Goal: Task Accomplishment & Management: Manage account settings

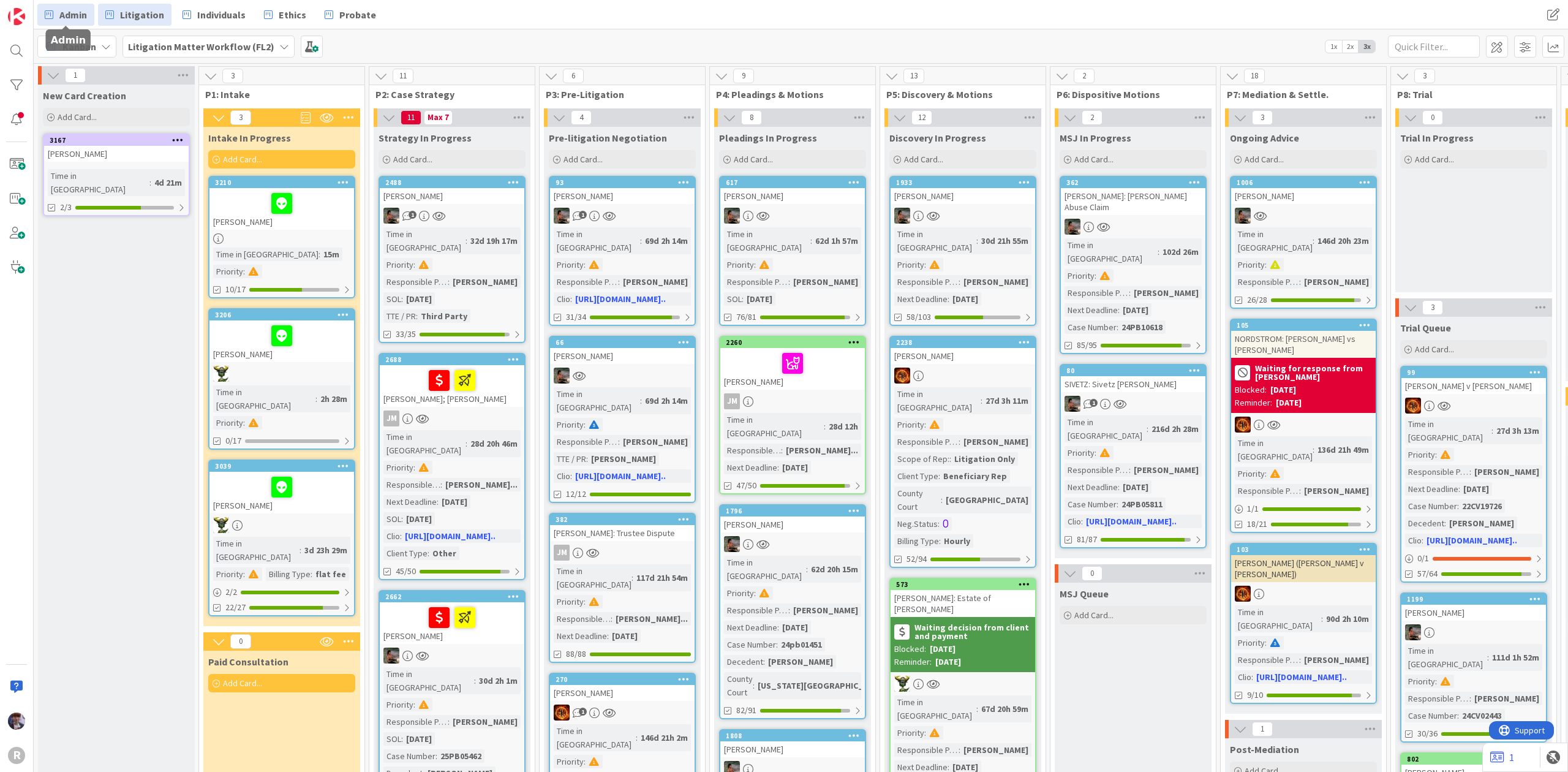
click at [87, 7] on link "Admin" at bounding box center [66, 15] width 57 height 22
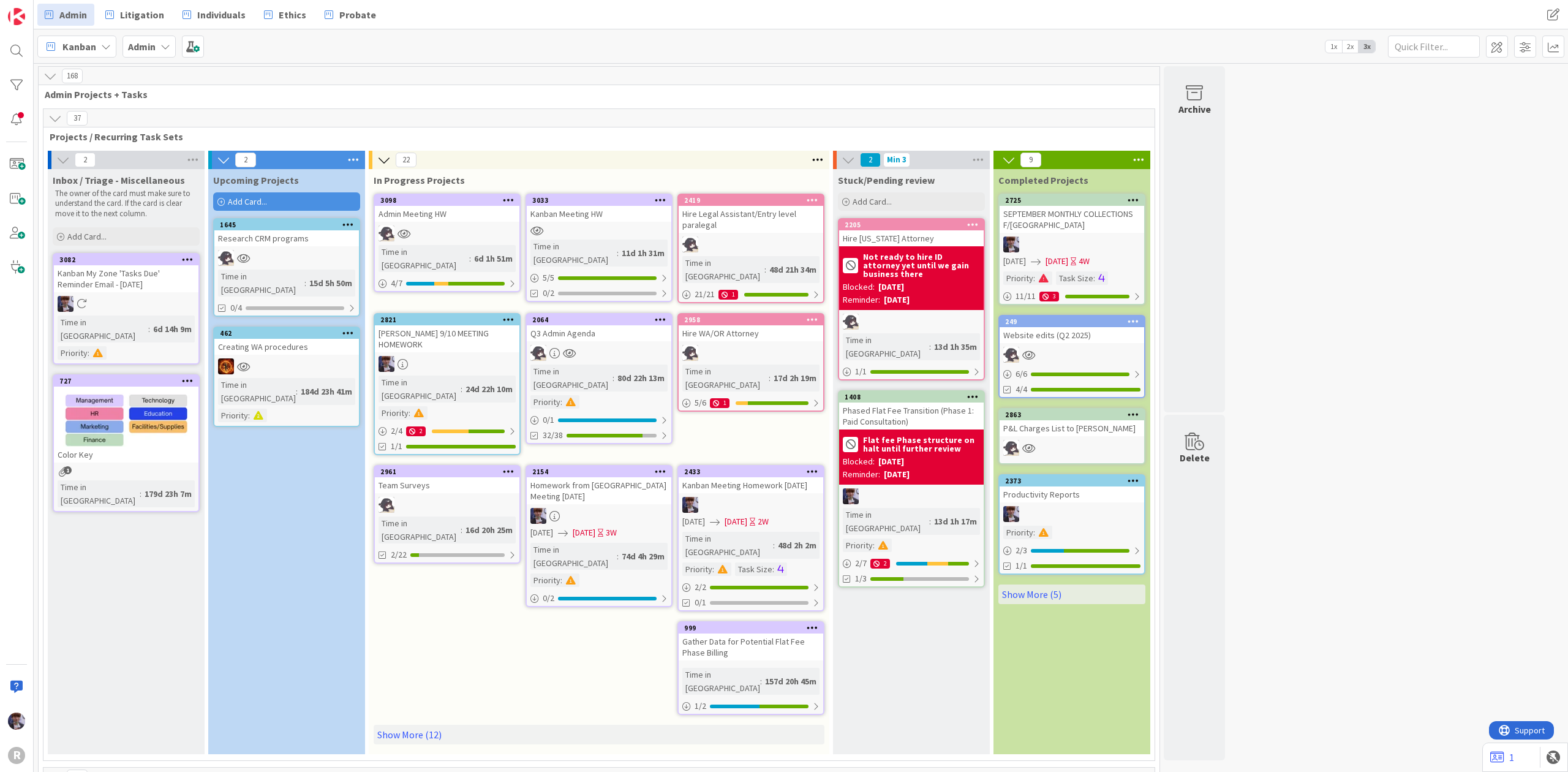
click at [458, 212] on div "Admin Meeting HW" at bounding box center [447, 214] width 145 height 16
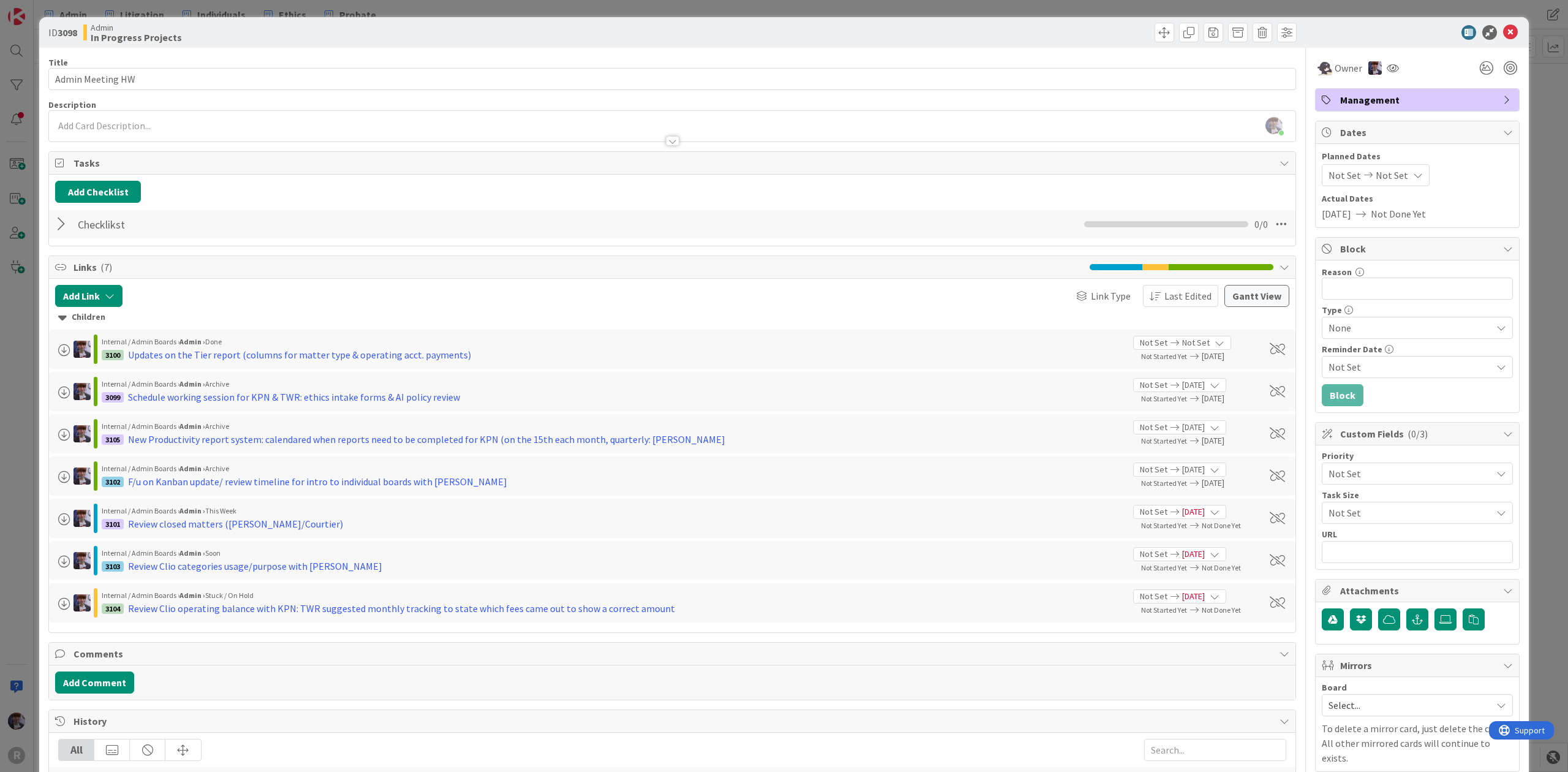
click at [15, 476] on div "ID 3098 Admin In Progress Projects Title 16 / 128 Admin Meeting HW Description …" at bounding box center [784, 386] width 1568 height 772
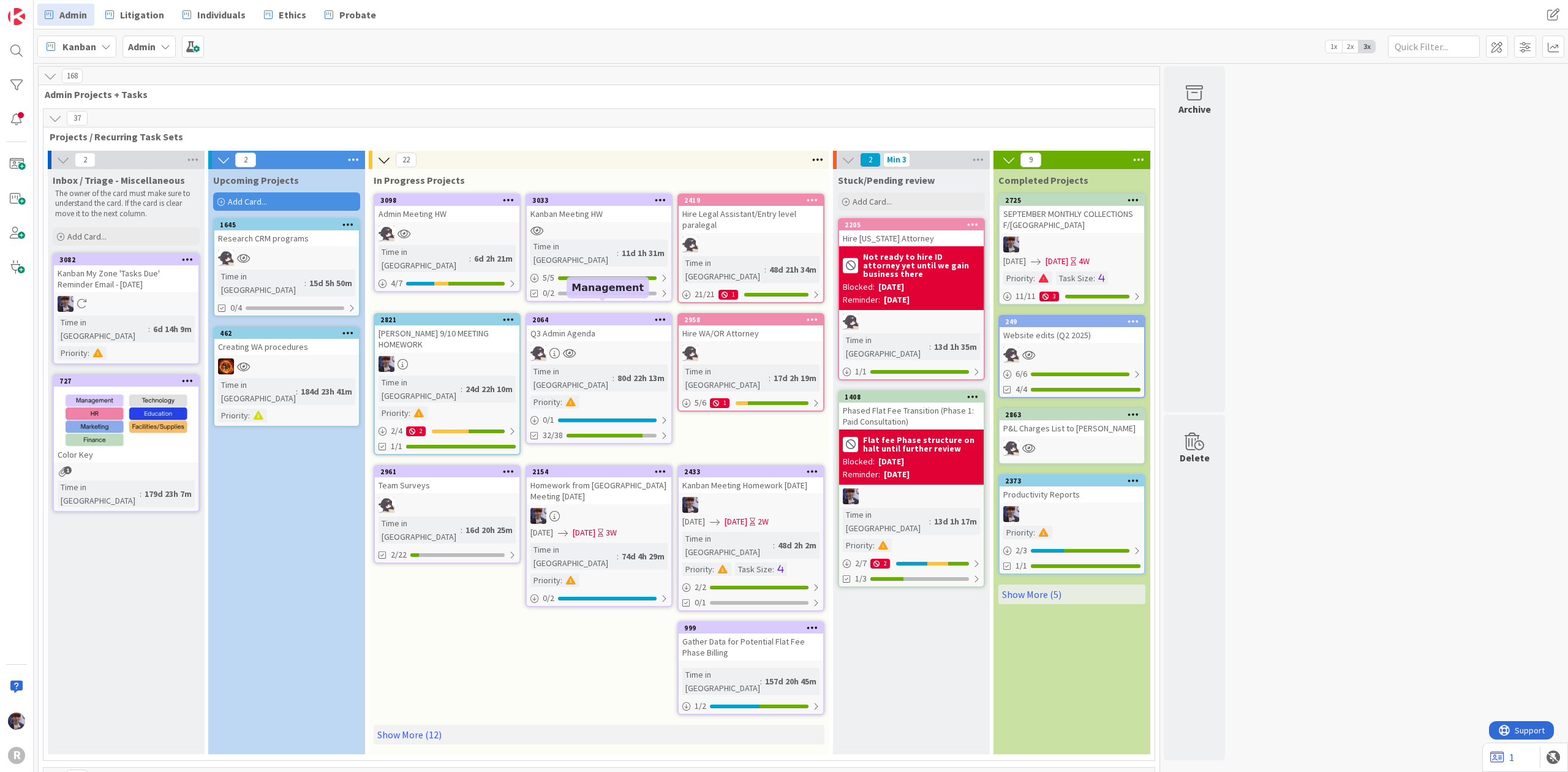
click at [569, 316] on div "2064" at bounding box center [602, 320] width 139 height 9
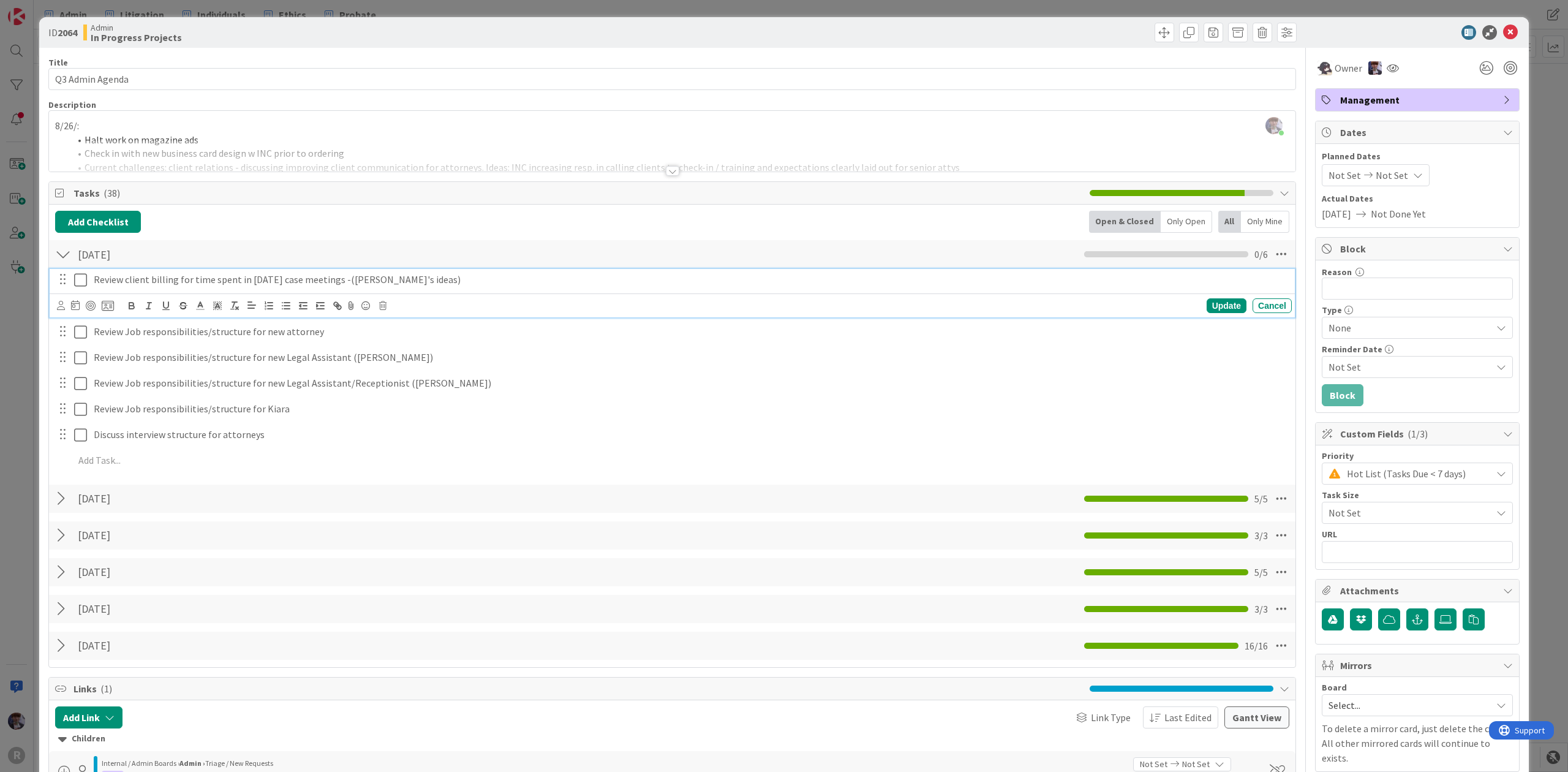
click at [243, 278] on p "Review client billing for time spent in [DATE] case meetings -([PERSON_NAME]'s …" at bounding box center [690, 279] width 1193 height 14
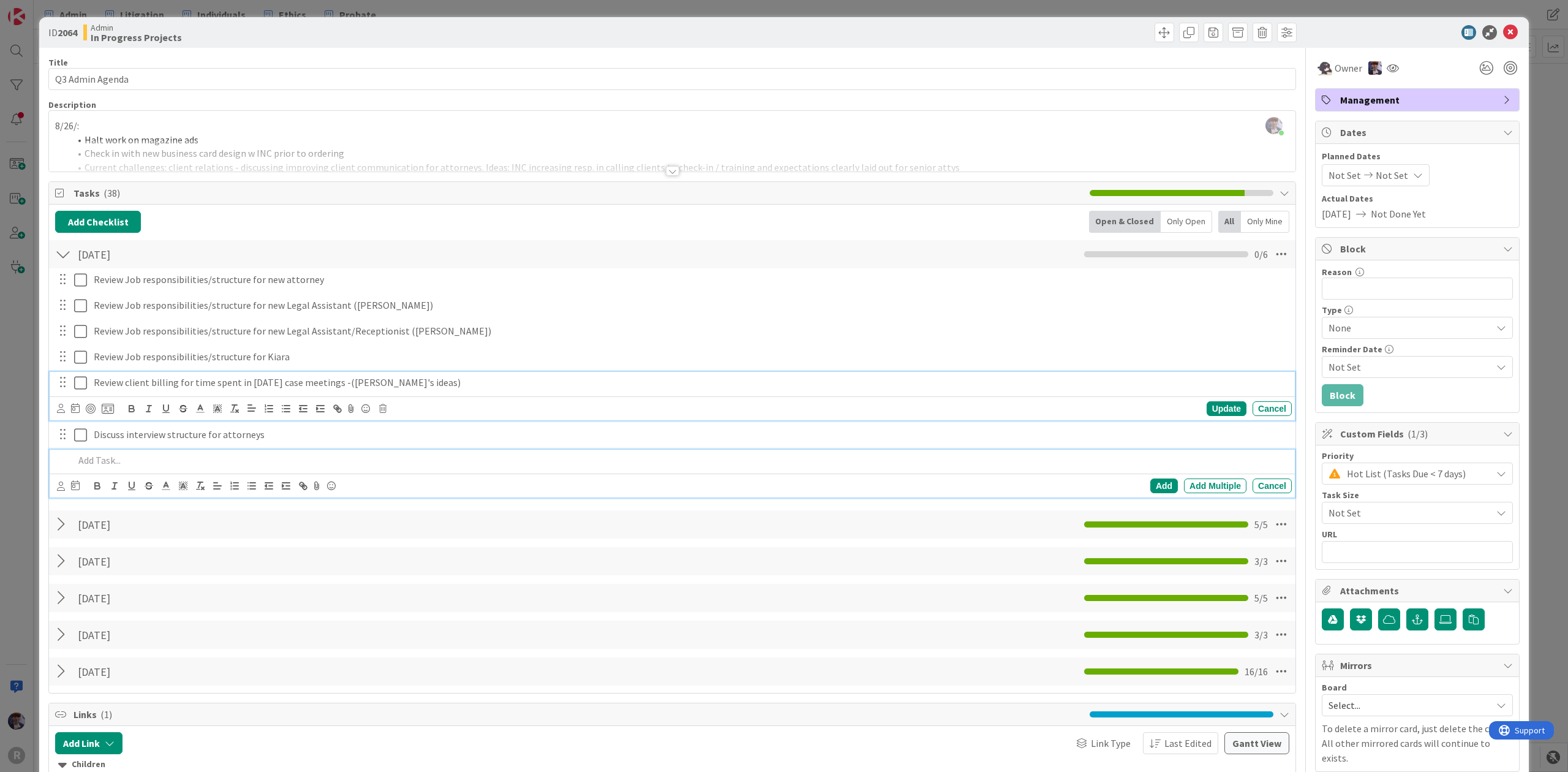
click at [113, 462] on p at bounding box center [681, 460] width 1213 height 14
click at [444, 409] on p "Review client billing for time spent in [DATE] case meetings -([PERSON_NAME]'s …" at bounding box center [690, 408] width 1193 height 14
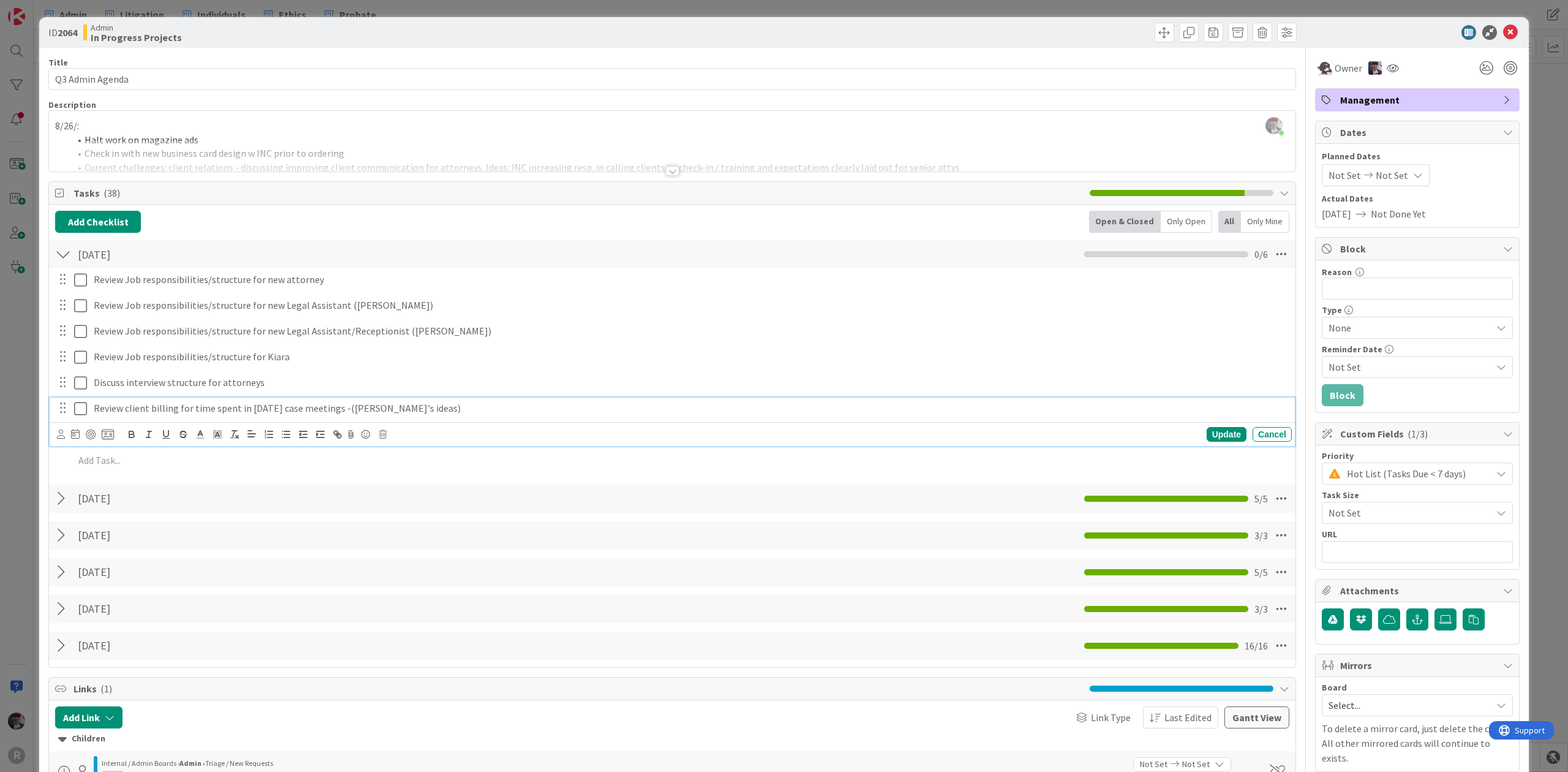
click at [40, 407] on div "ID 2064 Admin In Progress Projects Title 16 / 128 Q3 Admin Agenda Description […" at bounding box center [784, 666] width 1490 height 1300
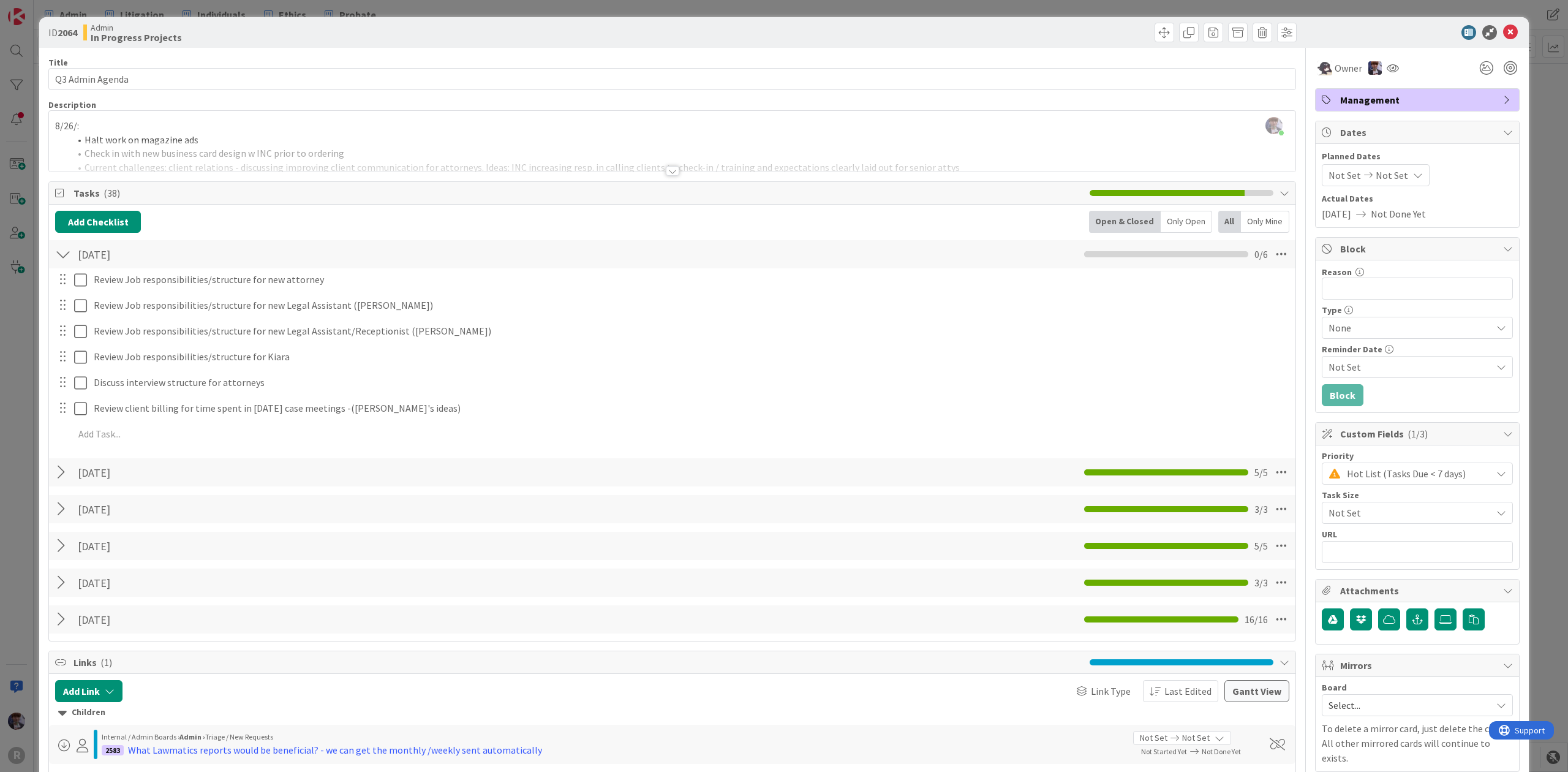
drag, startPoint x: 40, startPoint y: 407, endPoint x: -283, endPoint y: 706, distance: 440.1
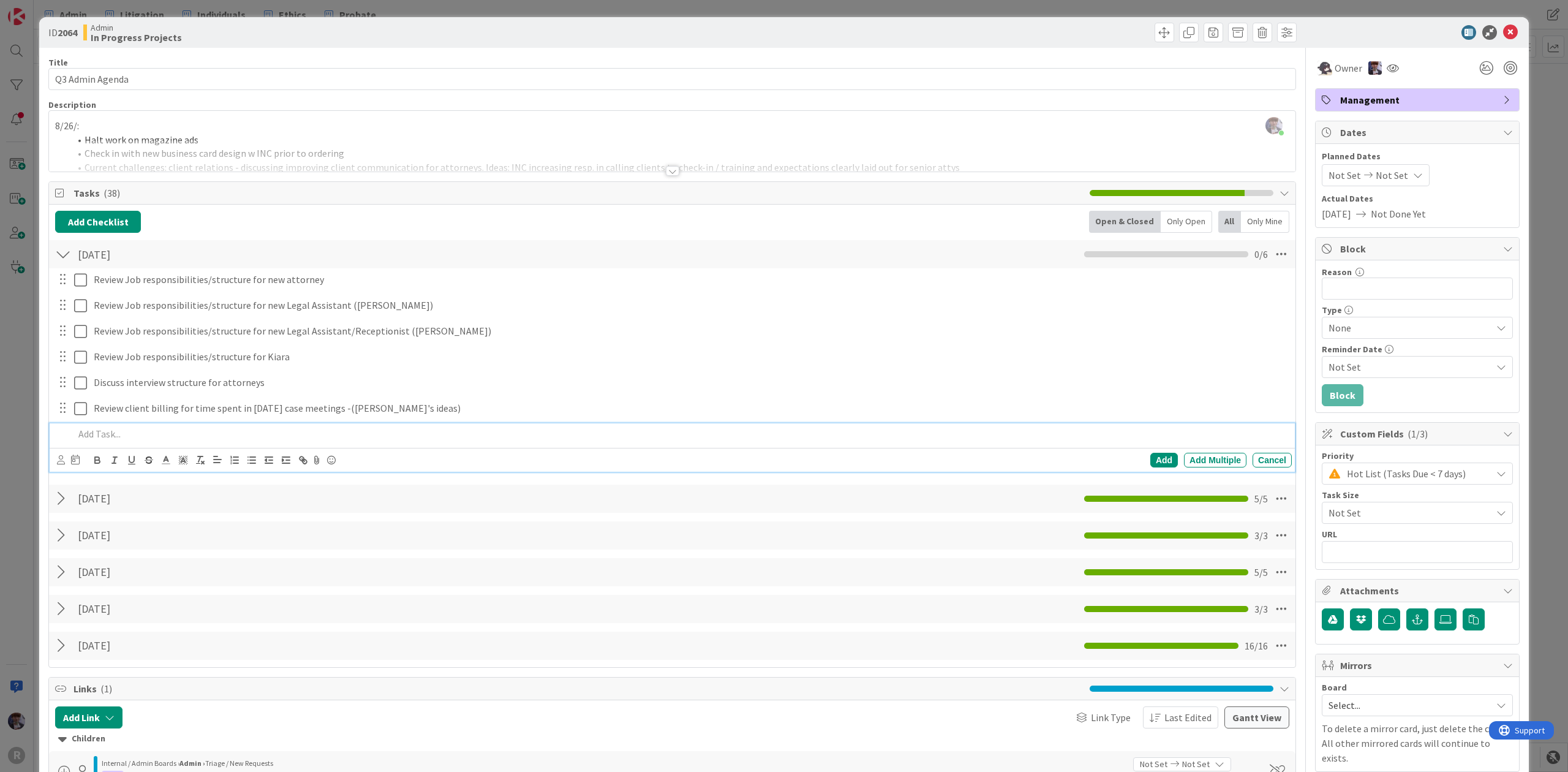
click at [86, 440] on p at bounding box center [681, 434] width 1213 height 14
click at [27, 421] on div "ID 2064 Admin In Progress Projects Title 16 / 128 Q3 Admin Agenda Description […" at bounding box center [784, 386] width 1568 height 772
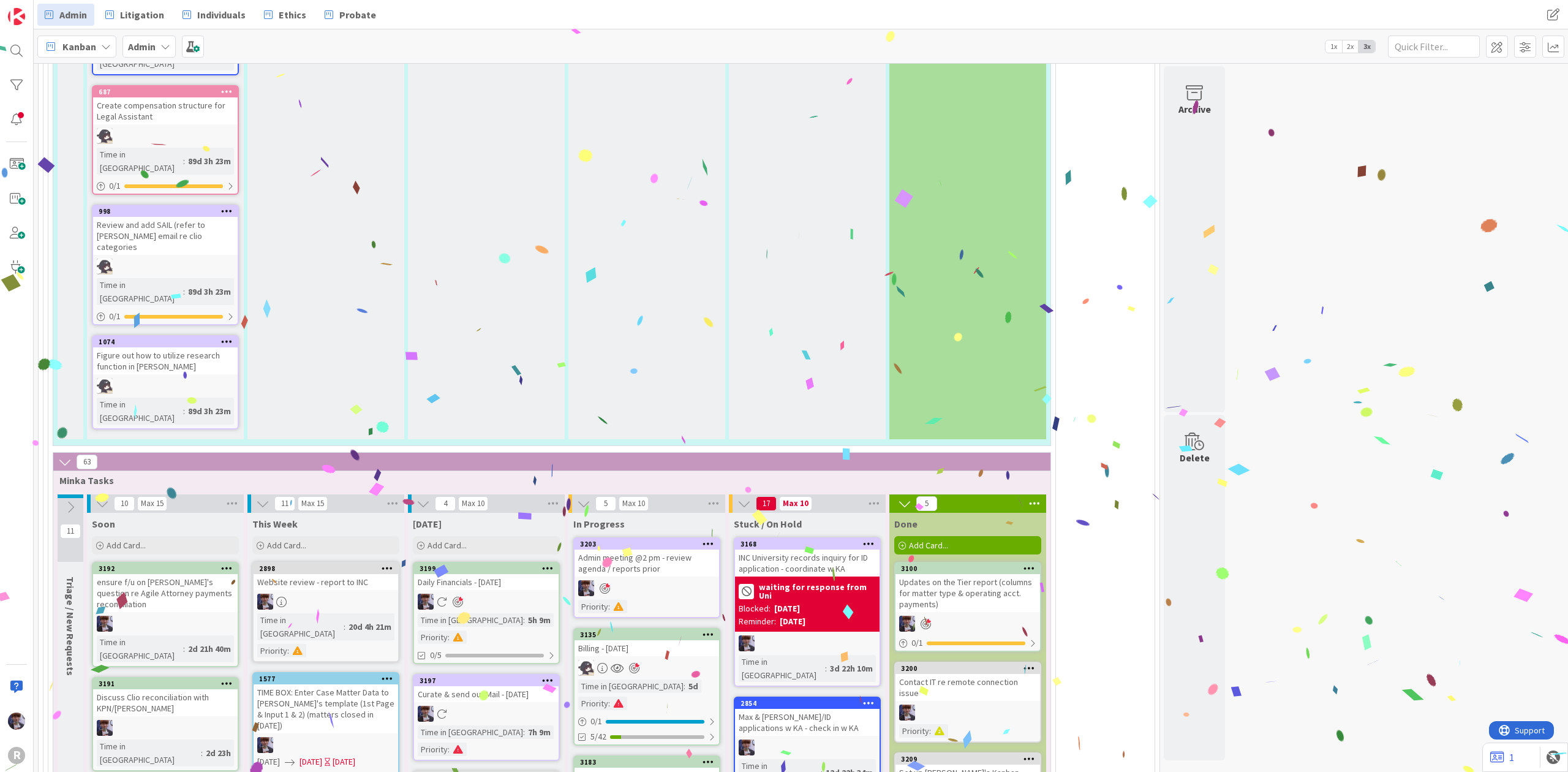
scroll to position [2468, 0]
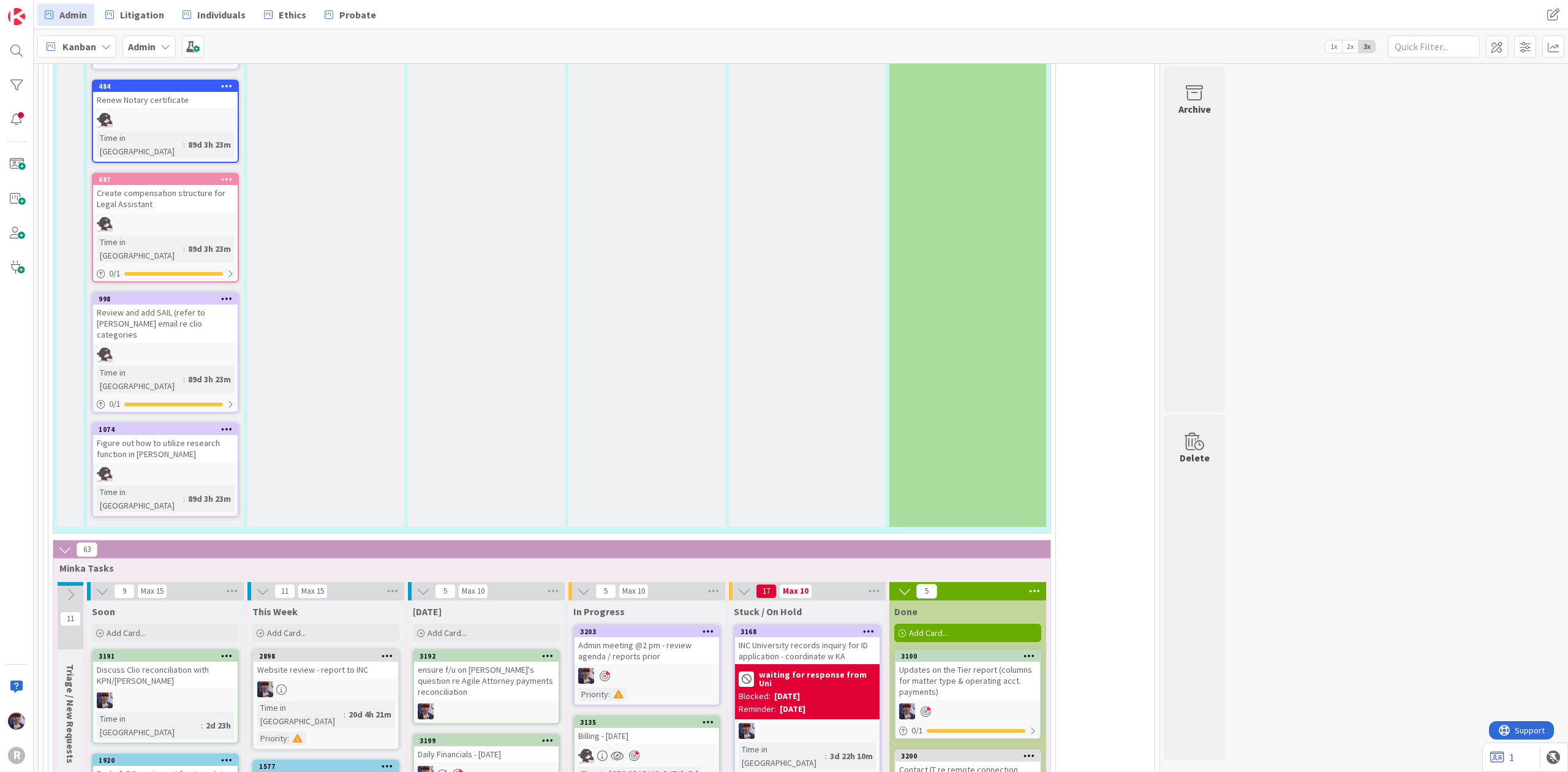
click at [549, 651] on icon at bounding box center [548, 655] width 12 height 9
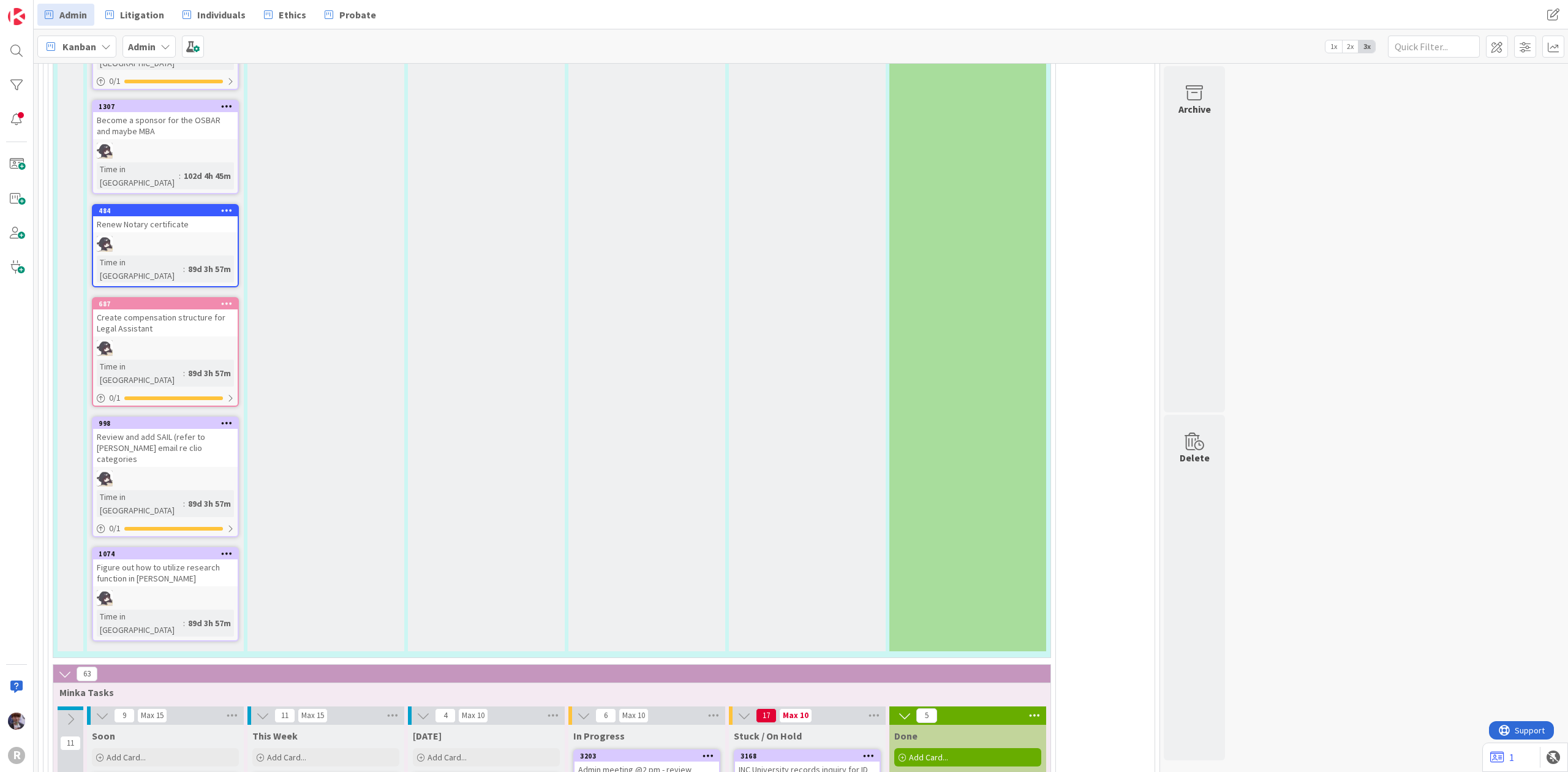
scroll to position [2305, 0]
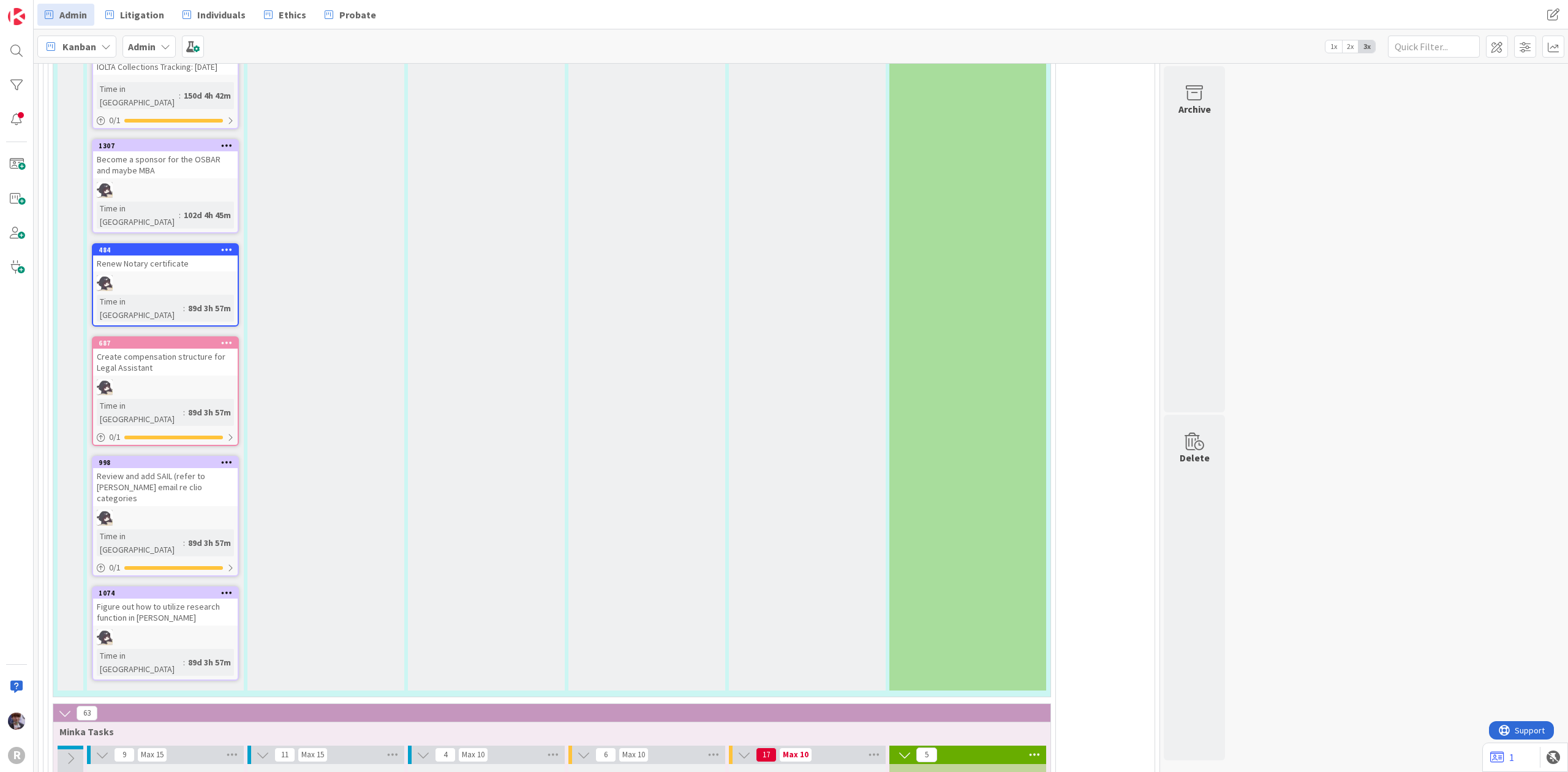
type textarea "x"
type textarea "W"
type textarea "x"
type textarea "Wo"
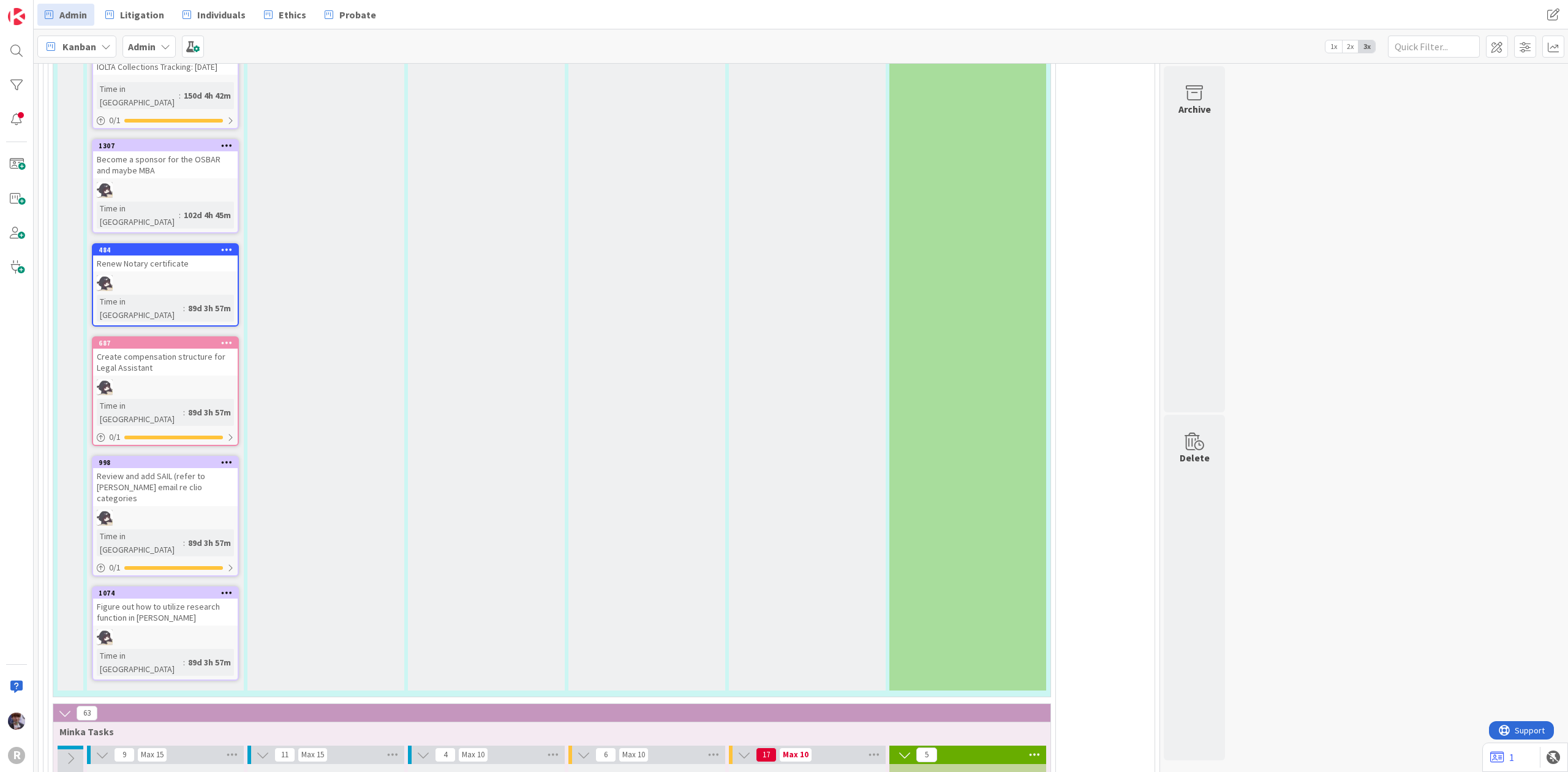
type textarea "x"
type textarea "Wor"
type textarea "x"
type textarea "Work"
type textarea "x"
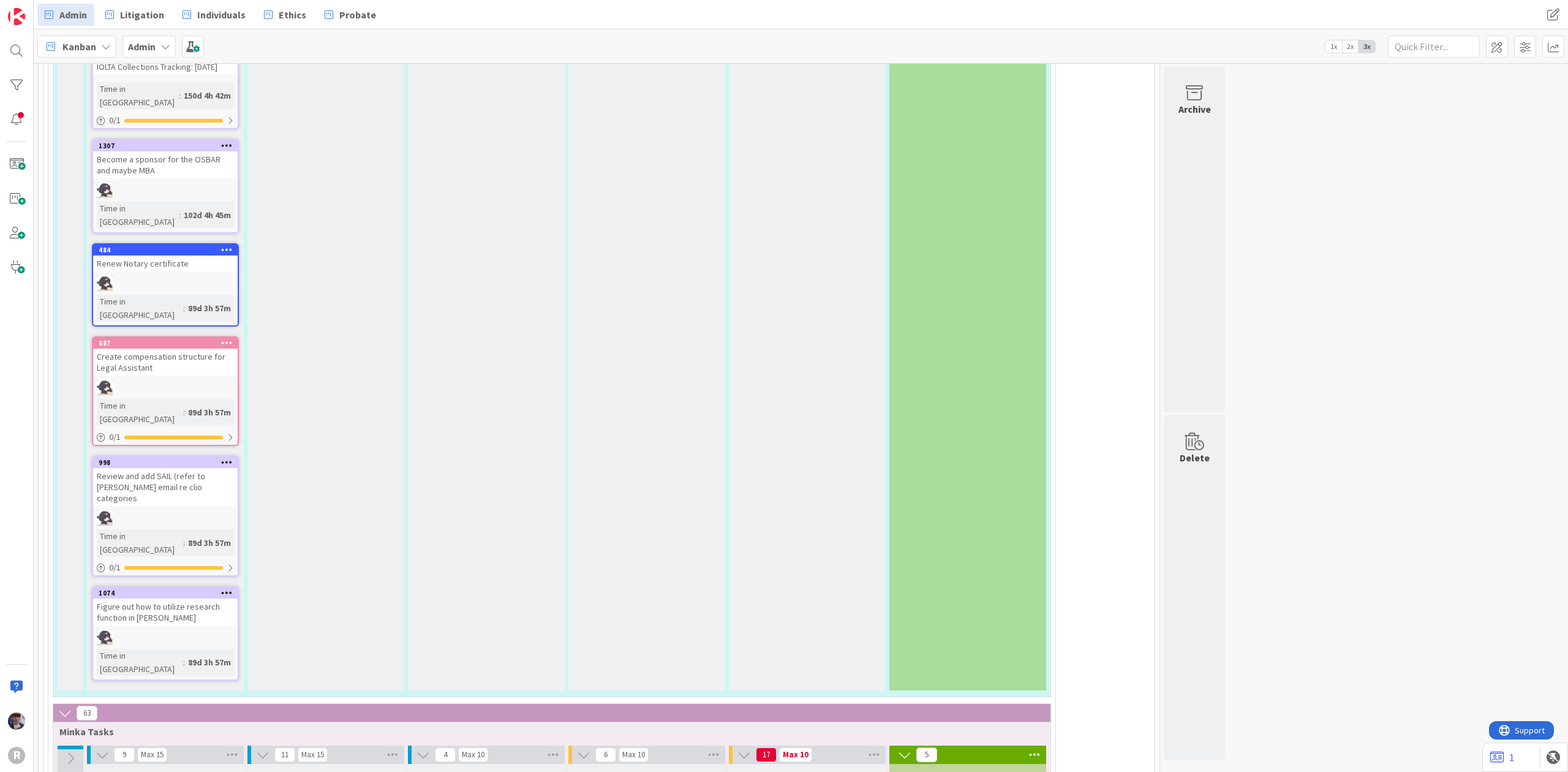
type textarea "Work"
type textarea "x"
type textarea "Work w"
type textarea "x"
type textarea "Work wi"
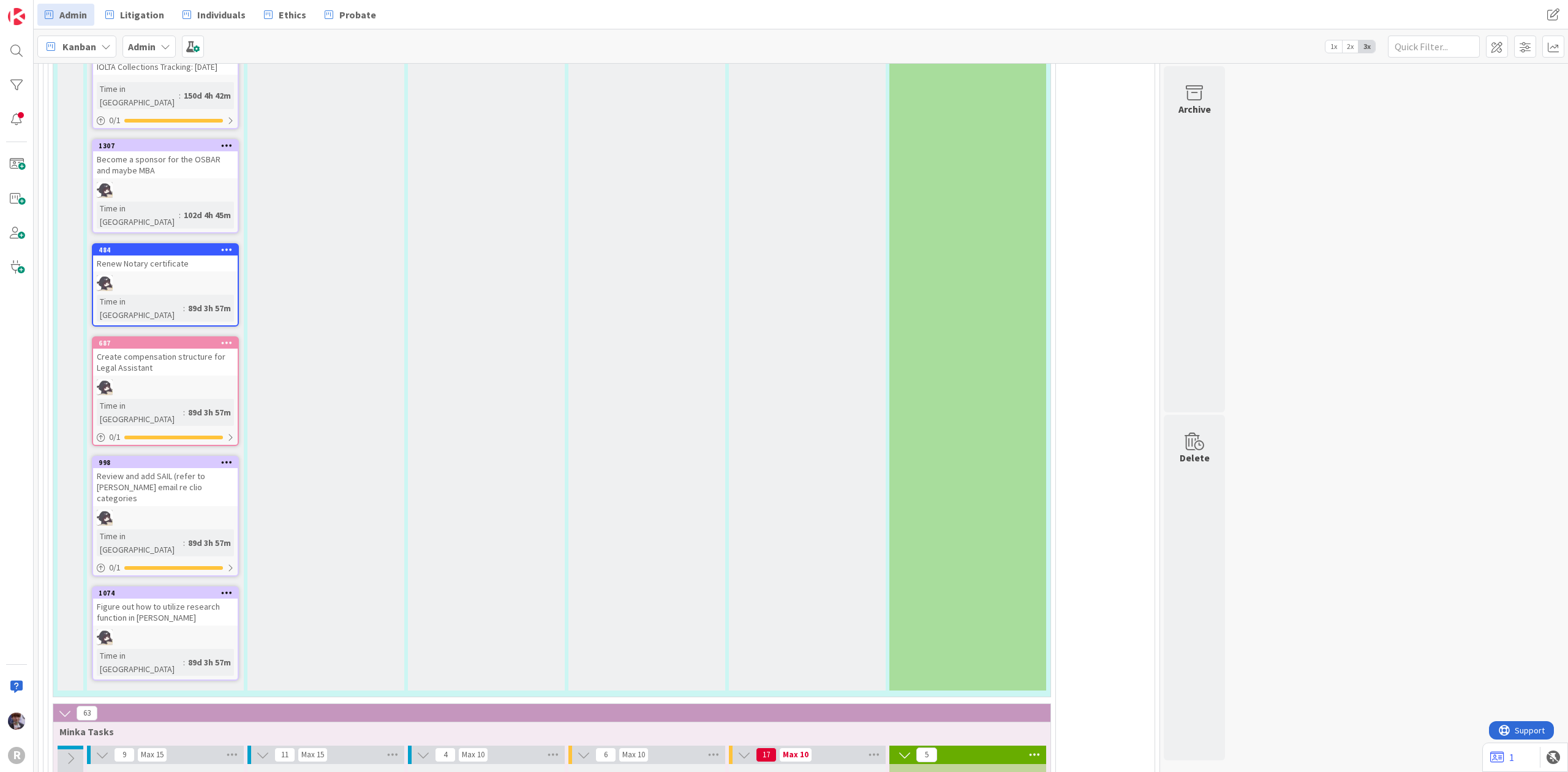
type textarea "x"
type textarea "Work wit"
type textarea "x"
type textarea "Work with"
type textarea "x"
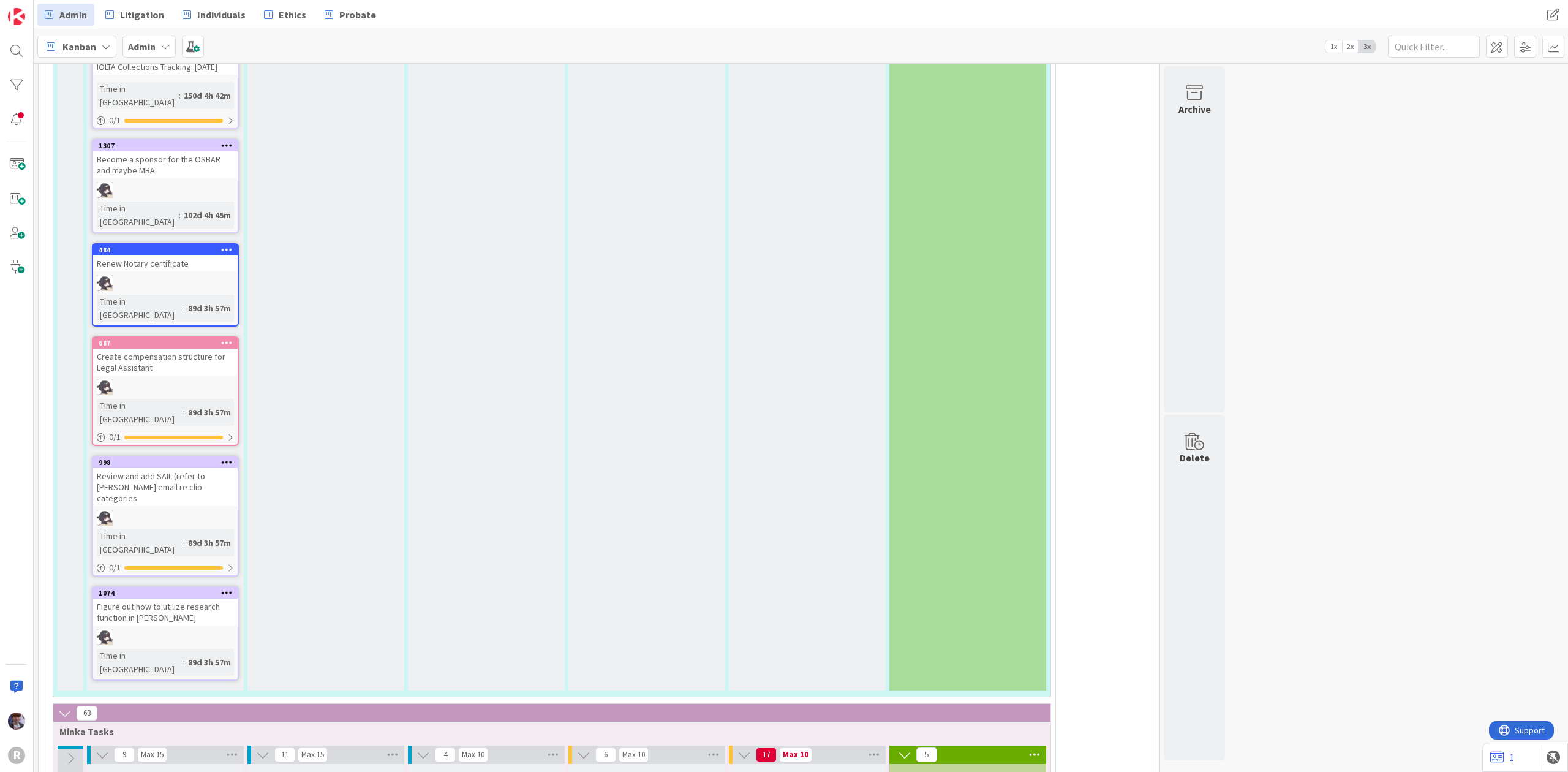
type textarea "Work with"
type textarea "x"
type textarea "Work with O"
type textarea "x"
type textarea "Work with On"
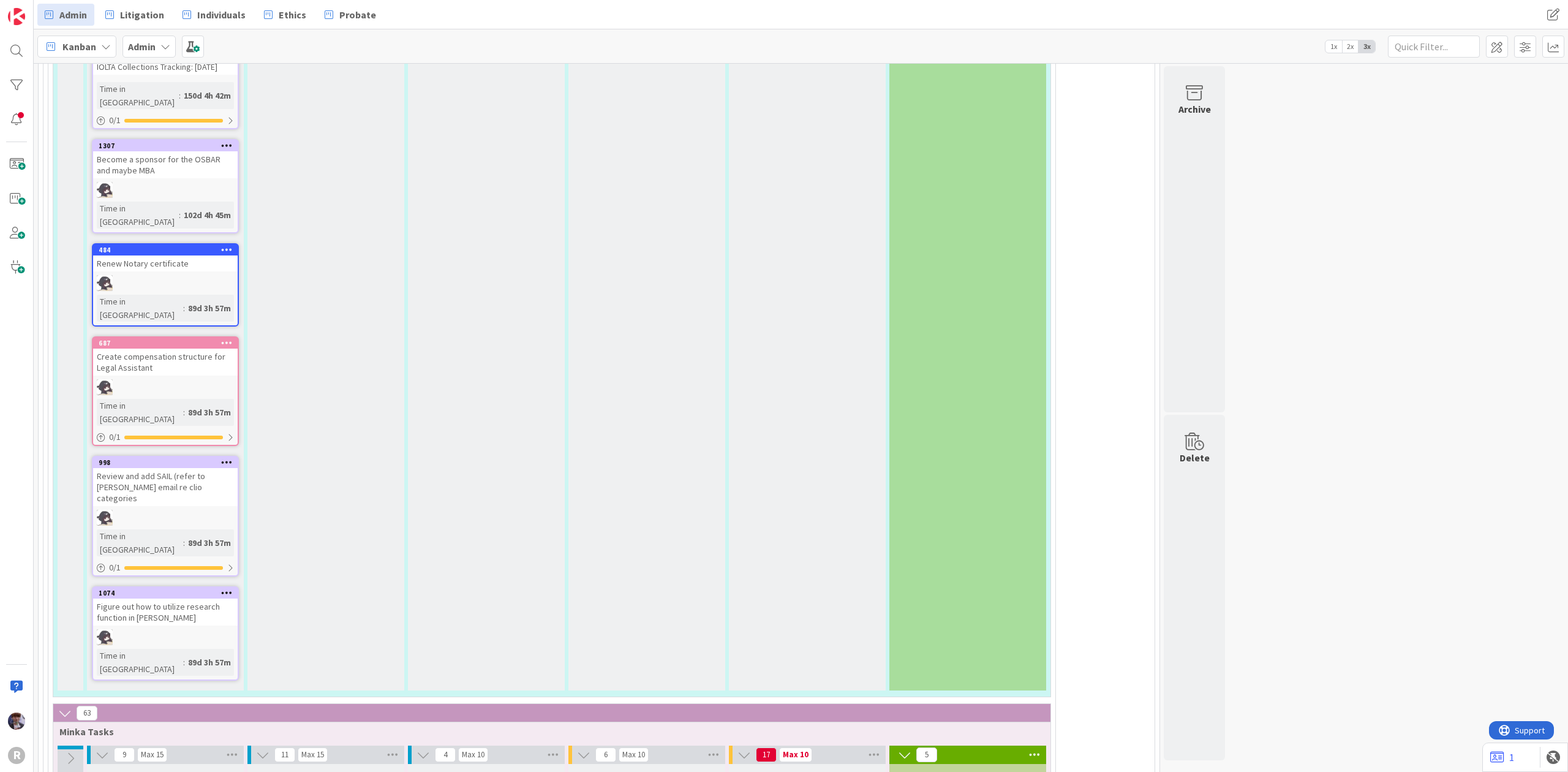
type textarea "x"
type textarea "Work with Onb"
type textarea "x"
type textarea "Work with Onbo"
type textarea "x"
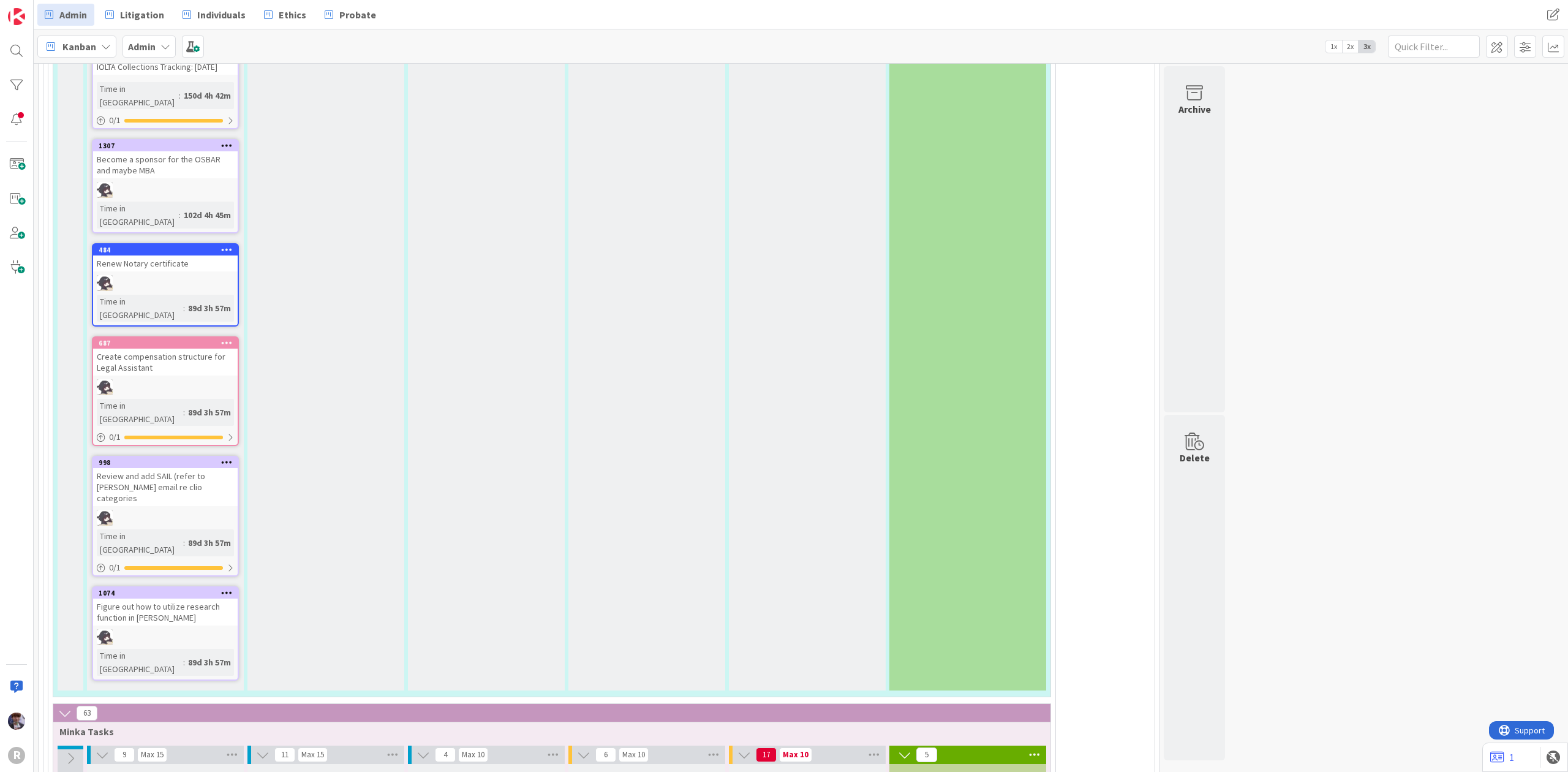
type textarea "Work with [PERSON_NAME]"
type textarea "x"
type textarea "Work with [PERSON_NAME]"
type textarea "x"
type textarea "Work with Onboard"
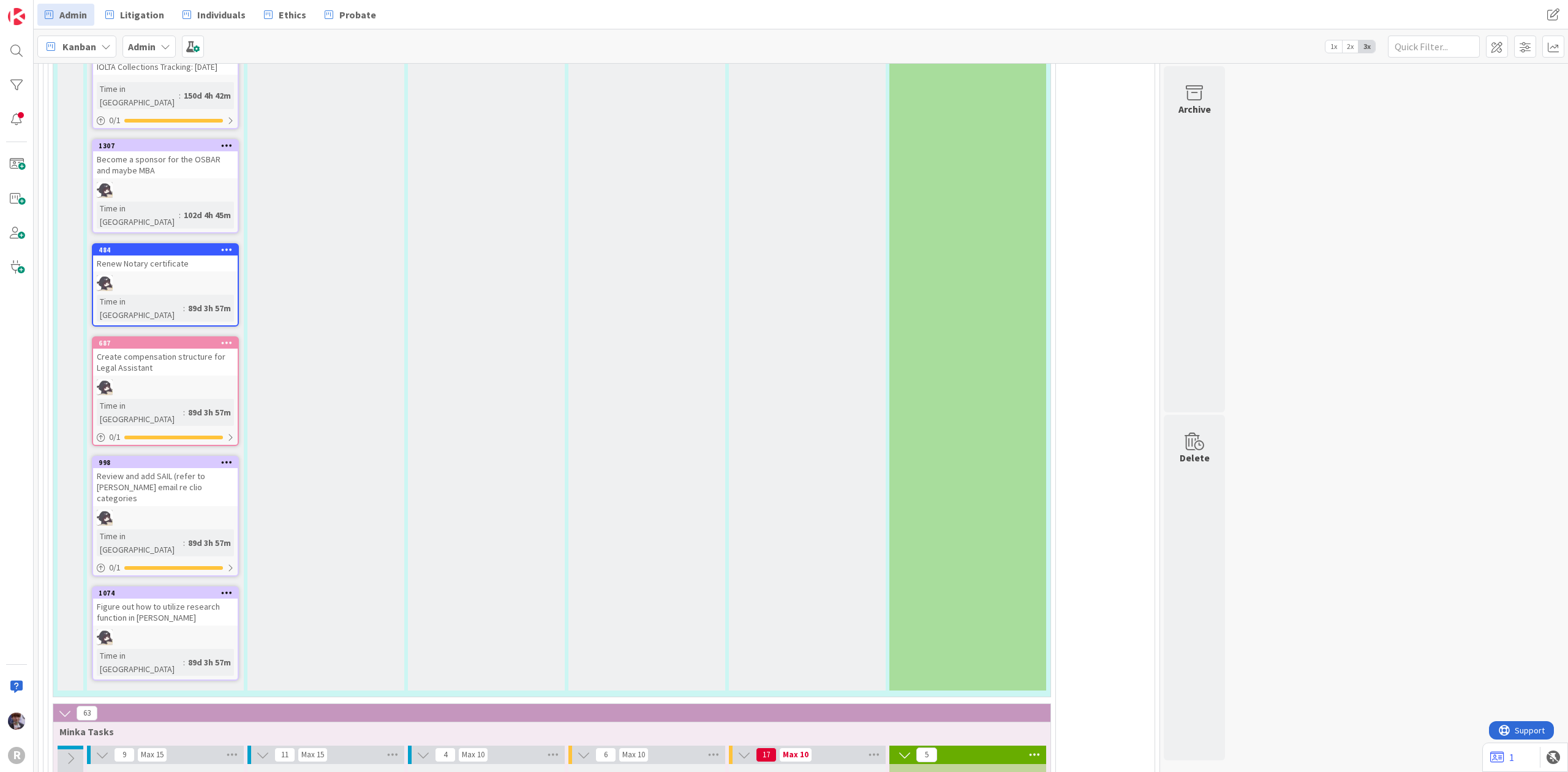
type textarea "x"
type textarea "Work with Onboardi"
type textarea "x"
type textarea "Work with Onboardin"
type textarea "x"
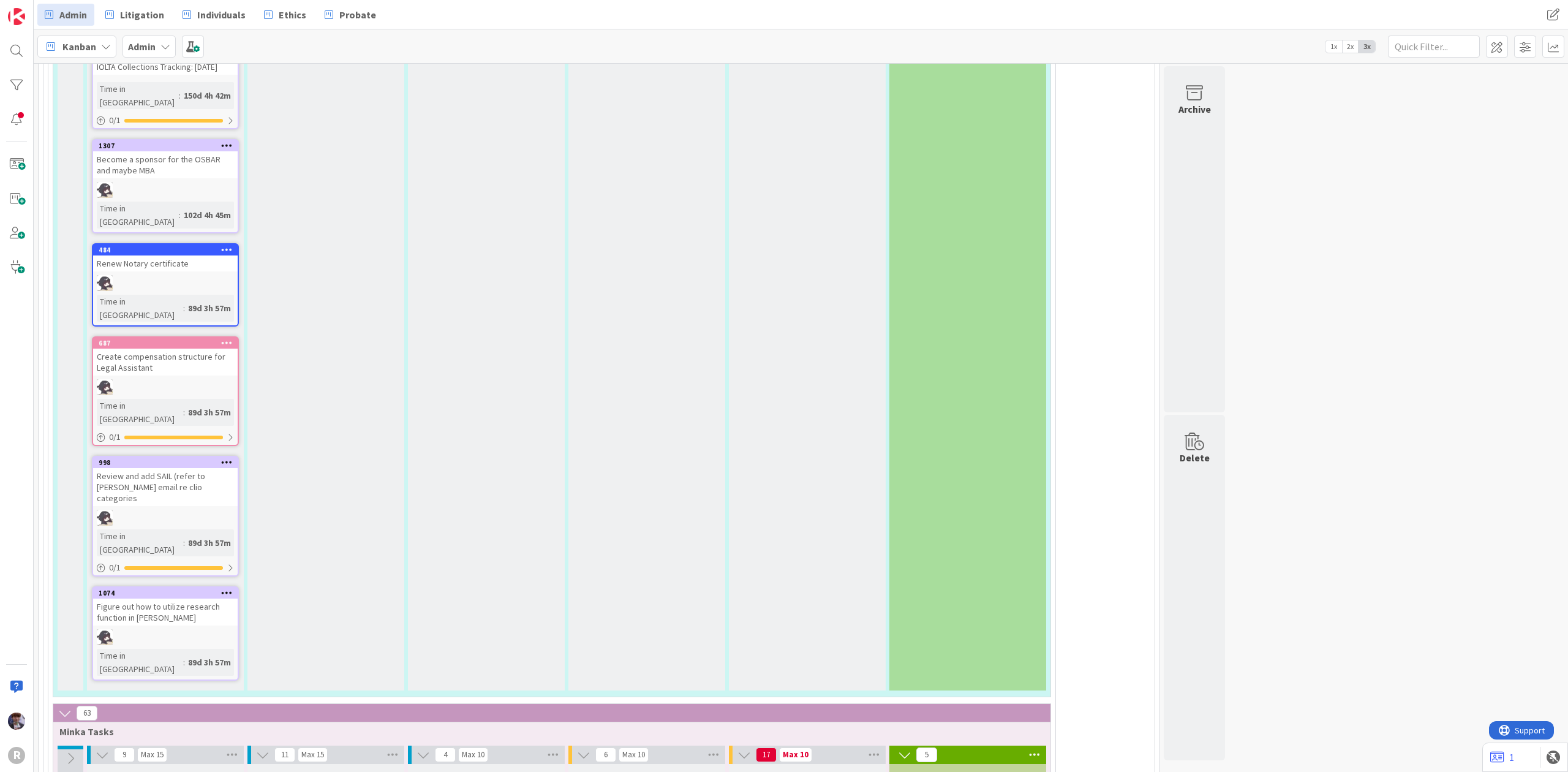
type textarea "Work with Onboarding"
type textarea "x"
type textarea "Work withOnboarding"
type textarea "x"
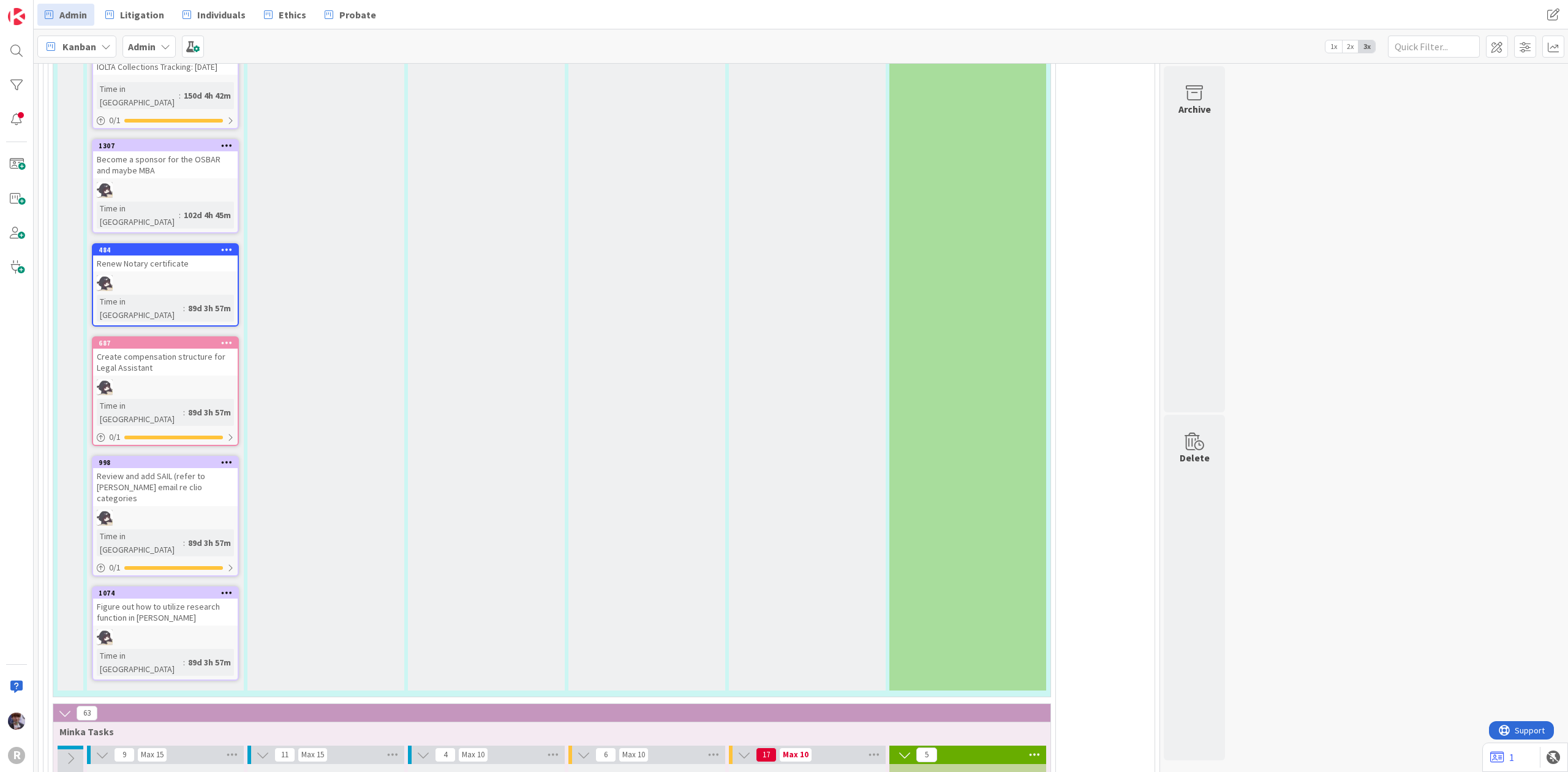
type textarea "Work witOnboarding"
type textarea "x"
type textarea "Work wiOnboarding"
type textarea "x"
type textarea "Work wOnboarding"
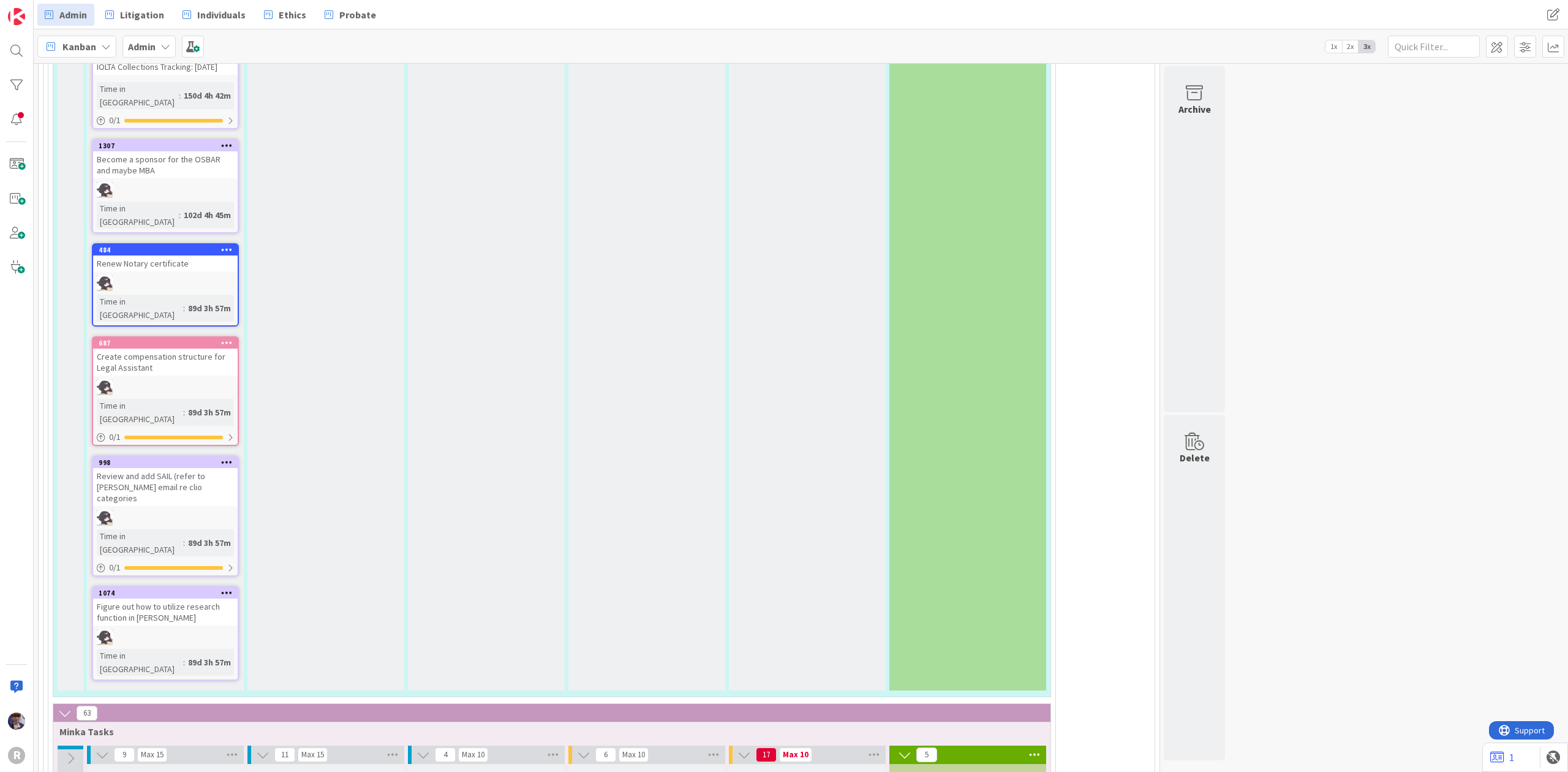
type textarea "x"
type textarea "Work Onboarding"
type textarea "x"
type textarea "Work oOnboarding"
type textarea "x"
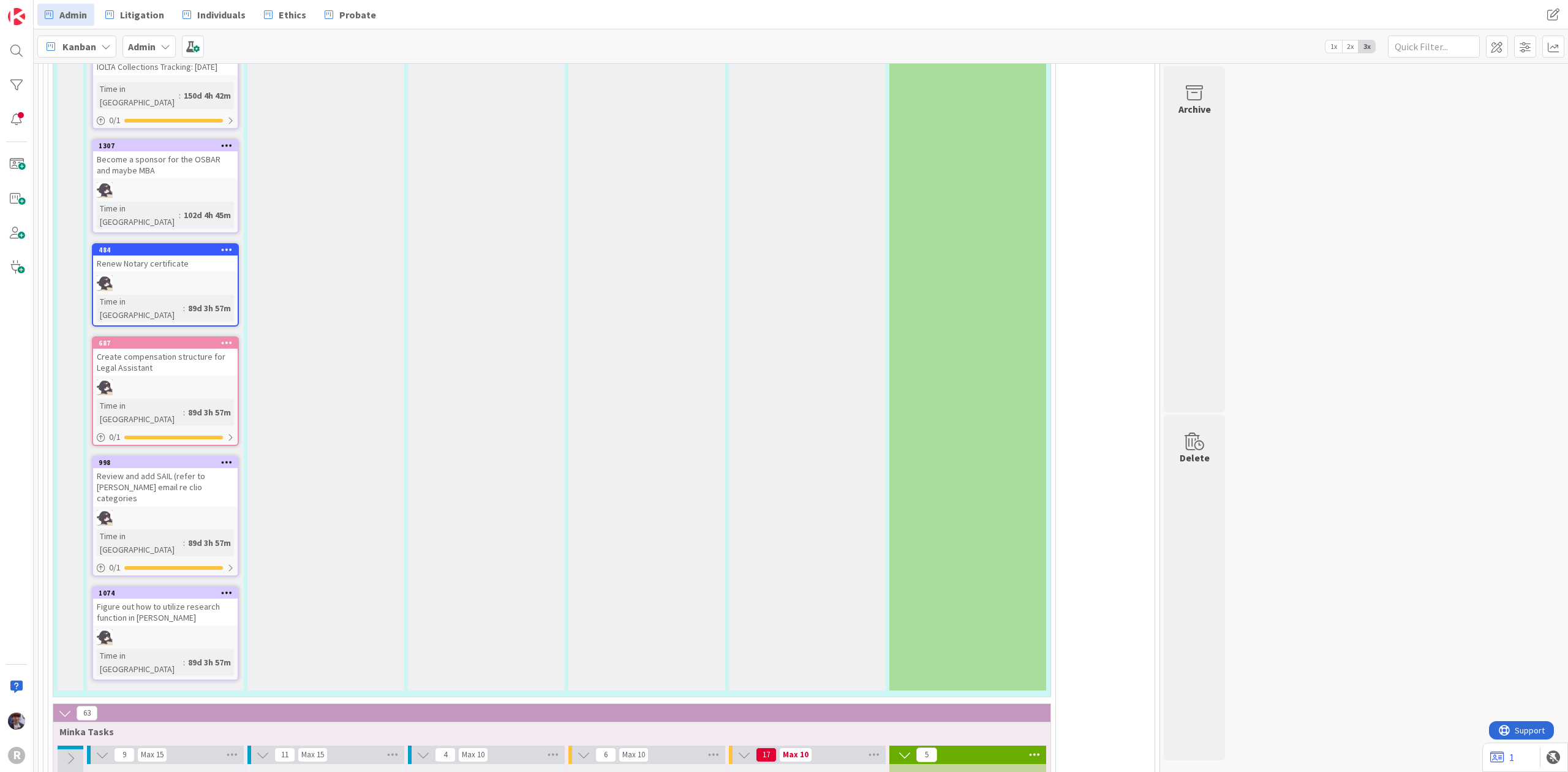
type textarea "Work onOnboarding"
type textarea "x"
type textarea "Work on Onboarding"
type textarea "x"
type textarea "Work oOnboarding"
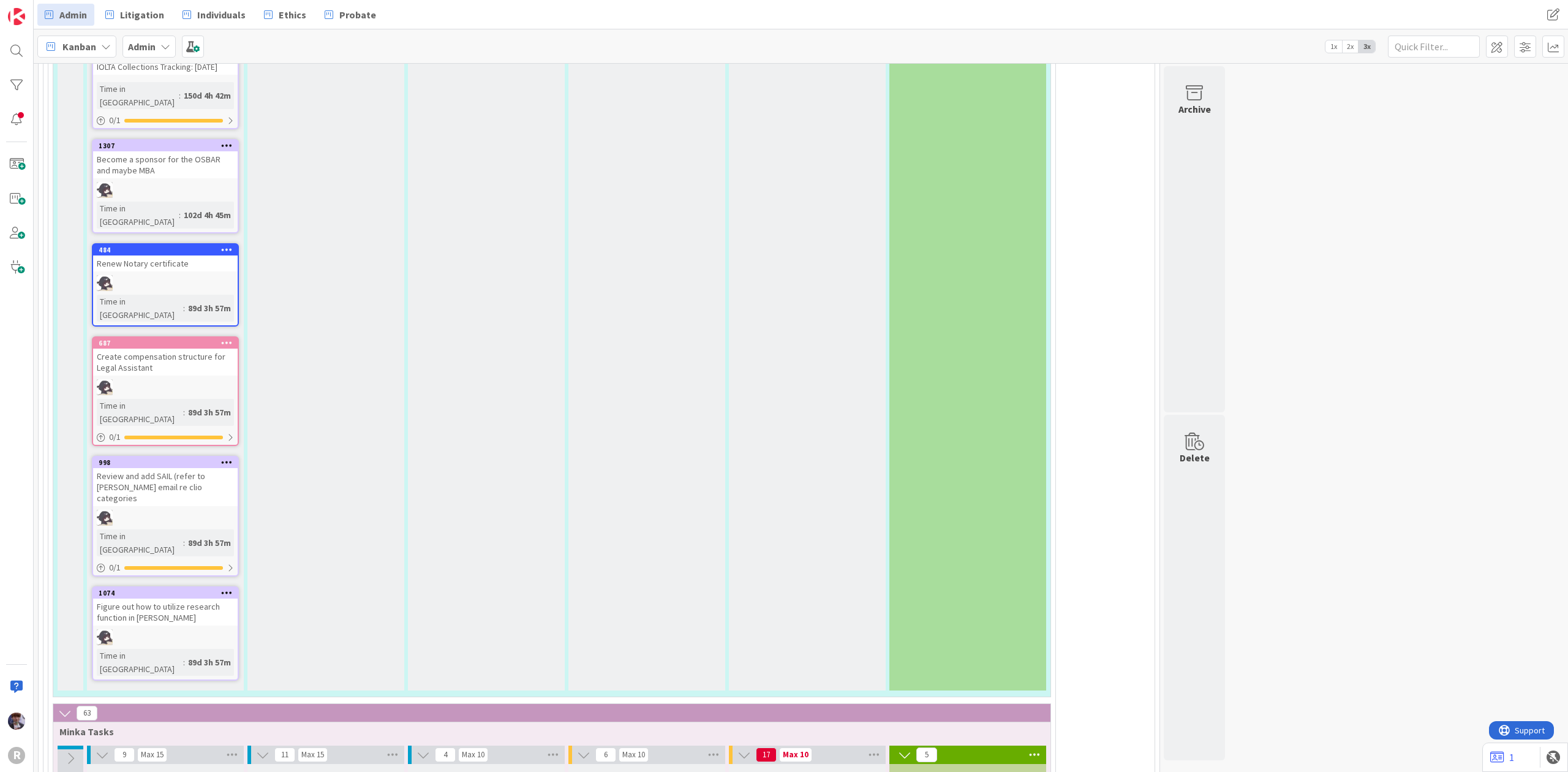
type textarea "x"
type textarea "Work Onboarding"
type textarea "x"
type textarea "Work wOnboarding"
type textarea "x"
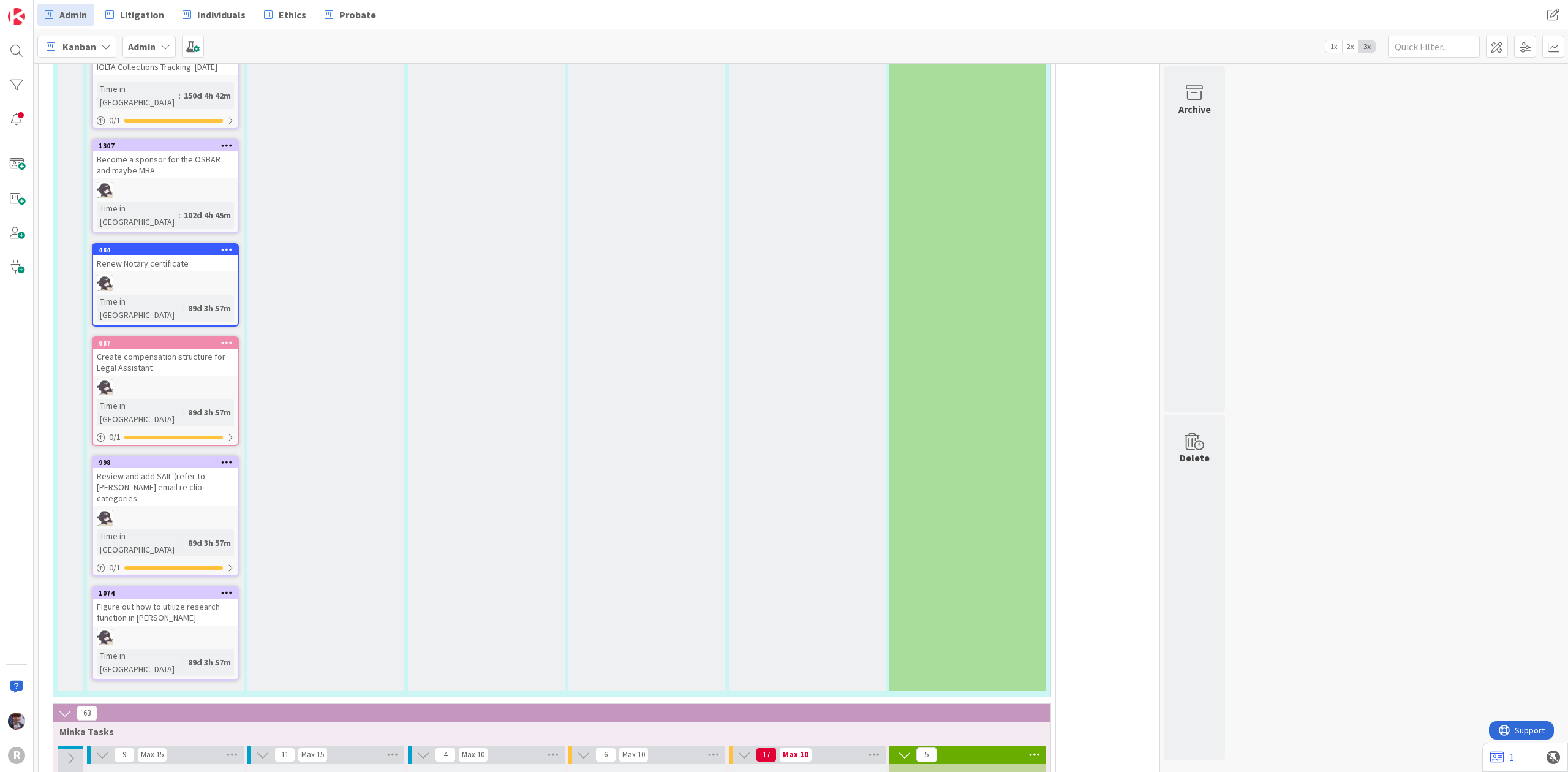
type textarea "Work witOnboarding"
type textarea "x"
type textarea "Work withOnboarding"
type textarea "x"
type textarea "Work with Onboarding"
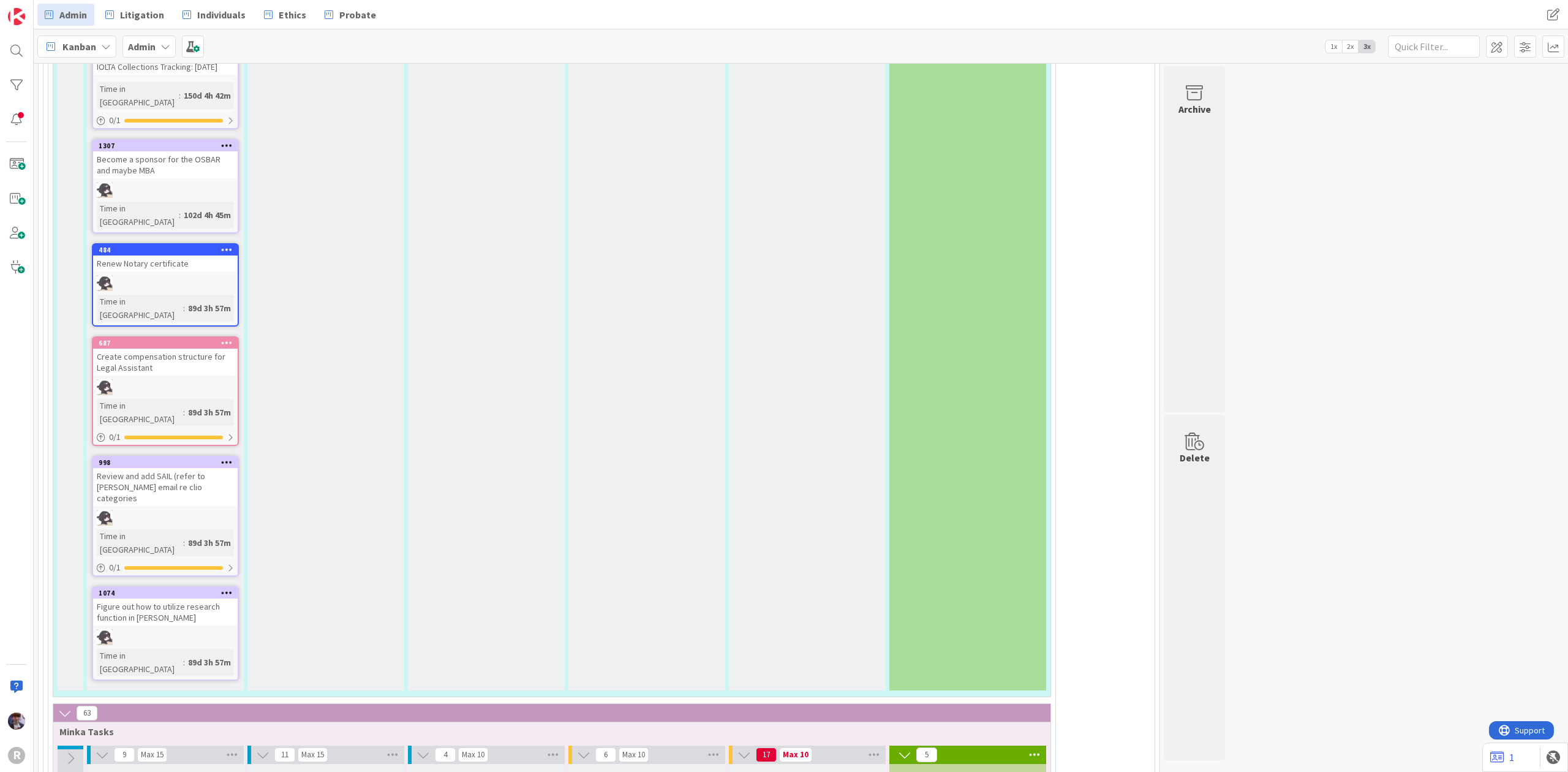
type textarea "x"
type textarea "Work with COnboarding"
type textarea "x"
type textarea "Work with CaOnboarding"
type textarea "x"
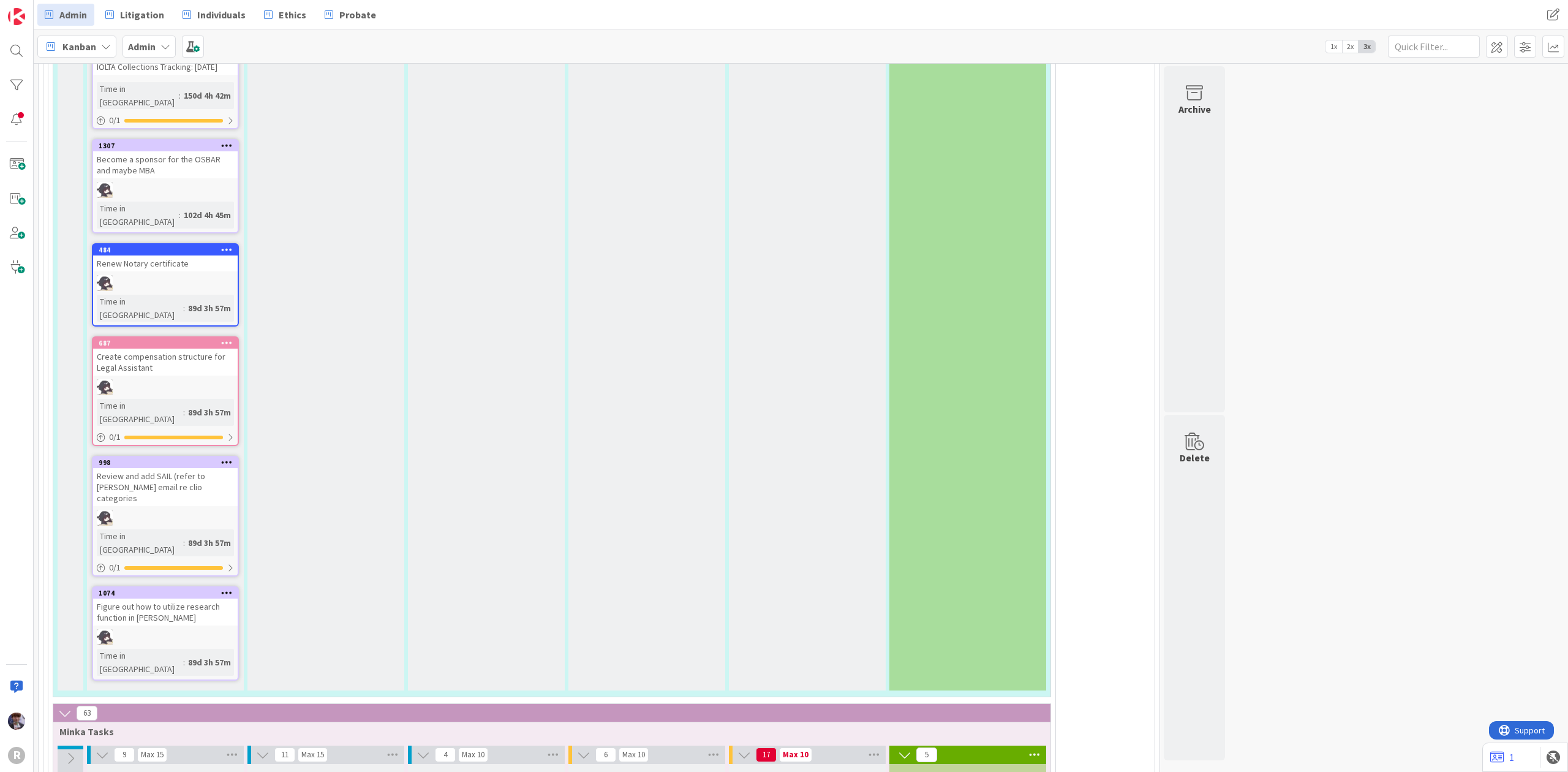
type textarea "Work with CasOnboarding"
type textarea "x"
type textarea "Work with CasaOnboarding"
type textarea "x"
type textarea "Work with CasanOnboarding"
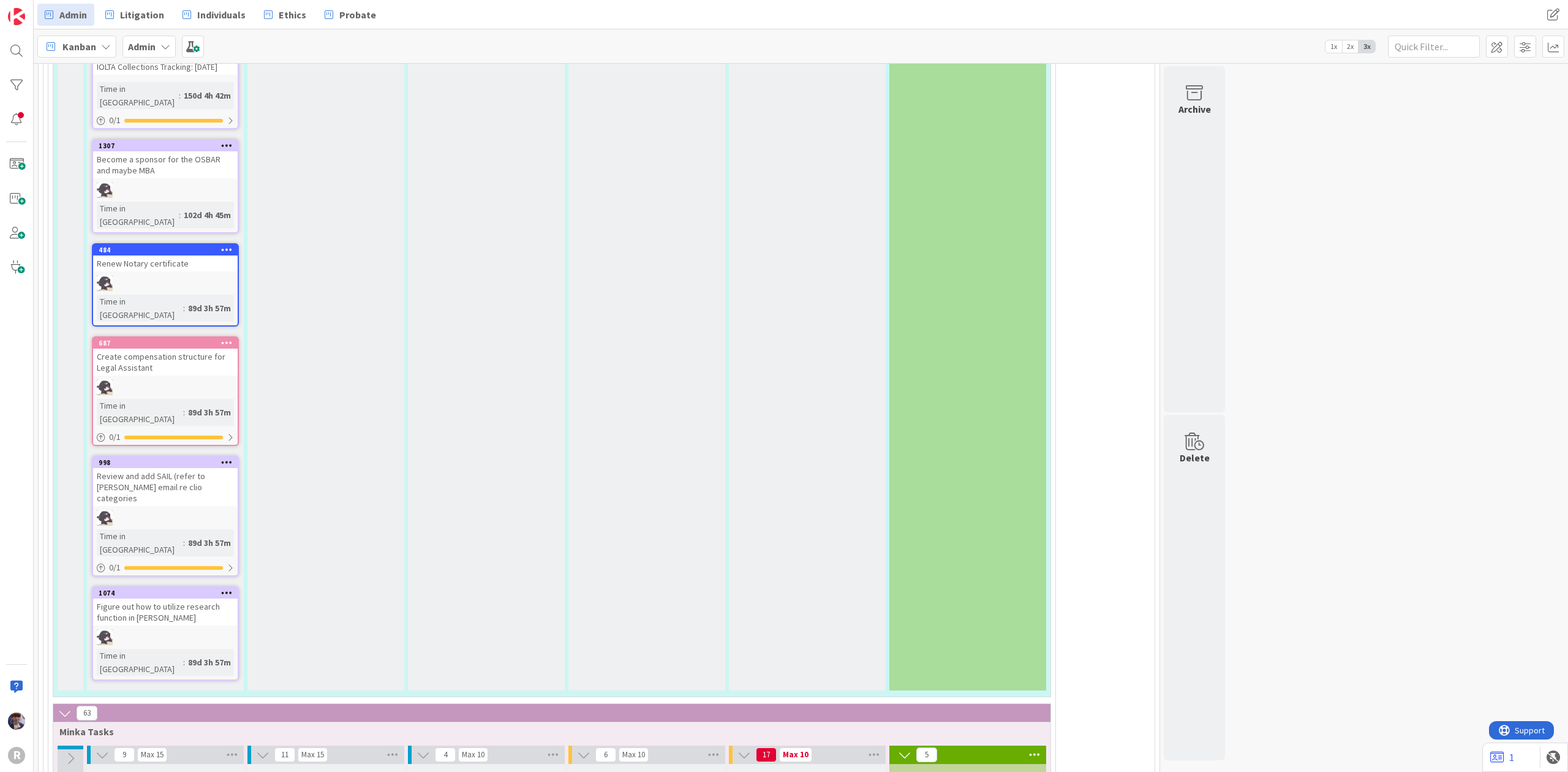
type textarea "x"
type textarea "Work with CasandOnboarding"
type textarea "x"
type textarea "Work with CasandrOnboarding"
type textarea "x"
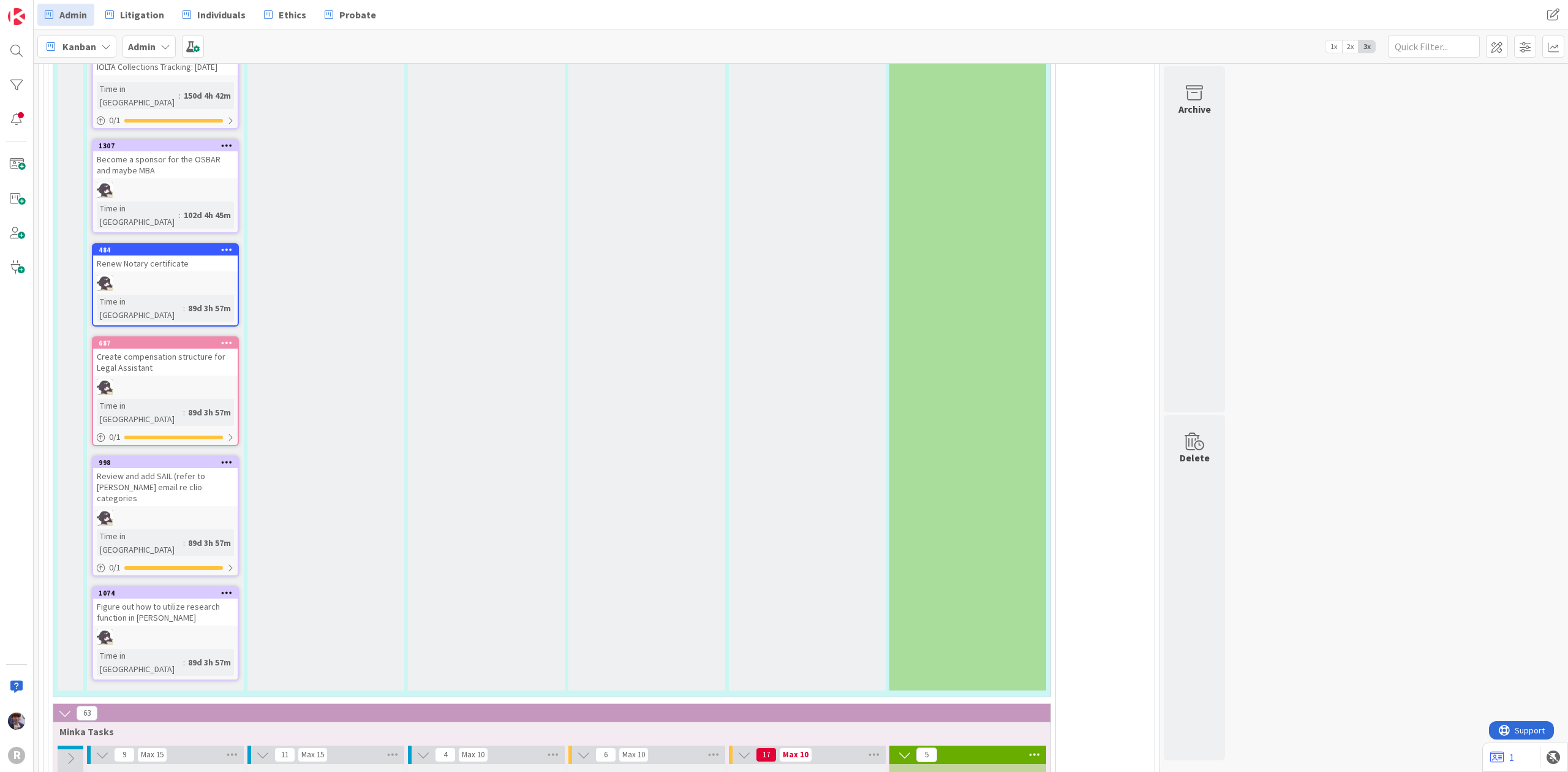
type textarea "Work with [PERSON_NAME] Onboarding"
type textarea "x"
type textarea "Work with [PERSON_NAME]"
type textarea "x"
type textarea "Work with [PERSON_NAME] re Onboarding"
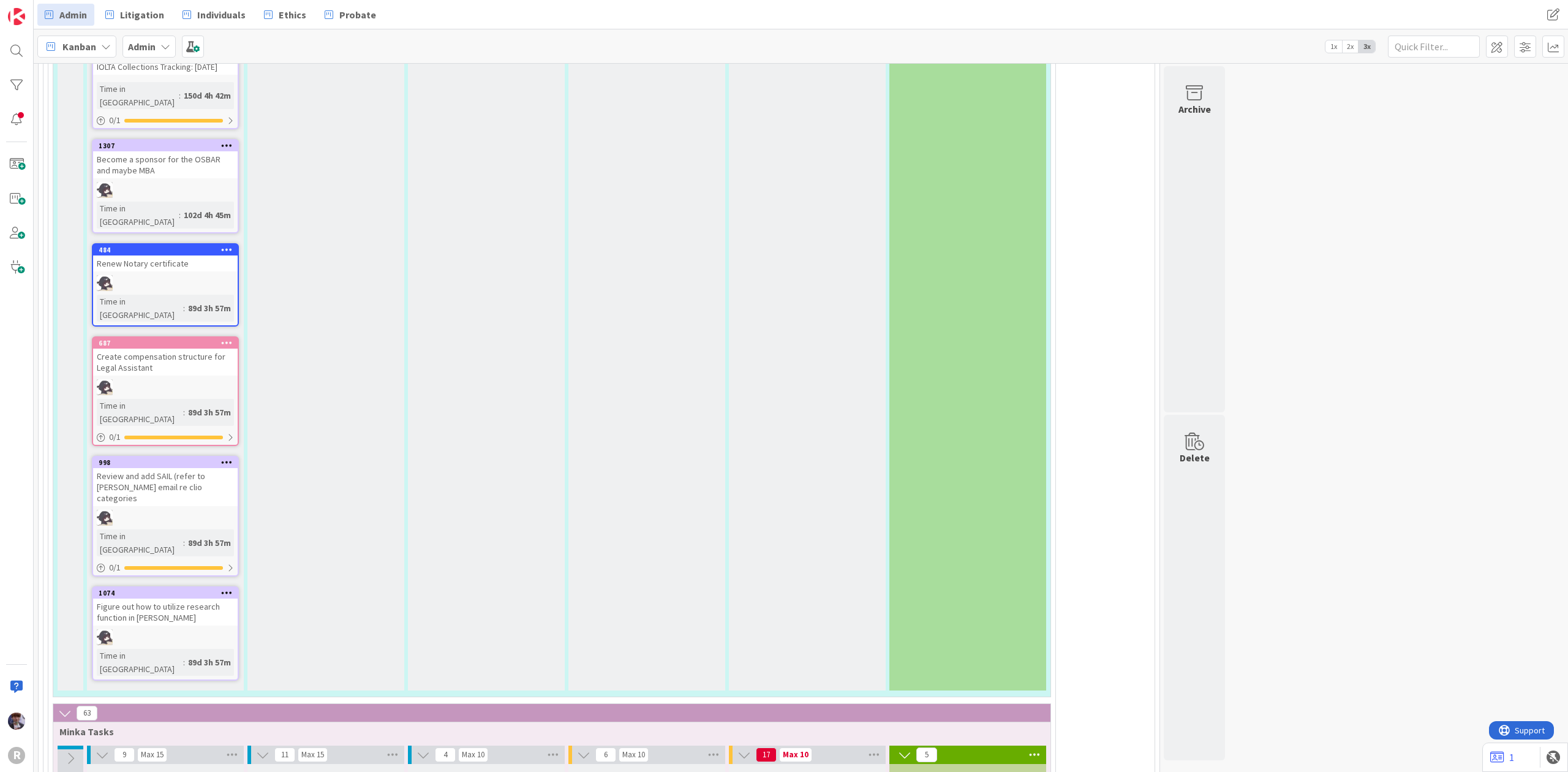
type textarea "x"
type textarea "Work with [PERSON_NAME] re Onboarding ("
type textarea "x"
type textarea "Work with [PERSON_NAME] re Onboarding ()"
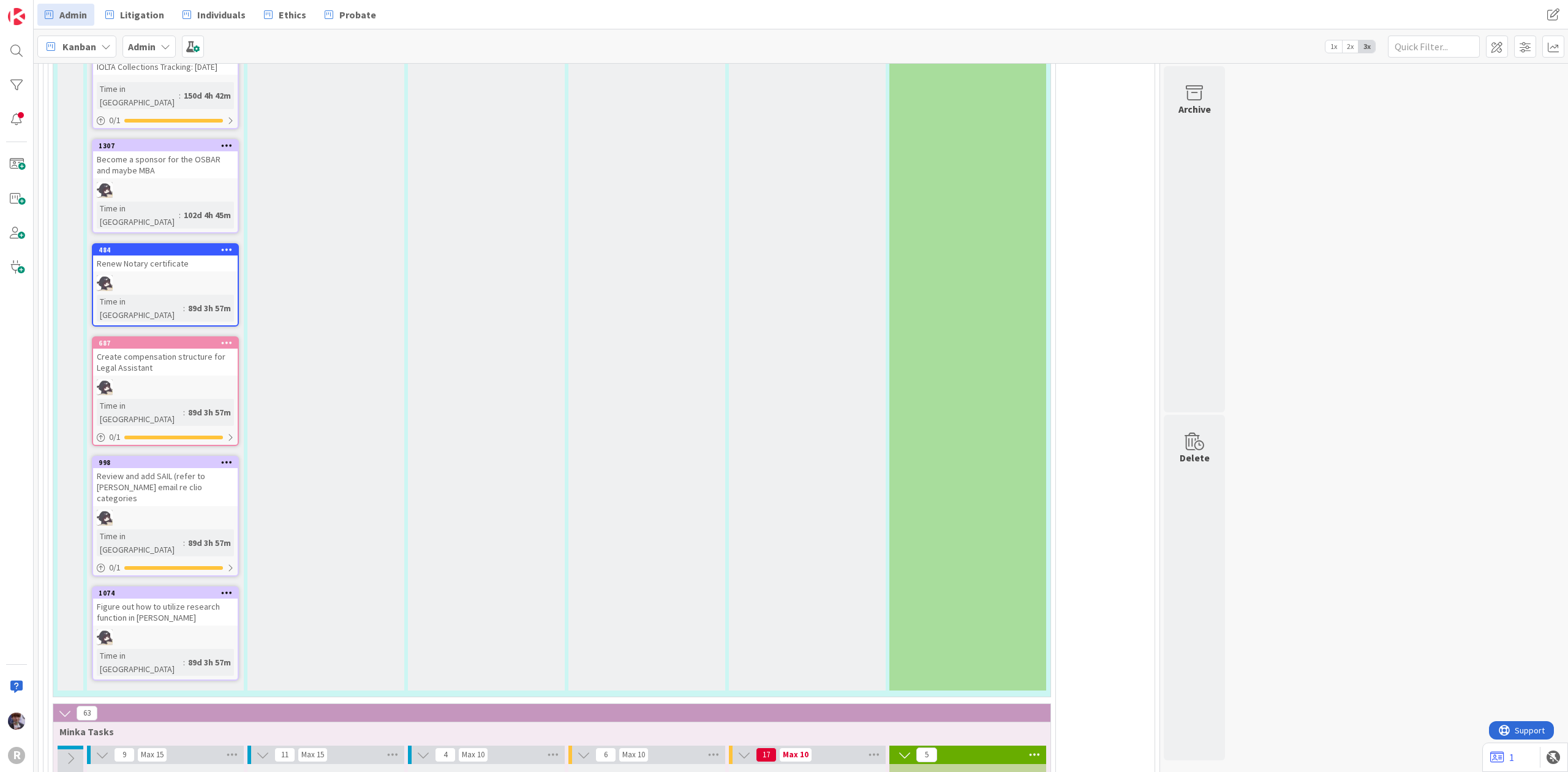
type textarea "x"
type textarea "Work with [PERSON_NAME] re Onboarding (K)"
type textarea "x"
type textarea "Work with [PERSON_NAME] re Onboarding (Ka)"
type textarea "x"
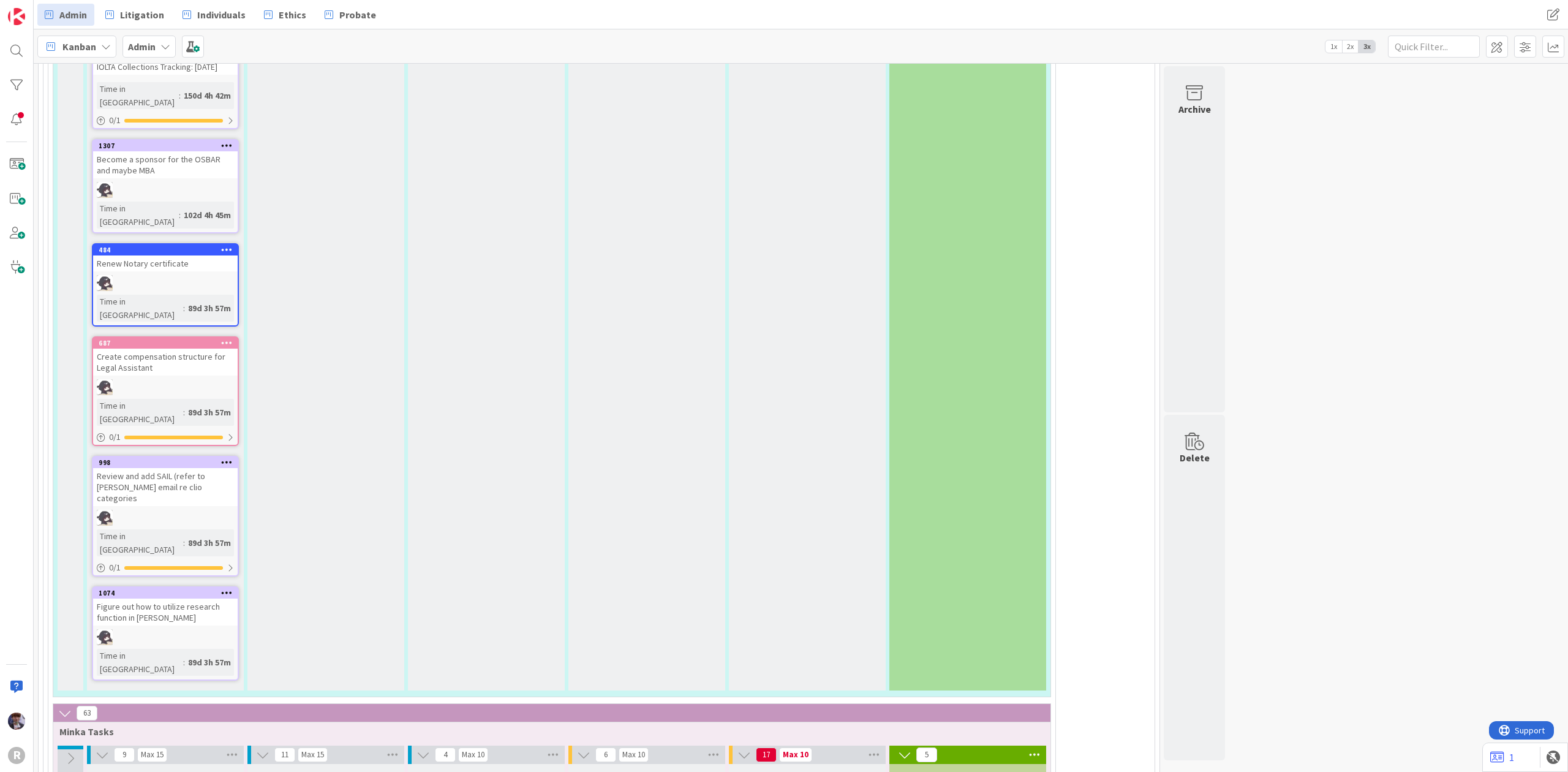
type textarea "Work with [PERSON_NAME] re Onboarding ([PERSON_NAME])"
type textarea "x"
type textarea "Work with [PERSON_NAME] re Onboarding (Kanb)"
type textarea "x"
type textarea "Work with [PERSON_NAME] re Onboarding ([GEOGRAPHIC_DATA])"
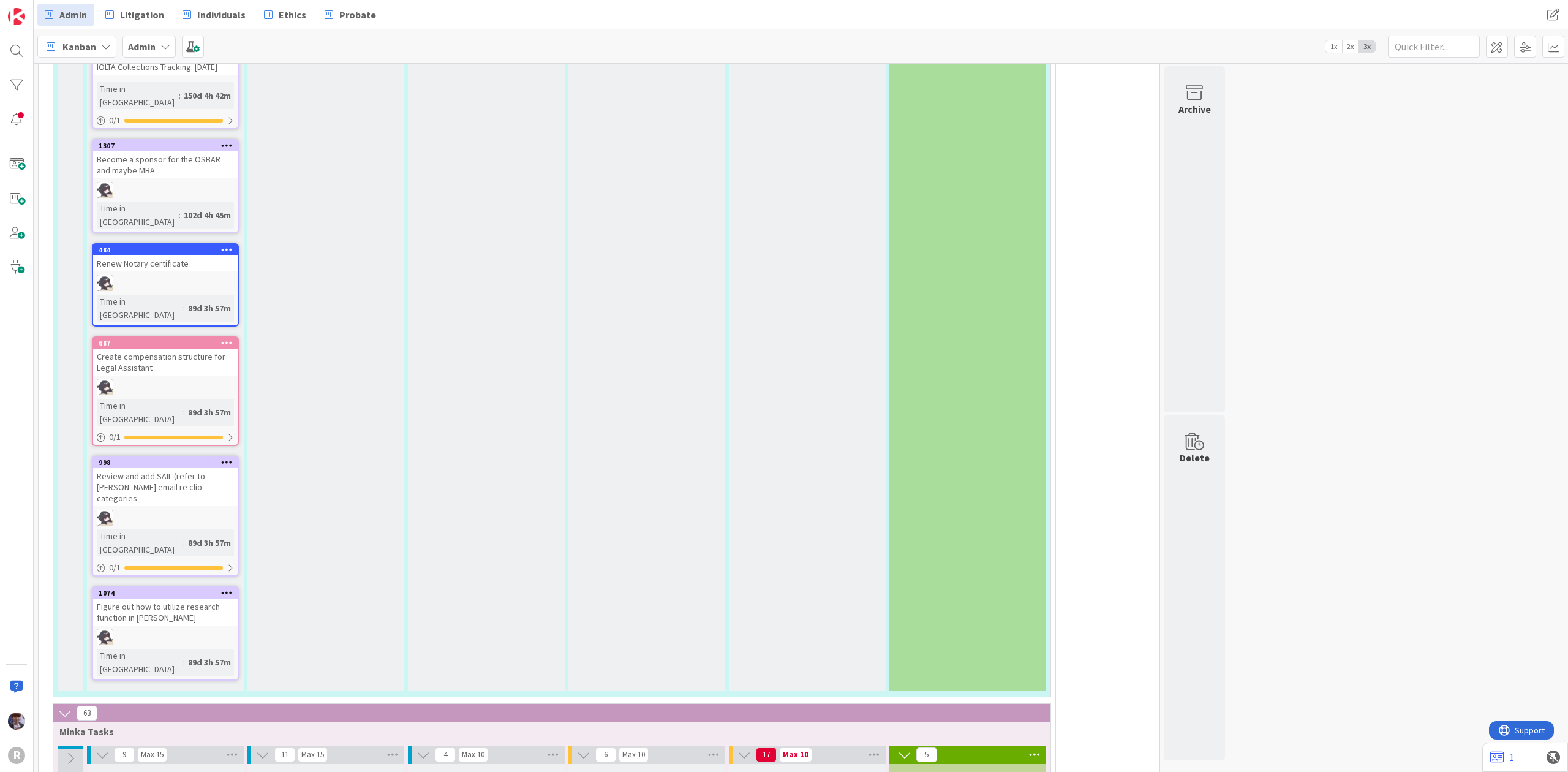
type textarea "x"
type textarea "Work with [PERSON_NAME] re Onboarding ([GEOGRAPHIC_DATA] )"
type textarea "x"
type textarea "Work with [PERSON_NAME] re Onboarding (Kanban e)"
type textarea "x"
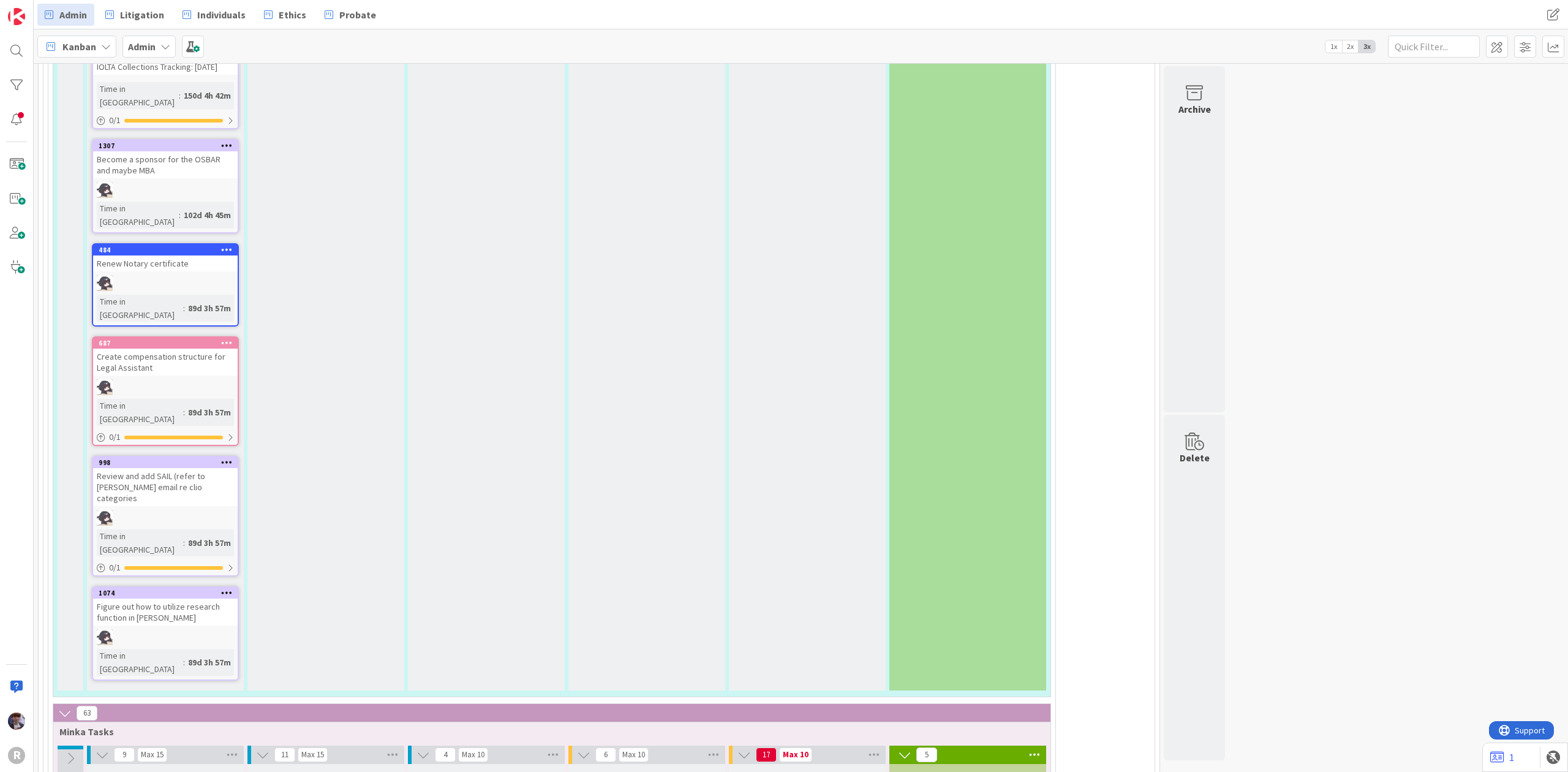
type textarea "Work with [PERSON_NAME] re Onboarding (Kanban et)"
type textarea "x"
type textarea "Work with [PERSON_NAME] re Onboarding (Kanban etc)"
type textarea "x"
type textarea "Work with [PERSON_NAME] re Onboarding (Kanban etc/)"
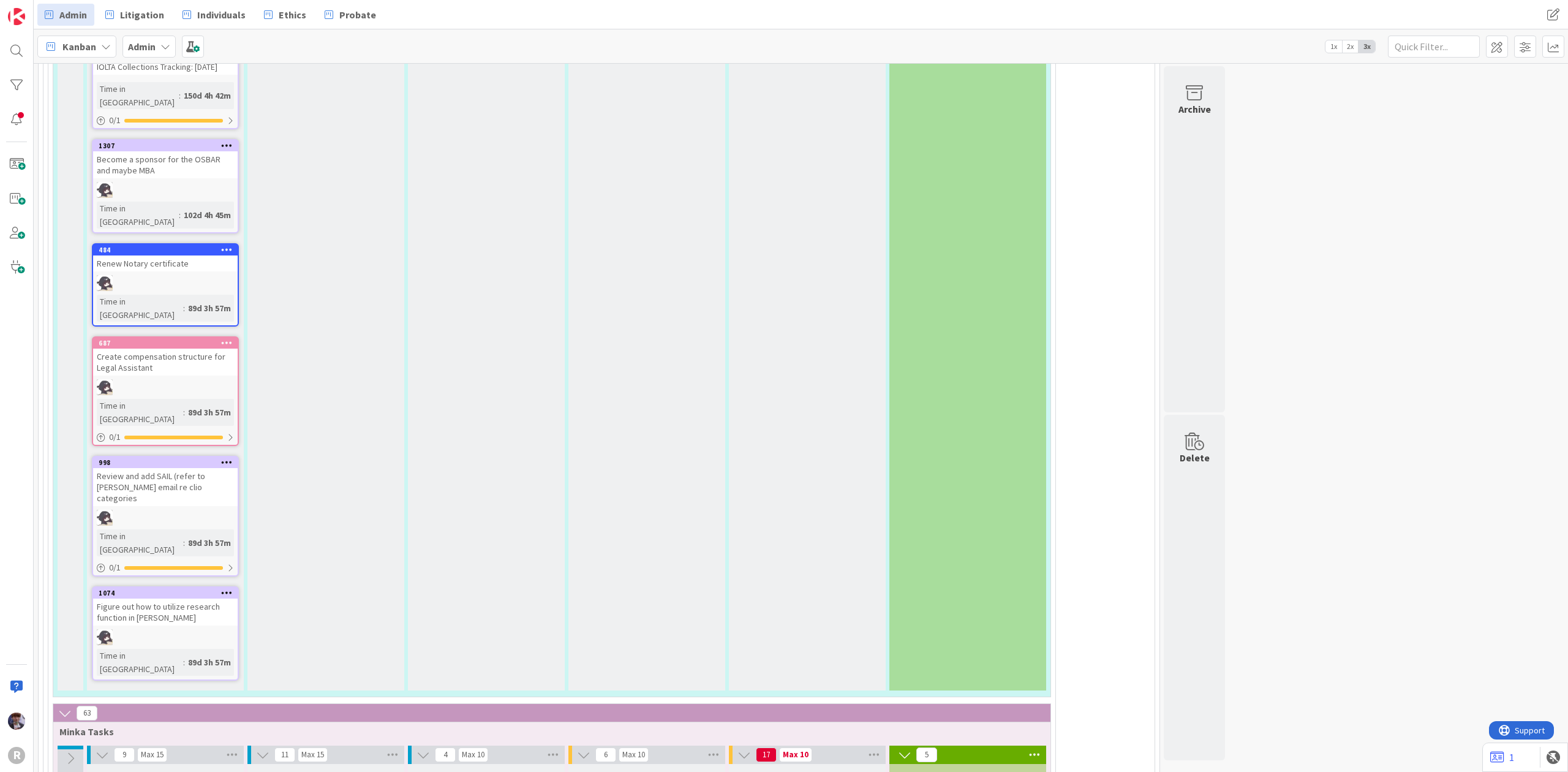
type textarea "x"
type textarea "Work with [PERSON_NAME] re Onboarding (Kanban etc/ )"
type textarea "x"
type textarea "Work with [PERSON_NAME] re Onboarding (Kanban etc/)"
type textarea "x"
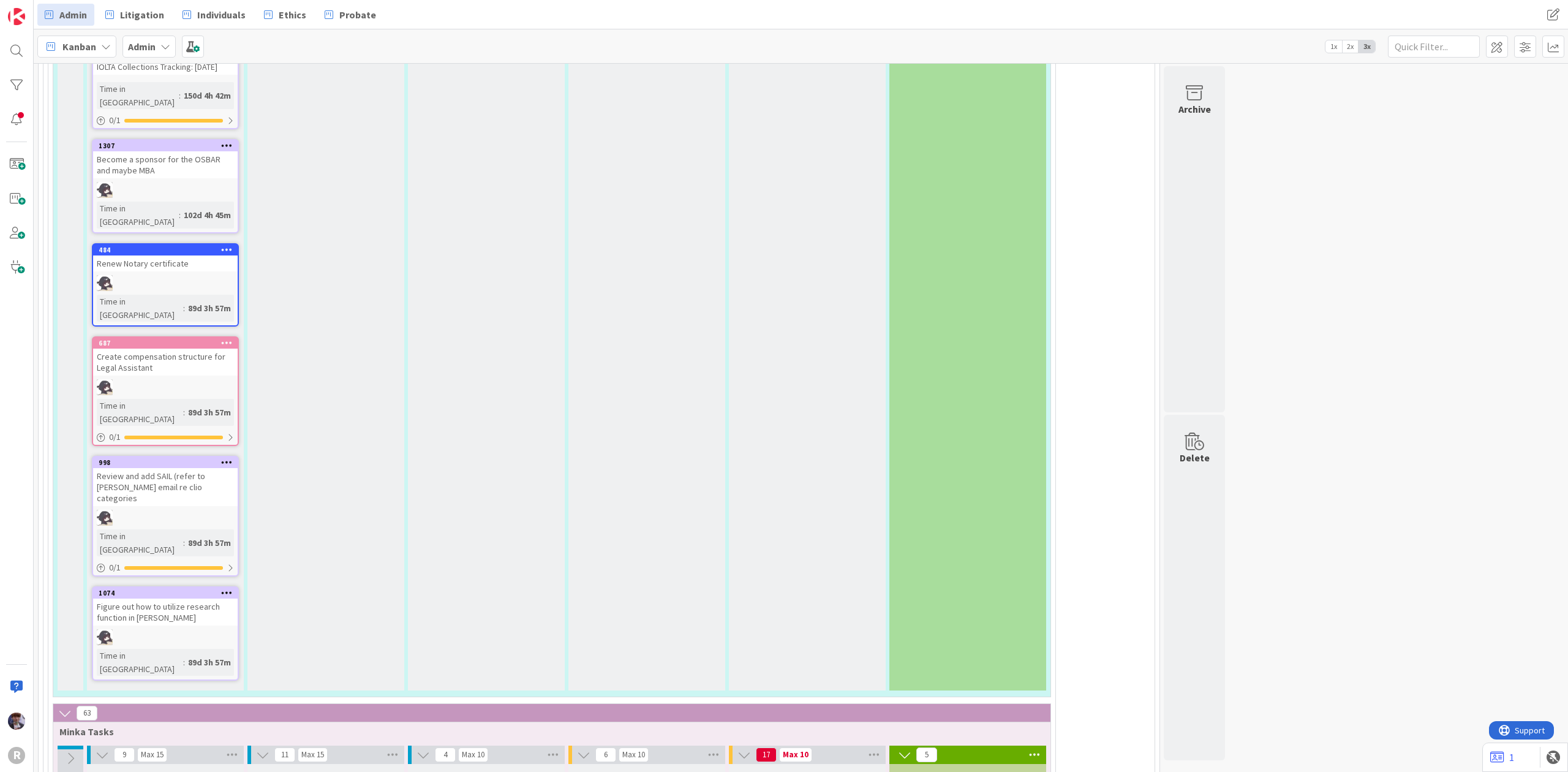
type textarea "Work with [PERSON_NAME] re Onboarding (Kanban etc)"
type textarea "x"
type textarea "Work with [PERSON_NAME] re Onboarding (Kanban etc.)"
click at [509, 735] on span "HR" at bounding box center [540, 744] width 150 height 18
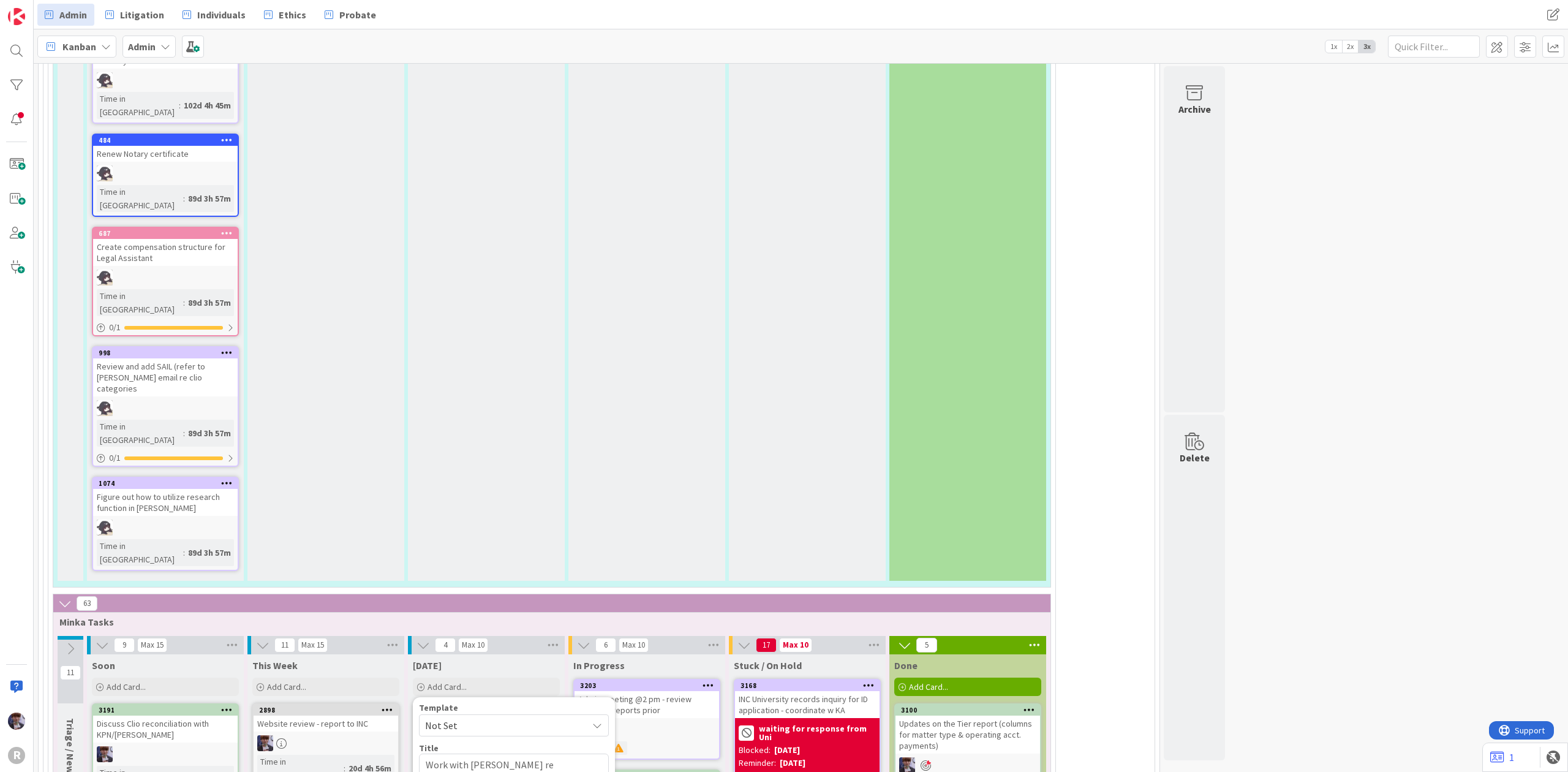
scroll to position [2468, 0]
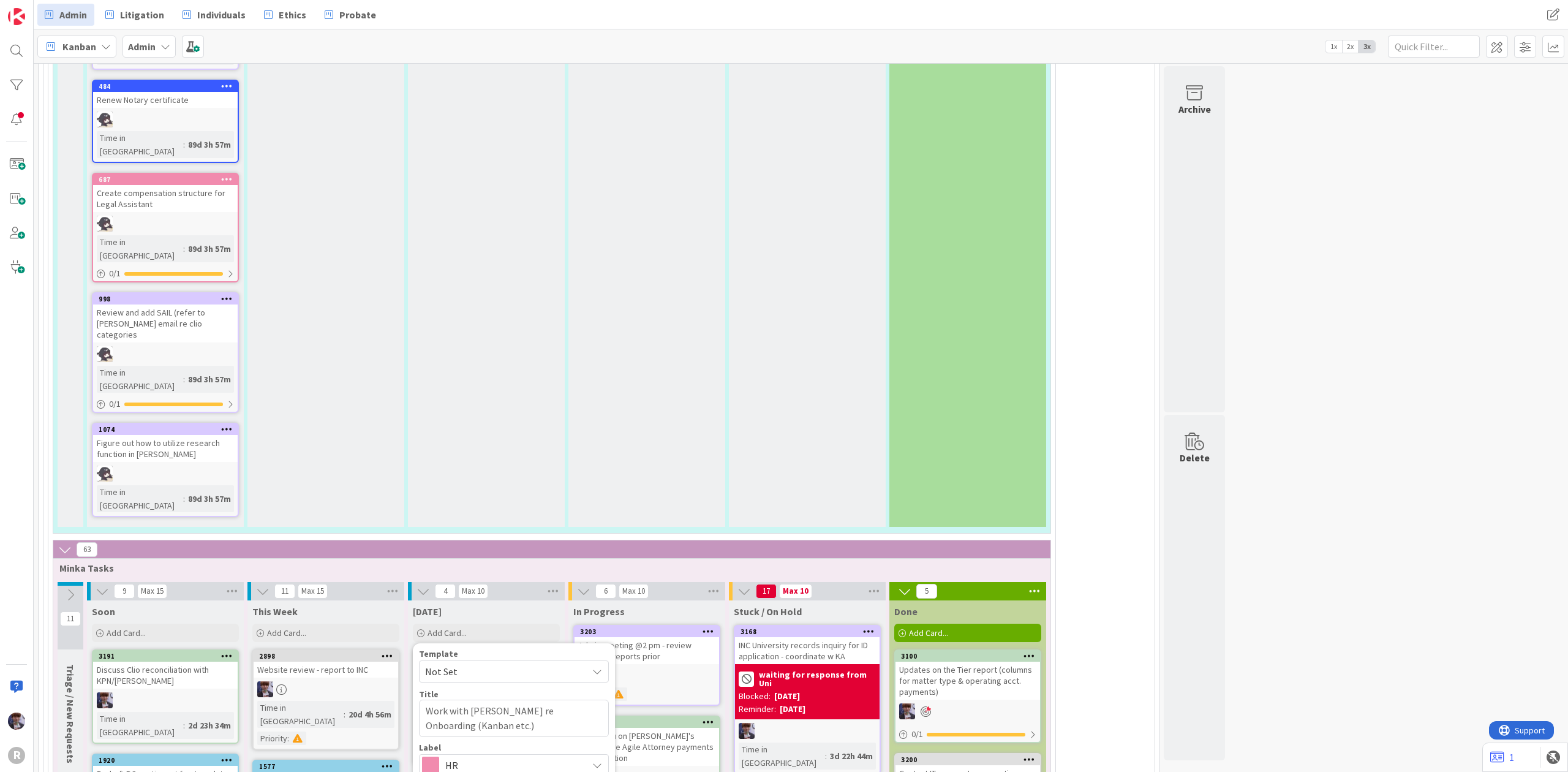
type textarea "x"
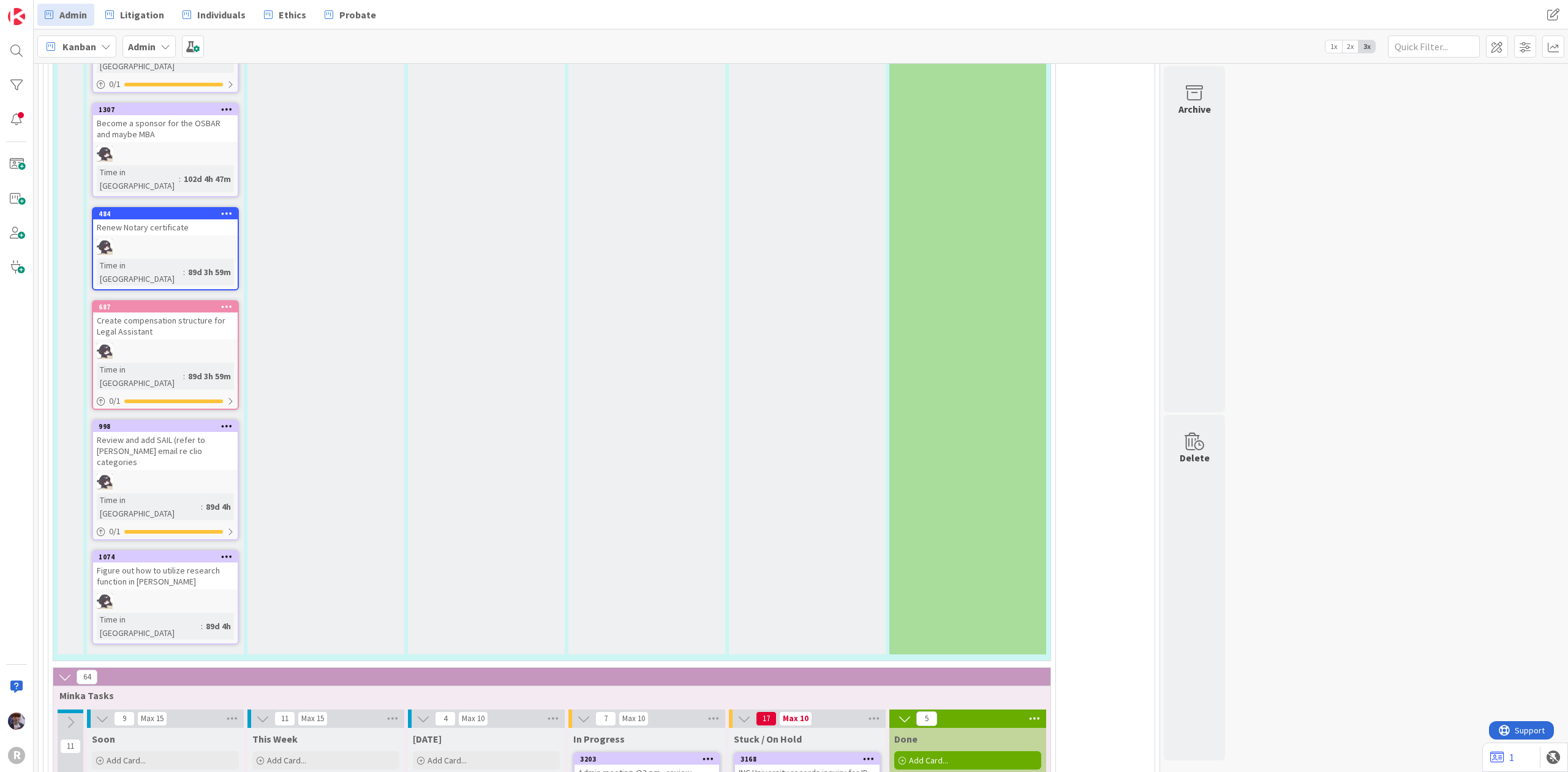
scroll to position [2305, 0]
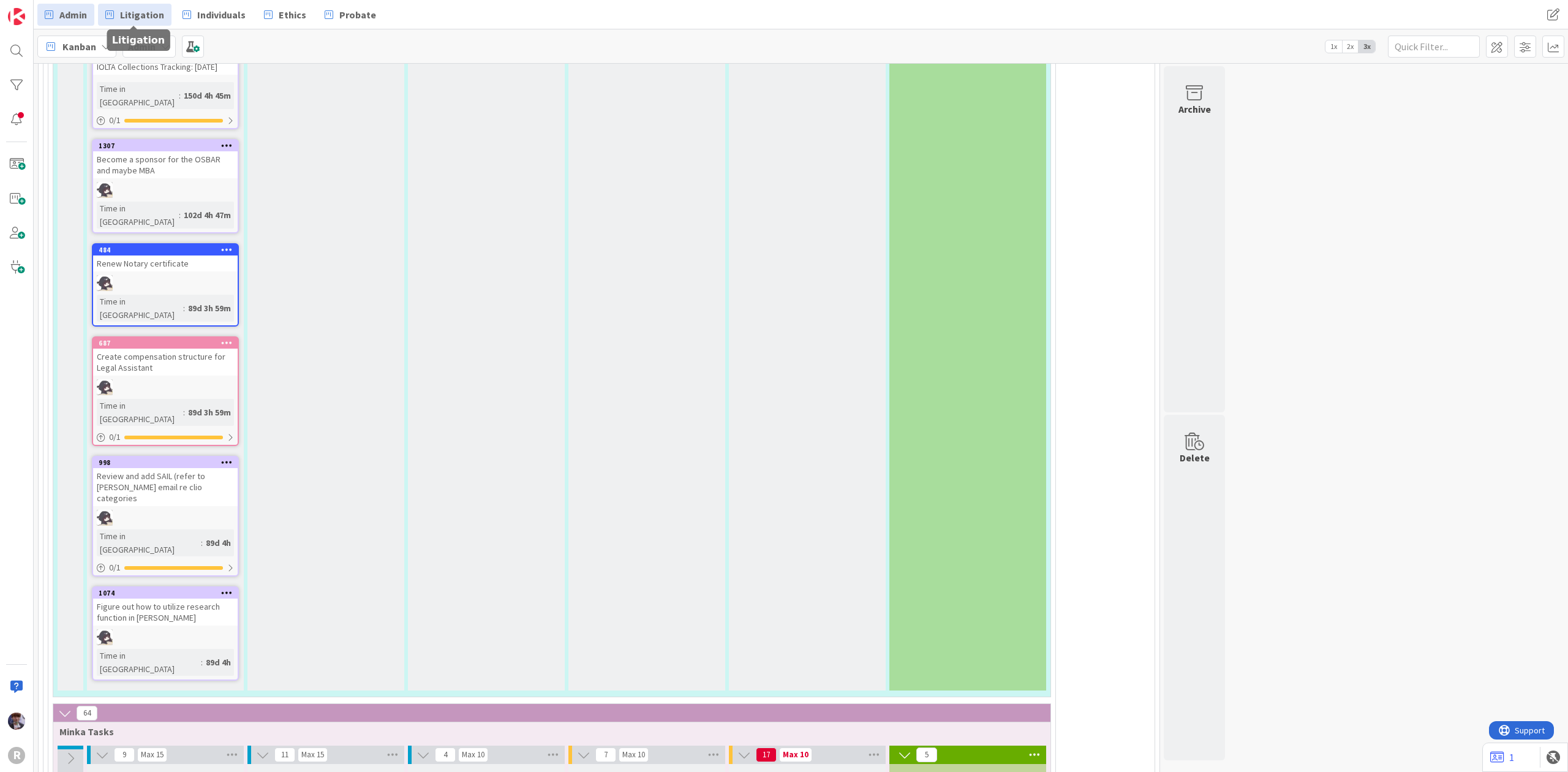
click at [138, 13] on span "Litigation" at bounding box center [142, 14] width 44 height 14
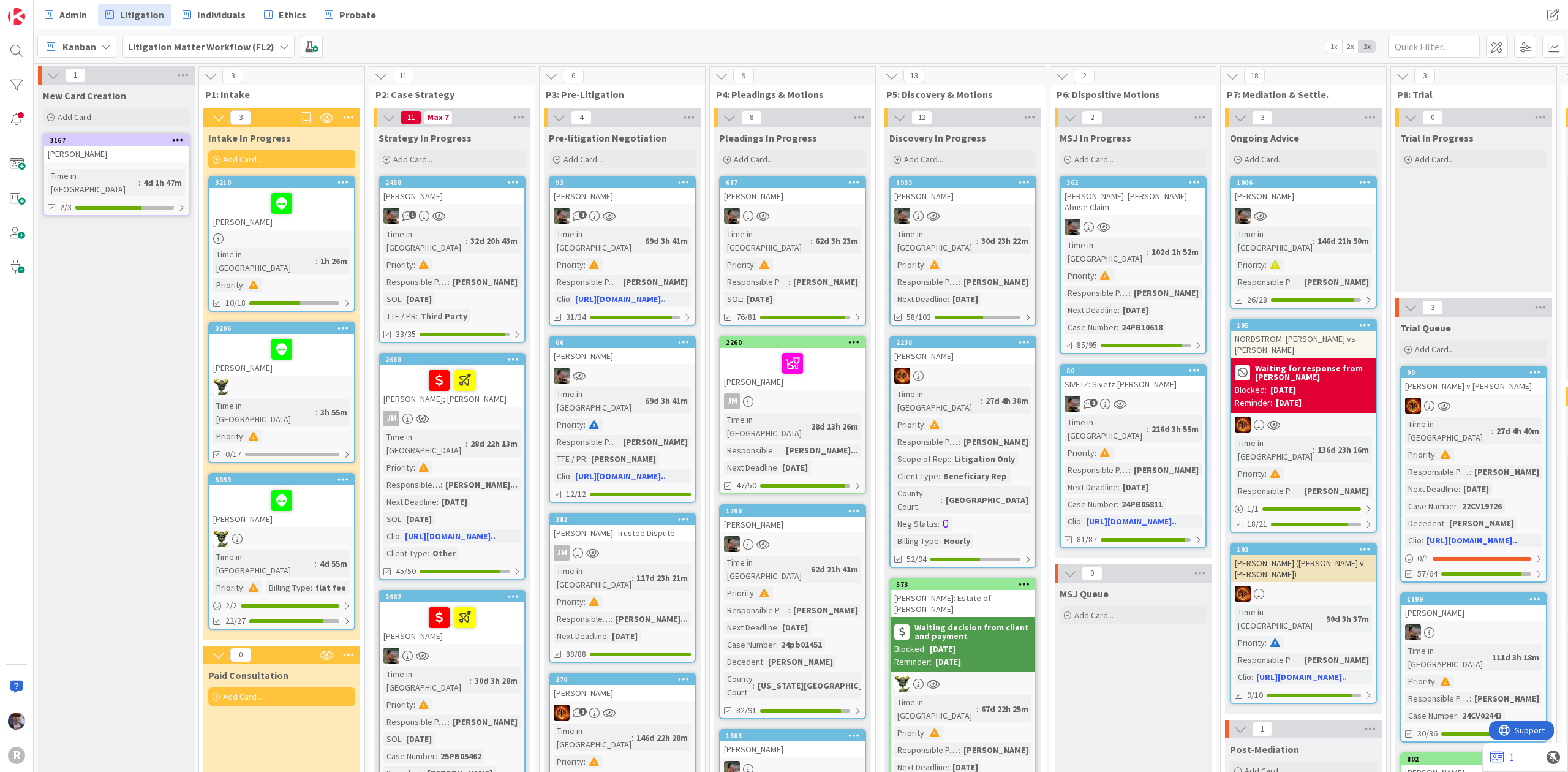
click at [241, 488] on div at bounding box center [281, 501] width 137 height 26
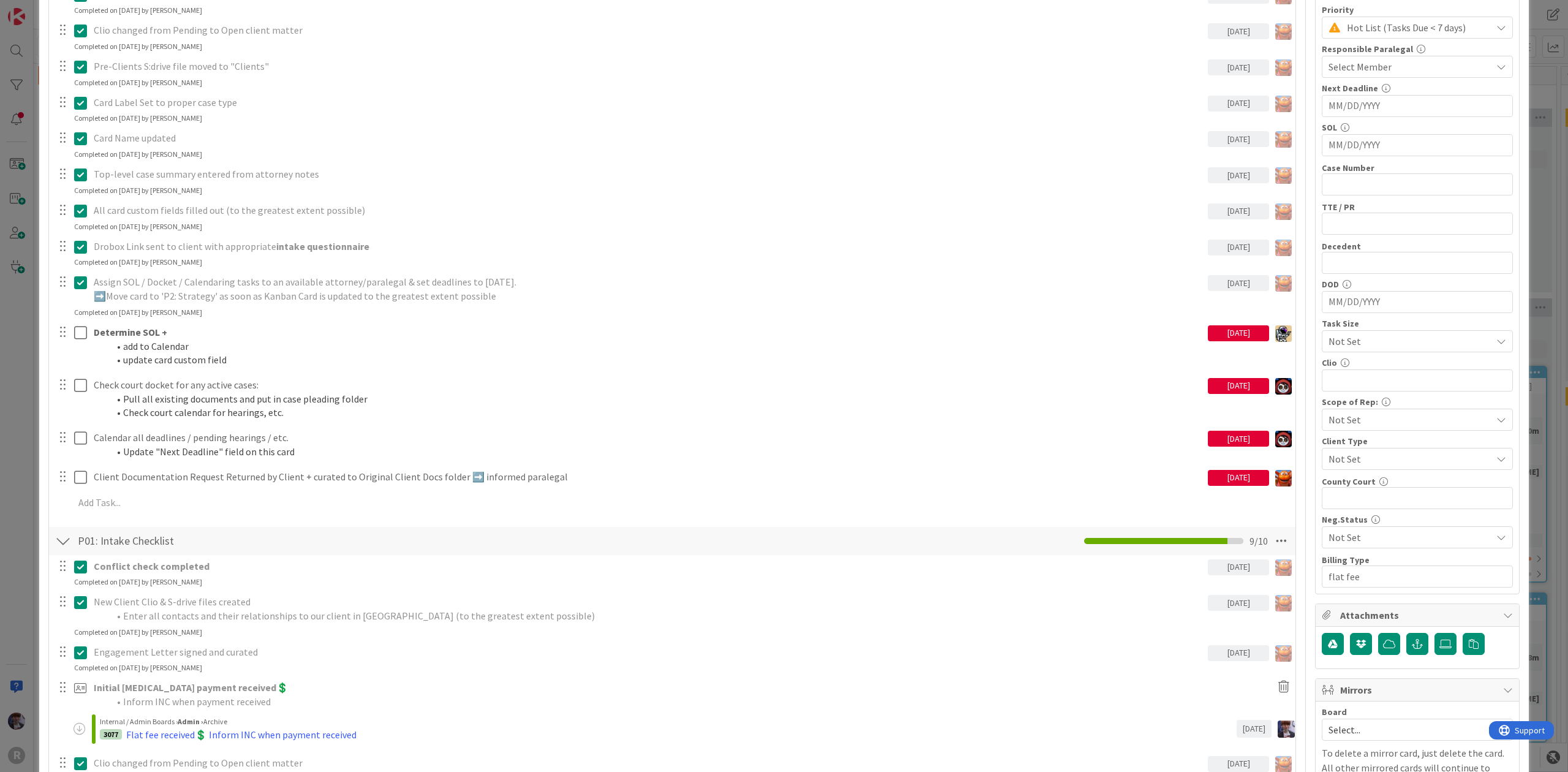
scroll to position [408, 0]
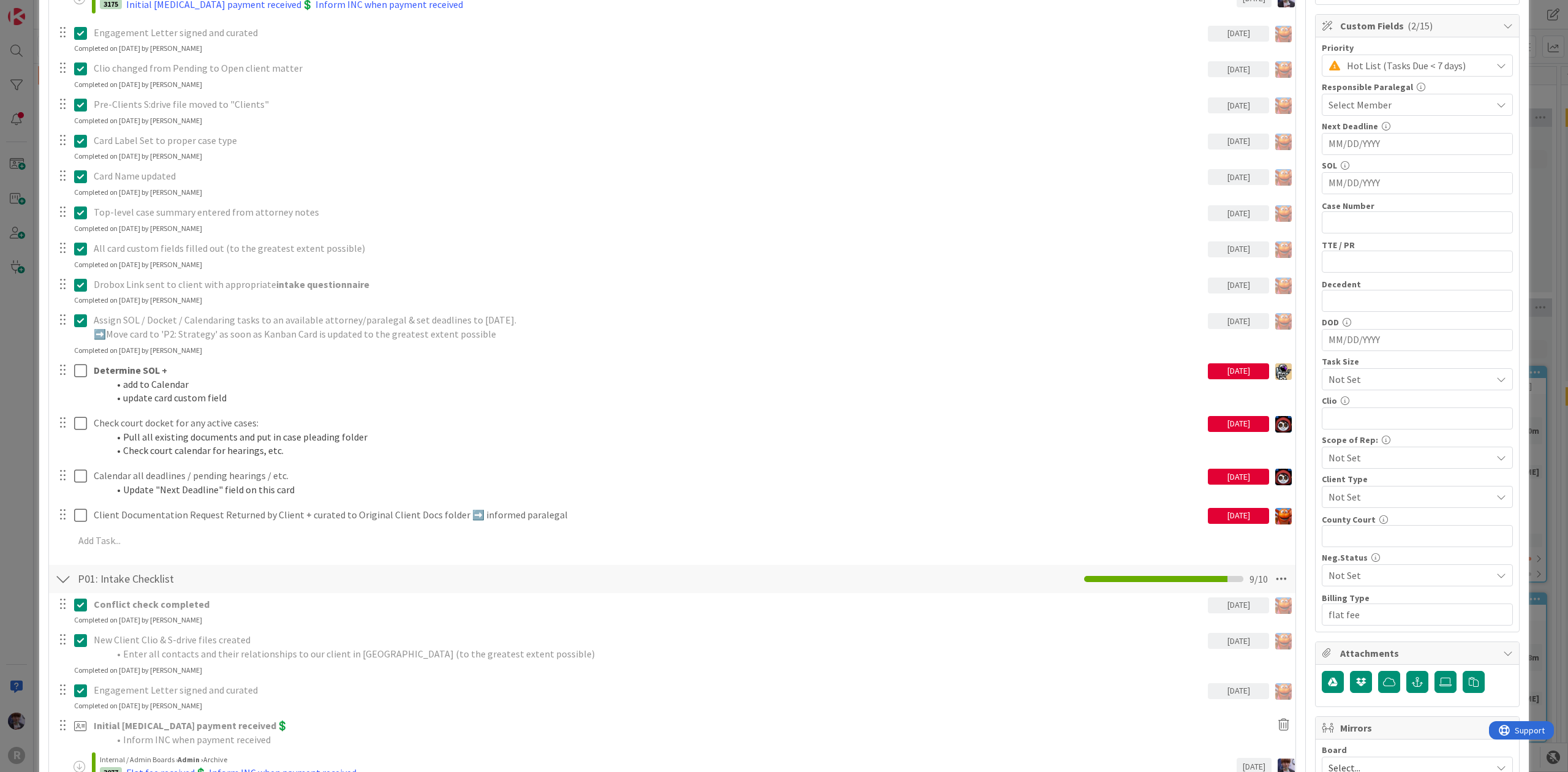
click at [64, 577] on div at bounding box center [63, 579] width 16 height 22
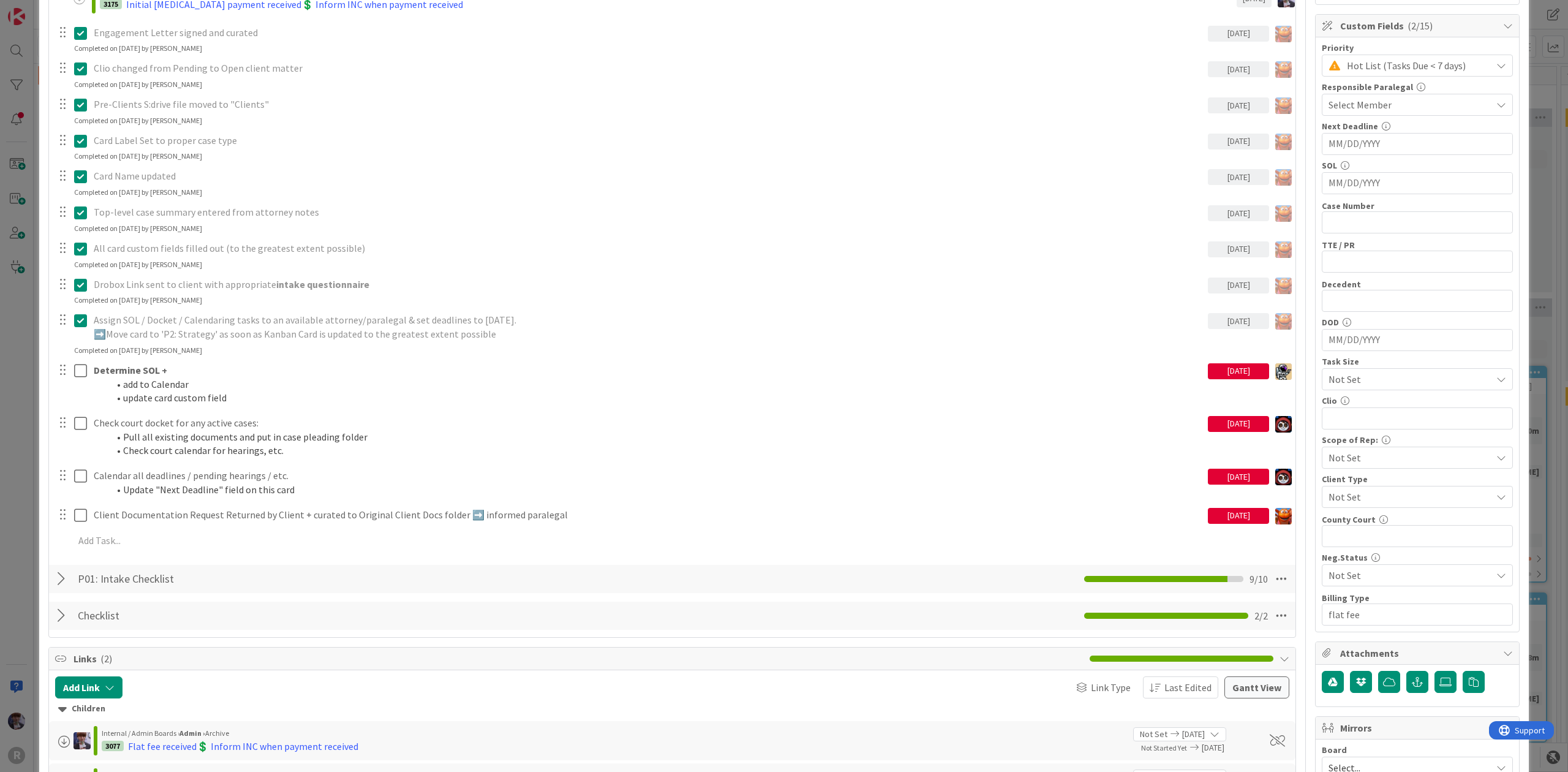
scroll to position [490, 0]
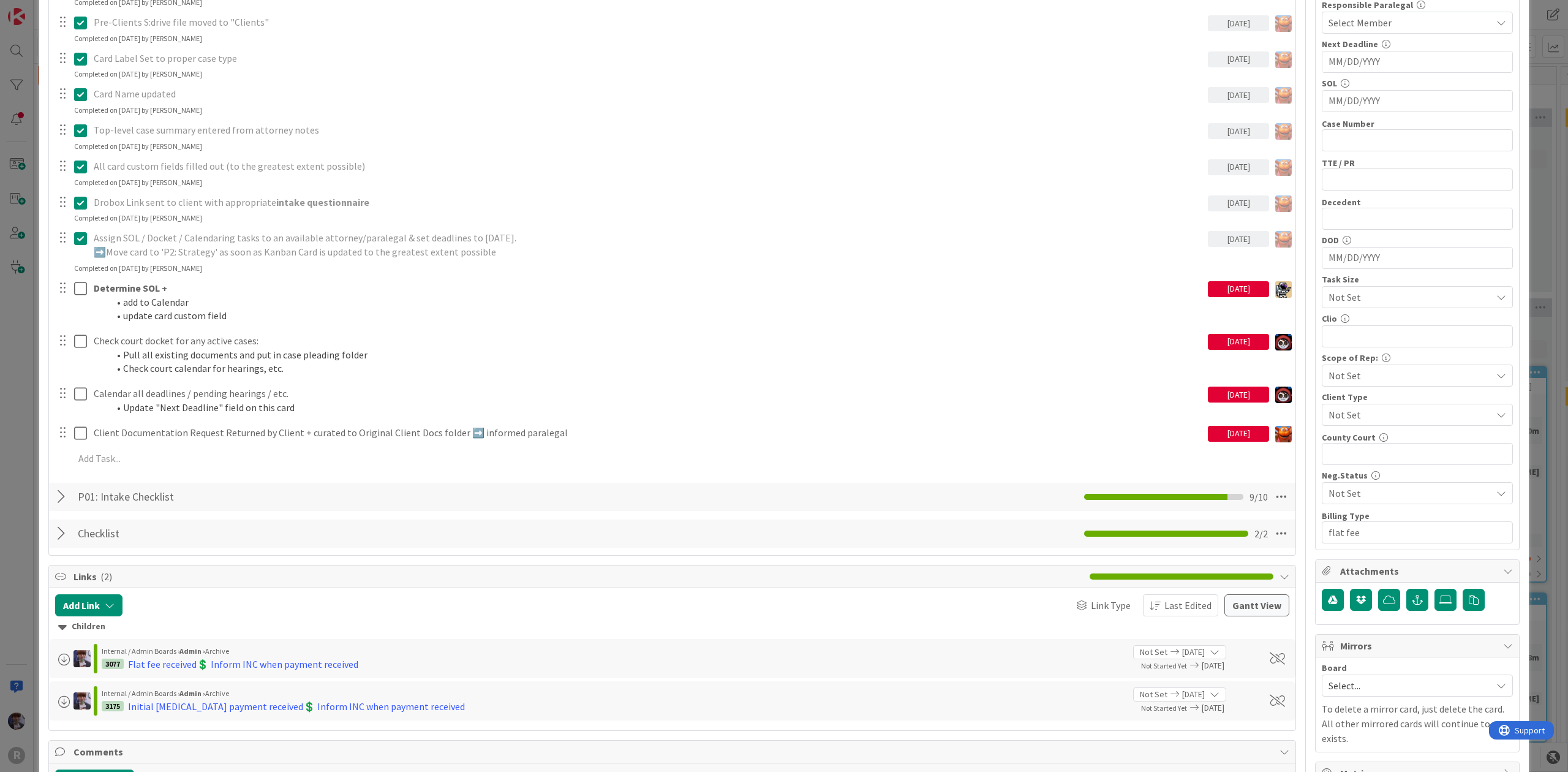
click at [58, 505] on div at bounding box center [63, 497] width 16 height 22
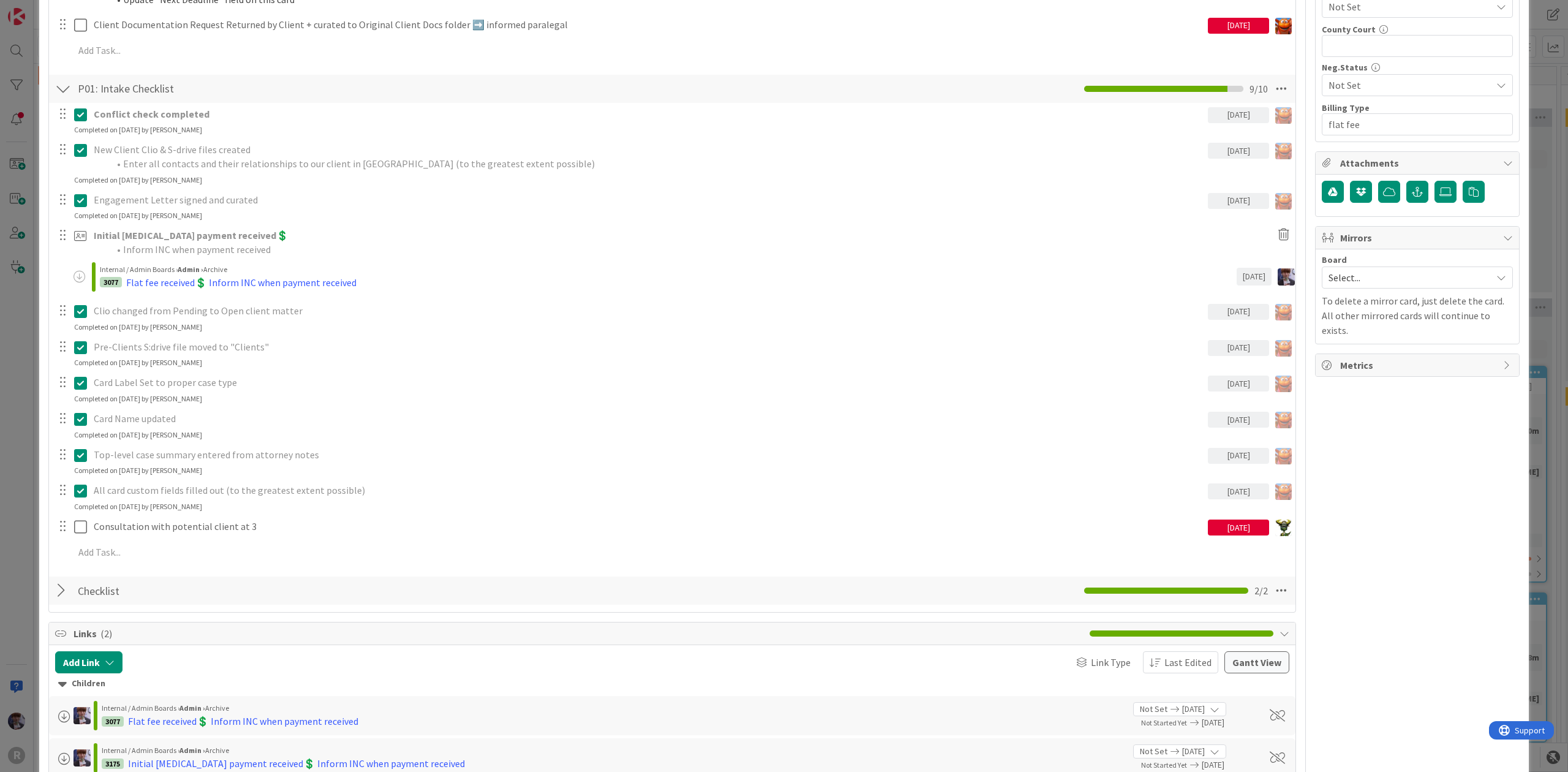
scroll to position [817, 0]
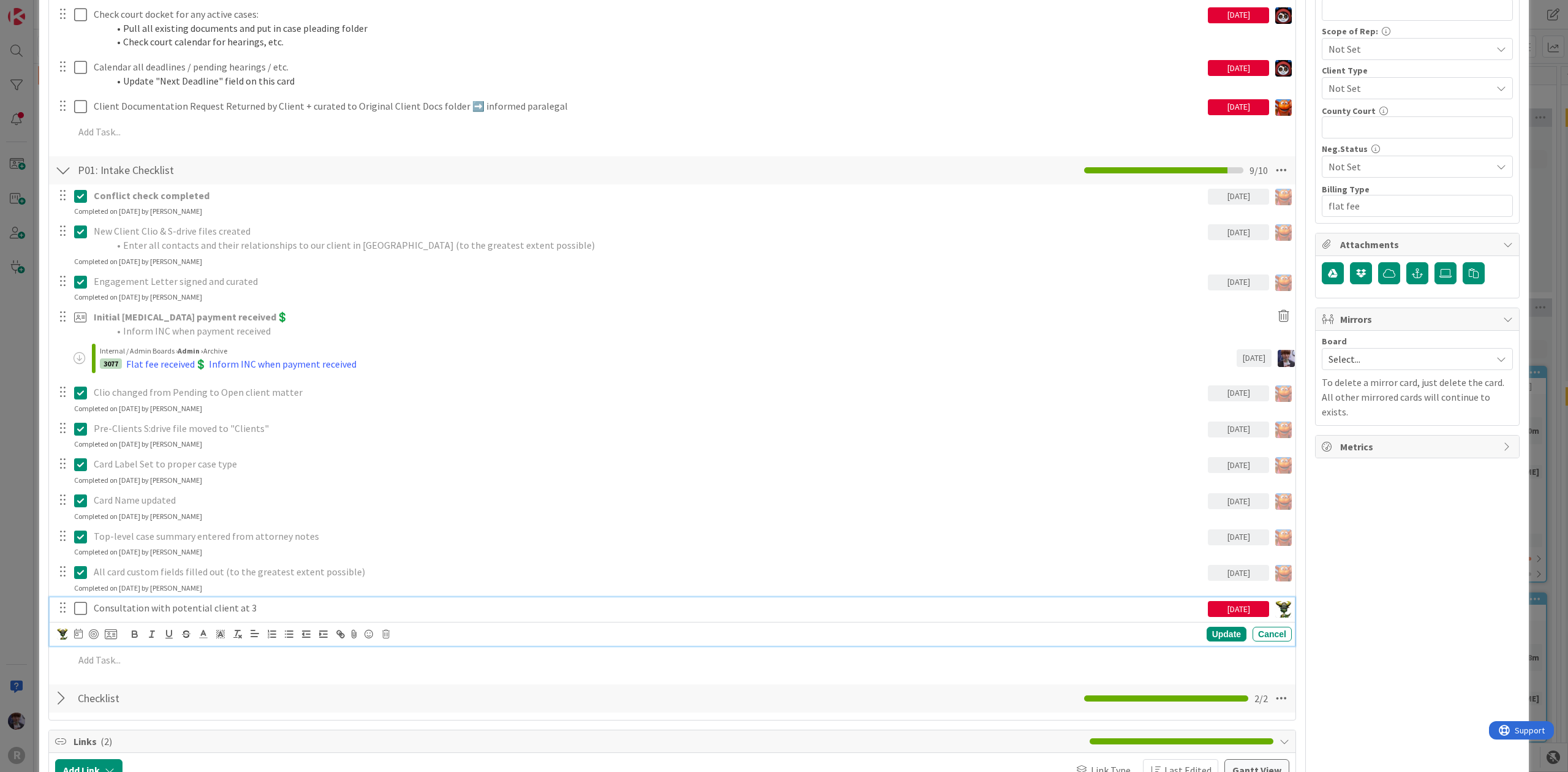
click at [74, 604] on icon at bounding box center [81, 608] width 13 height 14
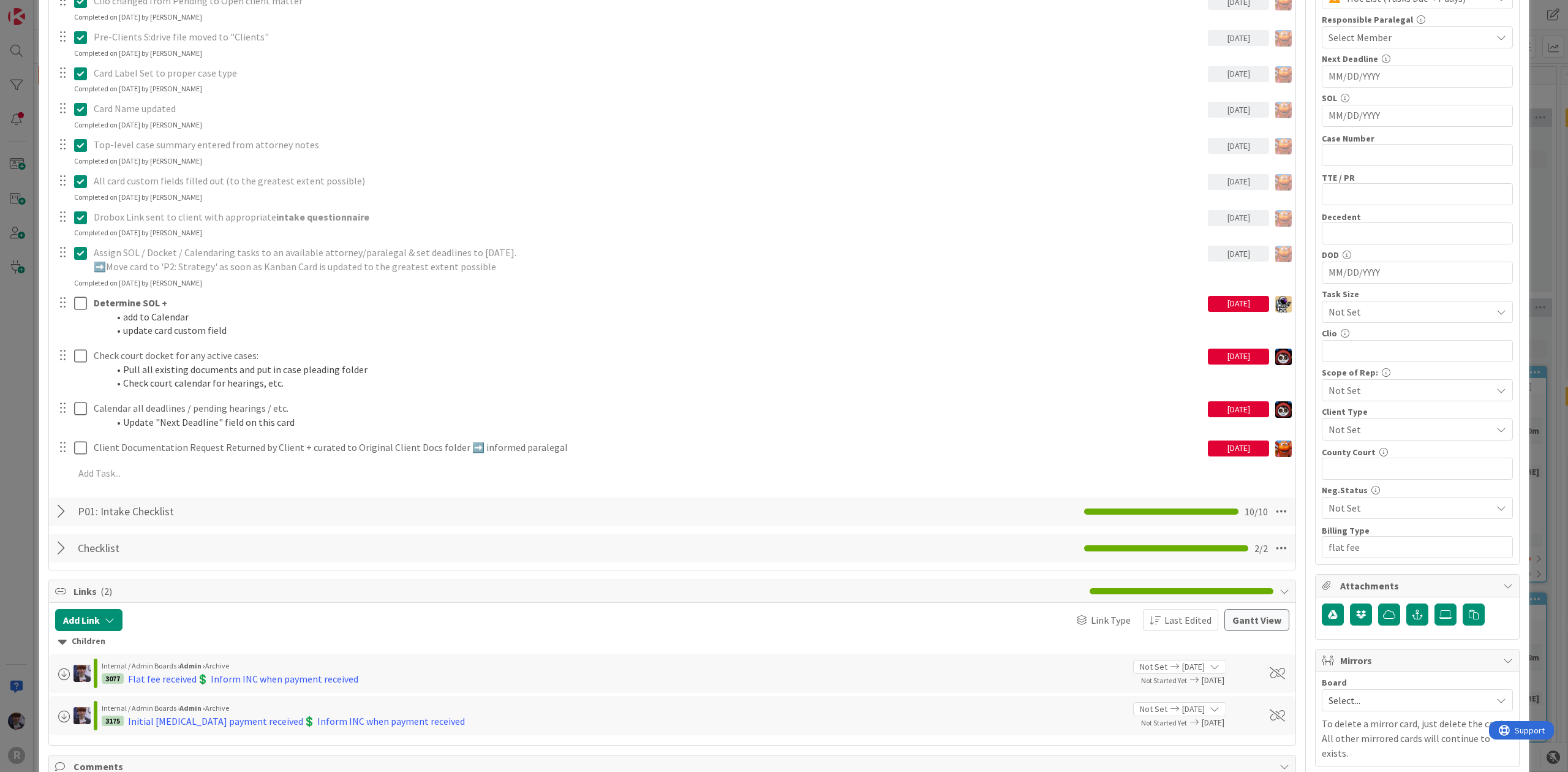
scroll to position [490, 0]
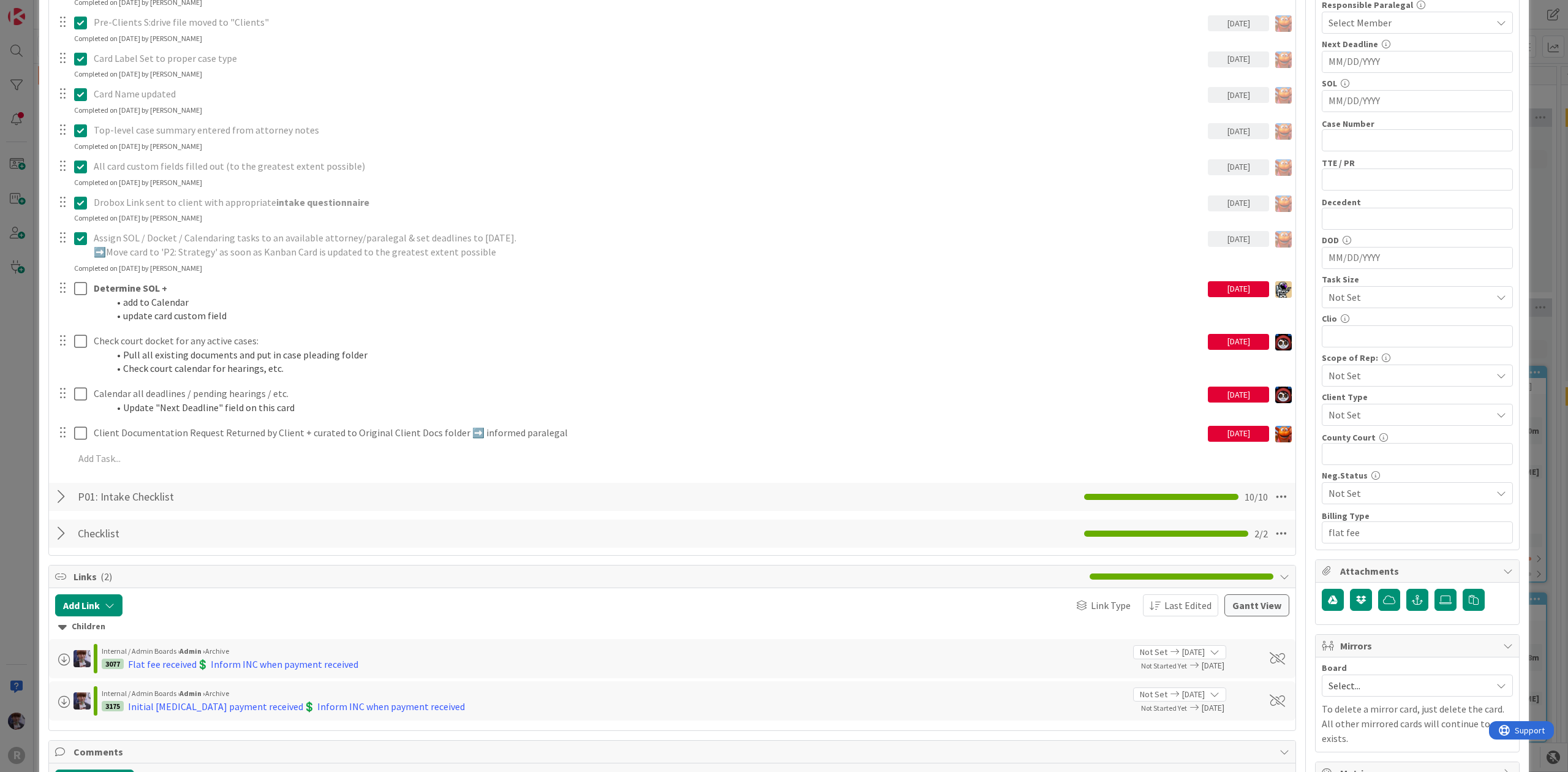
click at [52, 499] on div "P01: Intake Checklist Checklist Name 21 / 64 P01: Intake Checklist 10 / 10" at bounding box center [672, 497] width 1247 height 28
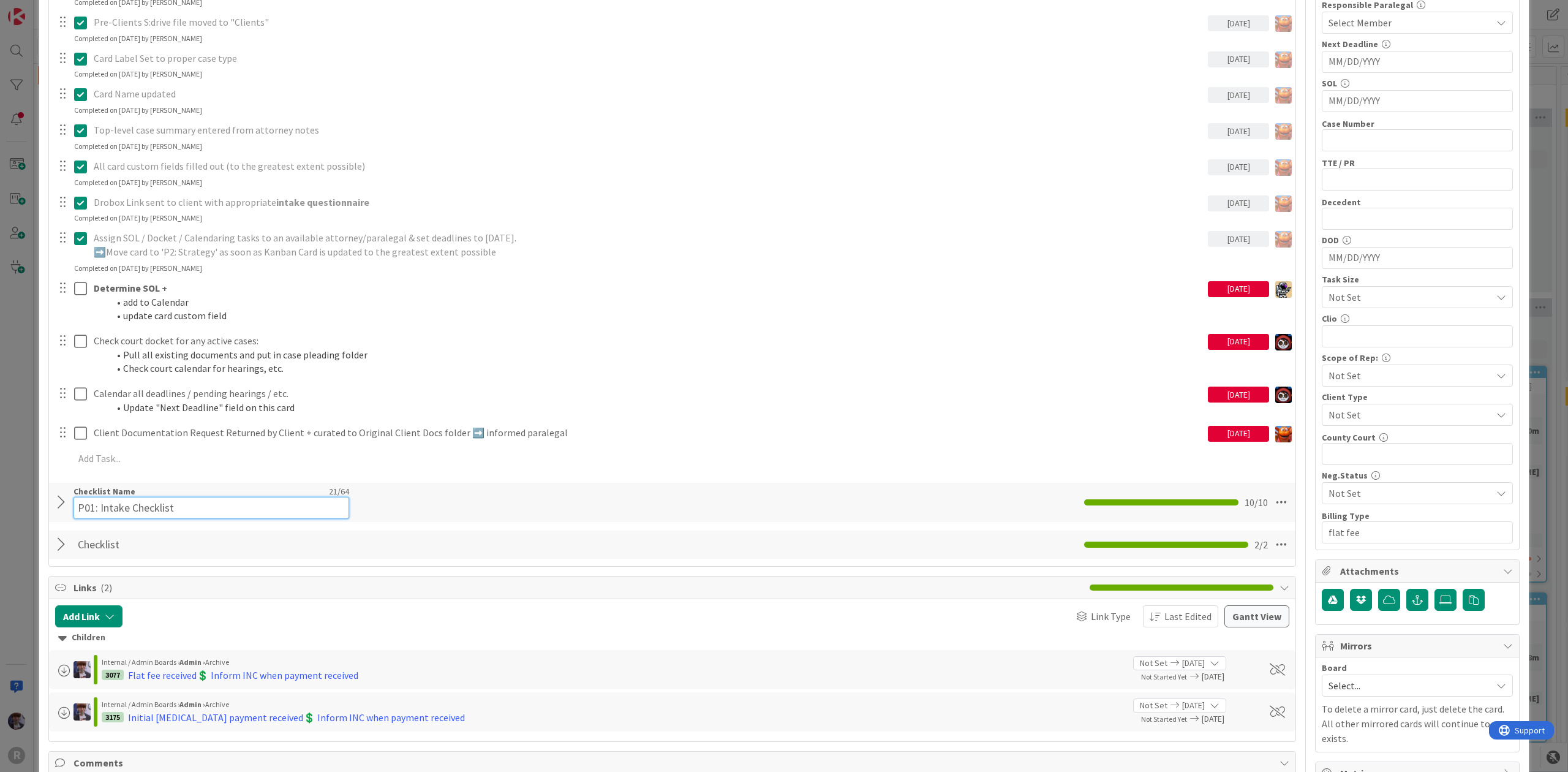
click at [74, 504] on input "P01: Intake Checklist" at bounding box center [211, 508] width 275 height 22
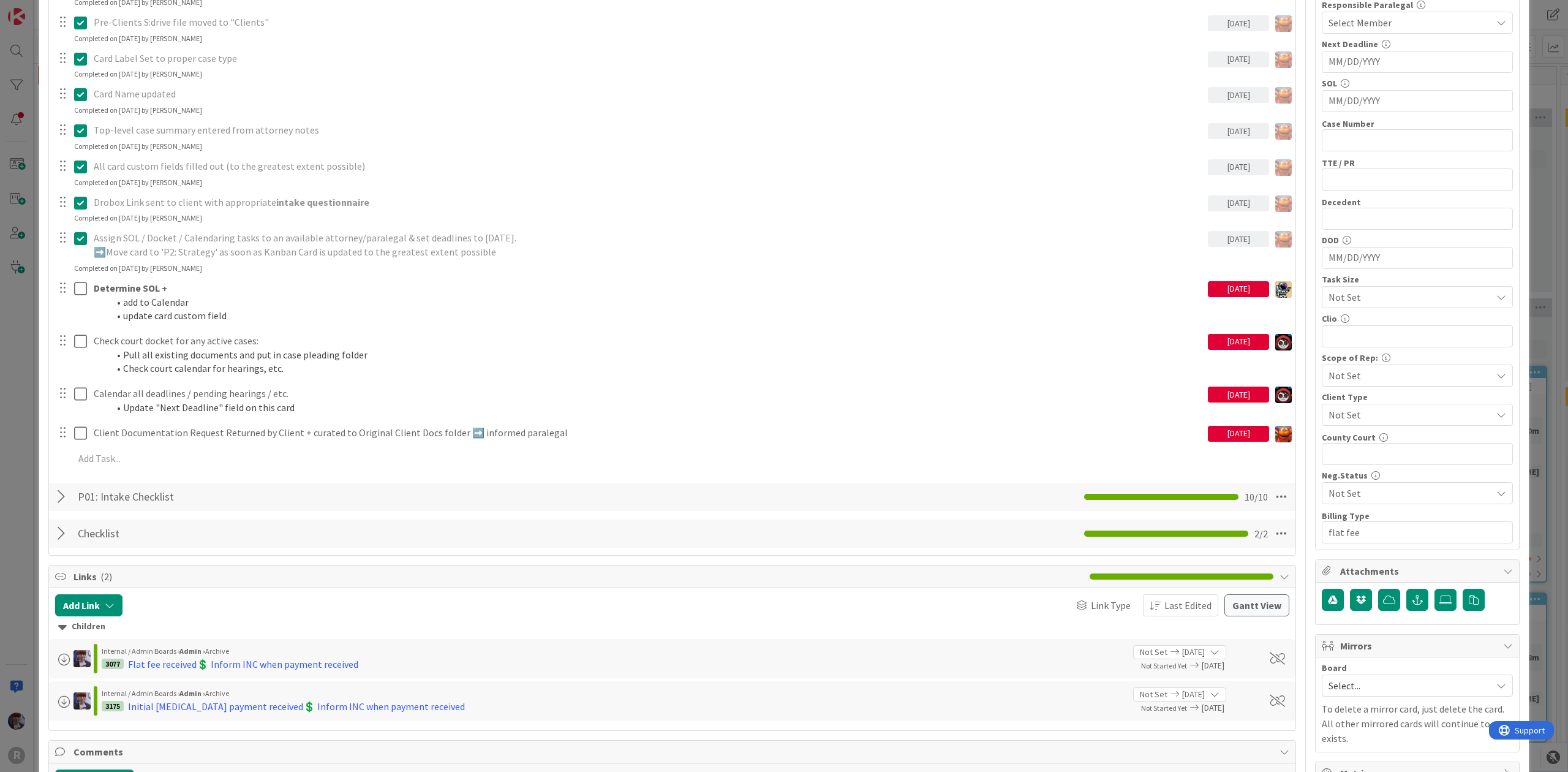
click at [64, 508] on div at bounding box center [63, 497] width 16 height 22
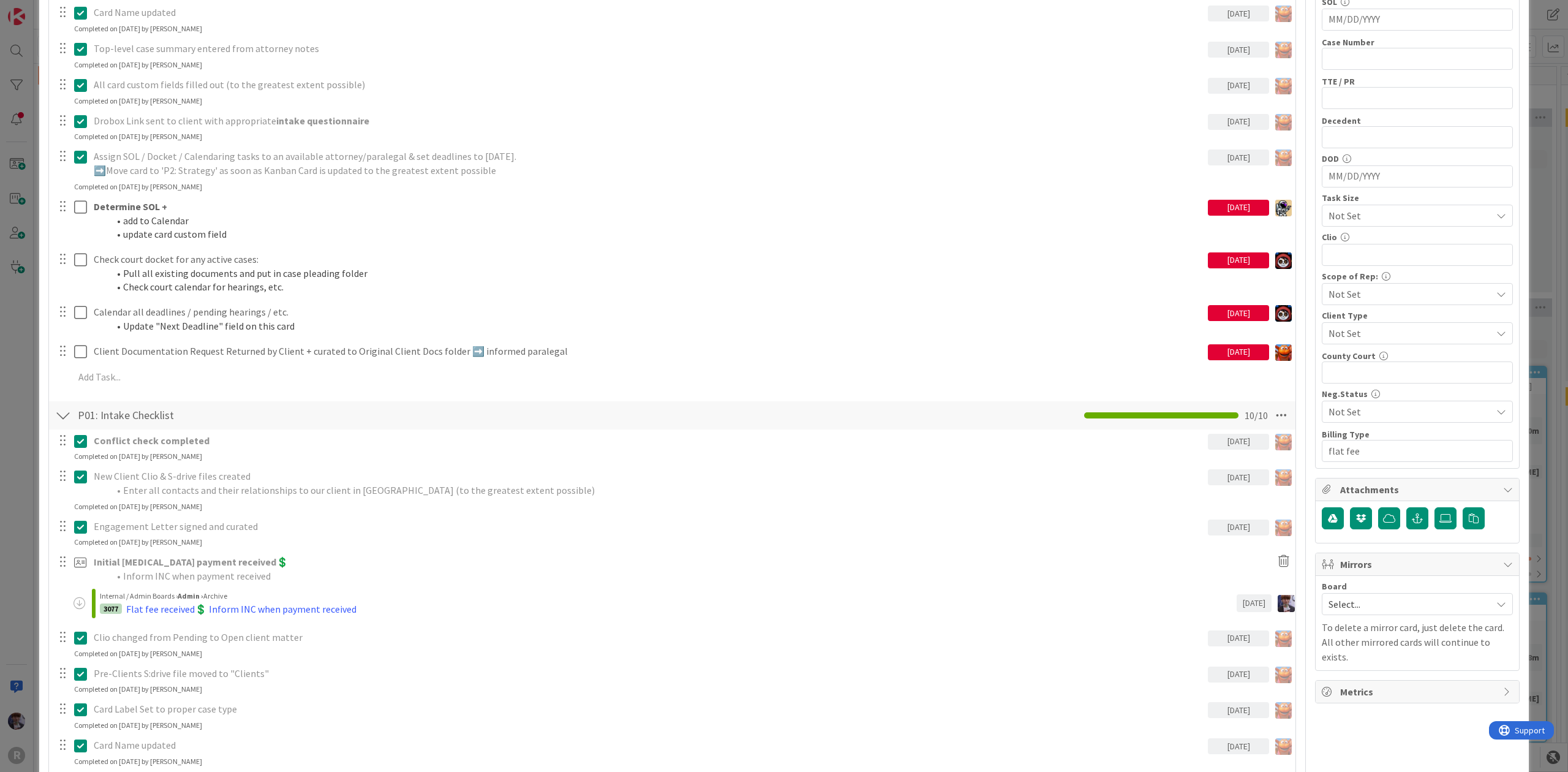
scroll to position [408, 0]
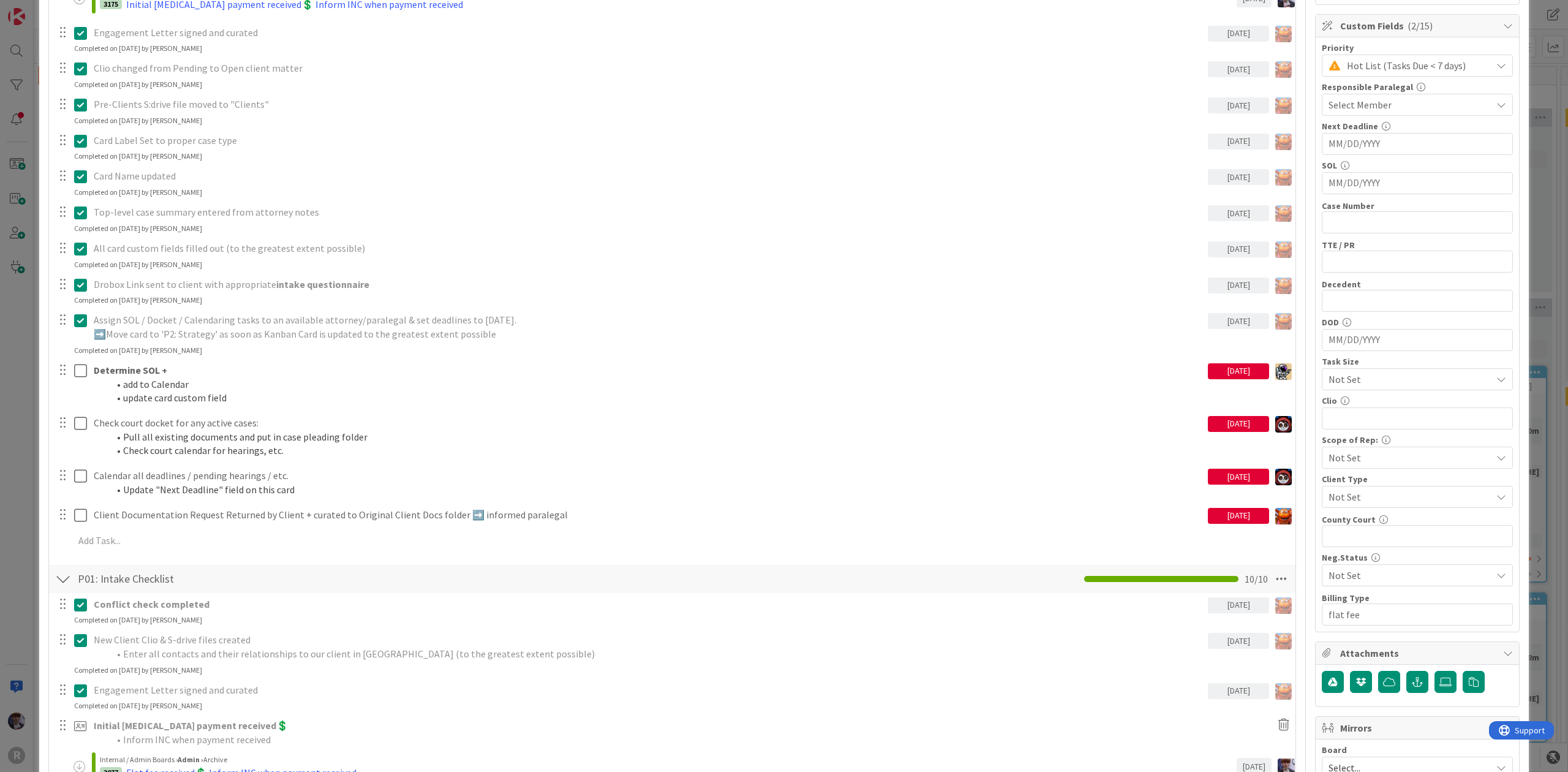
click at [62, 580] on div at bounding box center [63, 579] width 16 height 22
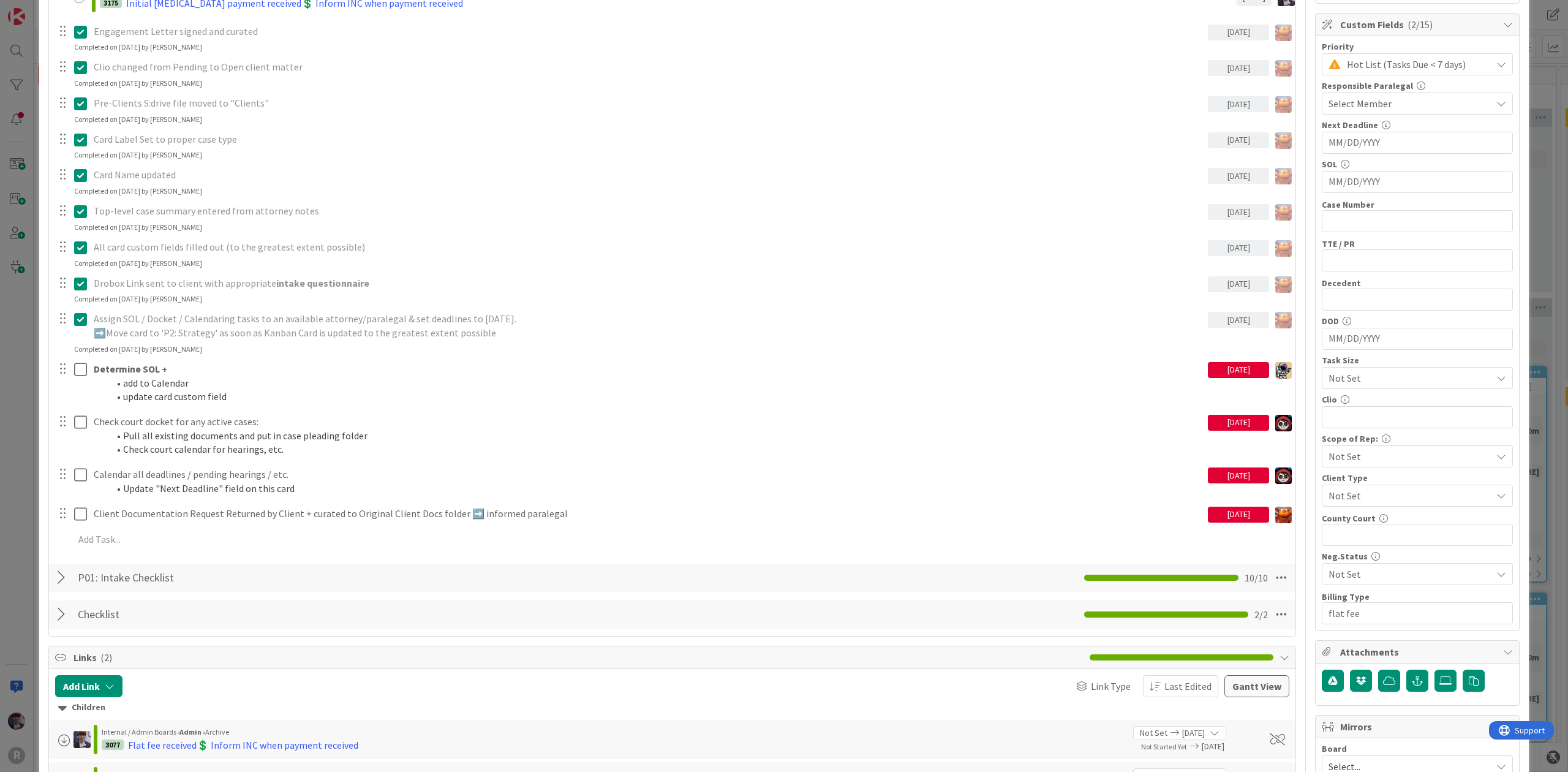
scroll to position [490, 0]
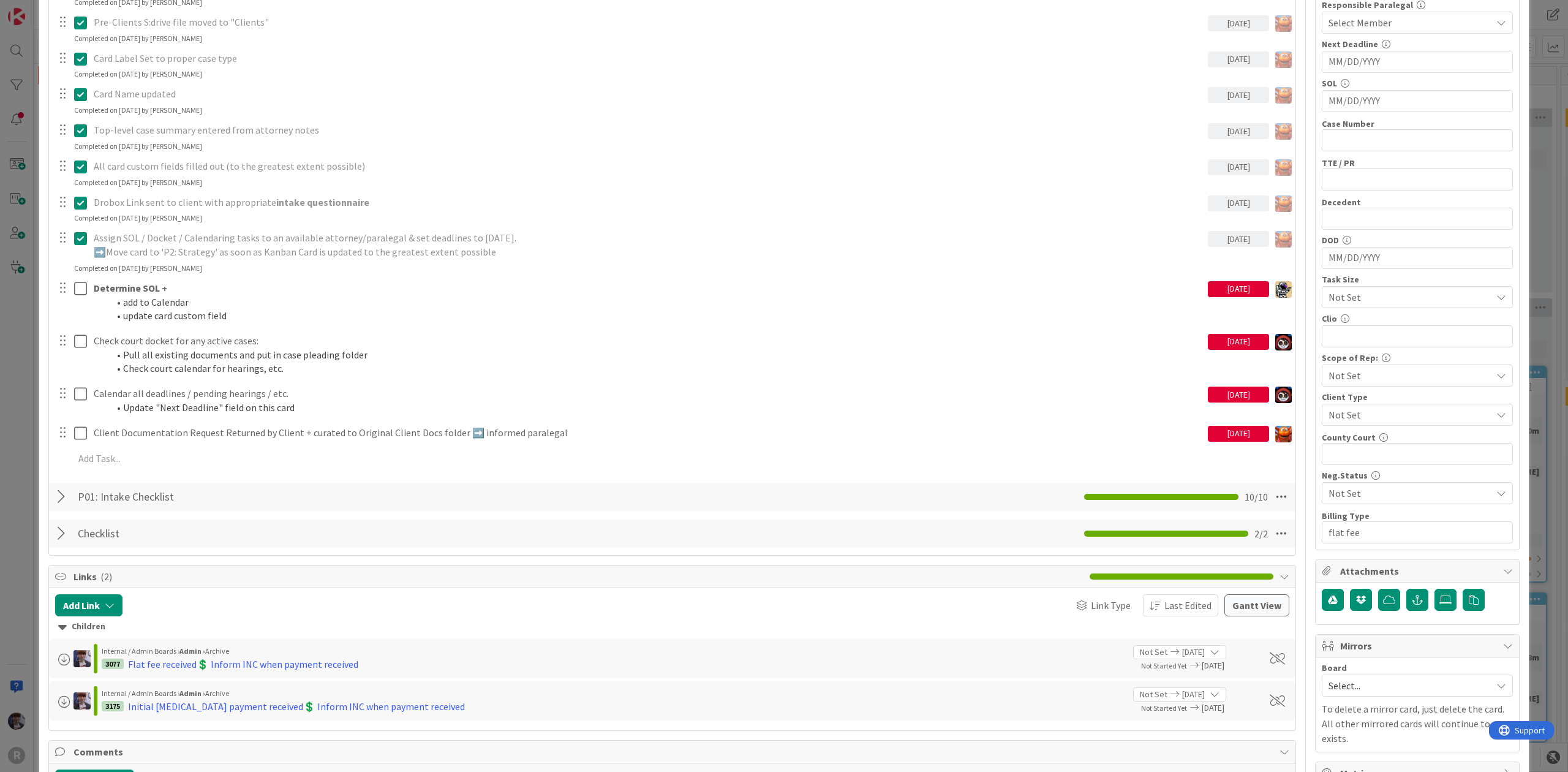
click at [26, 359] on div "ID 3039 Litigation Matter Workflow (FL2) Intake In Progress Title 16 / 128 [PER…" at bounding box center [784, 386] width 1568 height 772
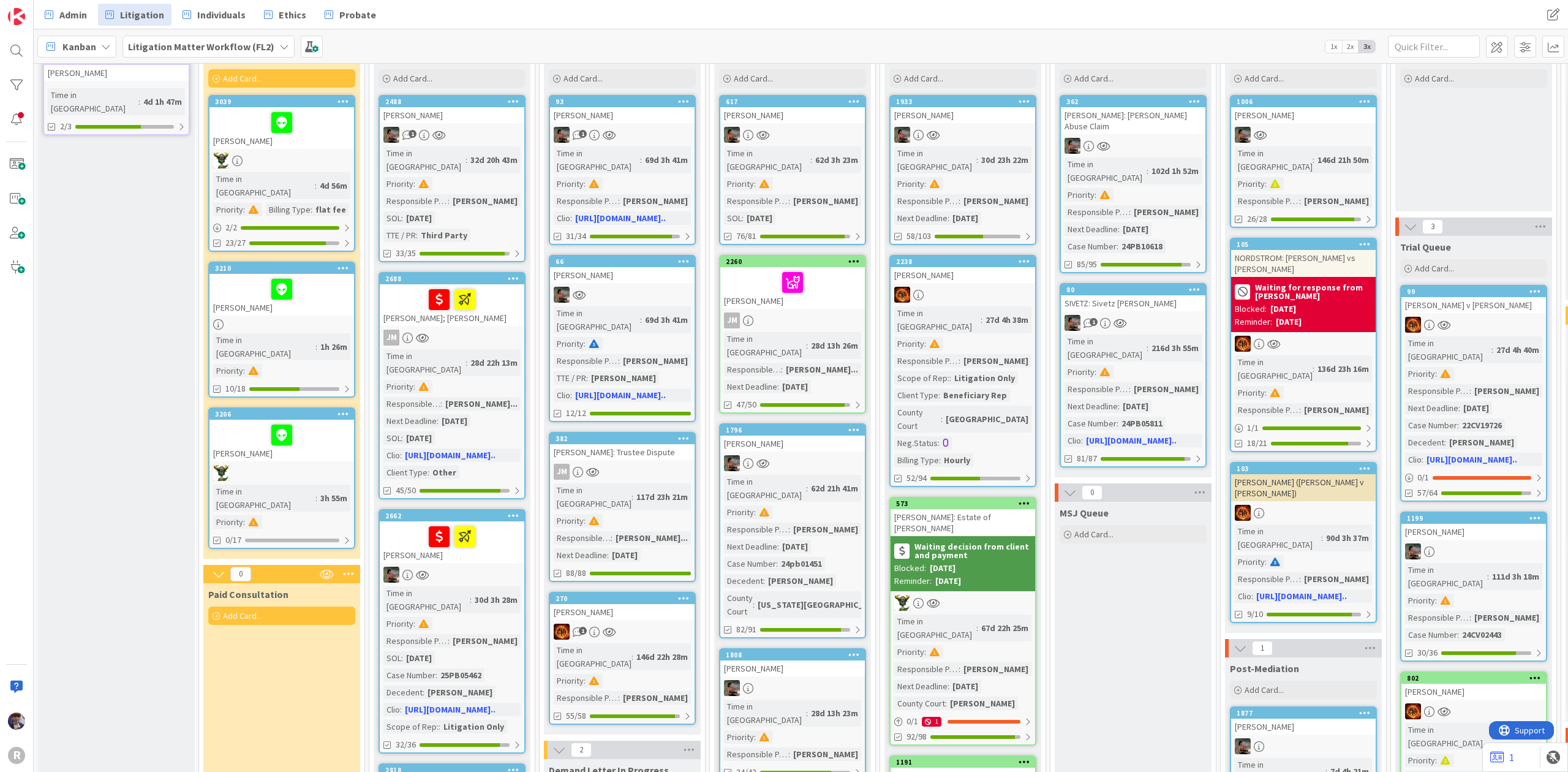
scroll to position [82, 0]
click at [331, 152] on div at bounding box center [282, 160] width 145 height 16
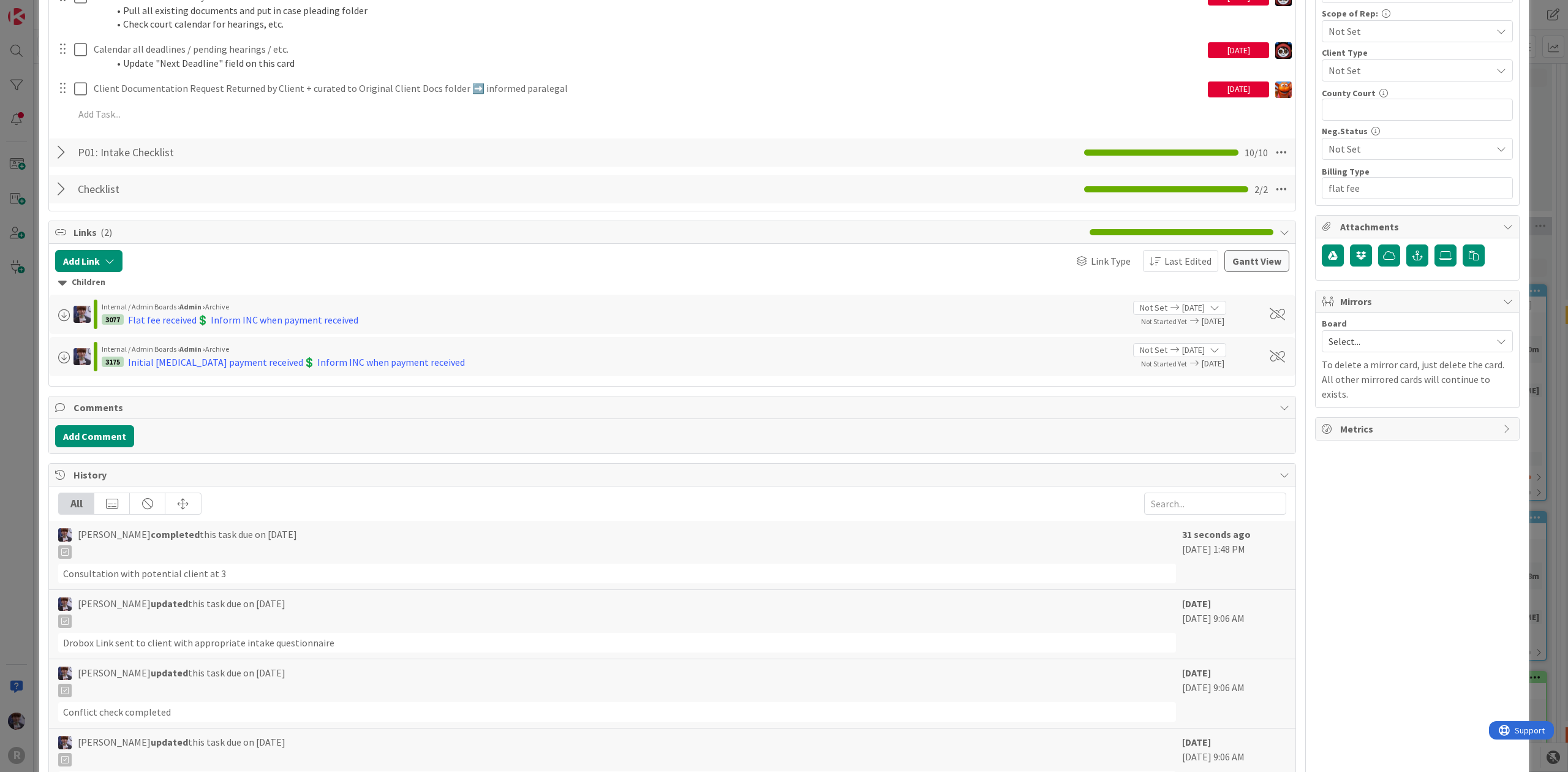
scroll to position [756, 0]
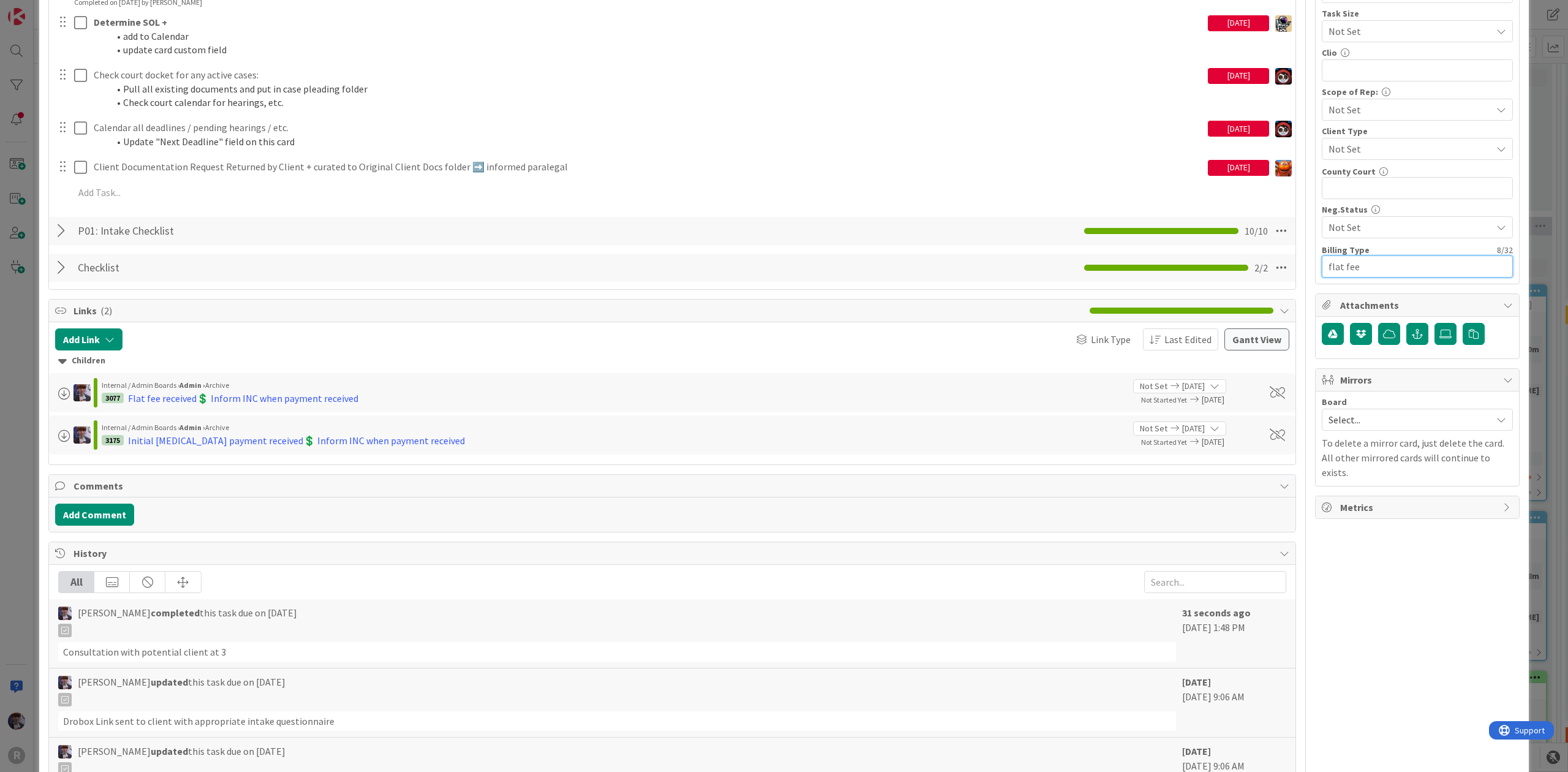
drag, startPoint x: 1401, startPoint y: 270, endPoint x: 1208, endPoint y: 287, distance: 193.7
click at [1208, 287] on div "Title 16 / 128 [PERSON_NAME] Description [PERSON_NAME] just joined Focused clie…" at bounding box center [784, 139] width 1472 height 1694
click at [1373, 624] on div "Owner Watchers 1 [US_STATE] Dates Planned Dates Not Set Not Set Actual Dates [D…" at bounding box center [1417, 139] width 205 height 1694
click at [1529, 275] on div "ID 3039 Litigation Matter Workflow (FL2) Intake In Progress Title 16 / 128 [PER…" at bounding box center [784, 386] width 1568 height 772
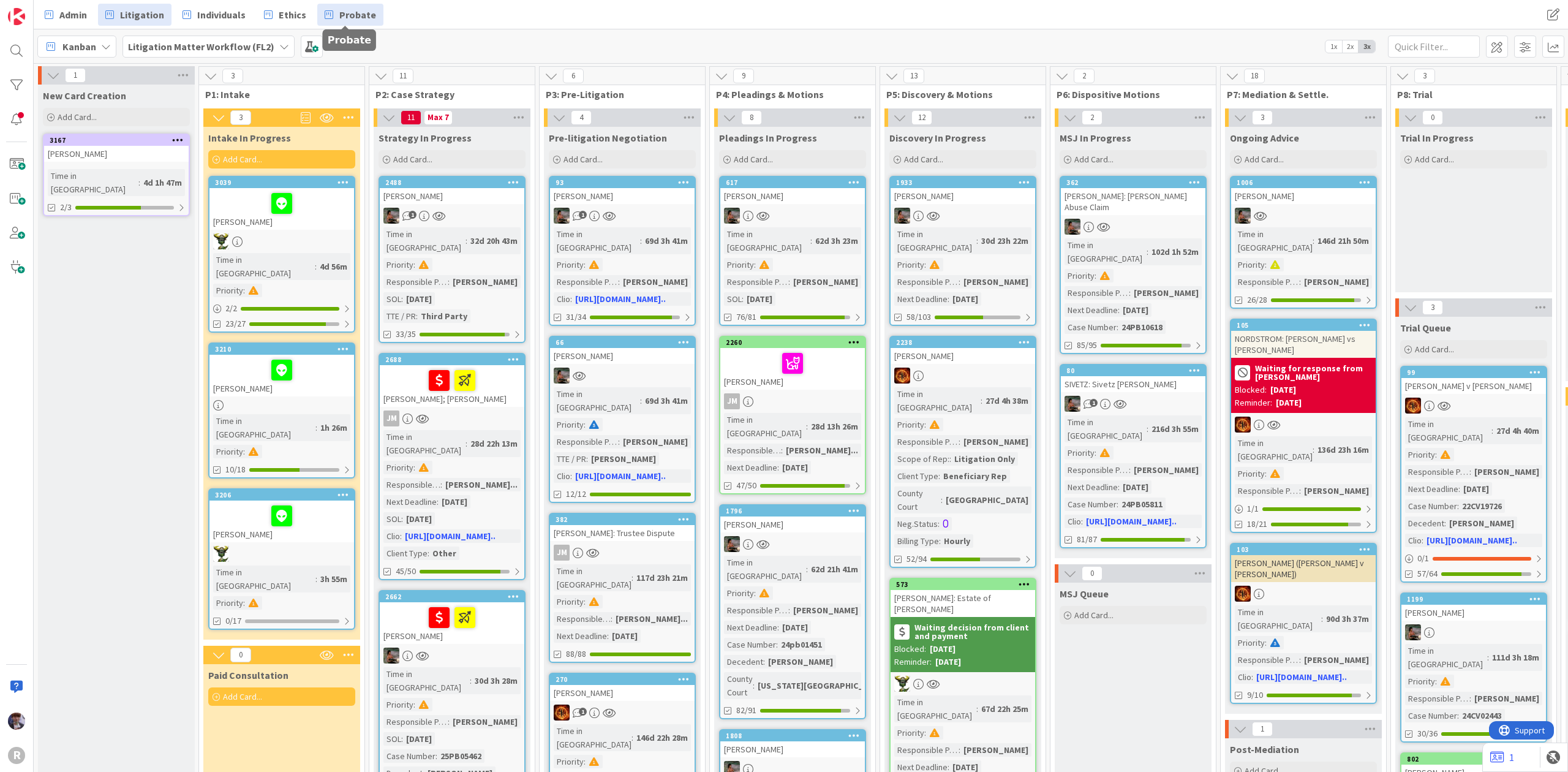
click at [344, 10] on span "Probate" at bounding box center [358, 14] width 37 height 14
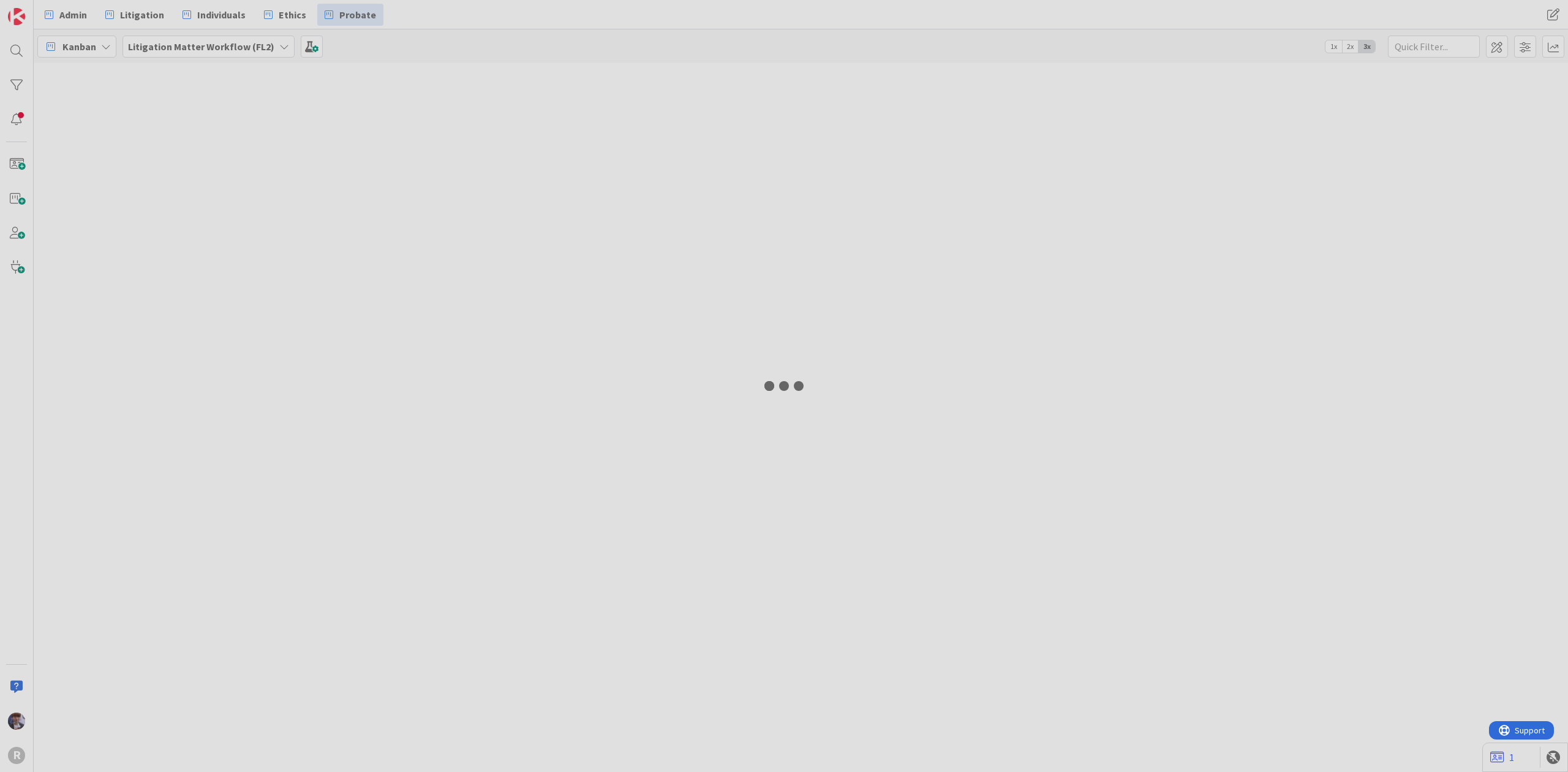
type input "[PERSON_NAME]"
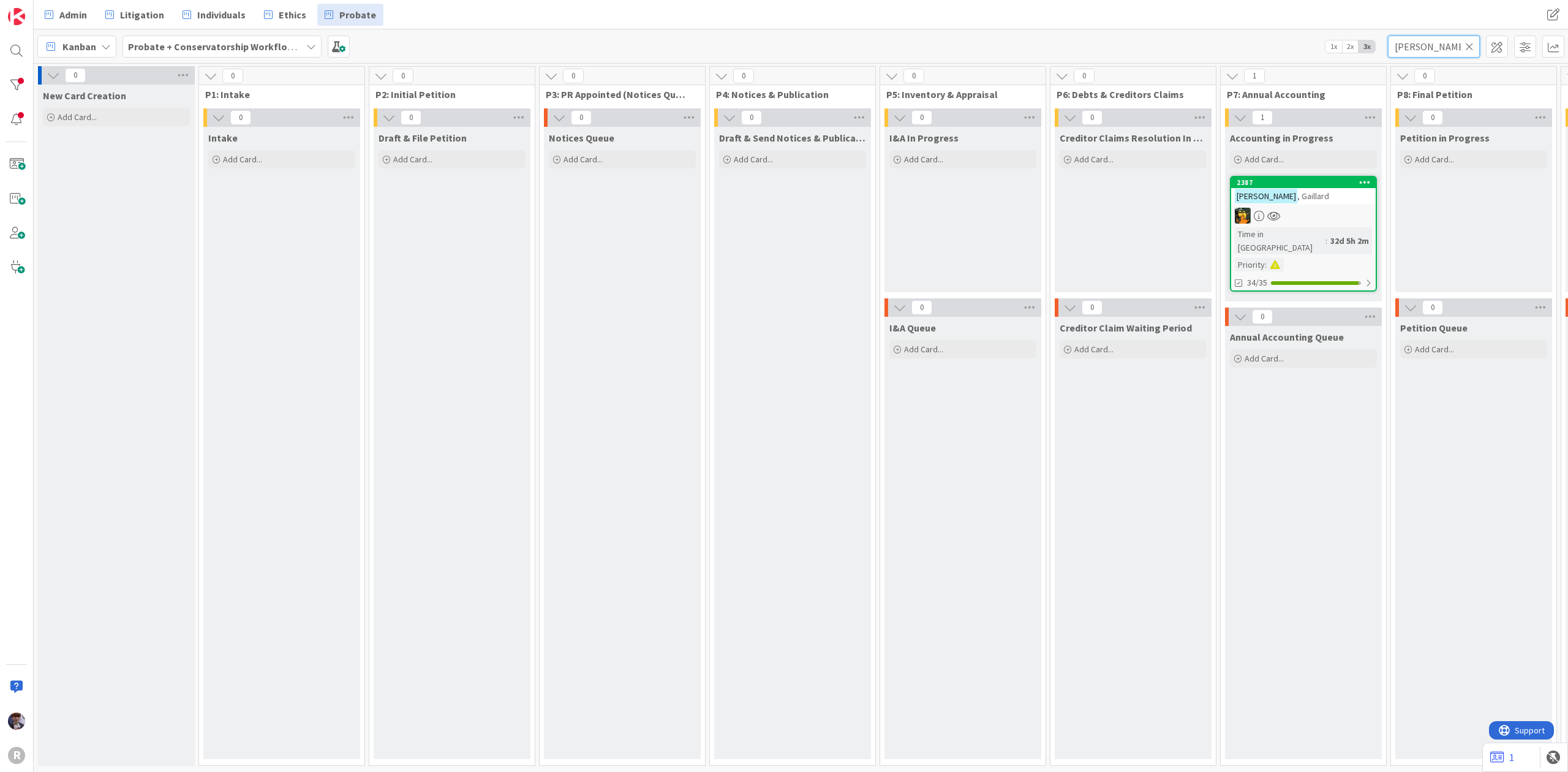
drag, startPoint x: 1417, startPoint y: 42, endPoint x: 1297, endPoint y: 27, distance: 120.9
click at [1297, 37] on div "Kanban Probate + Conservatorship Workflow (FL2) 1x 2x 3x [PERSON_NAME]" at bounding box center [801, 46] width 1534 height 34
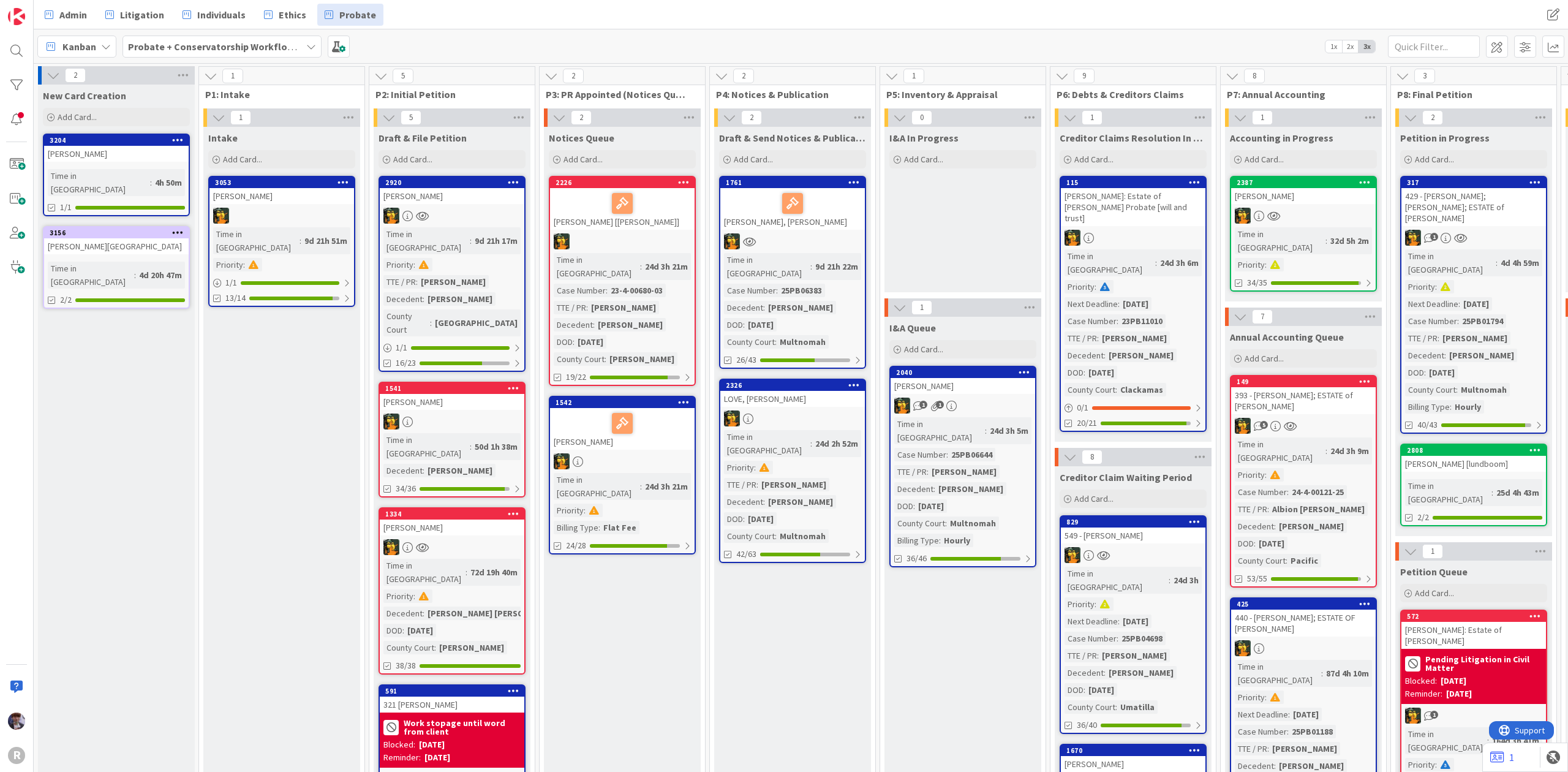
click at [982, 46] on div "Kanban Probate + Conservatorship Workflow (FL2) 1x 2x 3x" at bounding box center [801, 46] width 1534 height 34
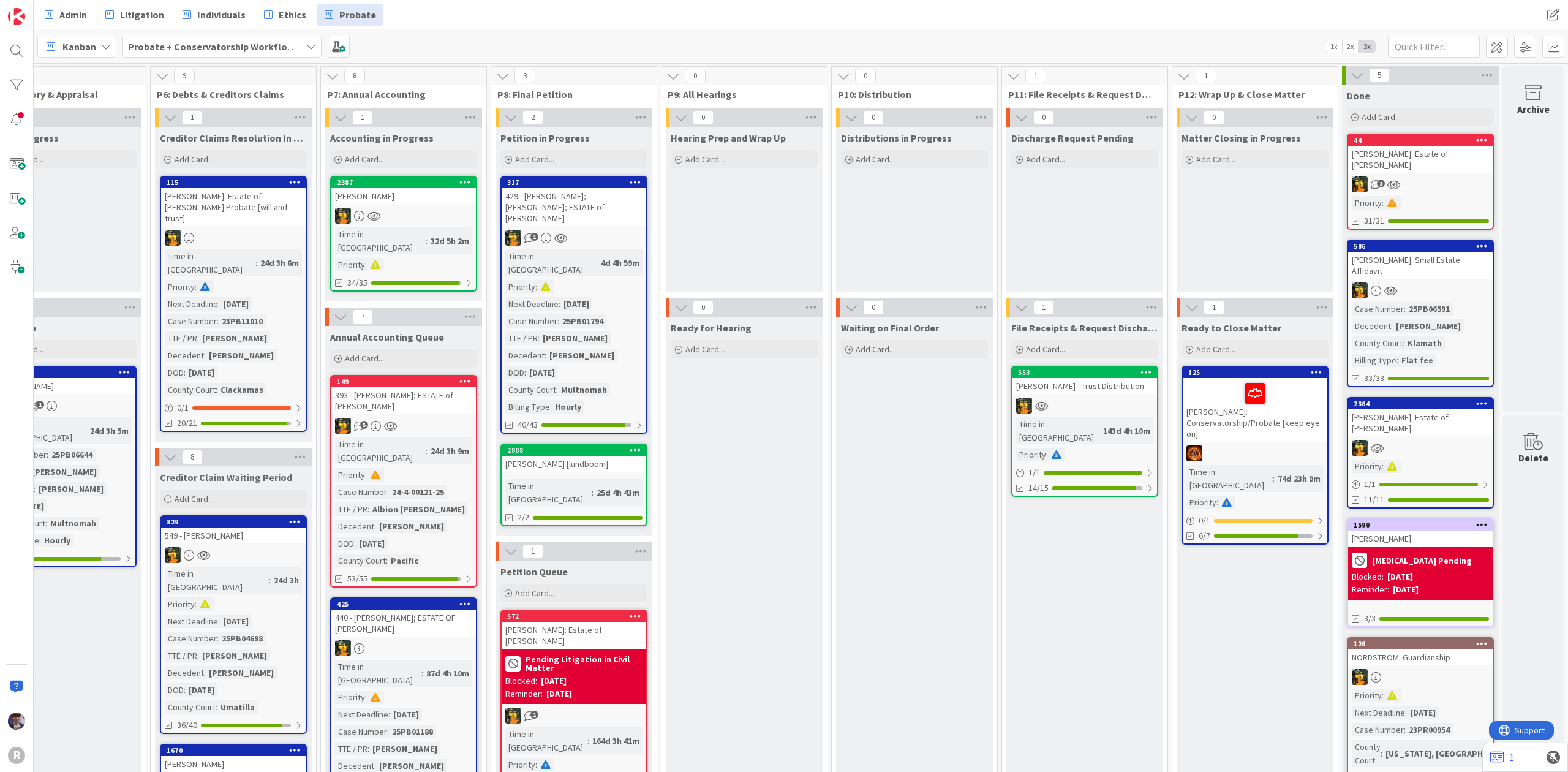
scroll to position [0, 917]
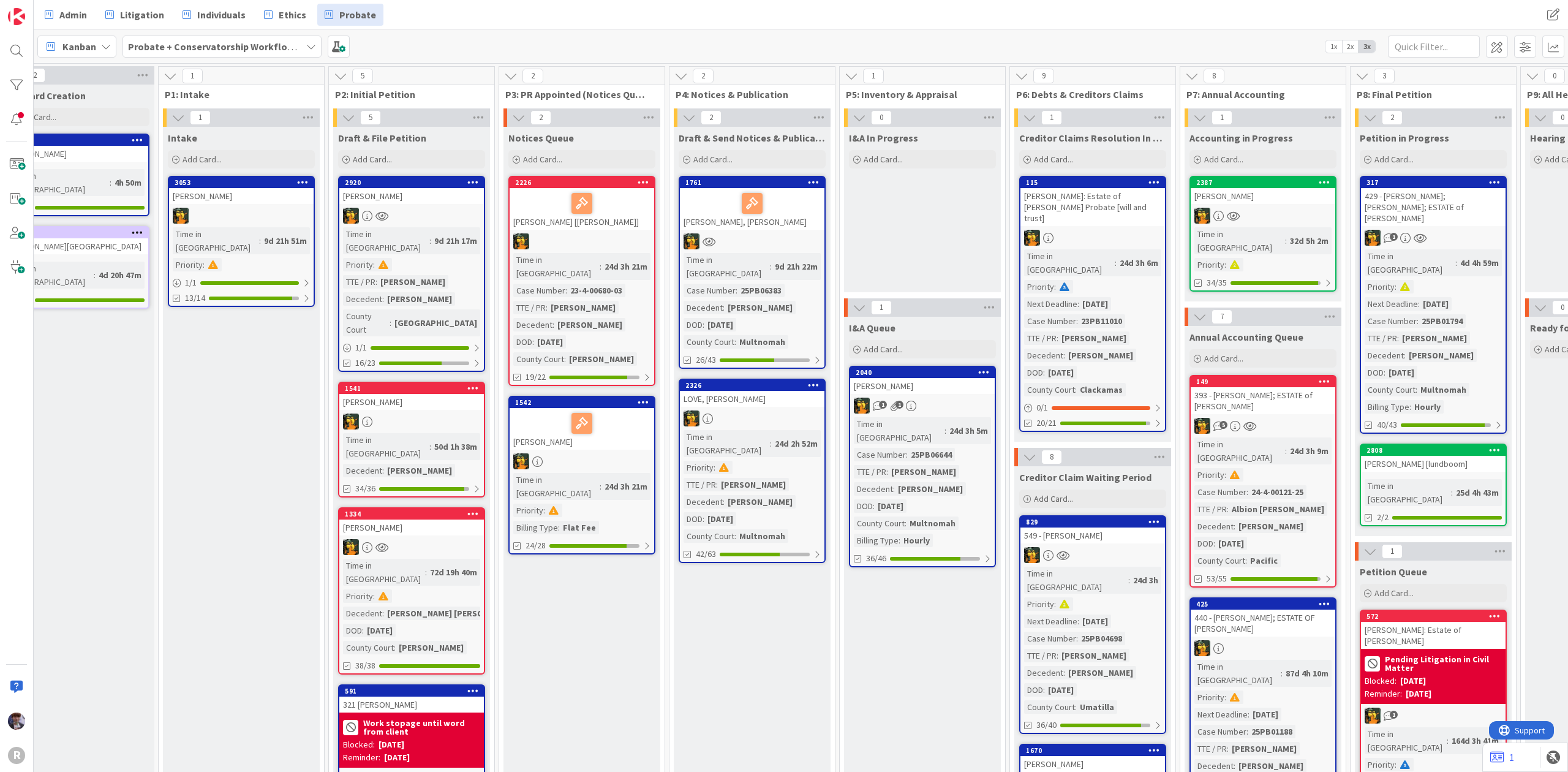
scroll to position [0, 0]
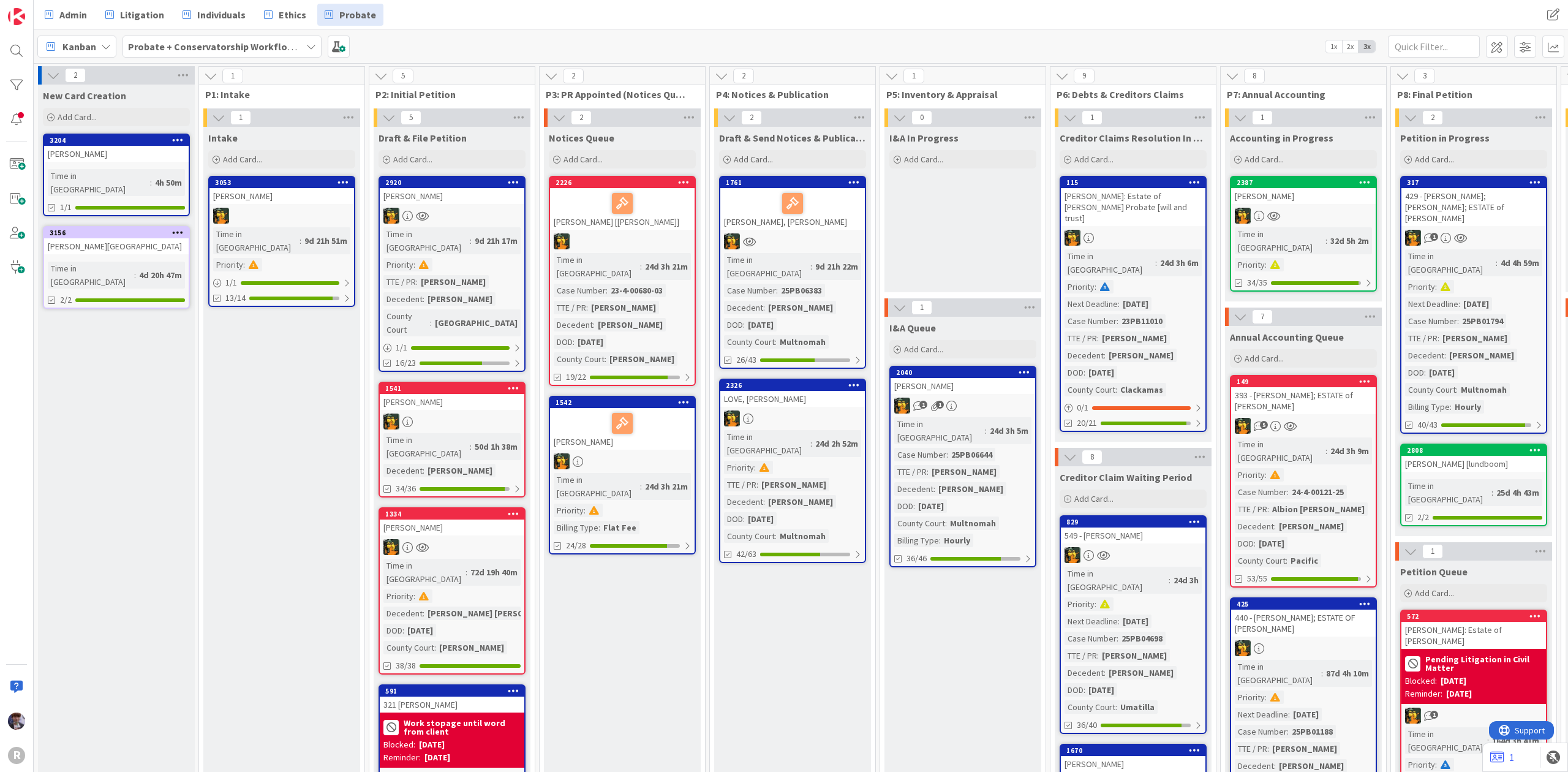
click at [943, 240] on div "I&A In Progress Add Card..." at bounding box center [963, 209] width 157 height 166
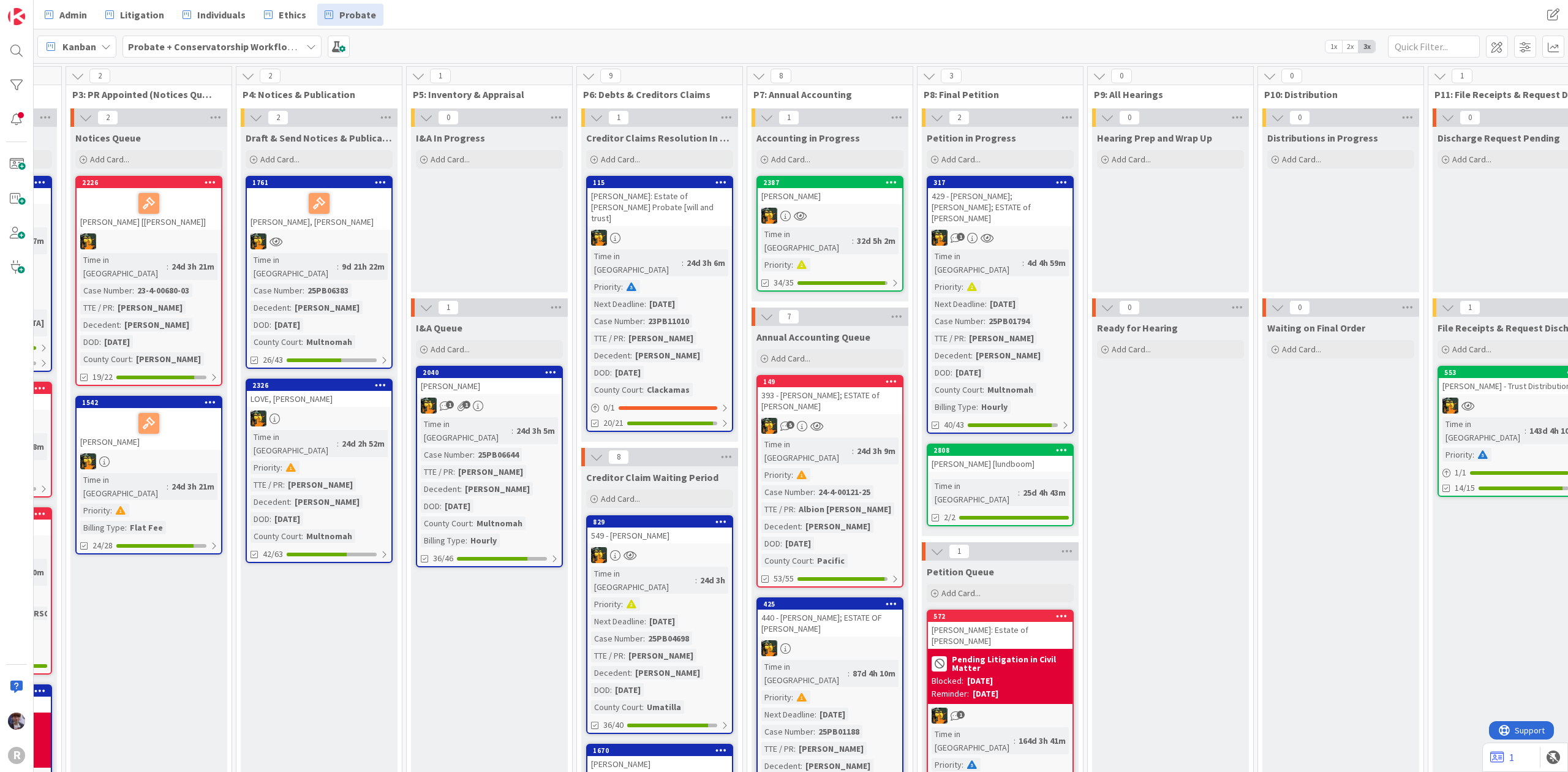
scroll to position [0, 467]
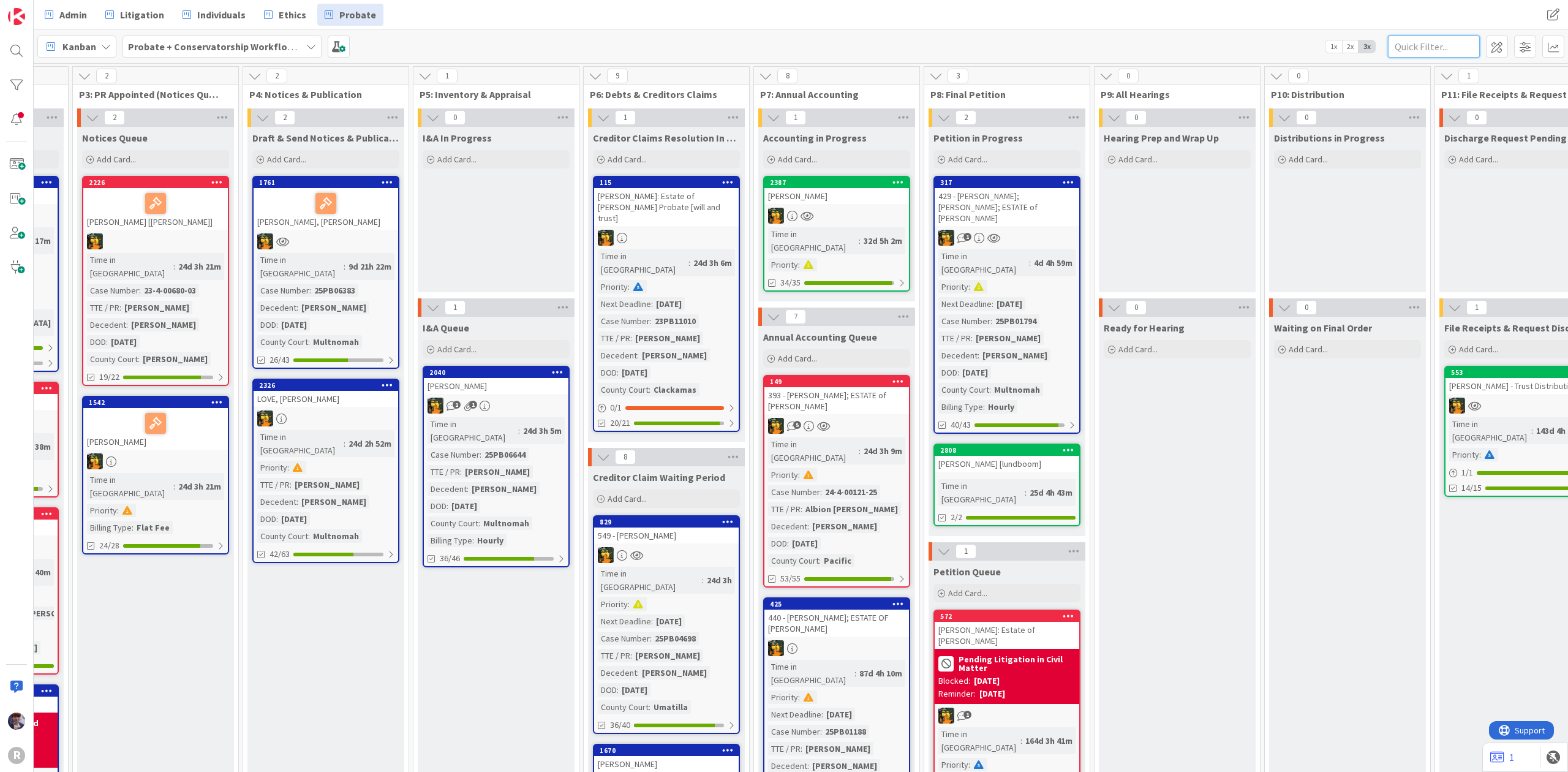
click at [1437, 45] on input "text" at bounding box center [1434, 46] width 92 height 22
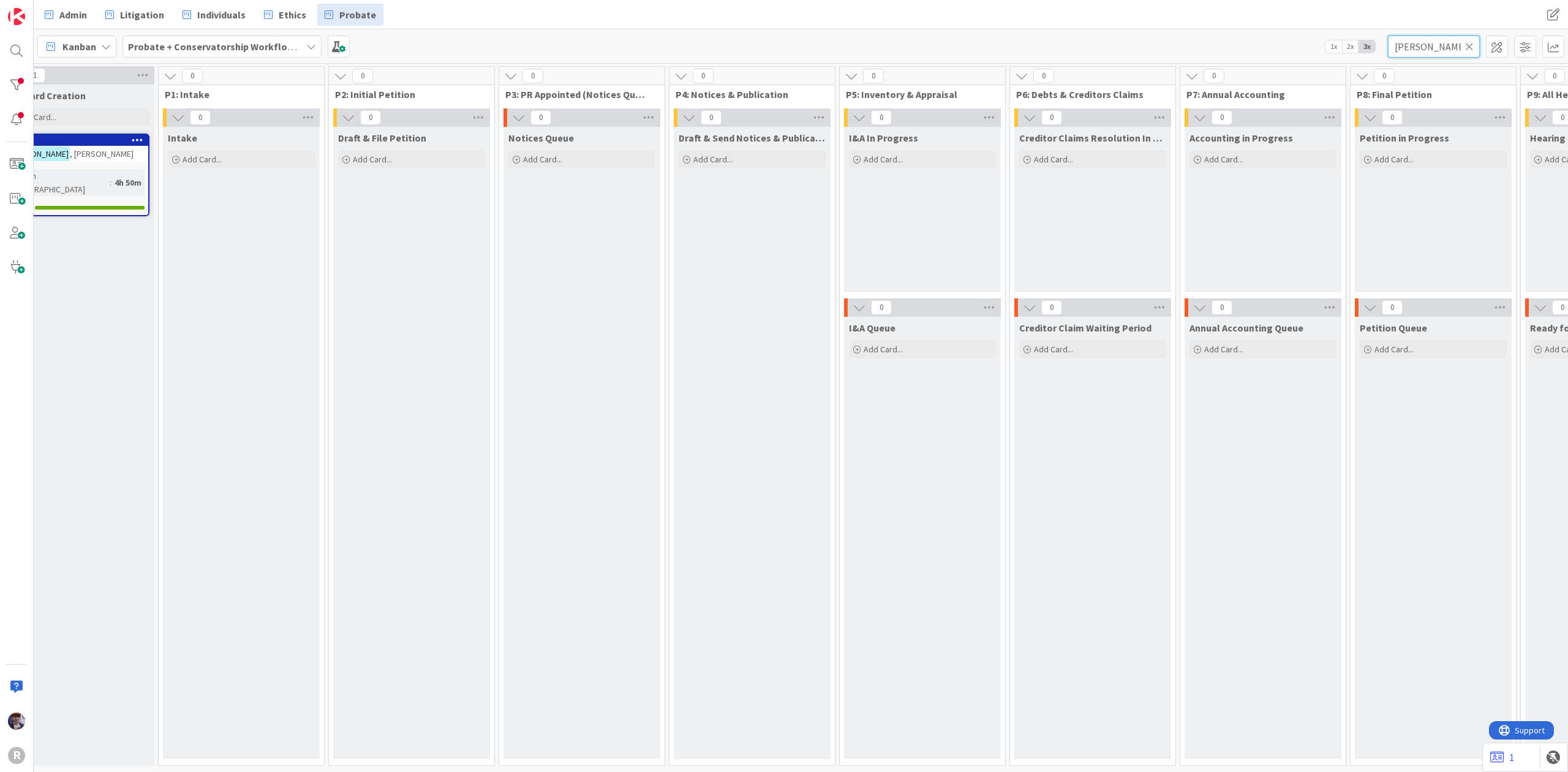
scroll to position [0, 0]
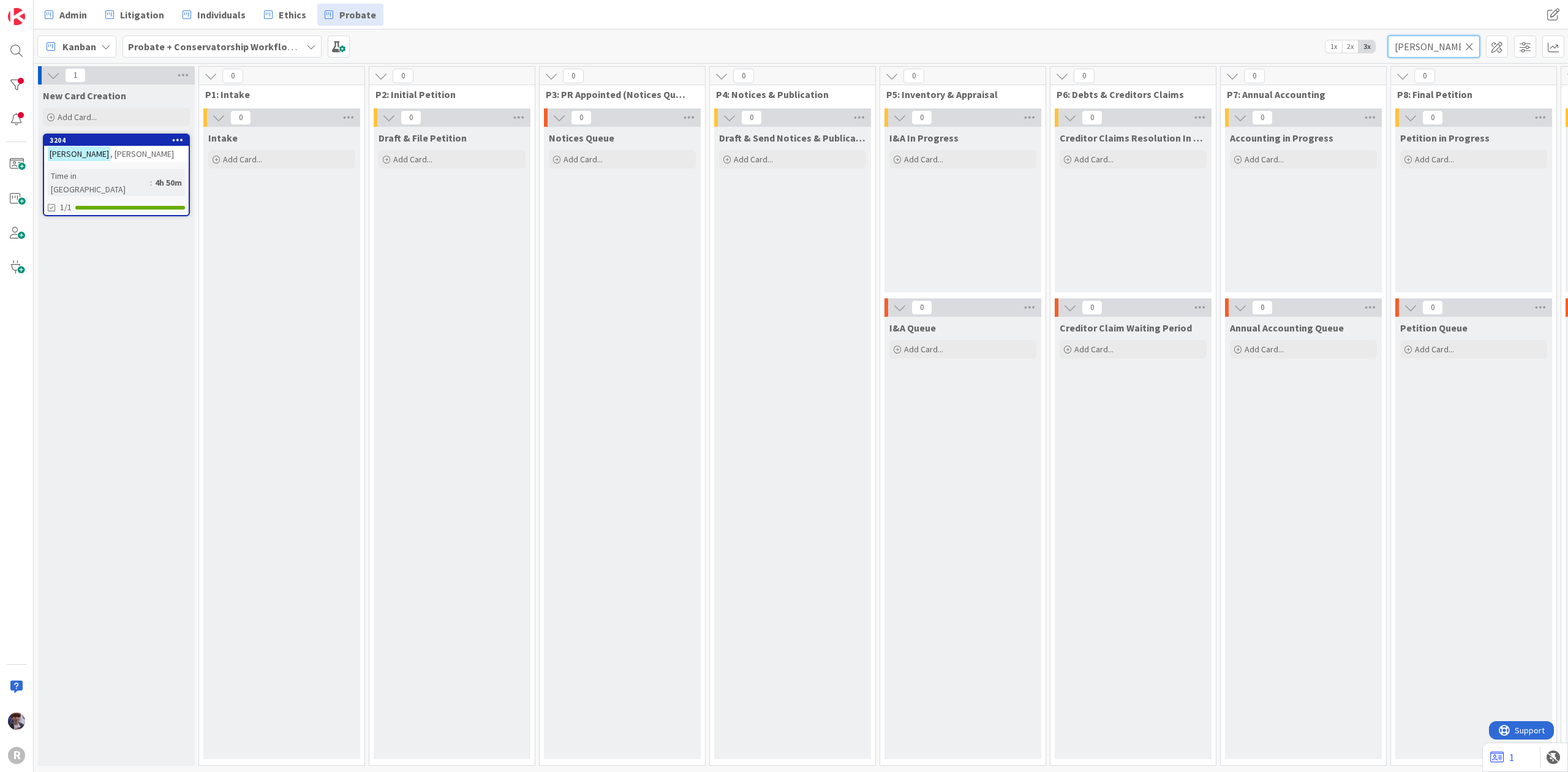
type input "[PERSON_NAME]"
click at [99, 148] on div "[PERSON_NAME]" at bounding box center [116, 154] width 145 height 16
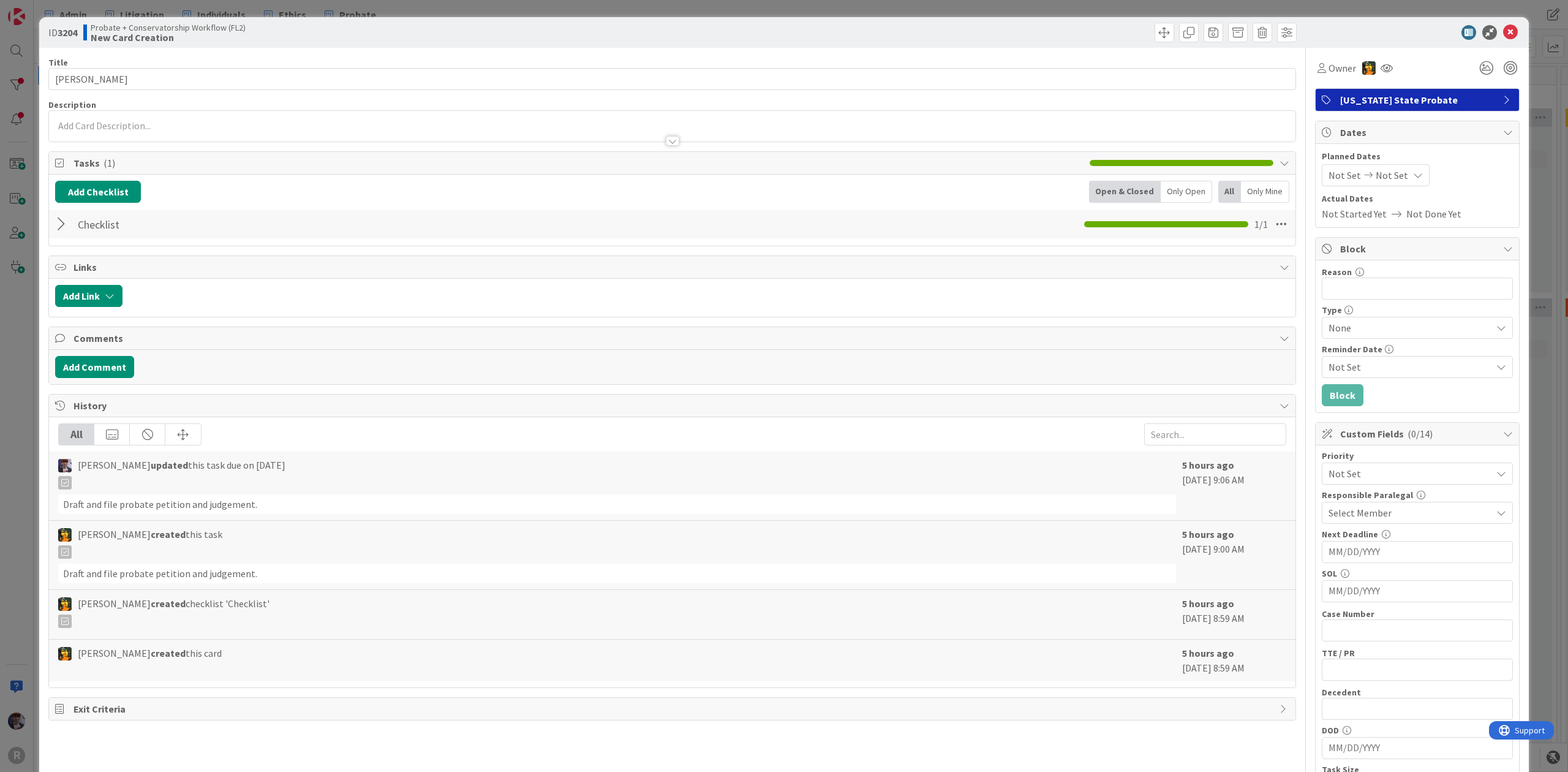
click at [62, 231] on div at bounding box center [63, 224] width 16 height 22
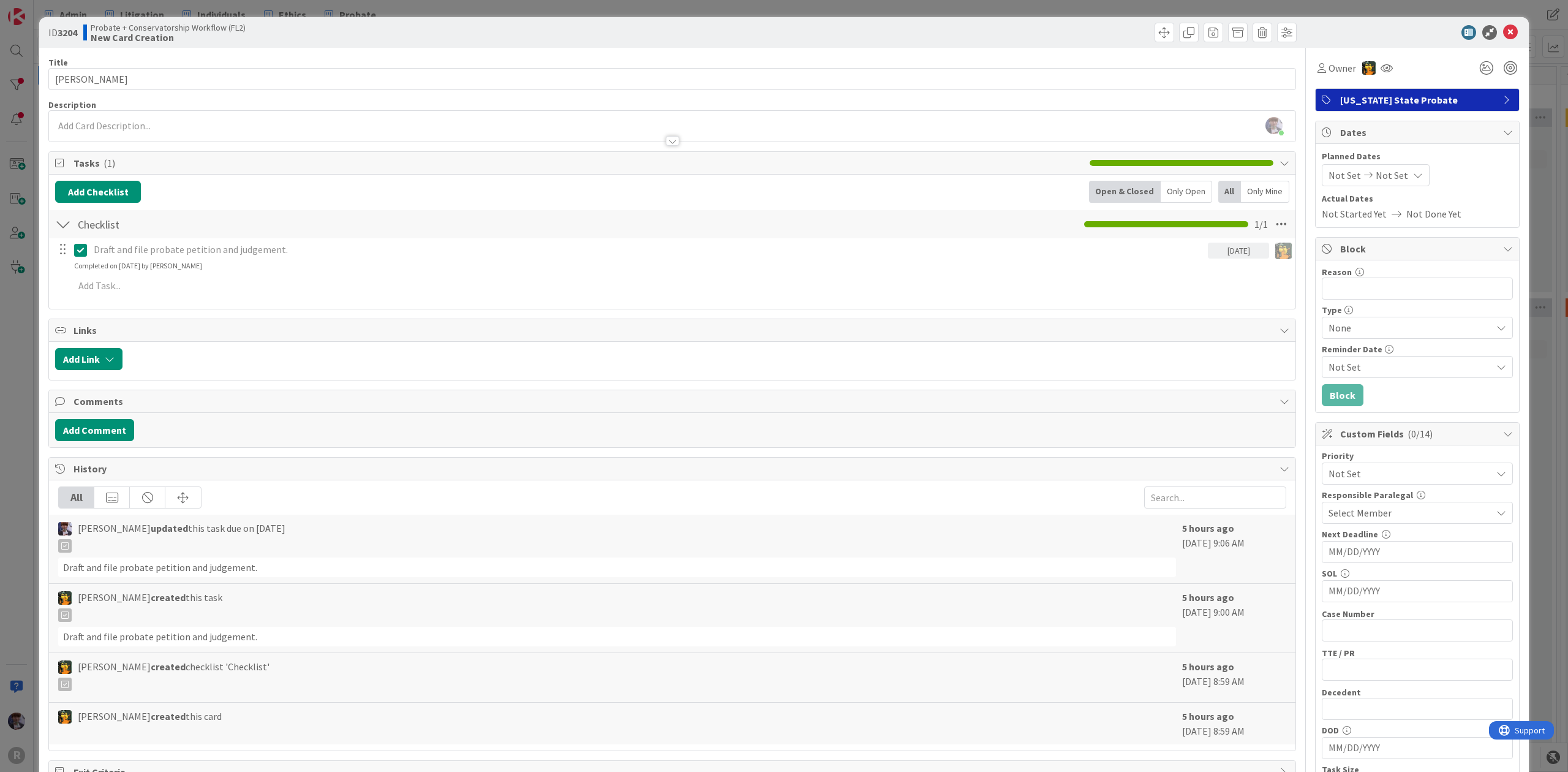
click at [9, 371] on div "ID 3204 Probate + Conservatorship Workflow (FL2) New Card Creation Title 12 / 1…" at bounding box center [784, 386] width 1568 height 772
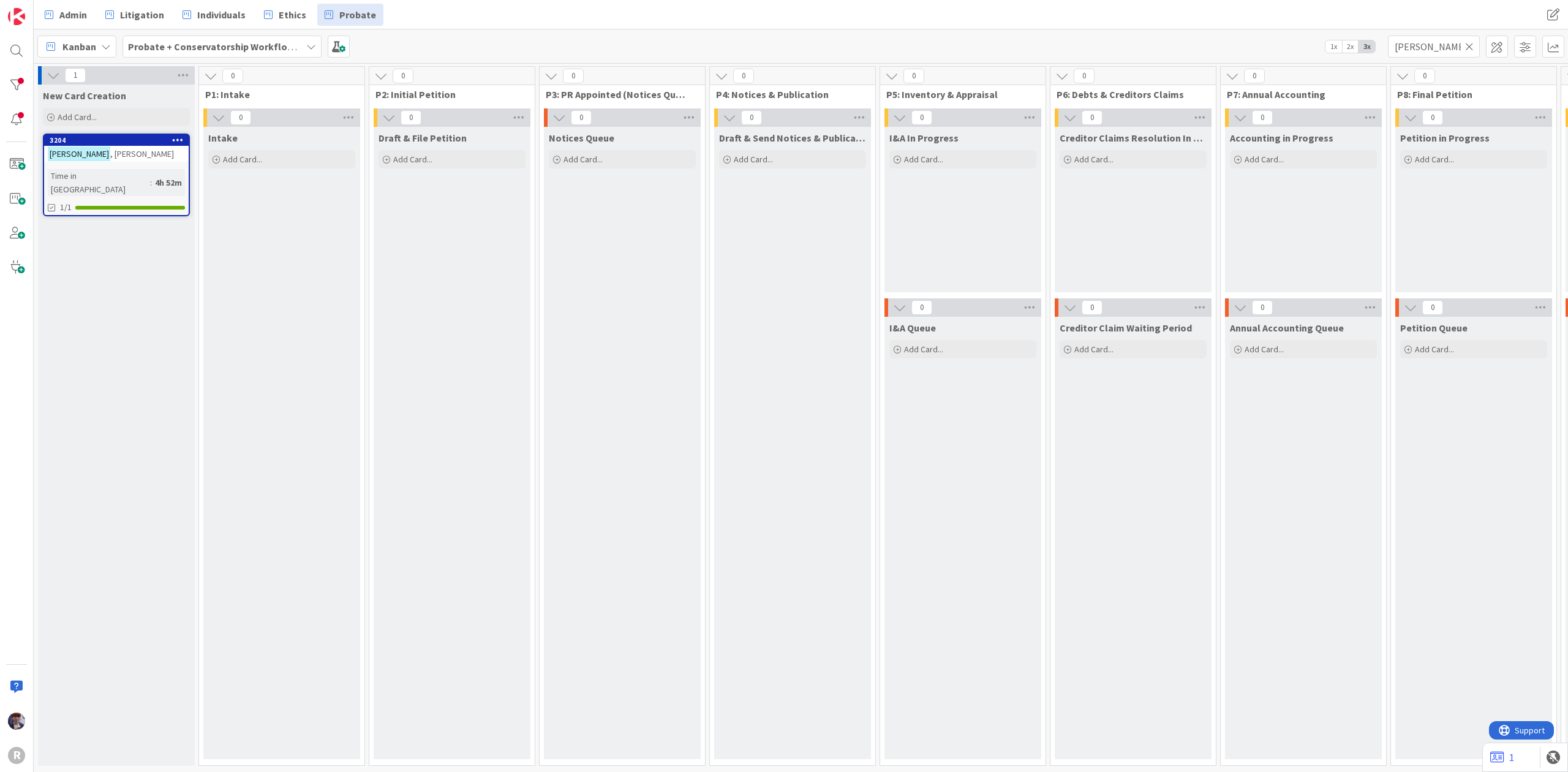
click at [131, 151] on div "[PERSON_NAME]" at bounding box center [116, 154] width 145 height 16
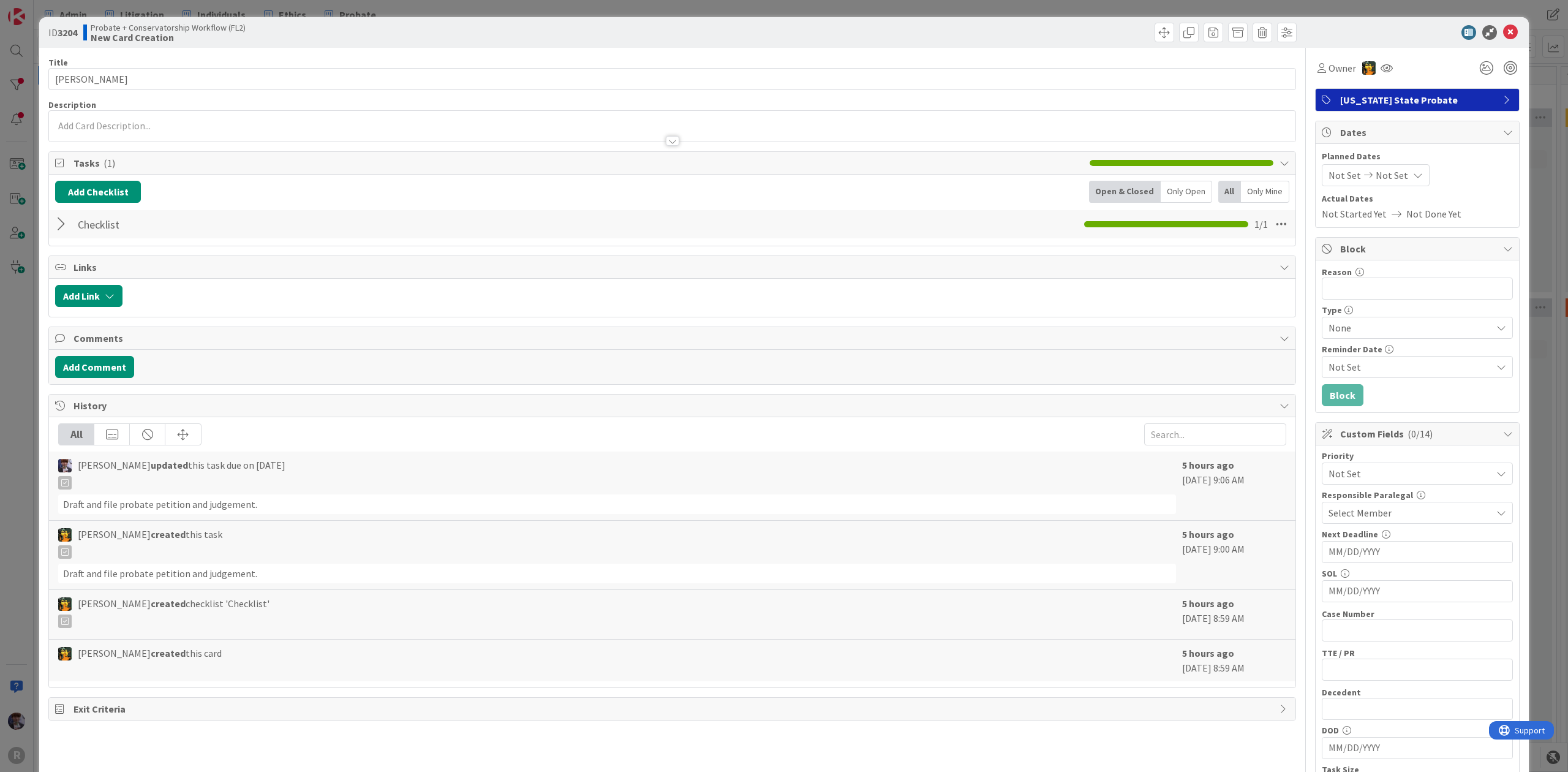
click at [15, 292] on div "ID 3204 Probate + Conservatorship Workflow (FL2) New Card Creation Title 12 / 1…" at bounding box center [784, 386] width 1568 height 772
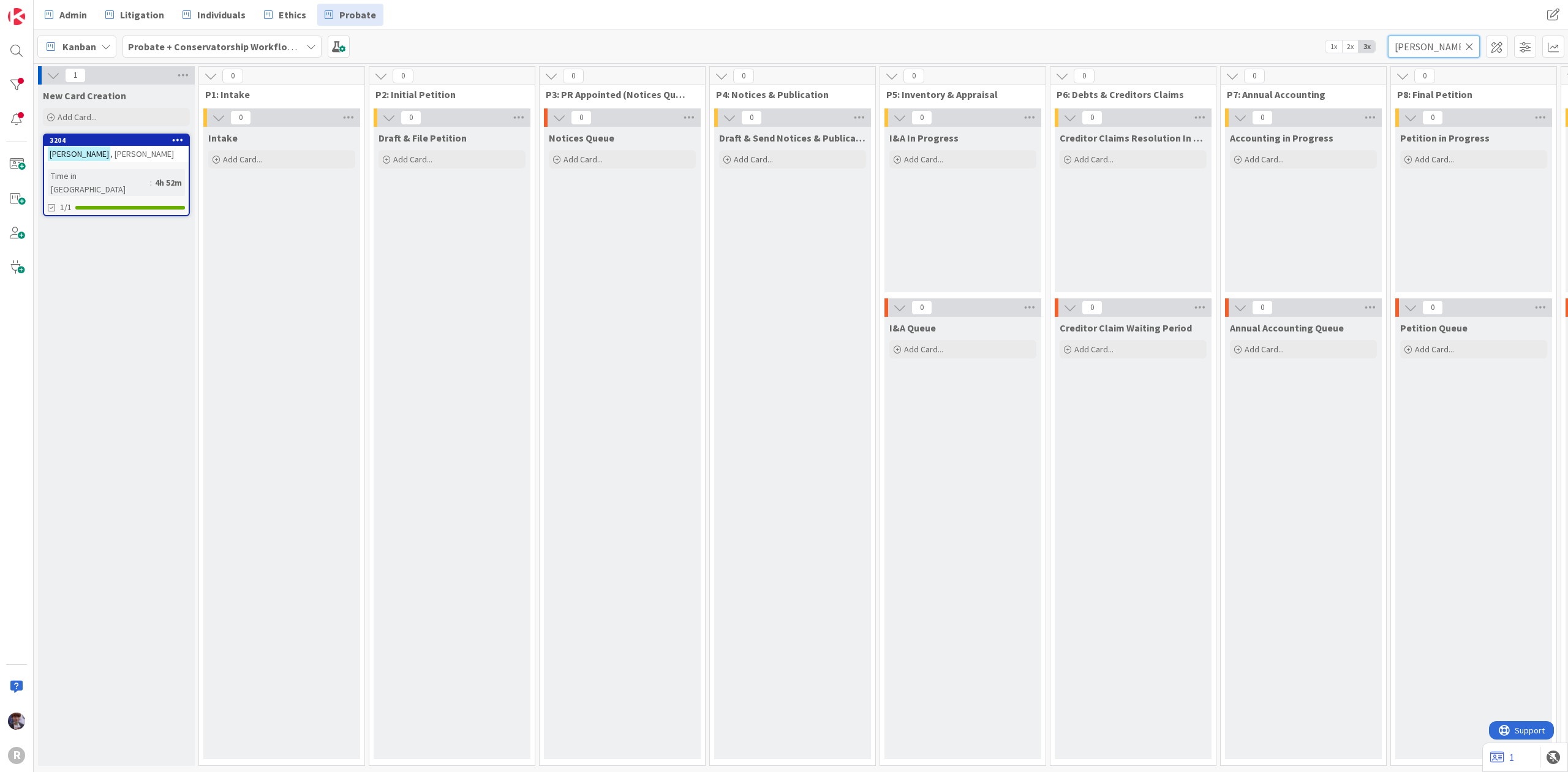
drag, startPoint x: 1449, startPoint y: 49, endPoint x: 1270, endPoint y: 49, distance: 179.0
click at [1277, 57] on div "Kanban Probate + Conservatorship Workflow (FL2) 1x 2x 3x [PERSON_NAME]" at bounding box center [801, 46] width 1534 height 34
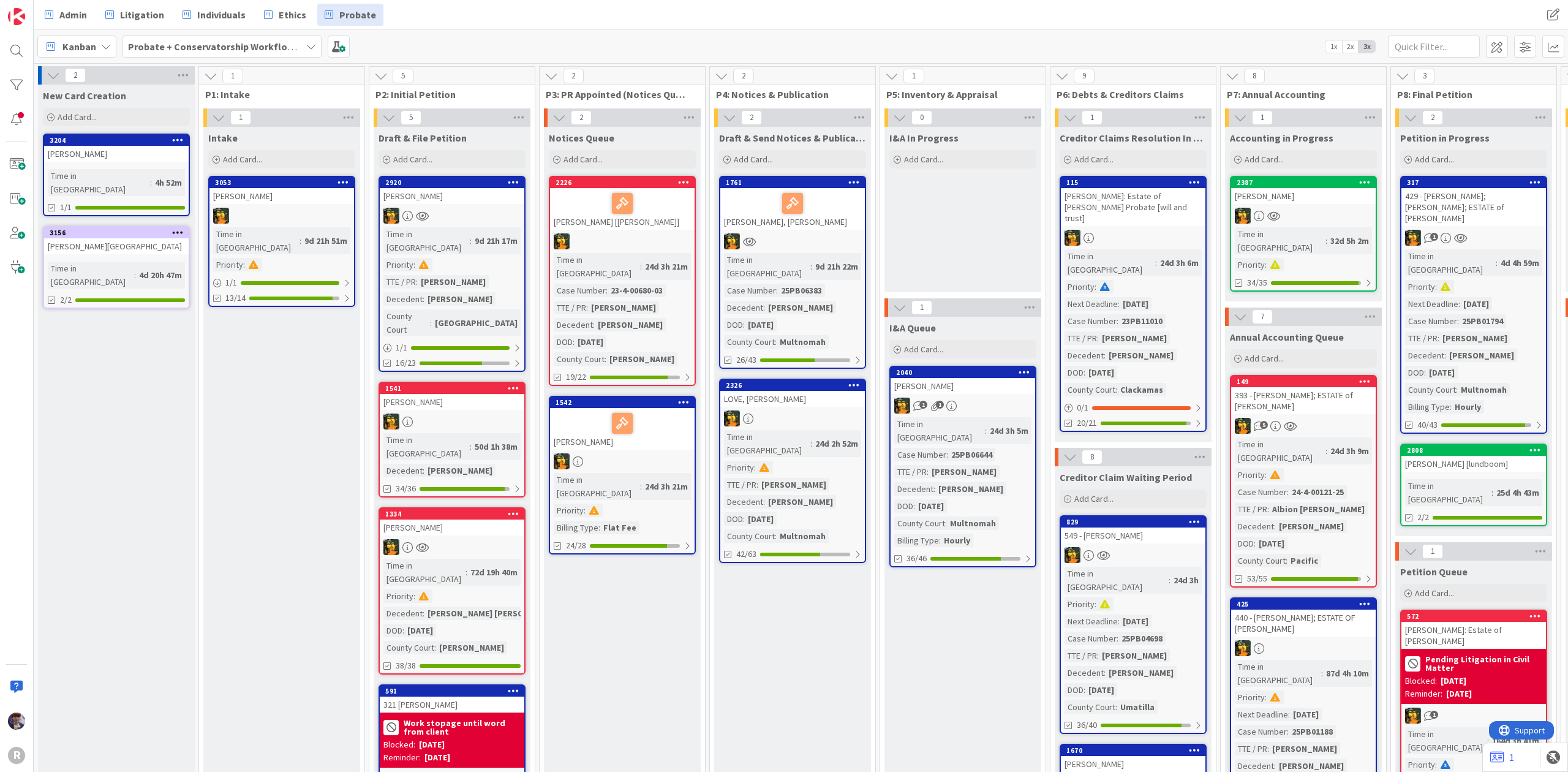
click at [92, 148] on div "[PERSON_NAME]" at bounding box center [116, 154] width 145 height 16
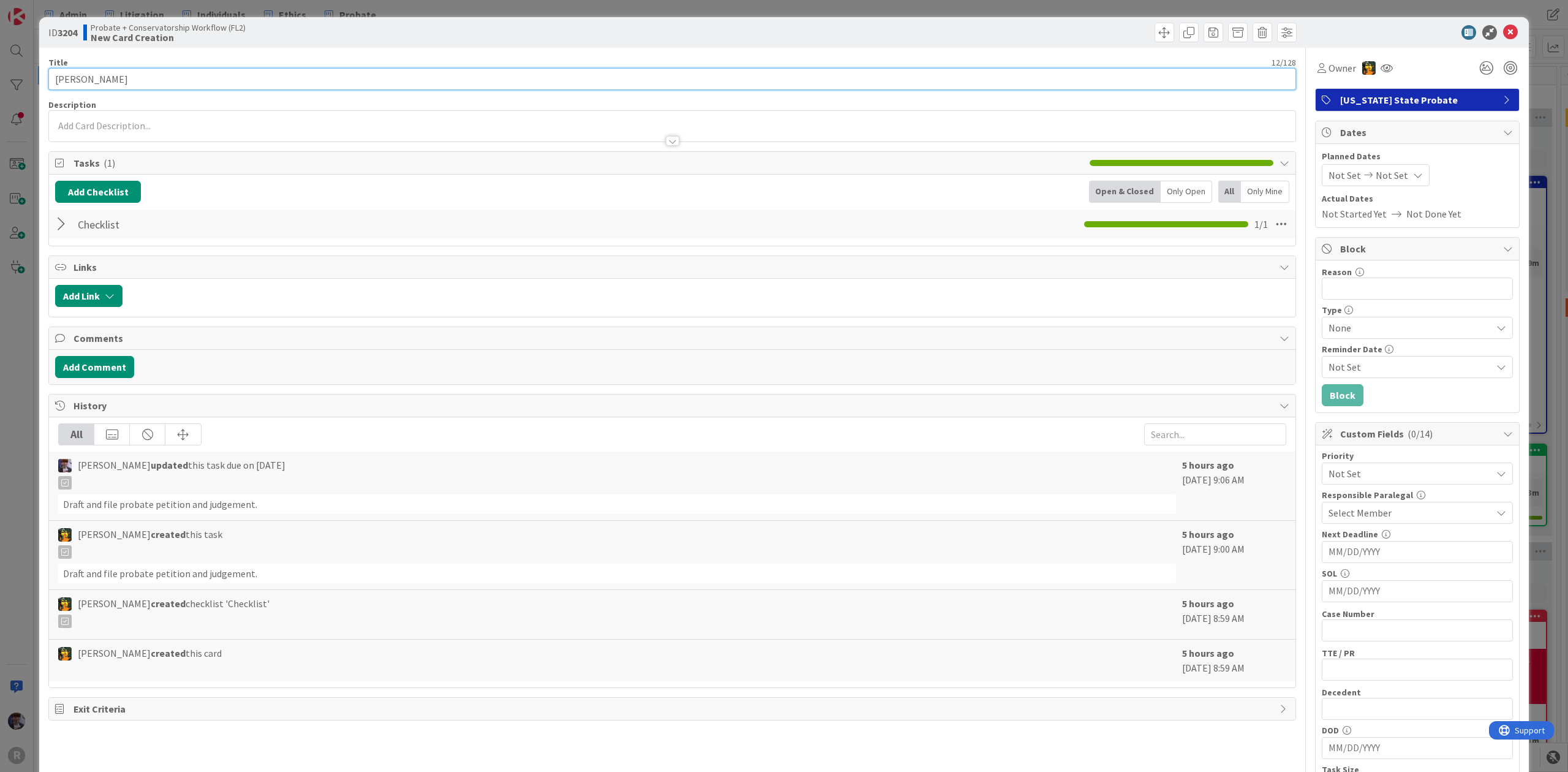
drag, startPoint x: 33, startPoint y: 84, endPoint x: -26, endPoint y: 88, distance: 59.1
click at [0, 88] on html "R Admin Litigation Individuals Ethics Probate Admin Litigation Individuals Ethi…" at bounding box center [784, 386] width 1568 height 772
type input "[PERSON_NAME]"
click at [25, 332] on div "ID 3204 Probate + Conservatorship Workflow (FL2) New Card Creation Title 12 / 1…" at bounding box center [784, 386] width 1568 height 772
click at [22, 333] on div "ID 3204 Probate + Conservatorship Workflow (FL2) New Card Creation Title 12 / 1…" at bounding box center [784, 386] width 1568 height 772
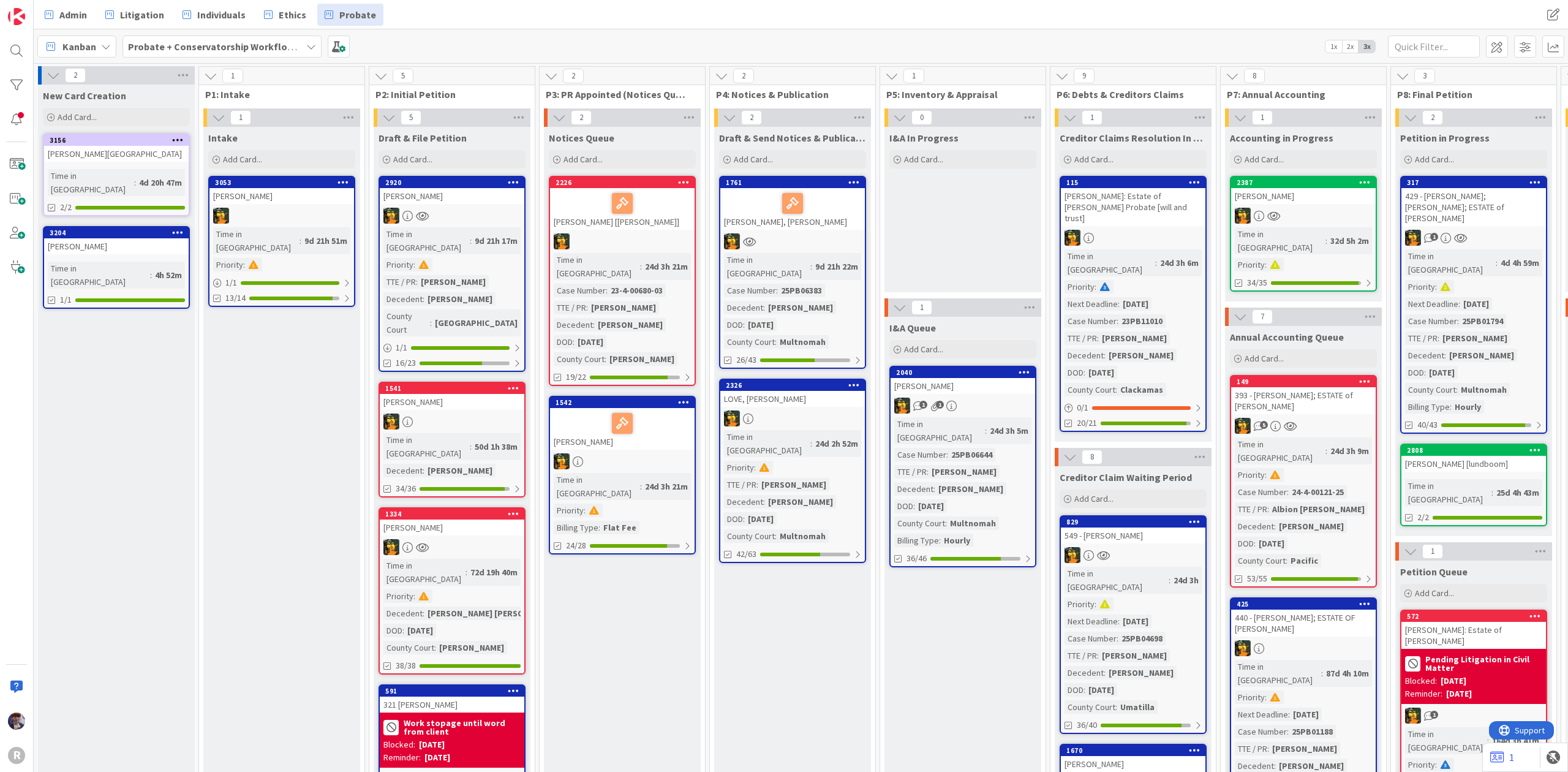
click at [179, 48] on b "Probate + Conservatorship Workflow (FL2)" at bounding box center [223, 46] width 191 height 12
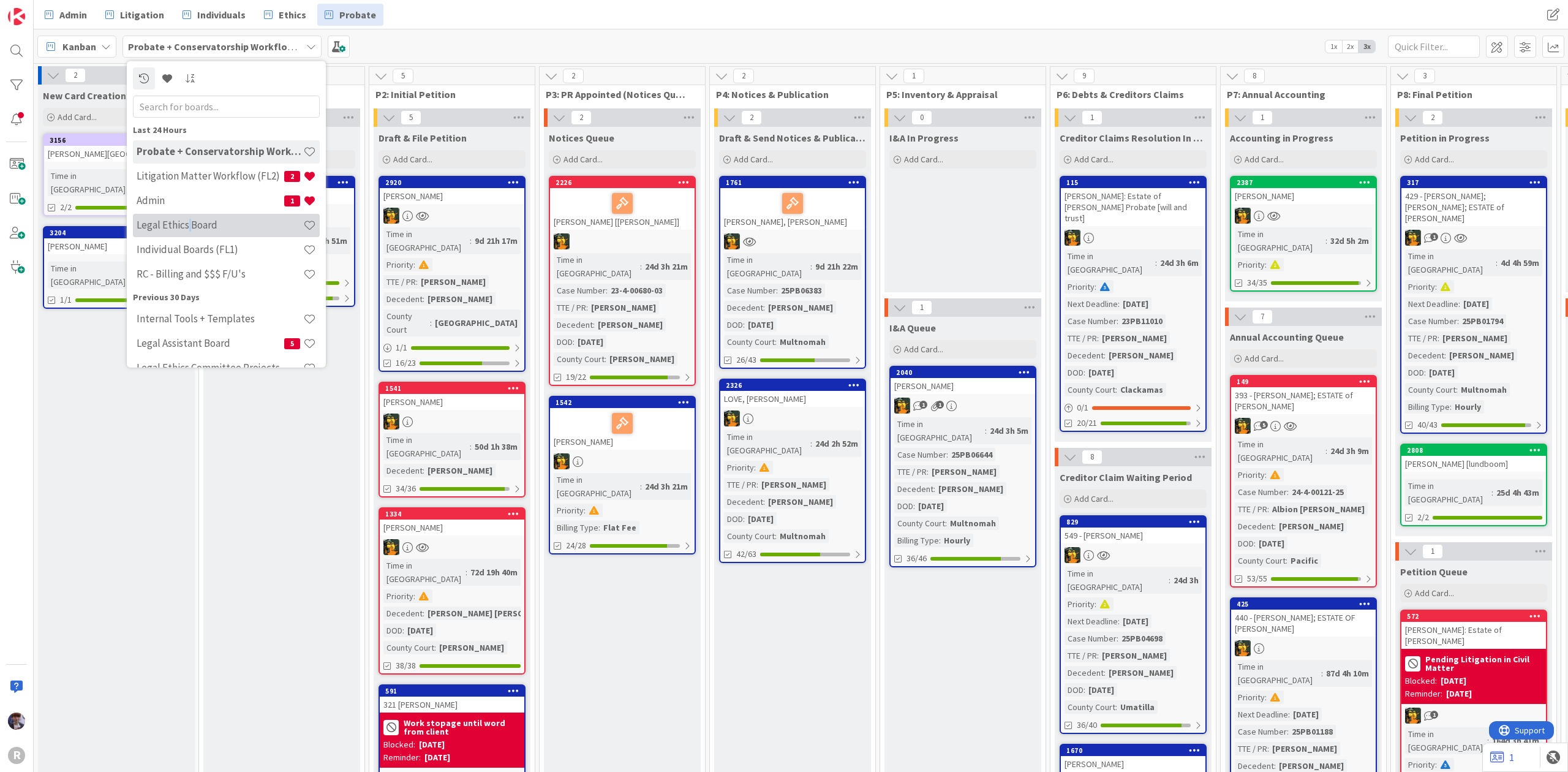
click at [187, 229] on h4 "Legal Ethics Board" at bounding box center [220, 224] width 167 height 12
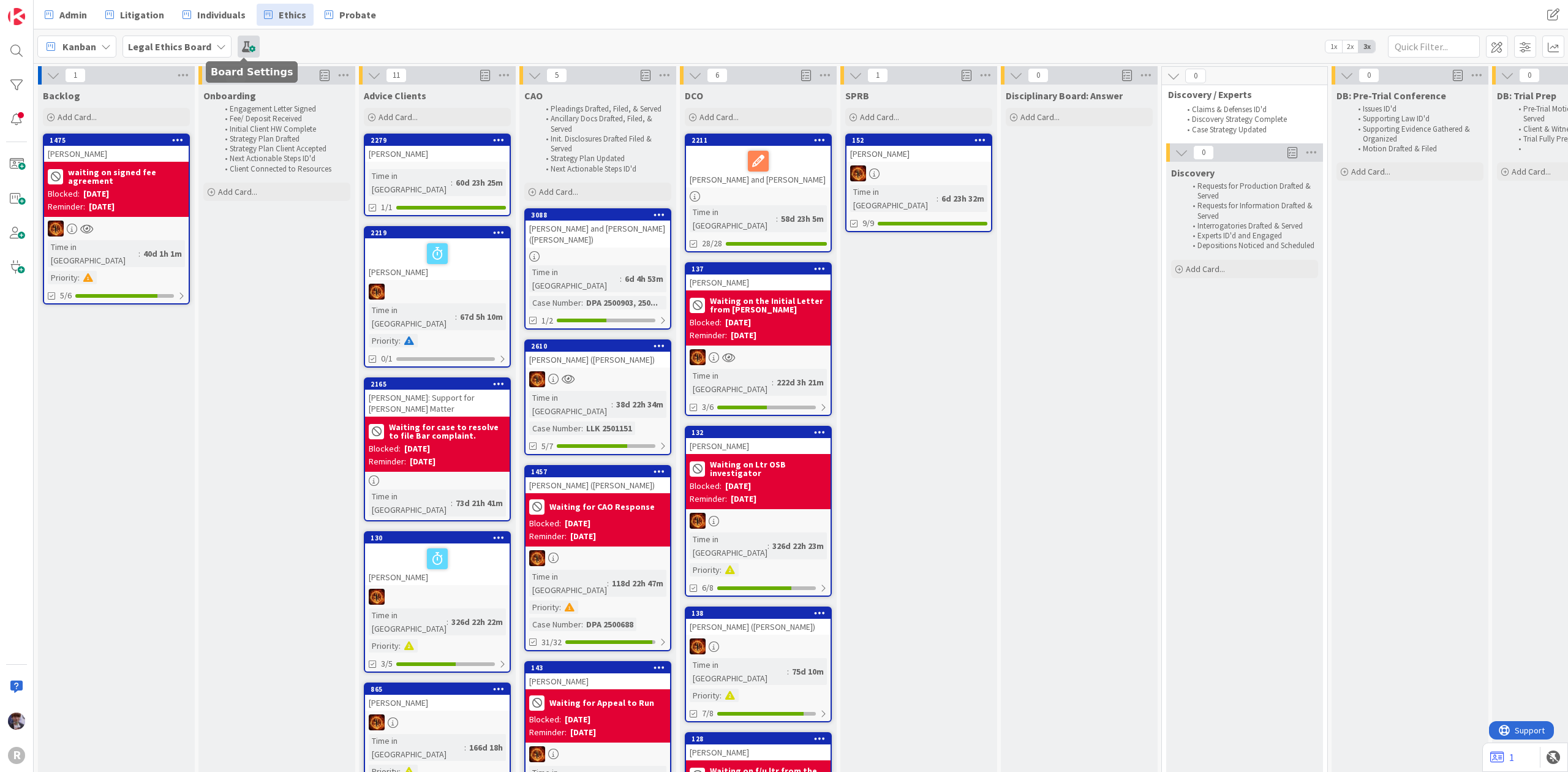
click at [241, 51] on span at bounding box center [249, 46] width 22 height 22
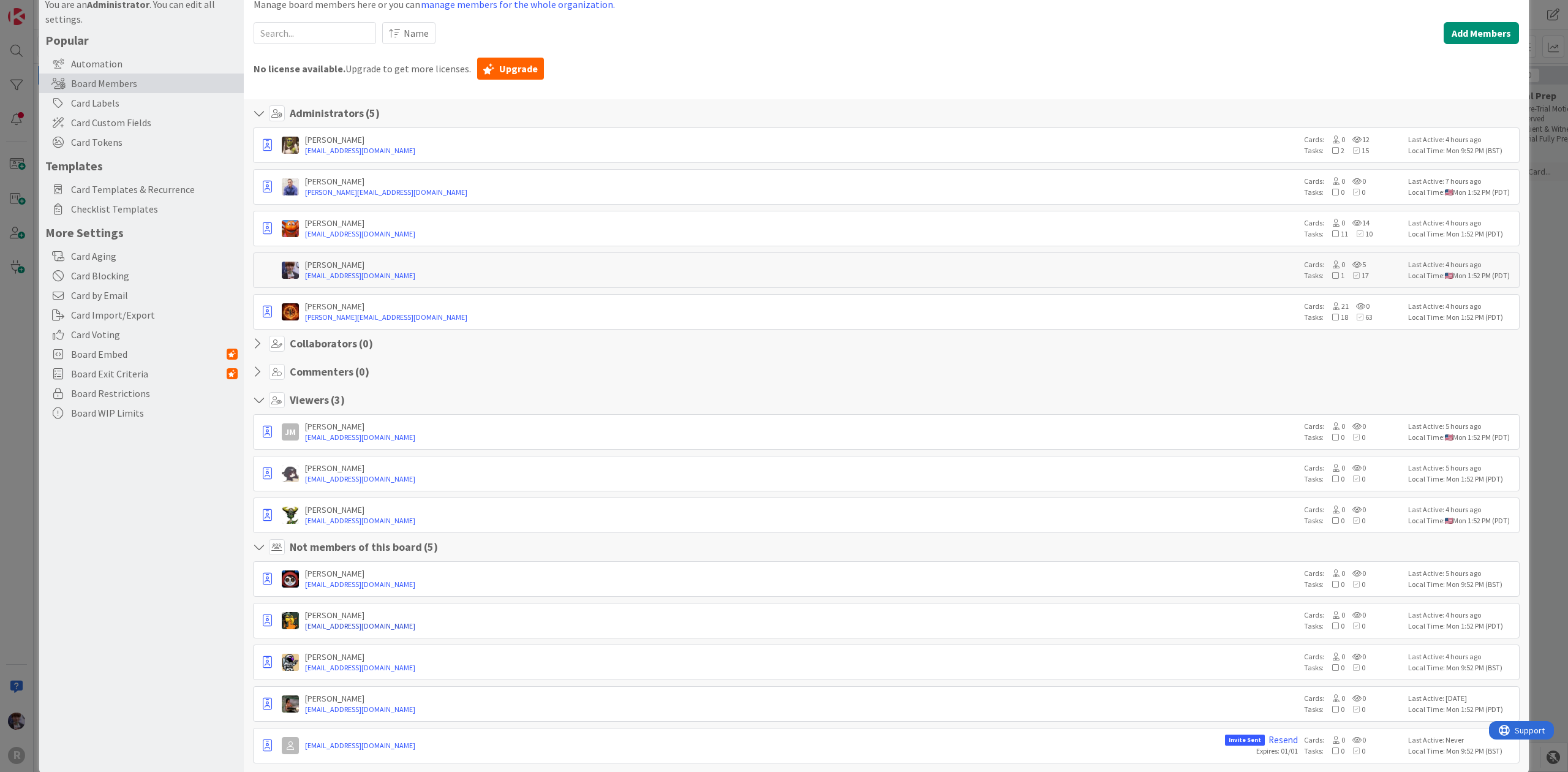
scroll to position [77, 0]
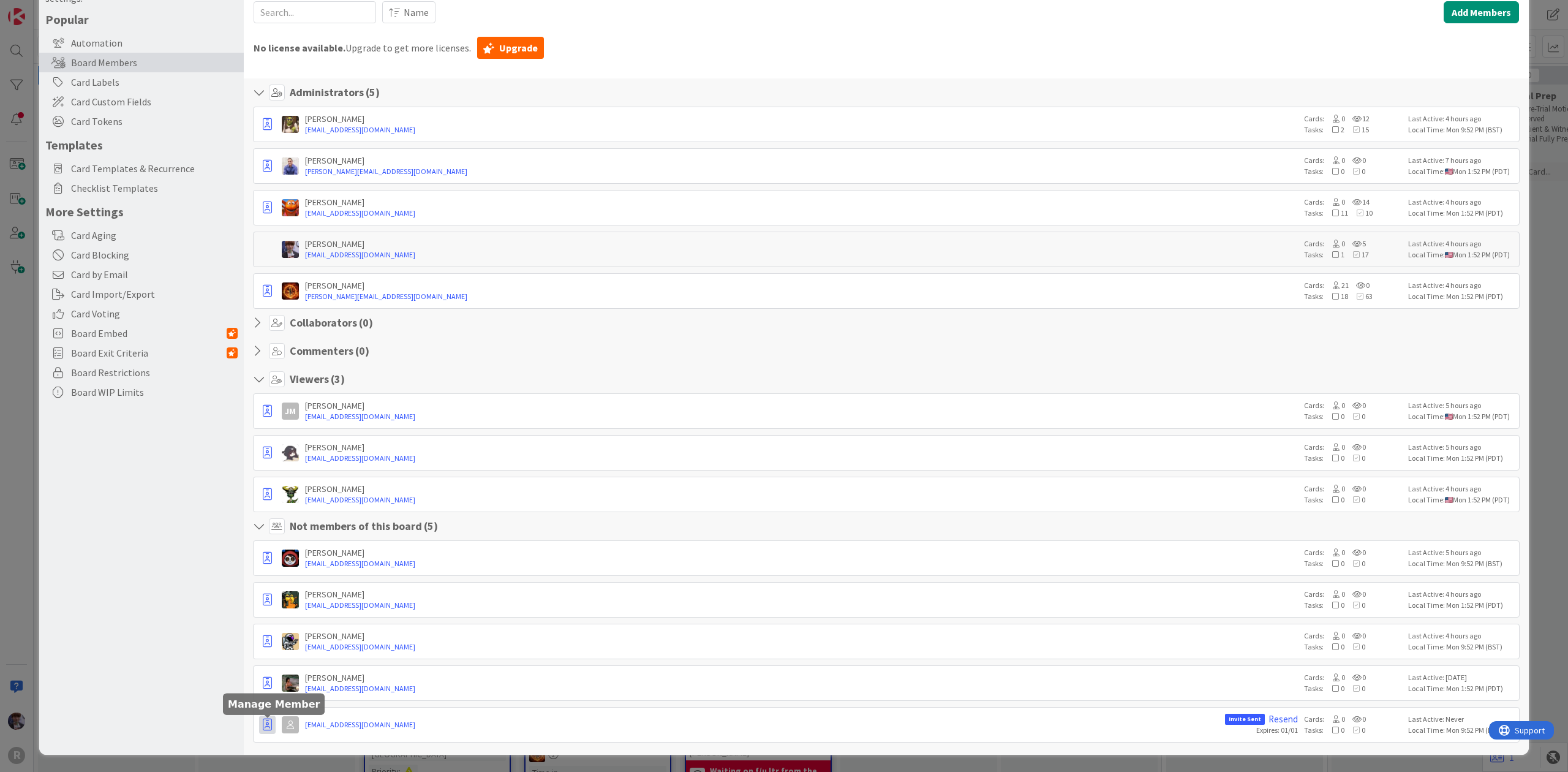
click at [267, 726] on icon "button" at bounding box center [267, 724] width 9 height 12
click at [301, 653] on p "Promote to Collaborator" at bounding box center [328, 657] width 85 height 9
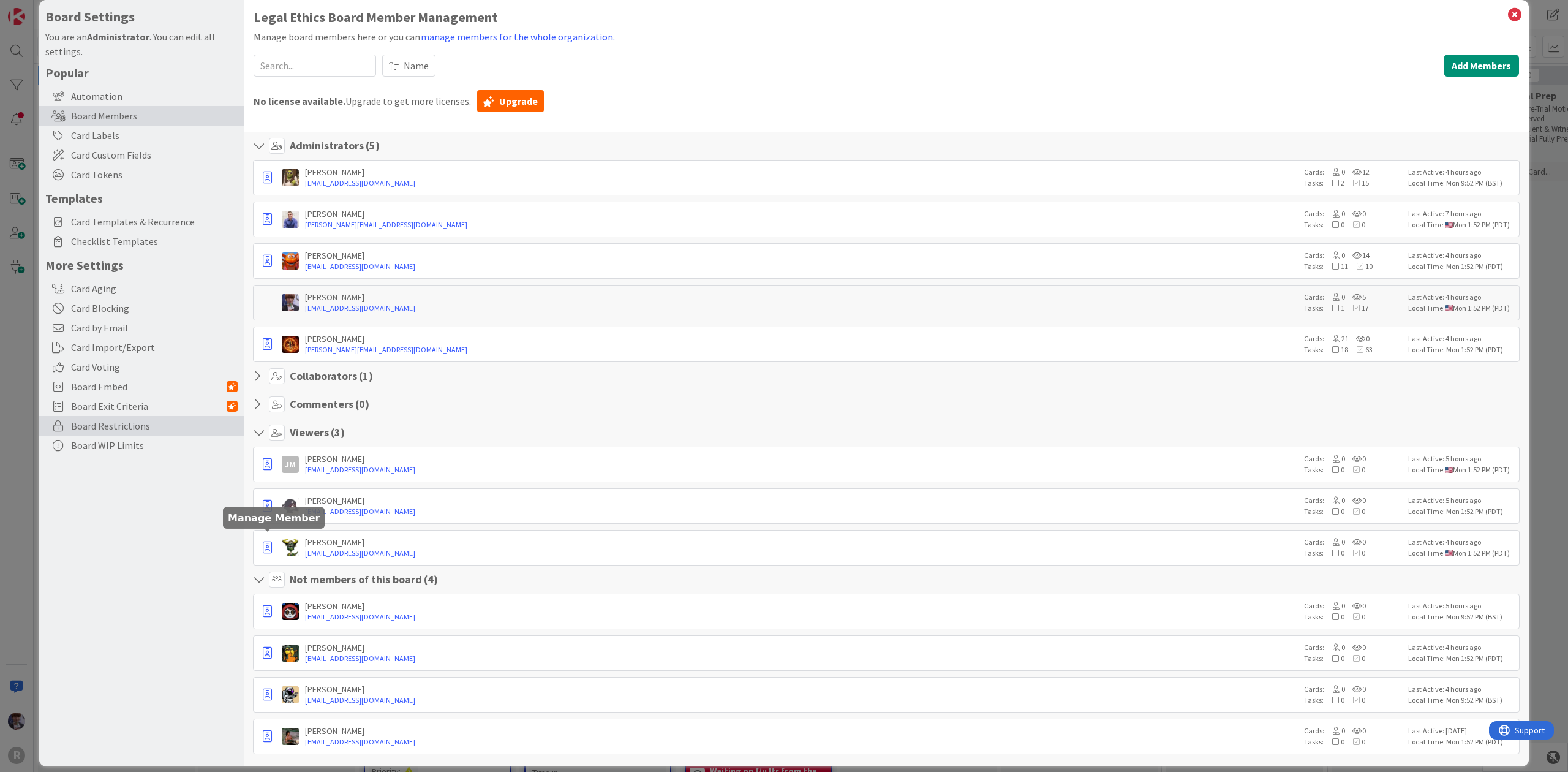
scroll to position [0, 0]
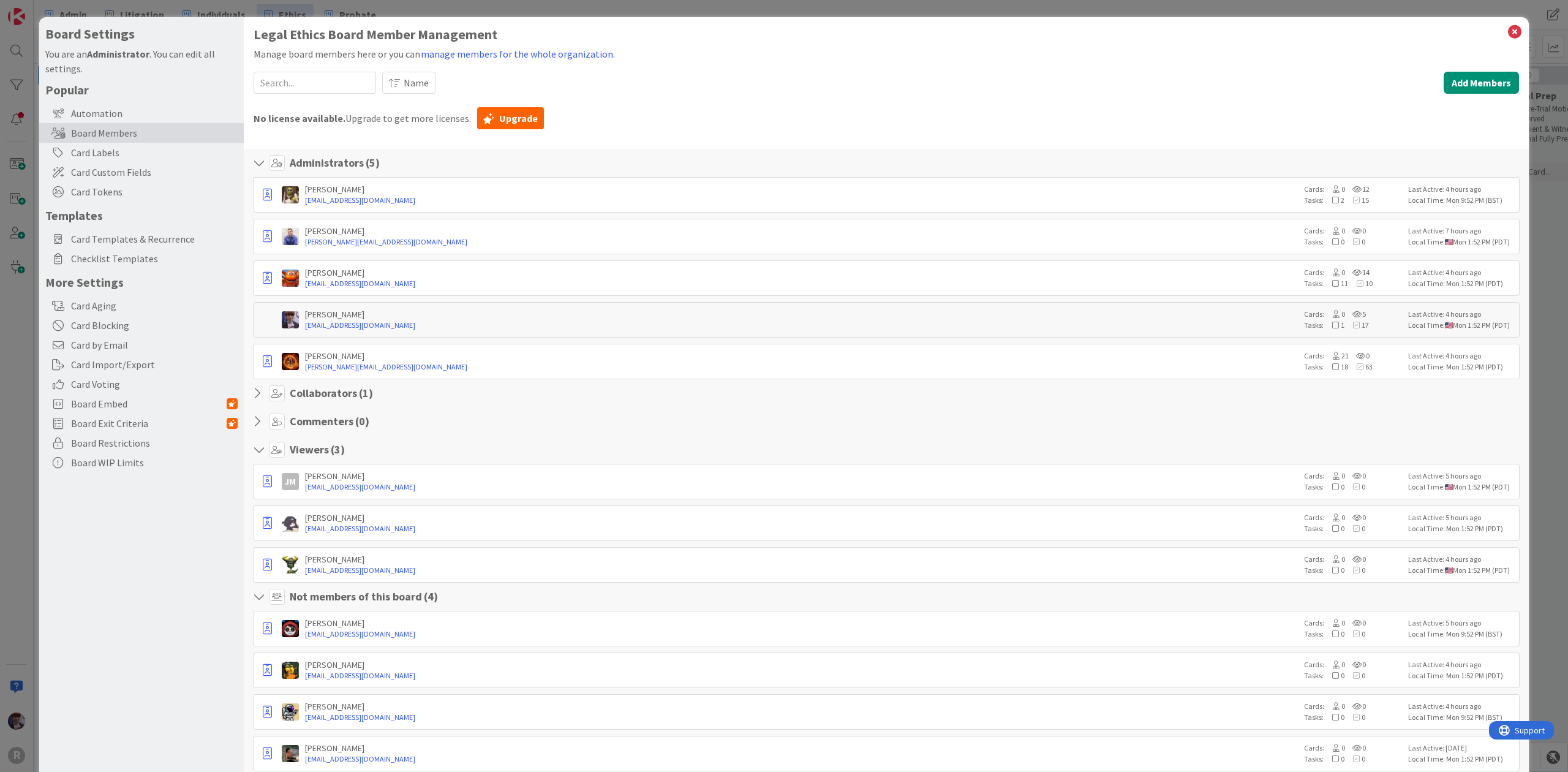
click at [25, 392] on div "Board Settings You are an Administrator . You can edit all settings. Popular Au…" at bounding box center [784, 386] width 1568 height 772
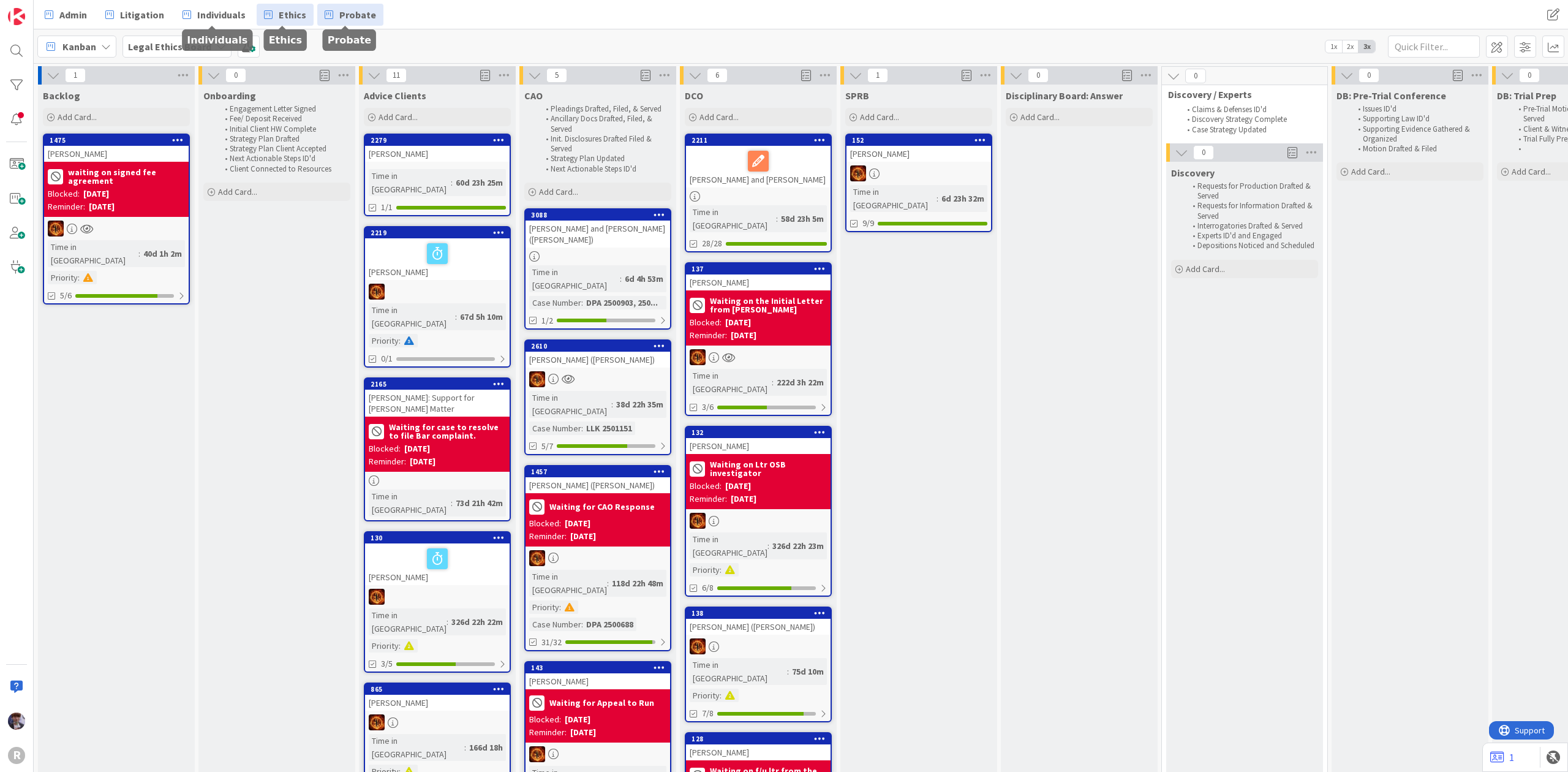
click at [327, 23] on link "Probate" at bounding box center [350, 15] width 66 height 22
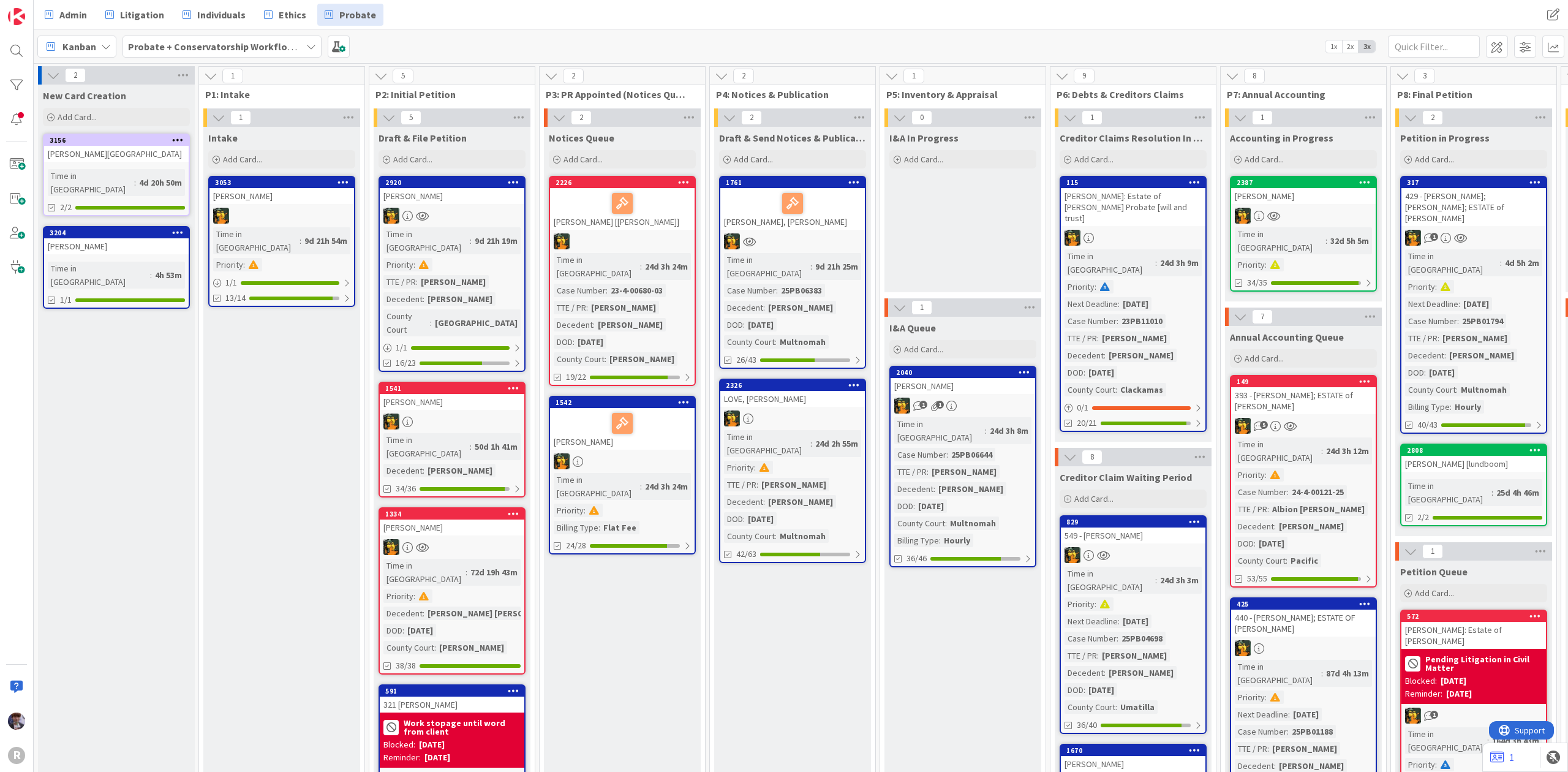
click at [301, 46] on div "Probate + Conservatorship Workflow (FL2)" at bounding box center [222, 46] width 199 height 22
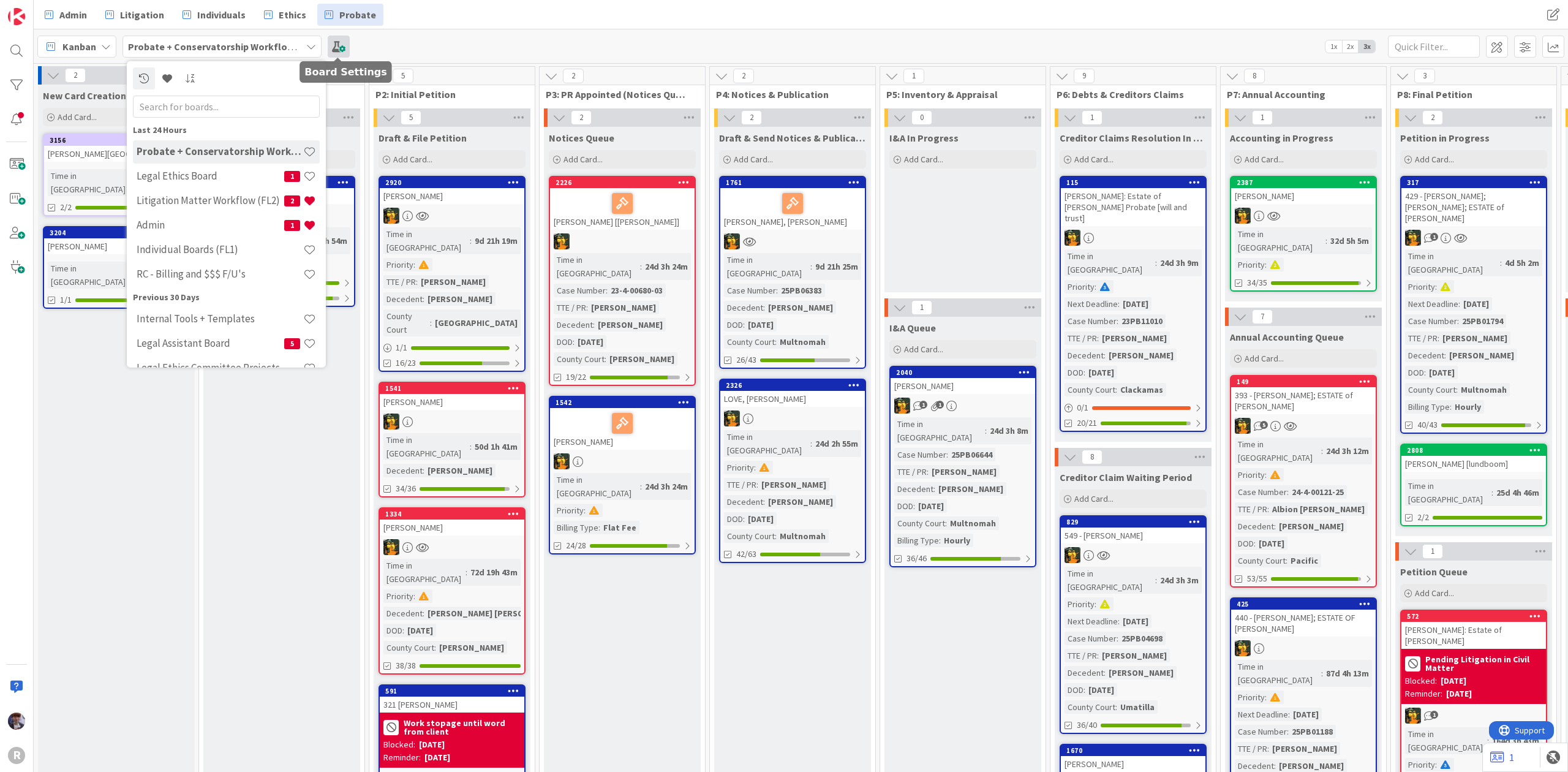
click at [344, 52] on span at bounding box center [339, 46] width 22 height 22
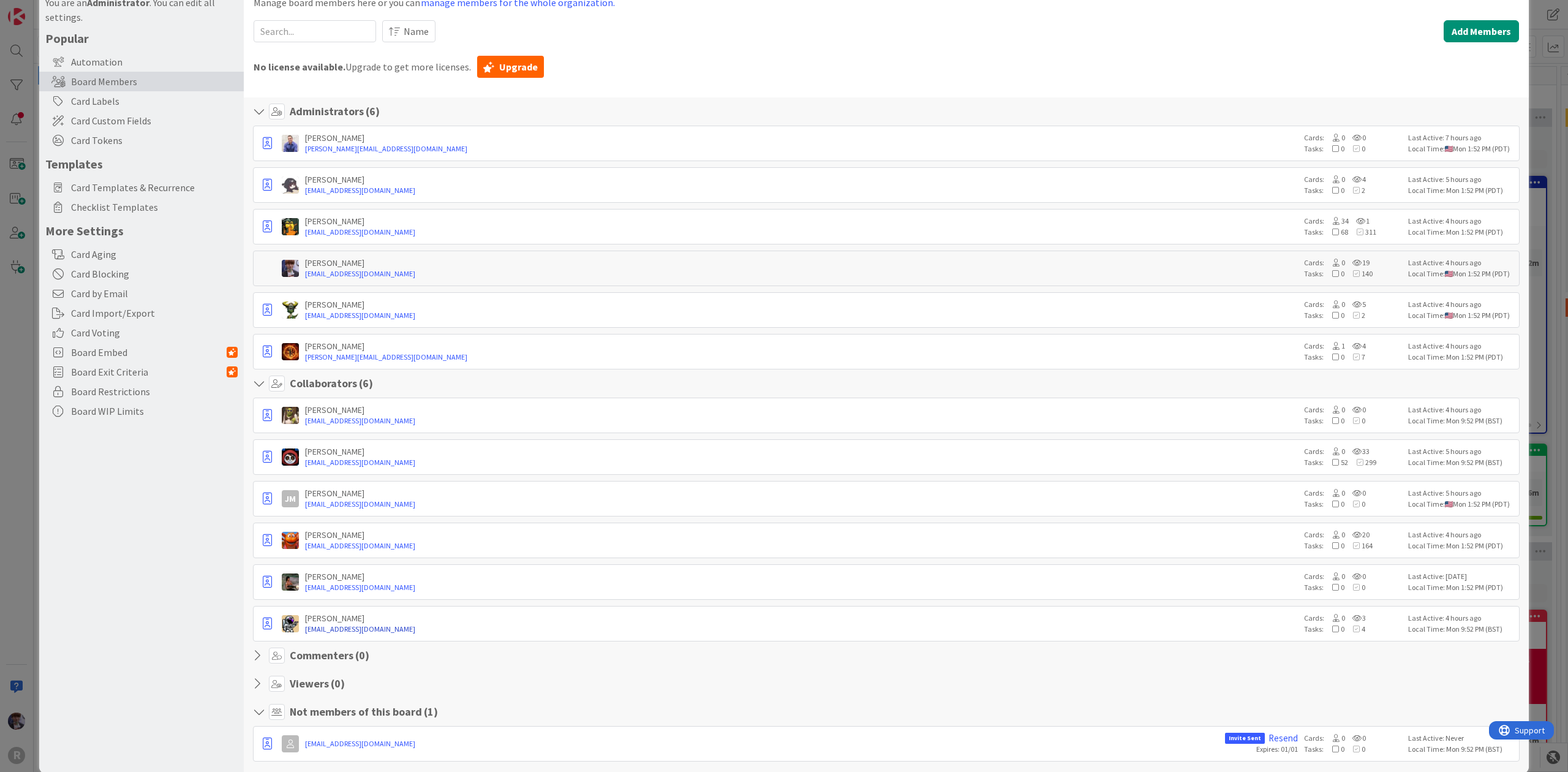
scroll to position [77, 0]
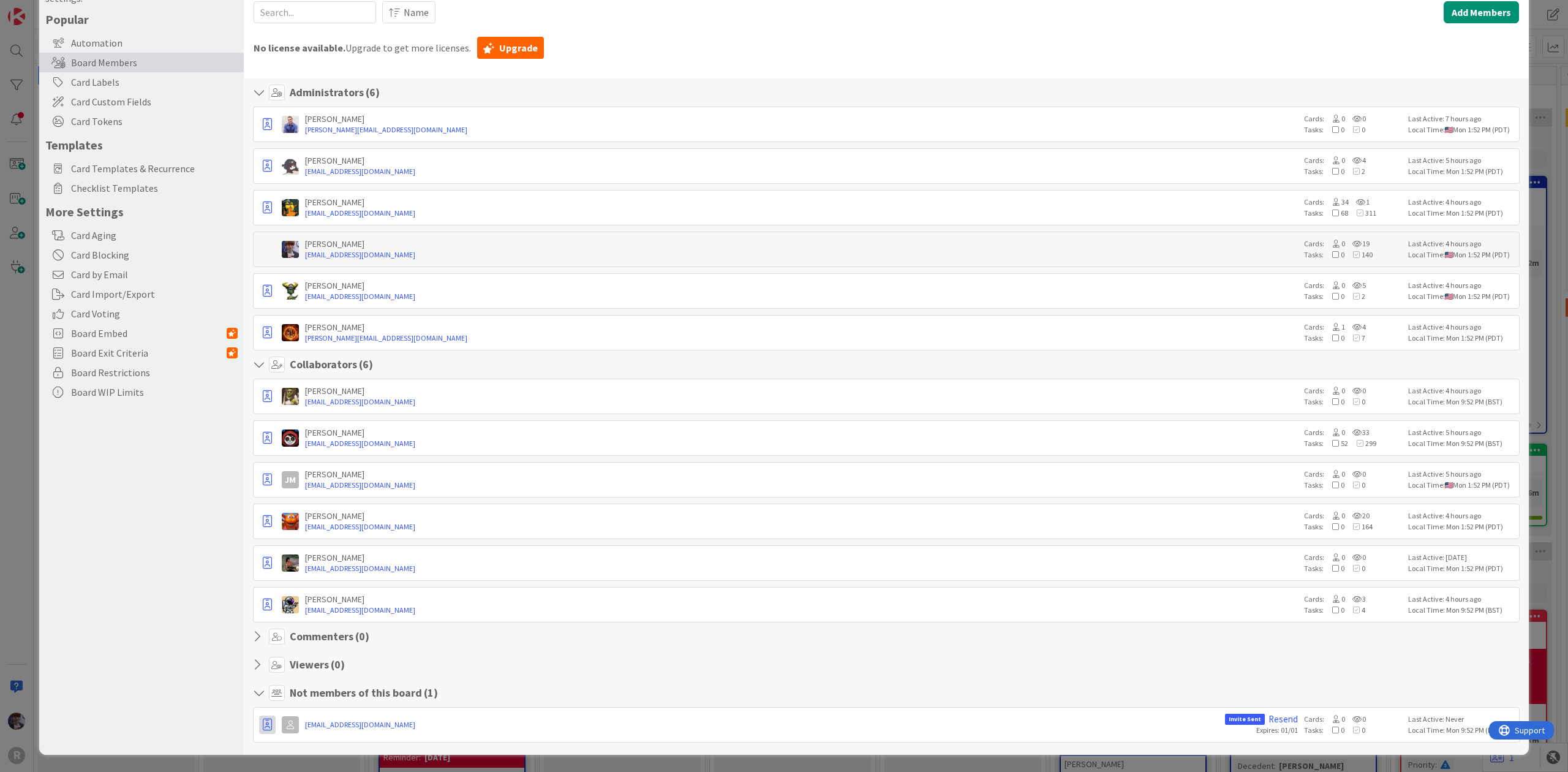
click at [261, 731] on button "button" at bounding box center [267, 725] width 17 height 18
click at [282, 657] on link "Promote to Collaborator" at bounding box center [324, 657] width 128 height 21
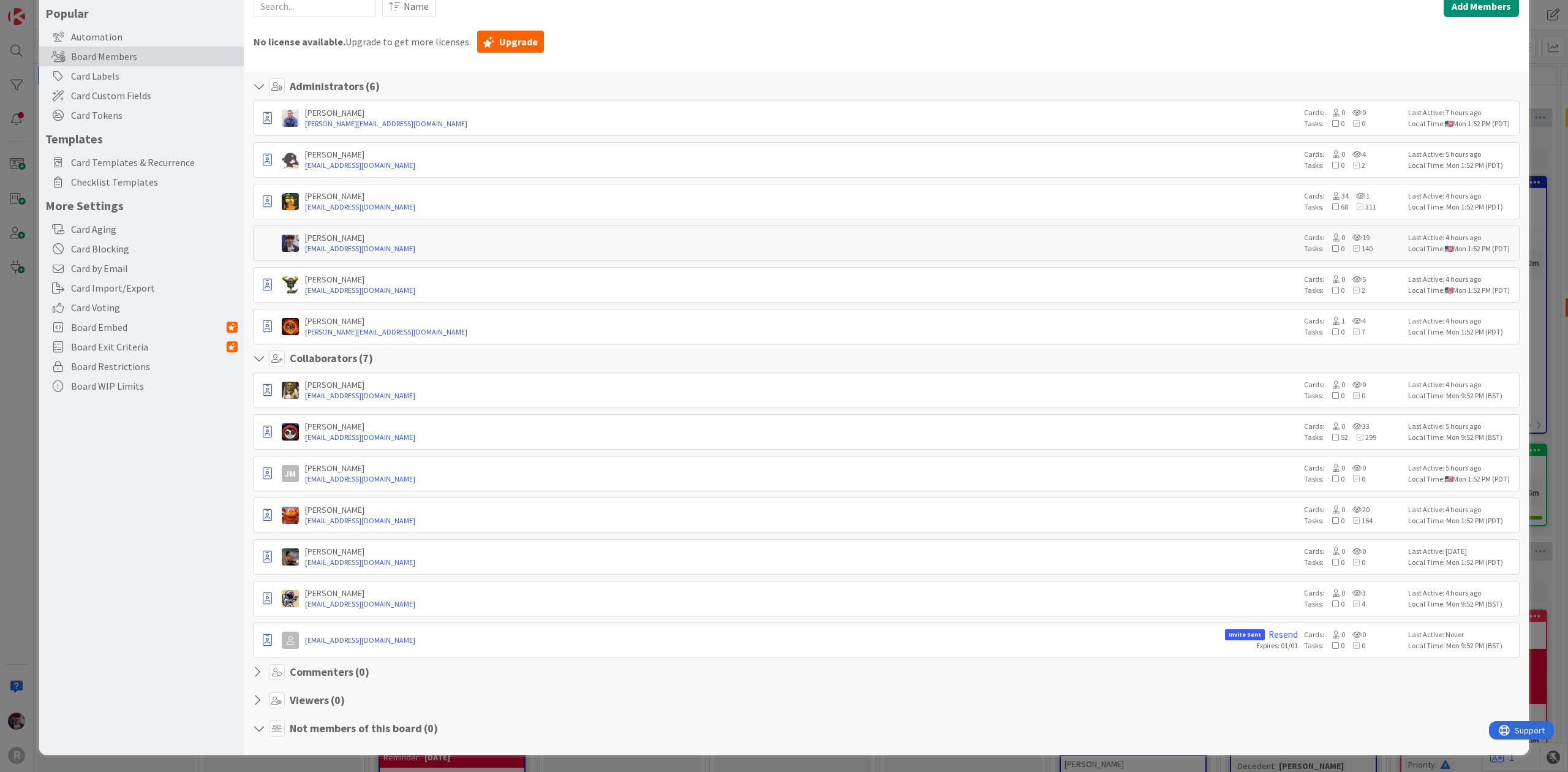
click at [20, 501] on div "Board Settings You are an Administrator . You can edit all settings. Popular Au…" at bounding box center [784, 386] width 1568 height 772
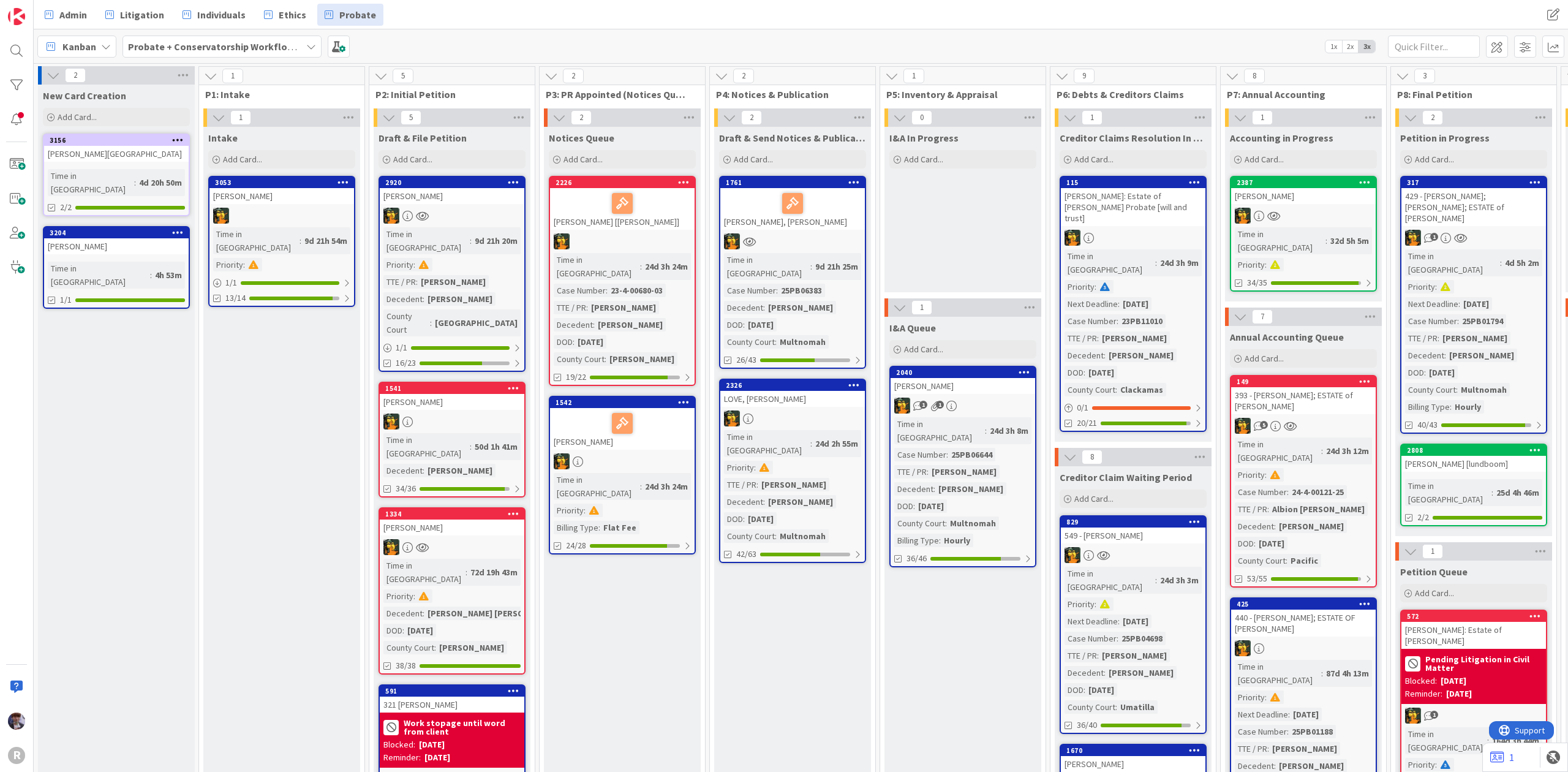
click at [317, 50] on div "Probate + Conservatorship Workflow (FL2)" at bounding box center [222, 46] width 199 height 22
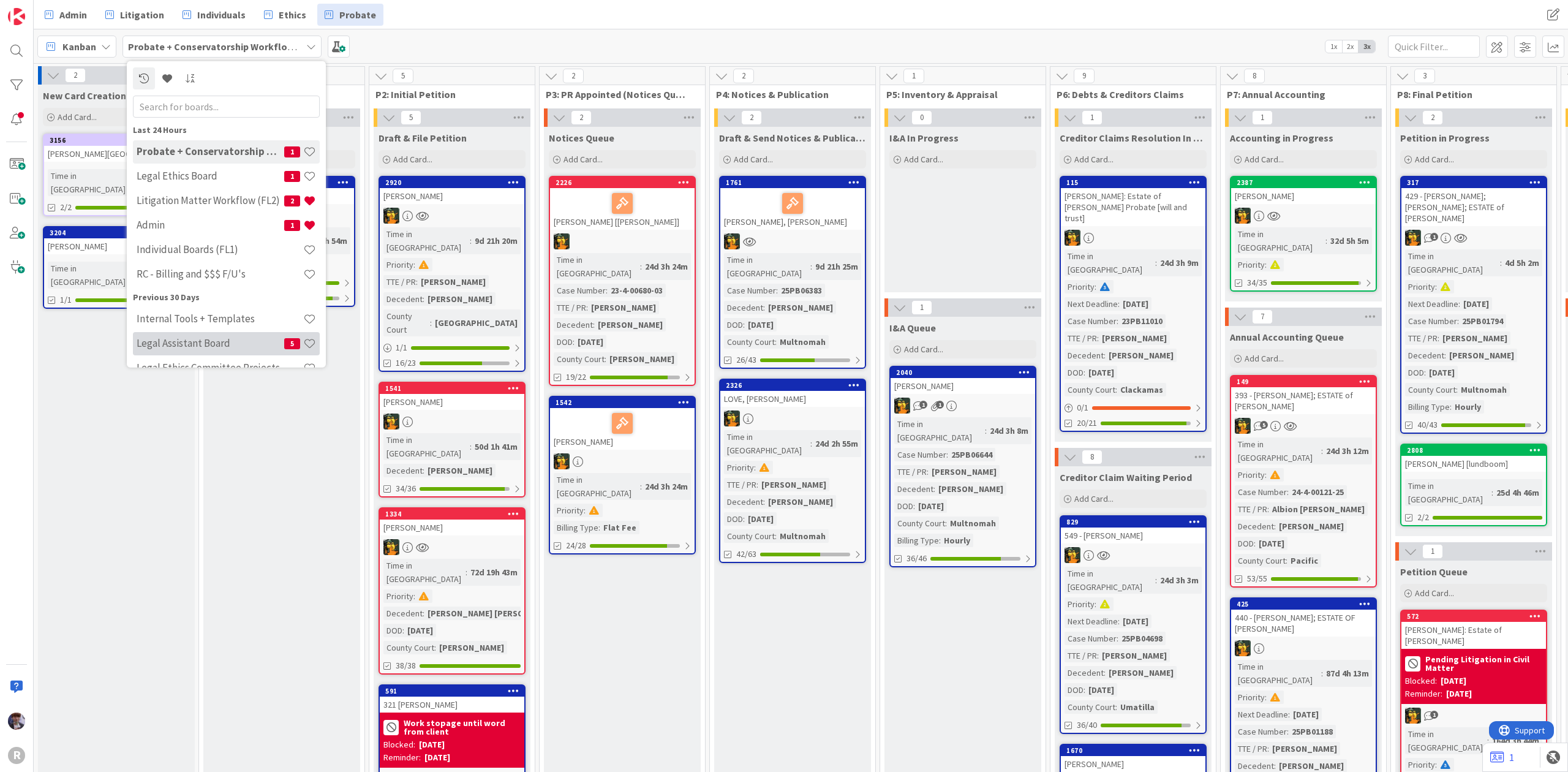
click at [189, 345] on h4 "Legal Assistant Board" at bounding box center [211, 343] width 147 height 12
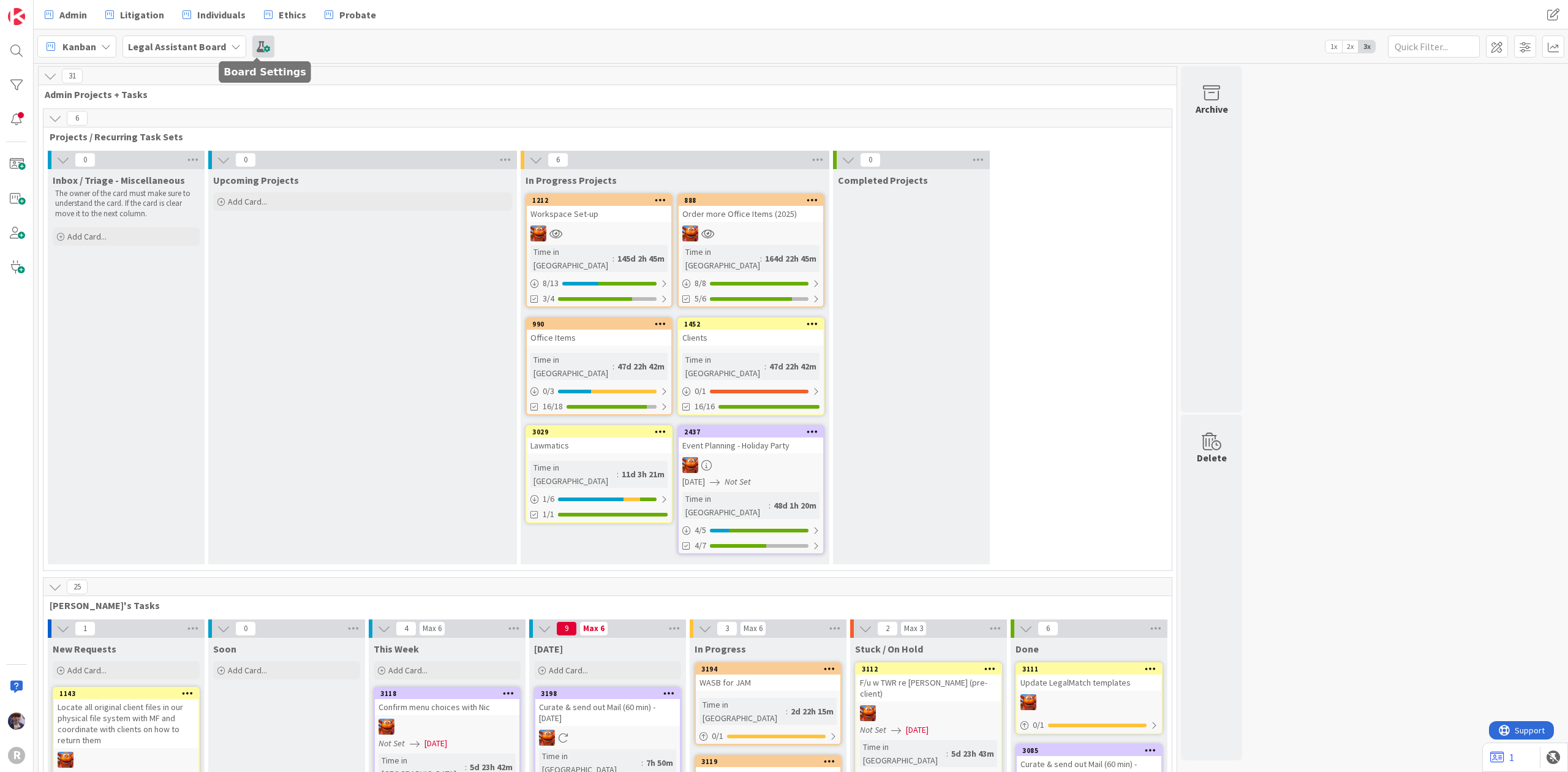
click at [256, 52] on span at bounding box center [263, 46] width 22 height 22
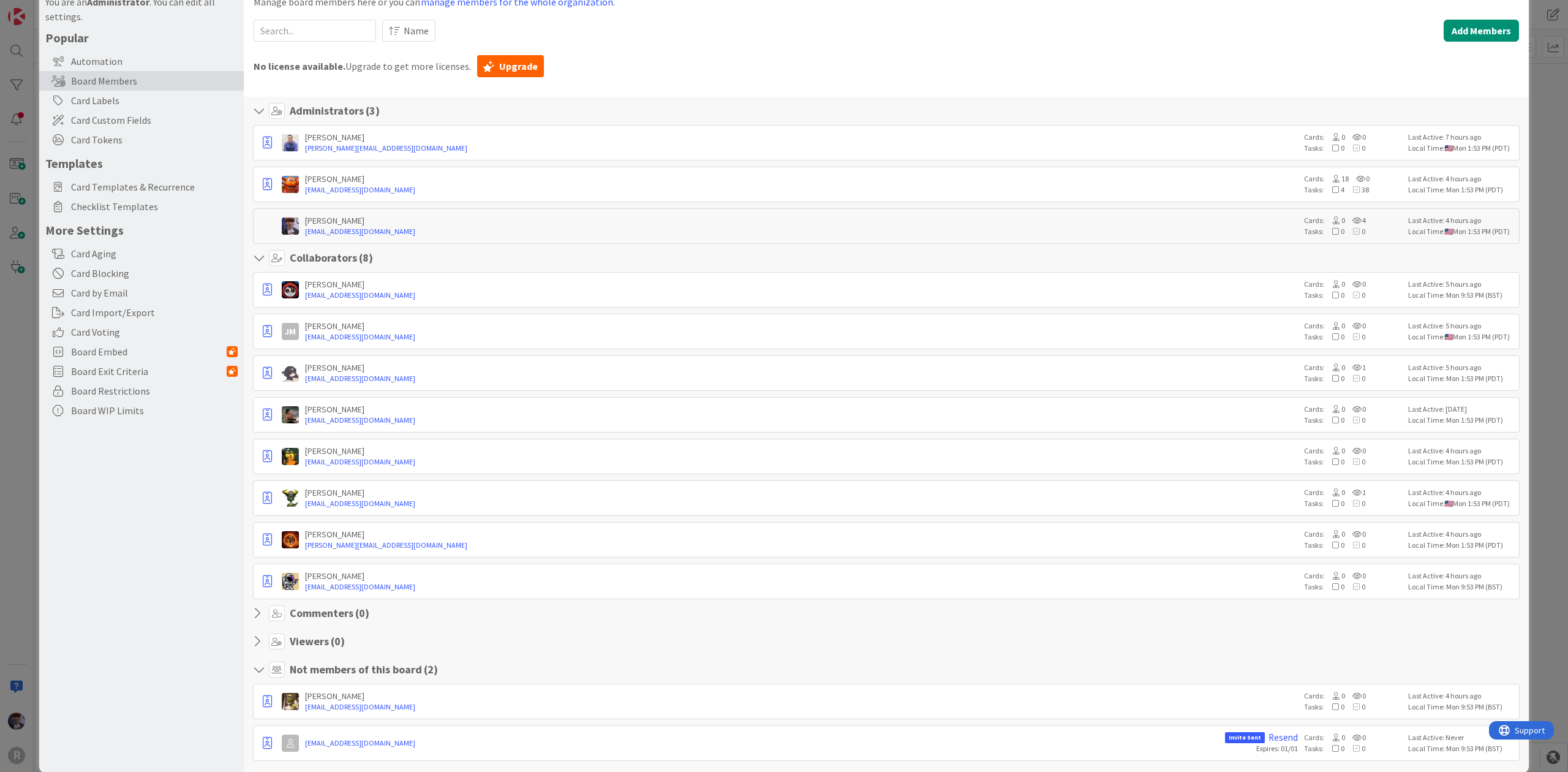
scroll to position [77, 0]
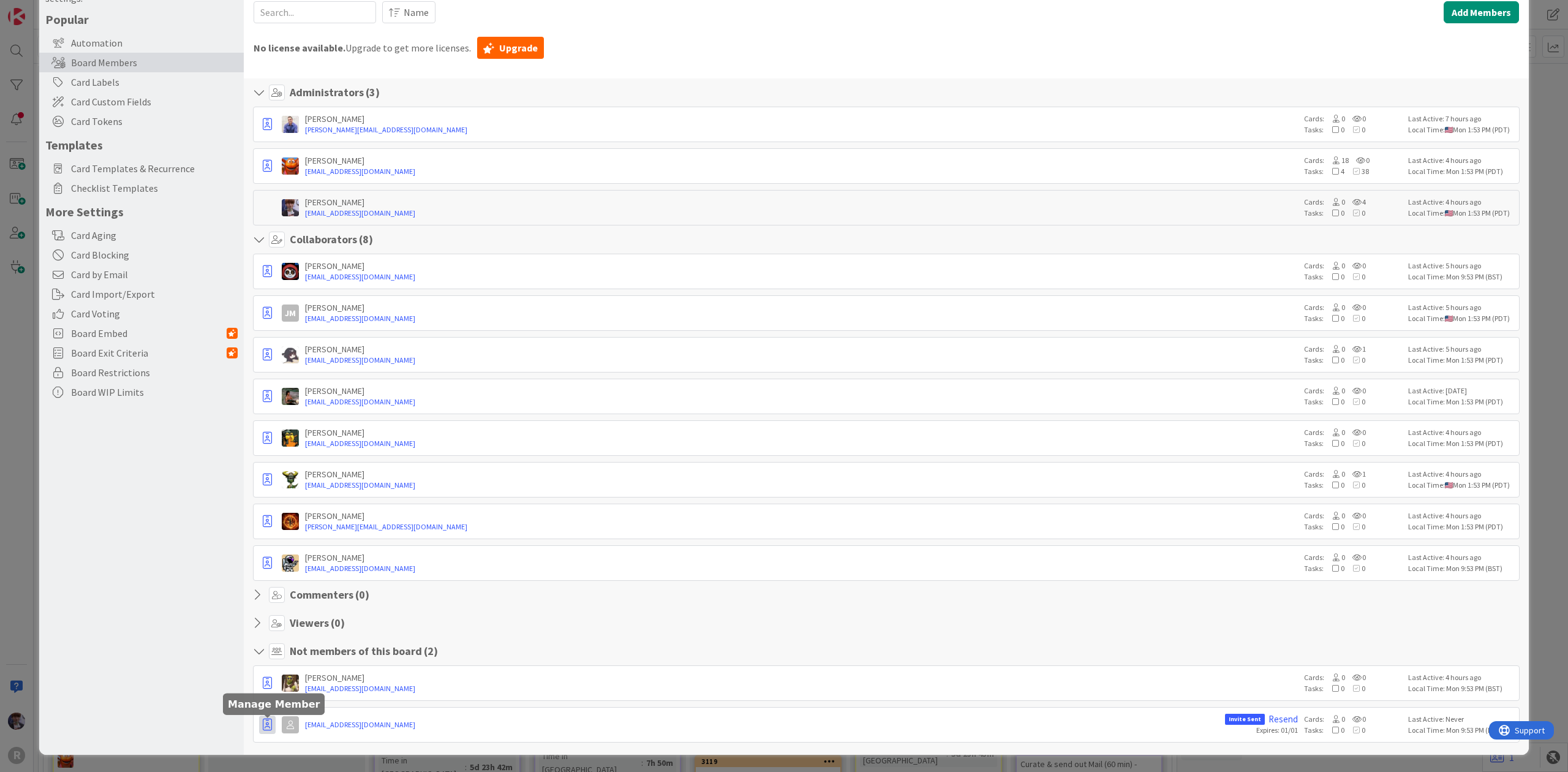
click at [267, 722] on icon "button" at bounding box center [267, 724] width 9 height 12
click at [305, 659] on p "Promote to Collaborator" at bounding box center [328, 657] width 85 height 9
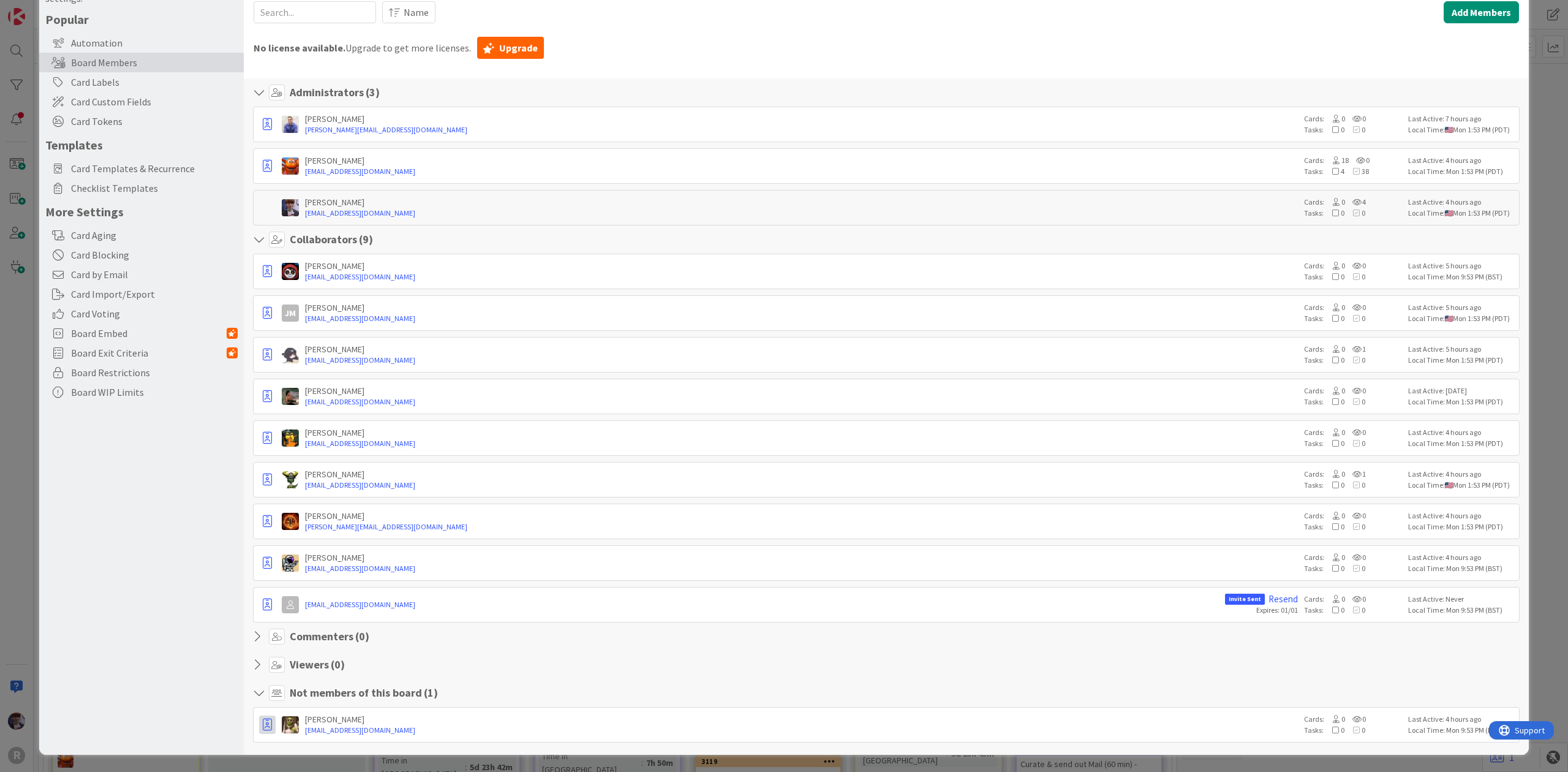
click at [271, 724] on icon "button" at bounding box center [267, 724] width 9 height 12
click at [312, 661] on link "Promote to Collaborator" at bounding box center [324, 657] width 128 height 21
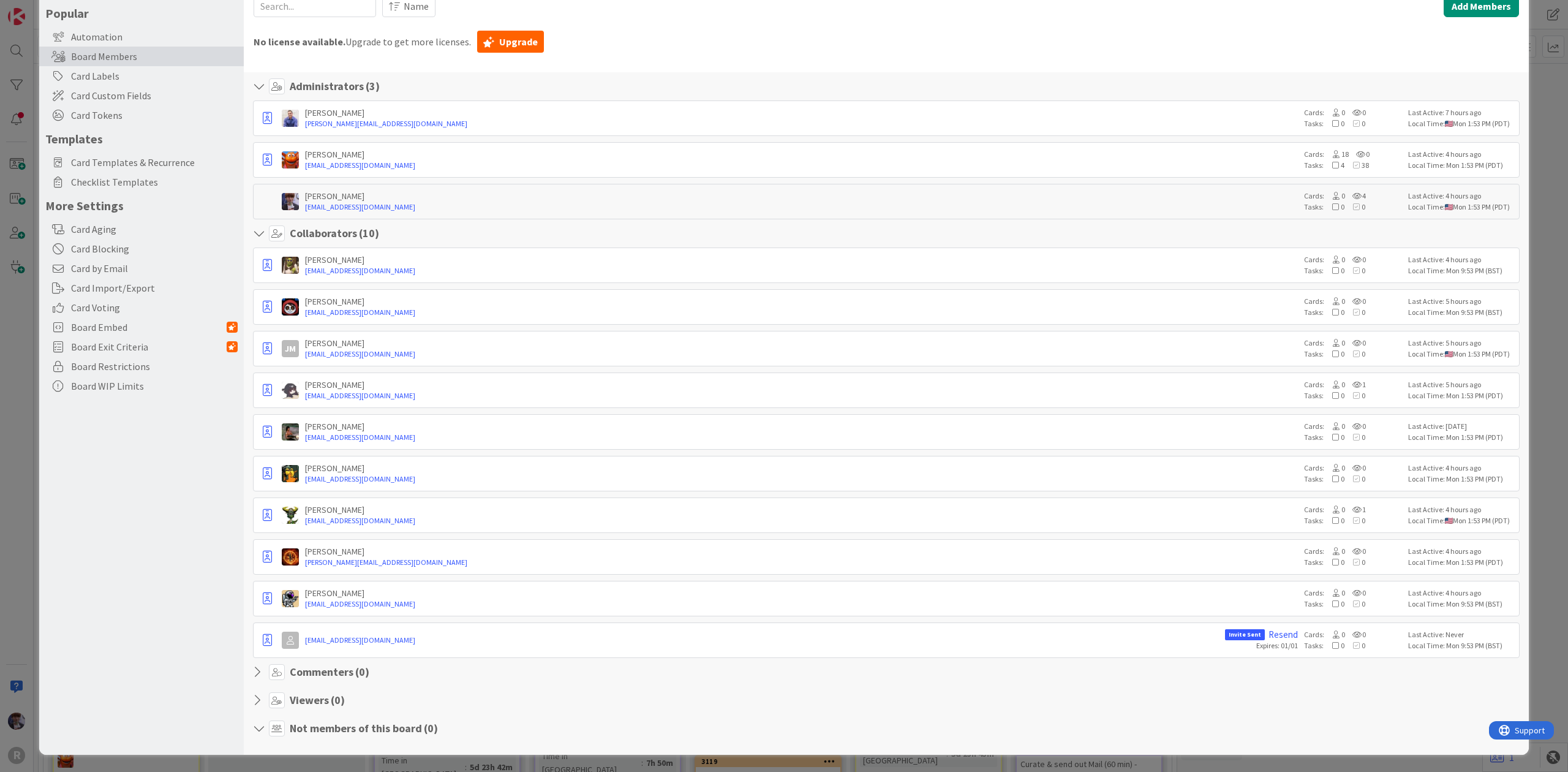
click at [6, 418] on div "Board Settings You are an Administrator . You can edit all settings. Popular Au…" at bounding box center [784, 386] width 1568 height 772
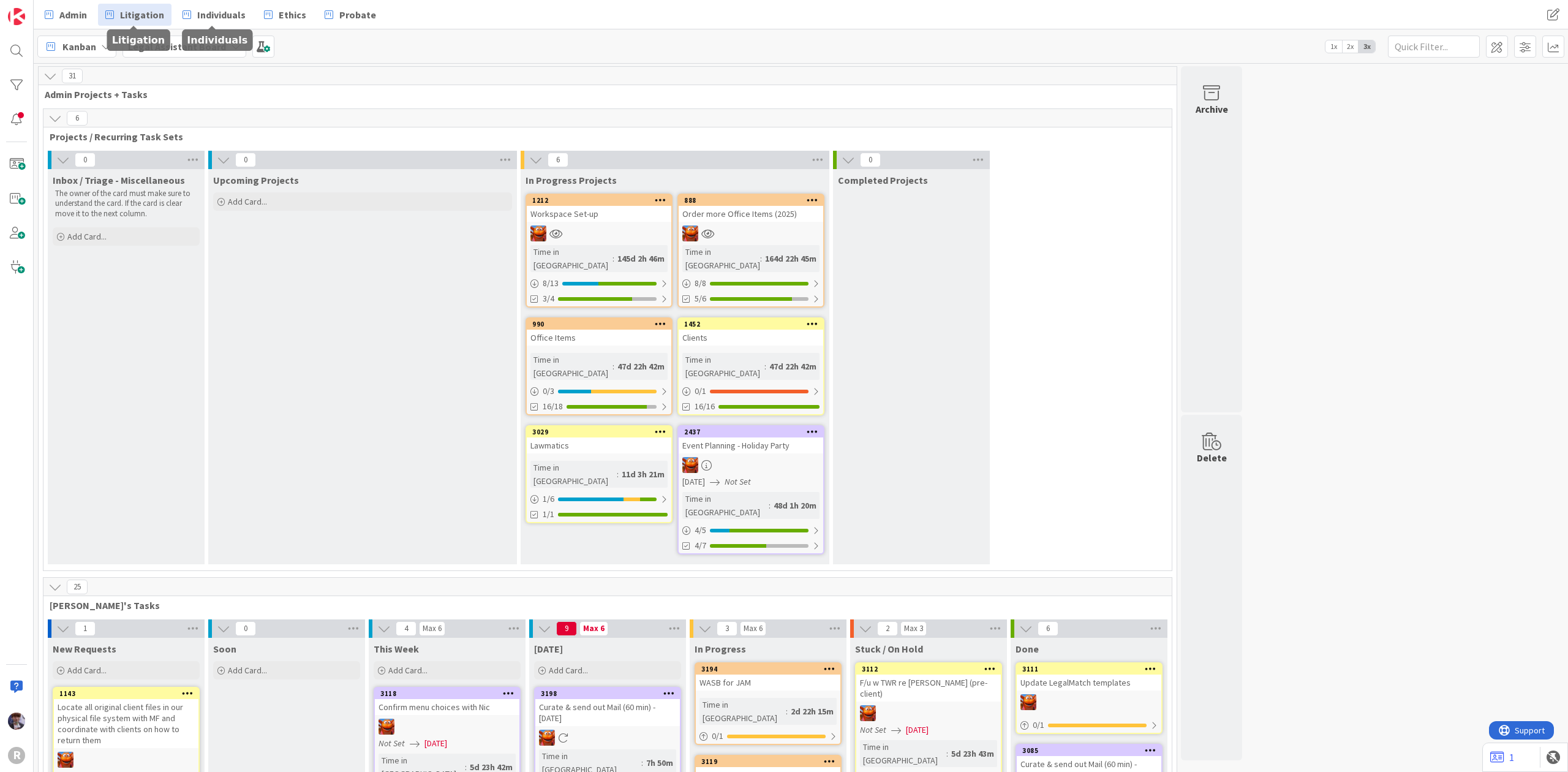
click at [160, 14] on span "Litigation" at bounding box center [142, 14] width 44 height 14
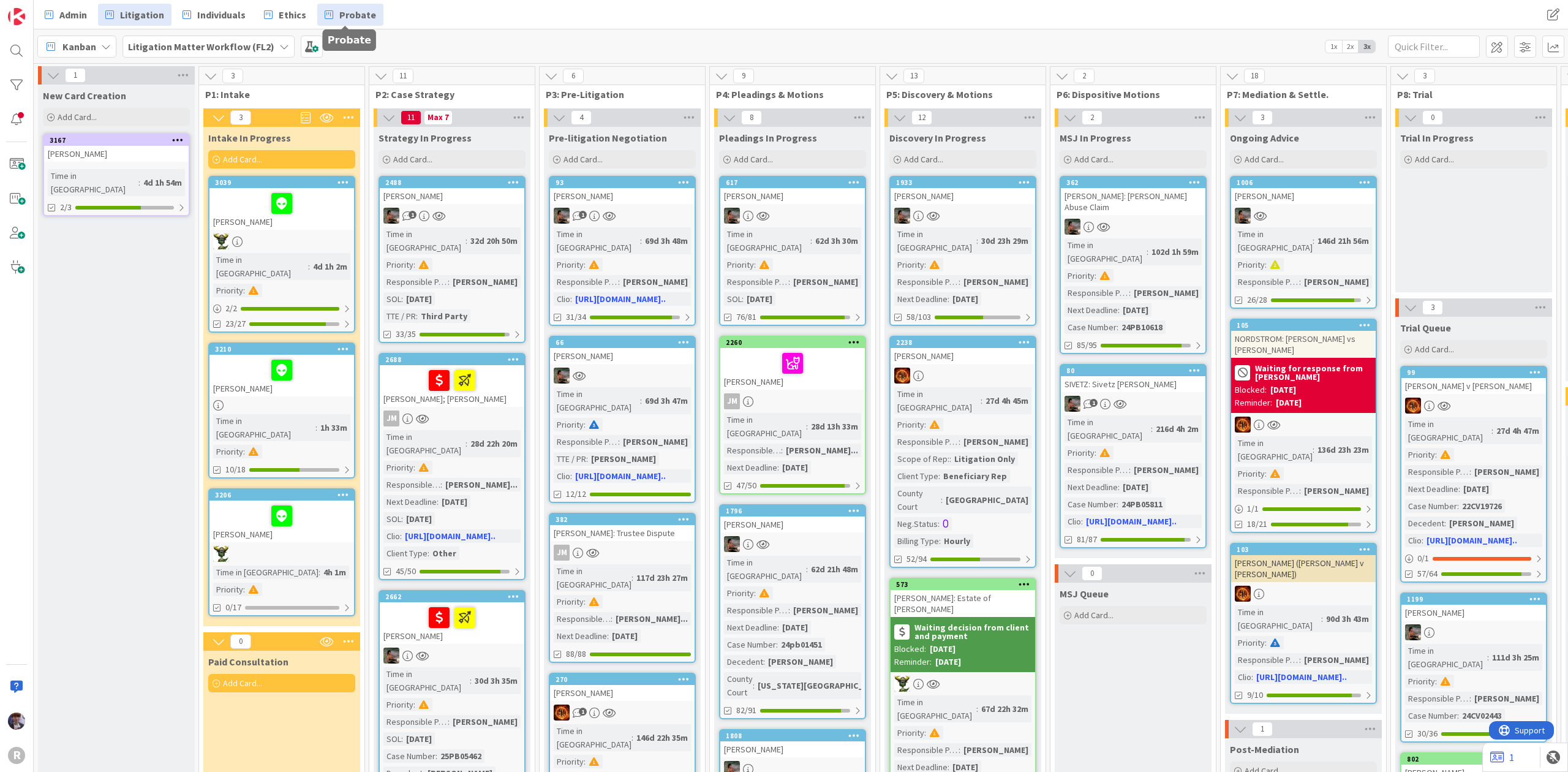
click at [336, 4] on link "Probate" at bounding box center [350, 15] width 66 height 22
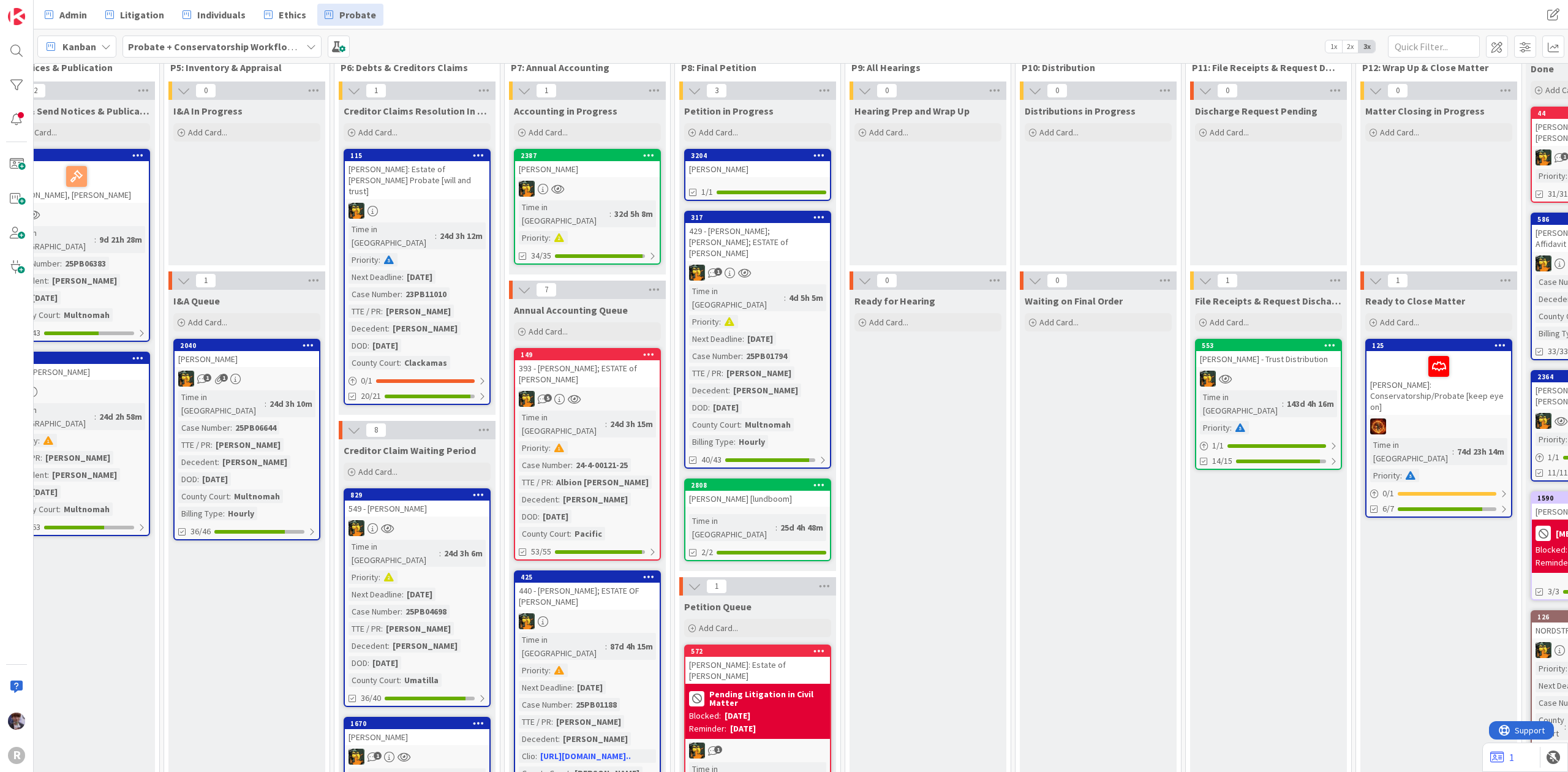
scroll to position [0, 716]
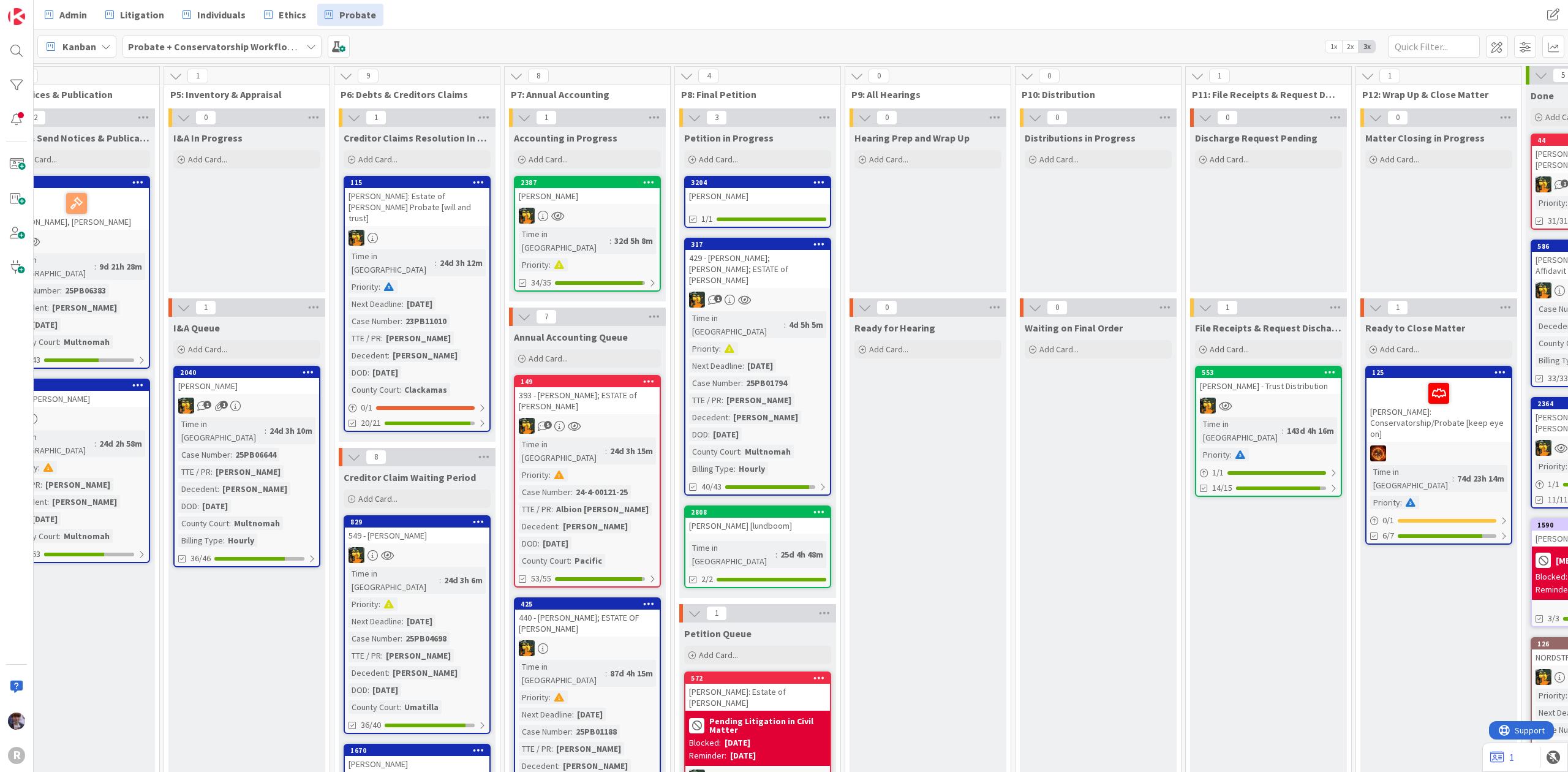
click at [773, 195] on div "[PERSON_NAME]" at bounding box center [758, 196] width 145 height 16
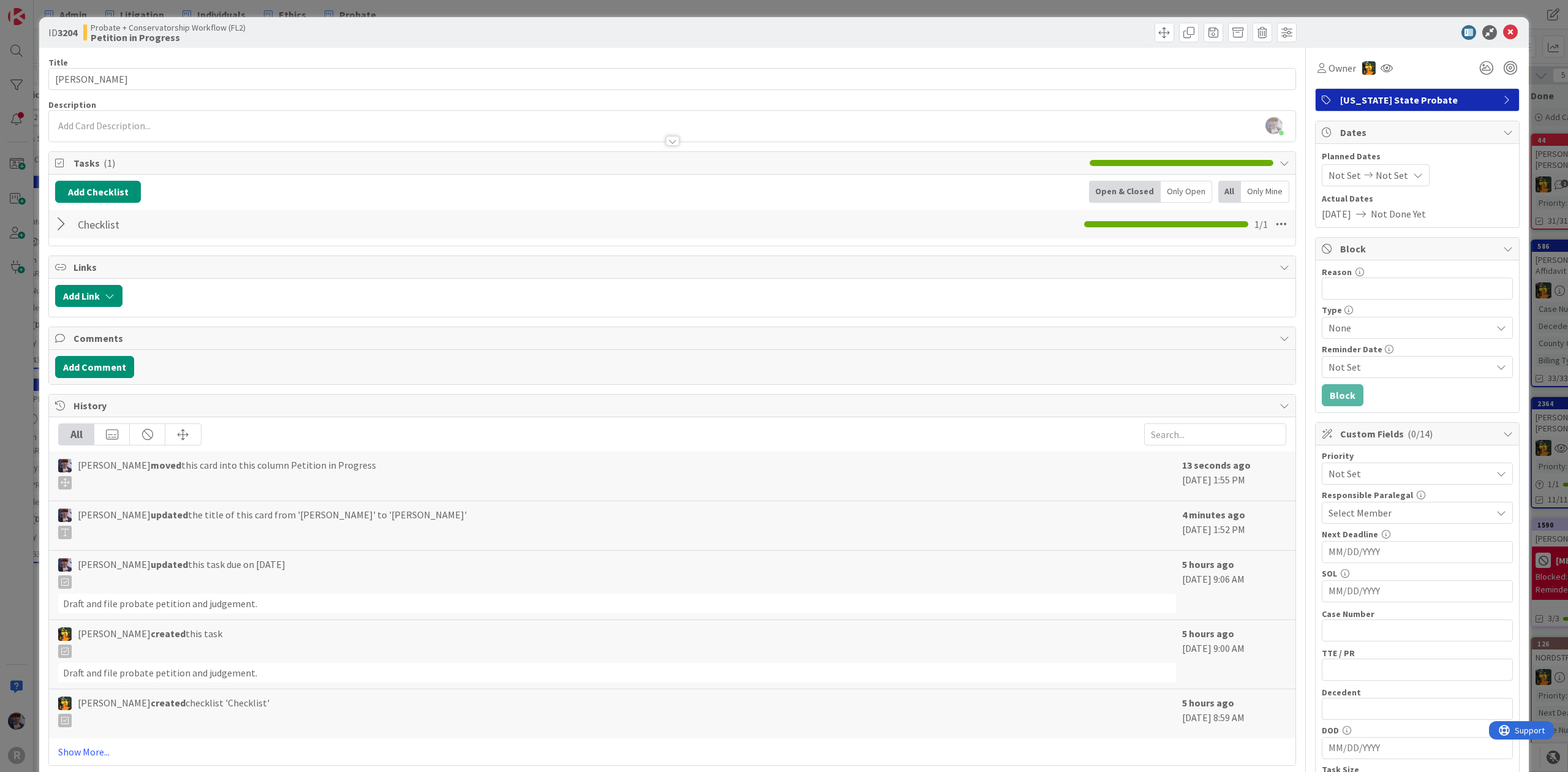
click at [30, 347] on div "ID 3204 Probate + Conservatorship Workflow (FL2) Petition in Progress Title 12 …" at bounding box center [784, 386] width 1568 height 772
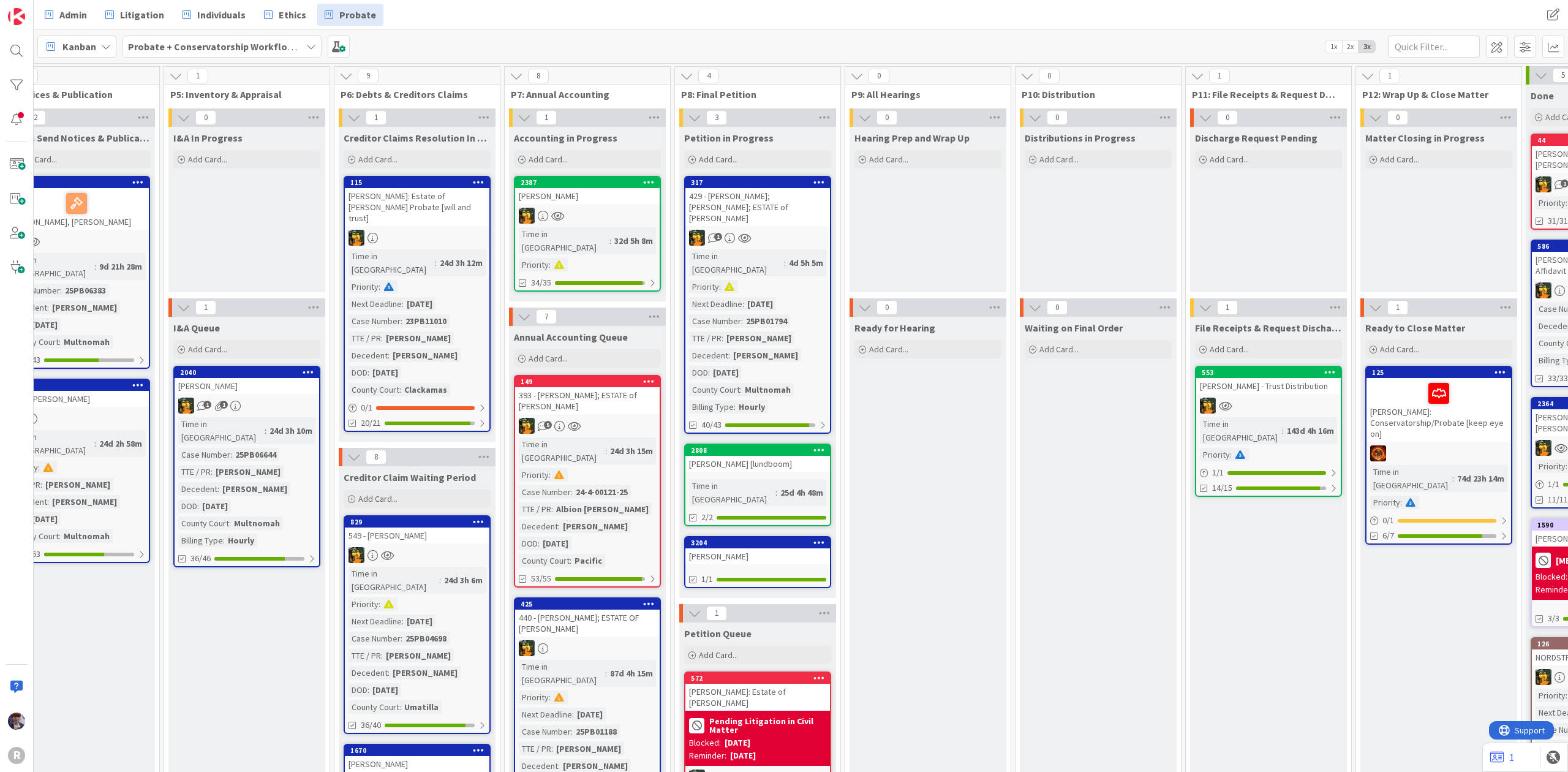
click at [765, 549] on div "[PERSON_NAME]" at bounding box center [758, 557] width 145 height 16
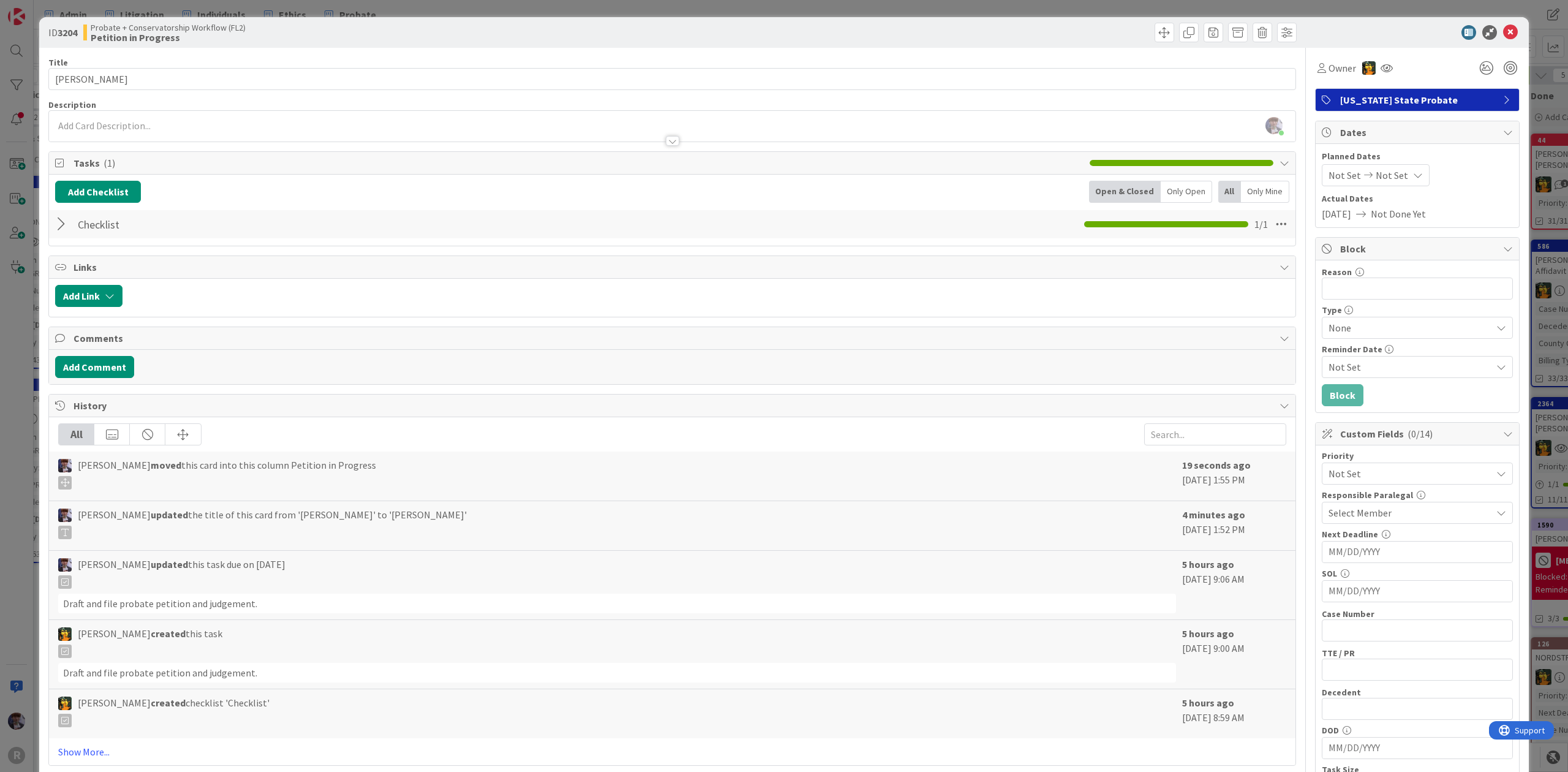
click at [38, 191] on div "ID 3204 Probate + Conservatorship Workflow (FL2) Petition in Progress Title 12 …" at bounding box center [784, 386] width 1568 height 772
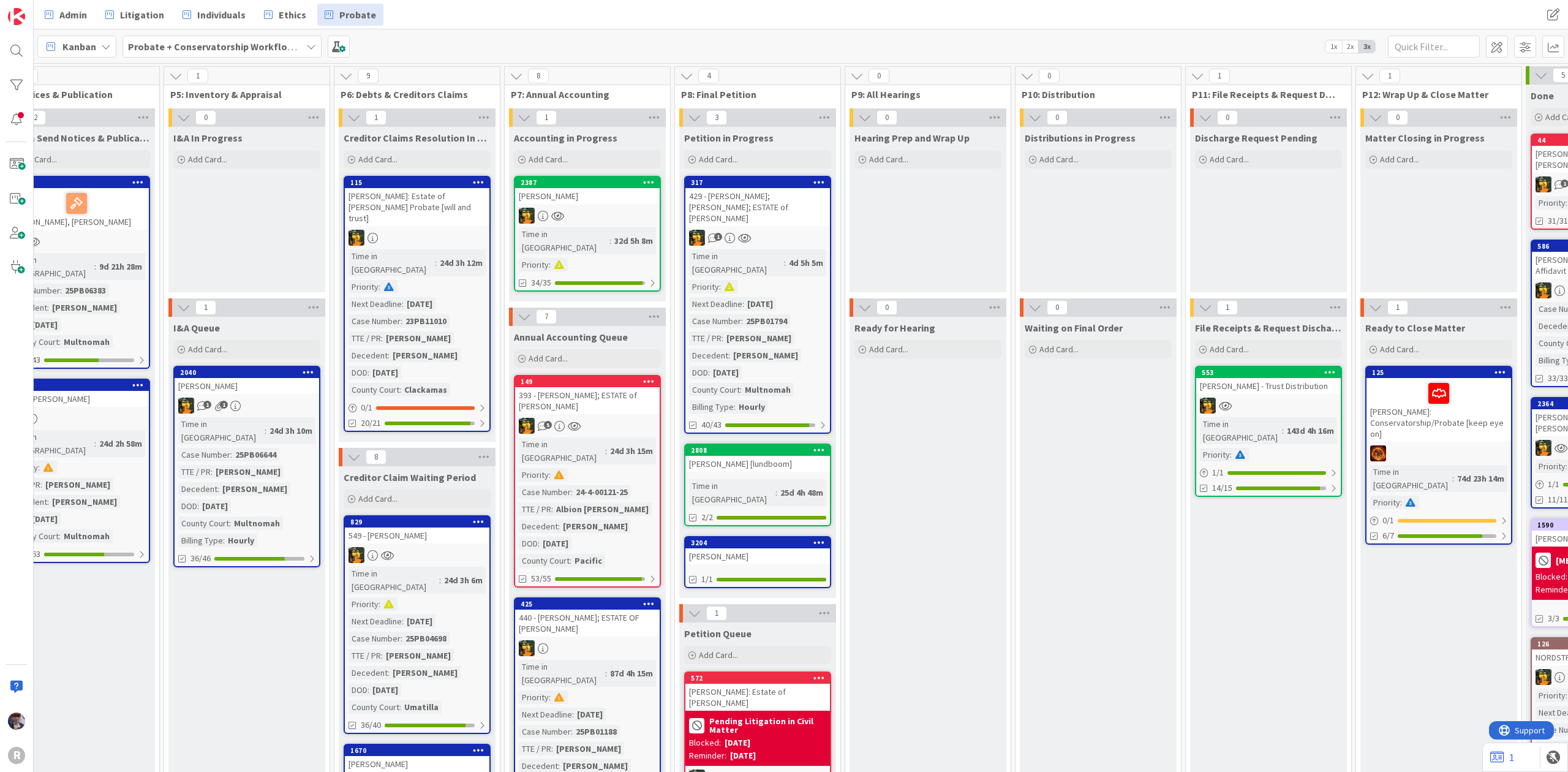
click at [762, 549] on div "[PERSON_NAME]" at bounding box center [758, 557] width 145 height 16
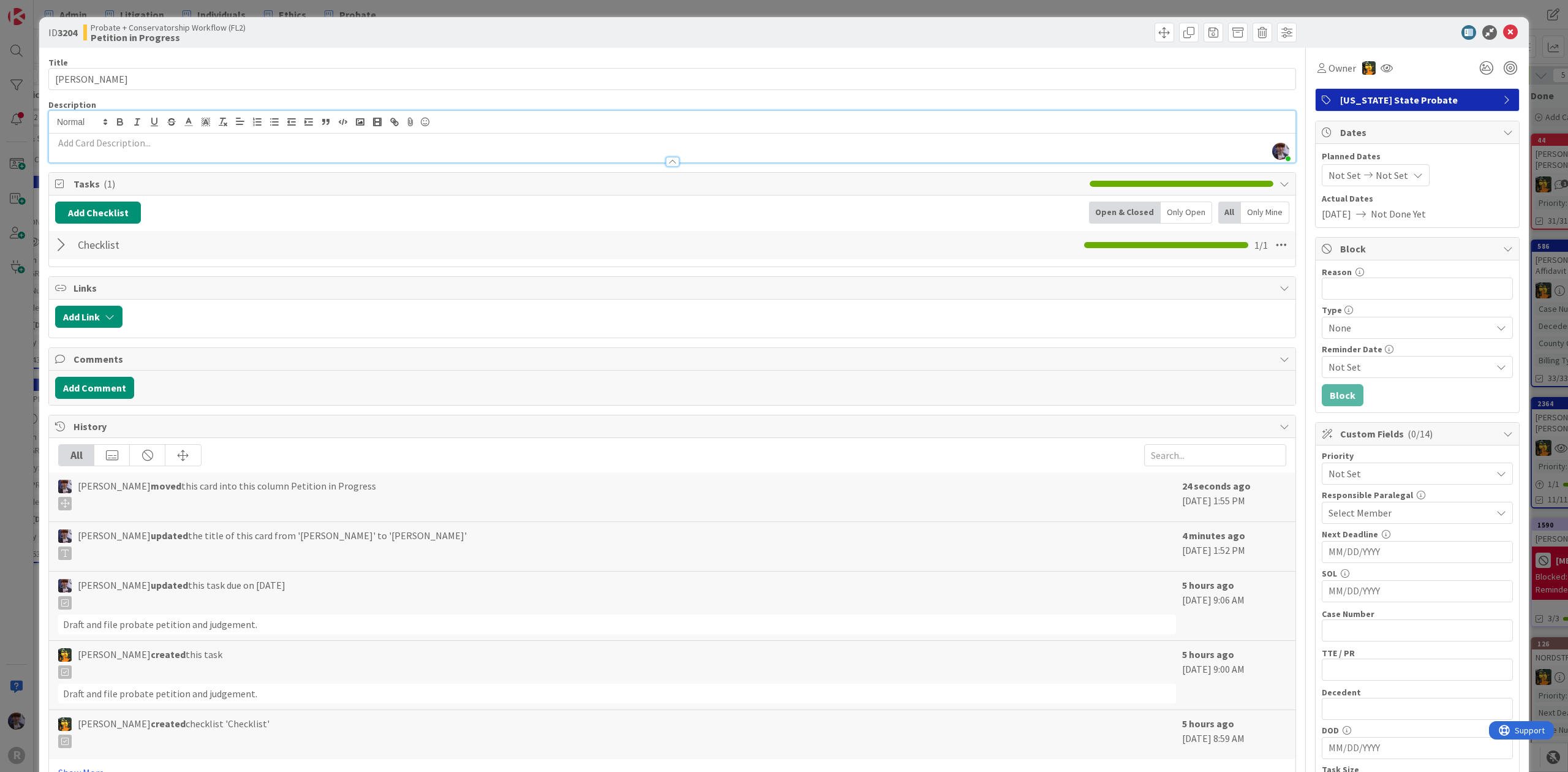
click at [127, 120] on div "[PERSON_NAME] just joined" at bounding box center [672, 136] width 1247 height 51
click at [155, 83] on input "[PERSON_NAME]" at bounding box center [672, 79] width 1248 height 22
click at [1398, 641] on input "text" at bounding box center [1417, 630] width 191 height 22
click at [1361, 641] on input "25PB08758" at bounding box center [1417, 630] width 191 height 22
type input "25PB08758"
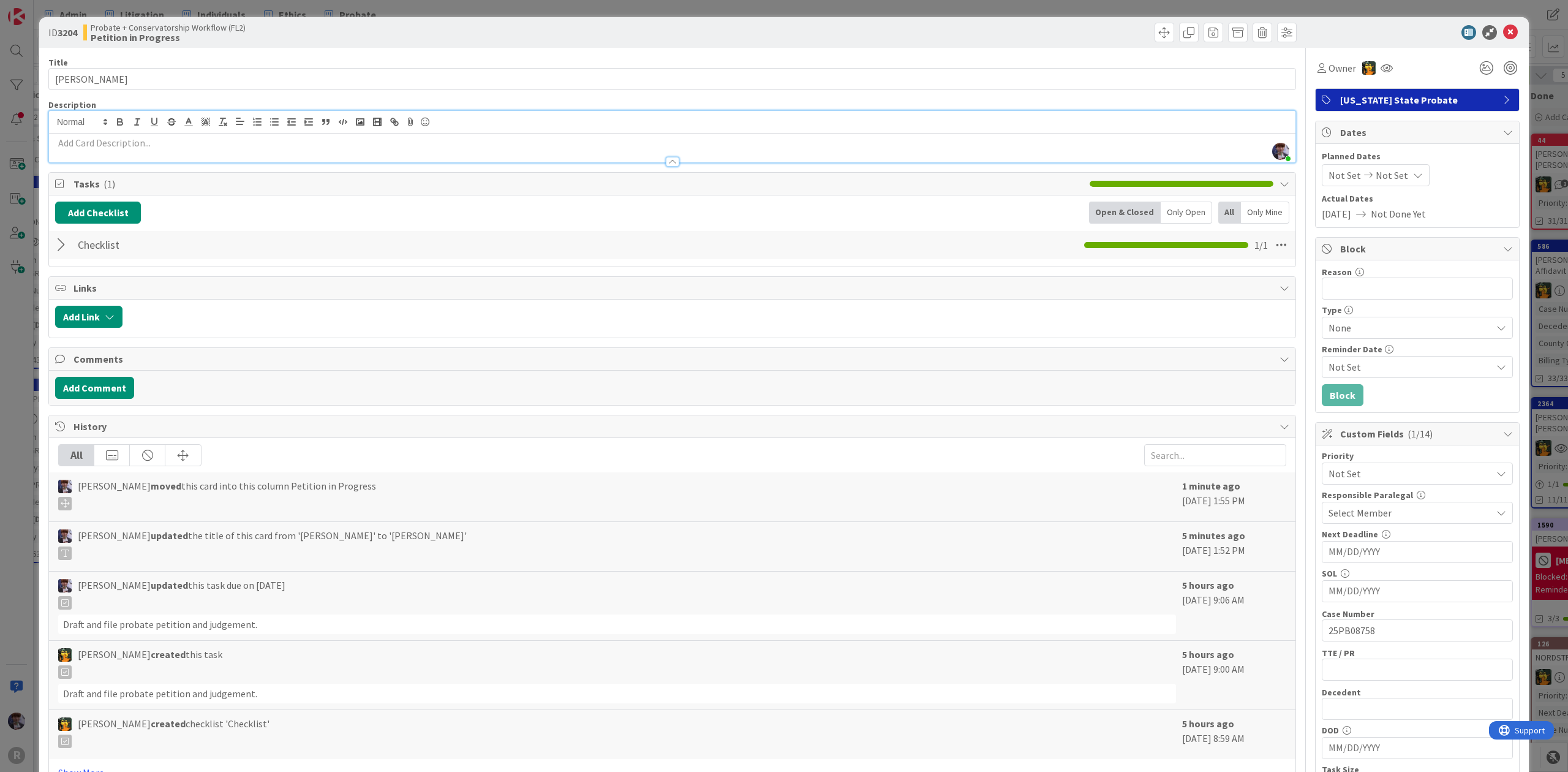
click at [1297, 606] on div "Title 12 / 128 [PERSON_NAME] Description [PERSON_NAME] just joined Owner [US_ST…" at bounding box center [784, 641] width 1472 height 1188
click at [1329, 471] on span "Not Set" at bounding box center [1407, 473] width 157 height 17
click at [1349, 562] on link "Warm List (Tasks Due > 14 days)" at bounding box center [1417, 570] width 189 height 22
click at [1329, 516] on span "Select Member" at bounding box center [1360, 513] width 63 height 14
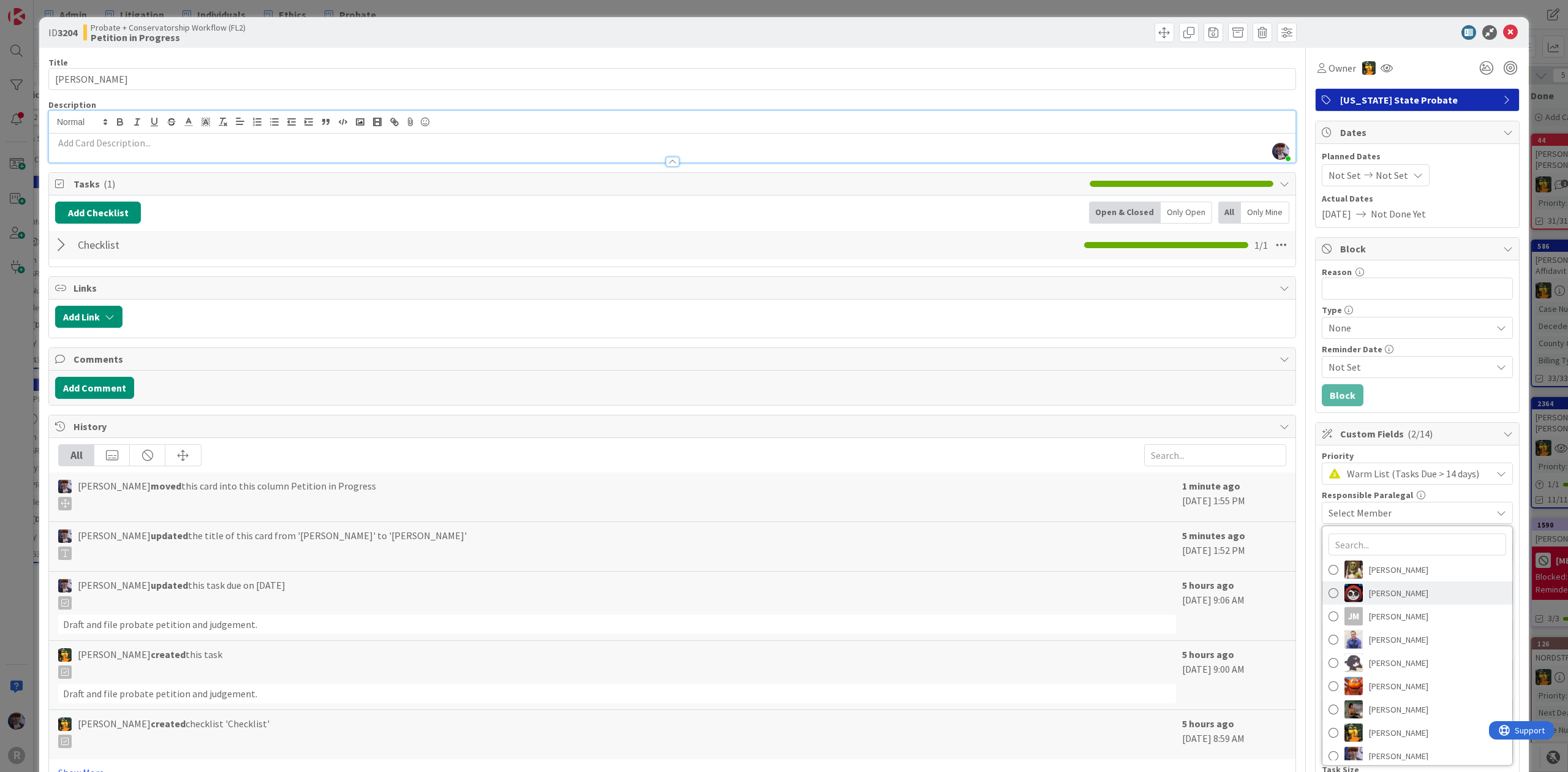
click at [1348, 592] on img at bounding box center [1353, 593] width 18 height 18
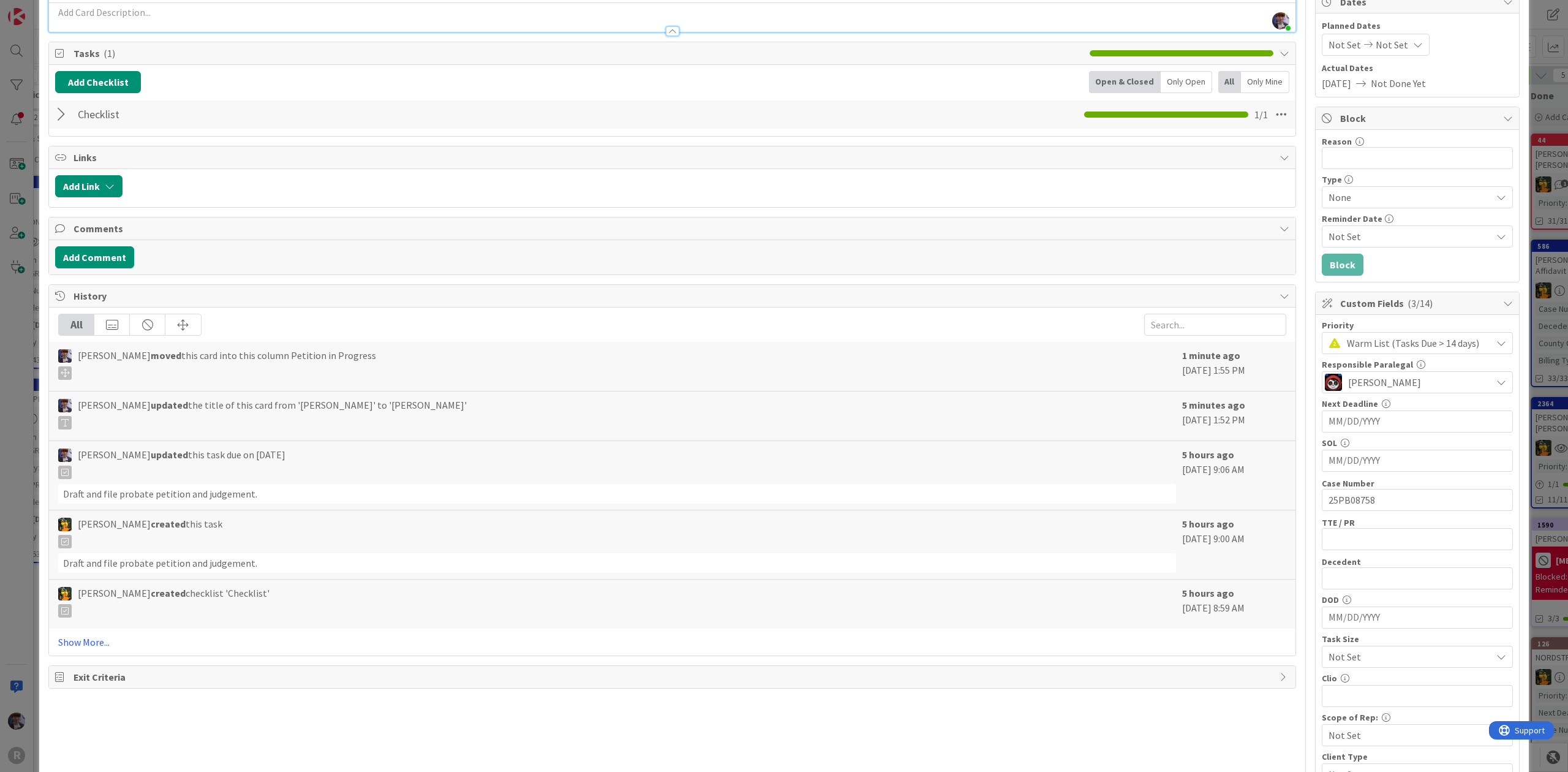
scroll to position [245, 0]
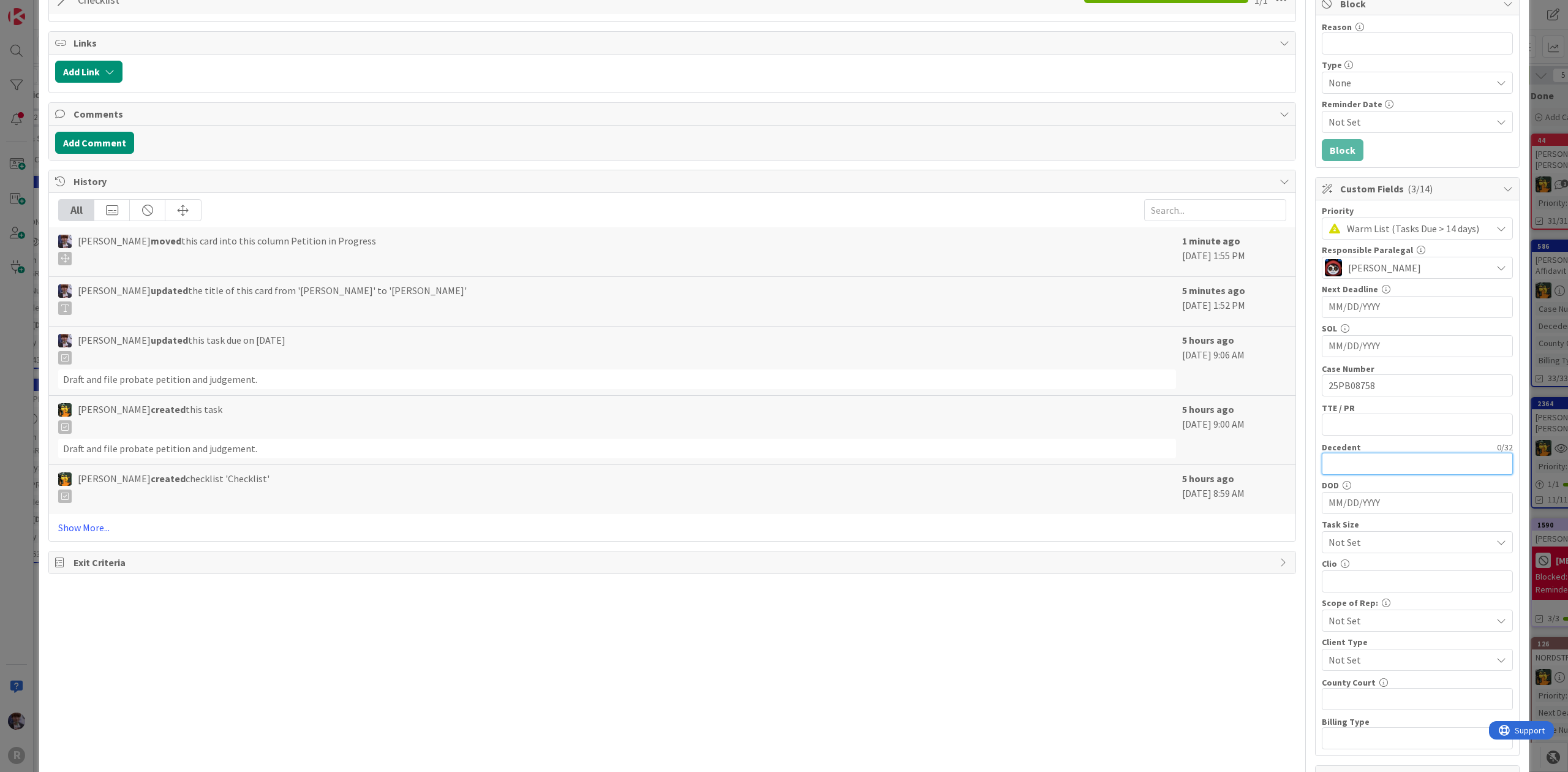
click at [1357, 465] on input "text" at bounding box center [1417, 464] width 191 height 22
type input "Ore [PERSON_NAME]"
click at [1380, 485] on div "DOD" at bounding box center [1417, 485] width 191 height 9
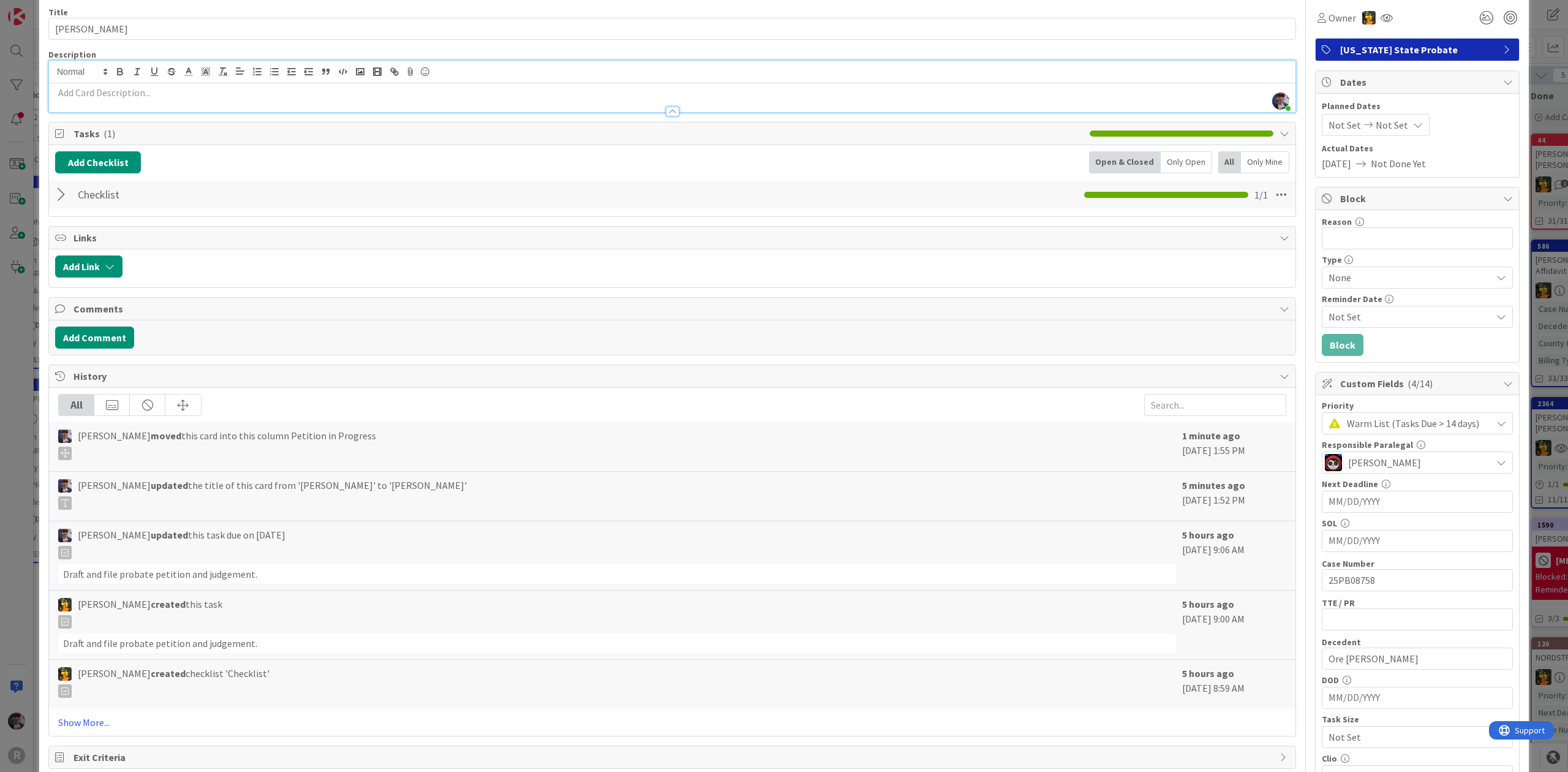
scroll to position [0, 0]
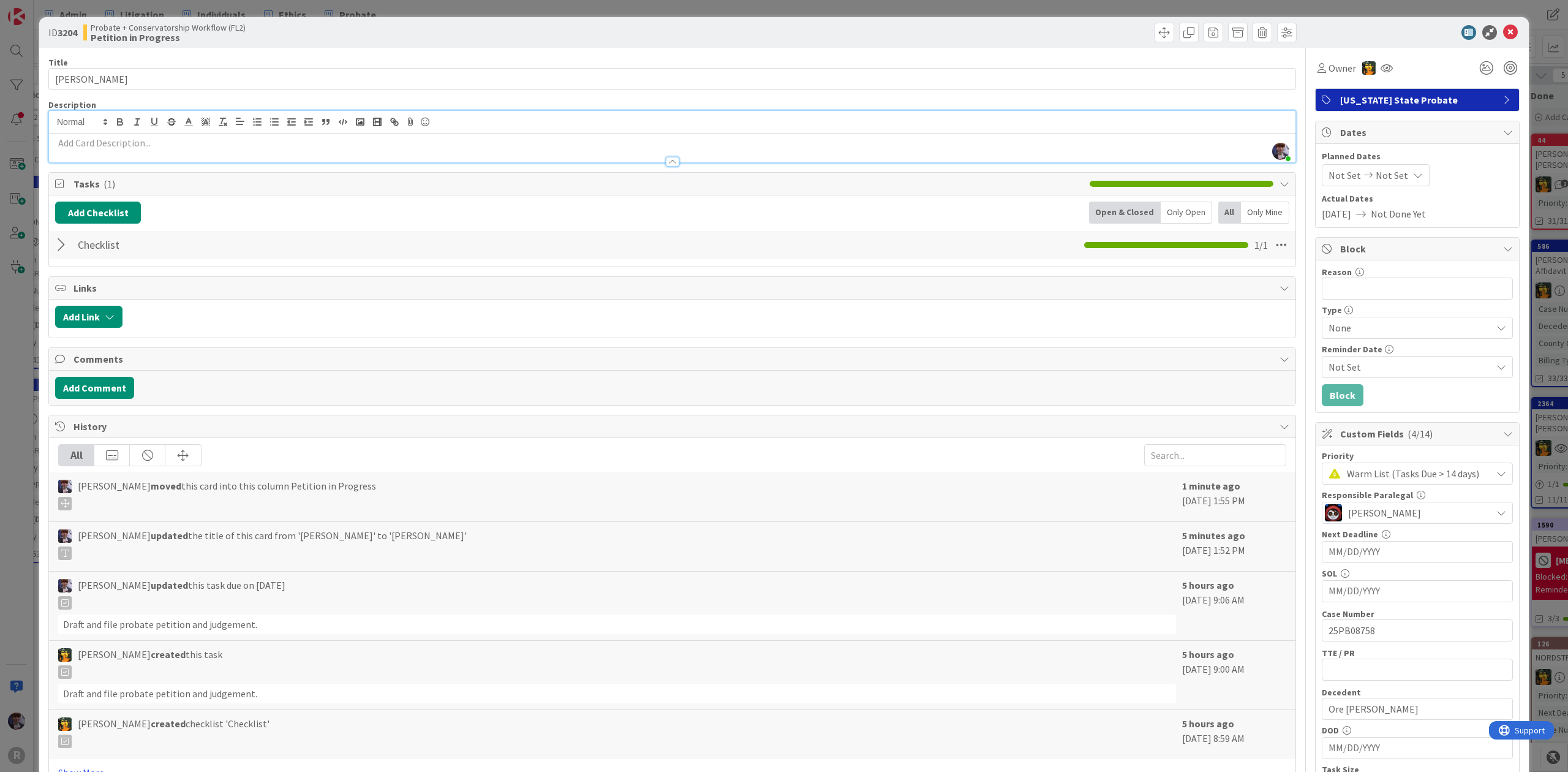
click at [14, 326] on div "ID 3204 Probate + Conservatorship Workflow (FL2) Petition in Progress Title 12 …" at bounding box center [784, 386] width 1568 height 772
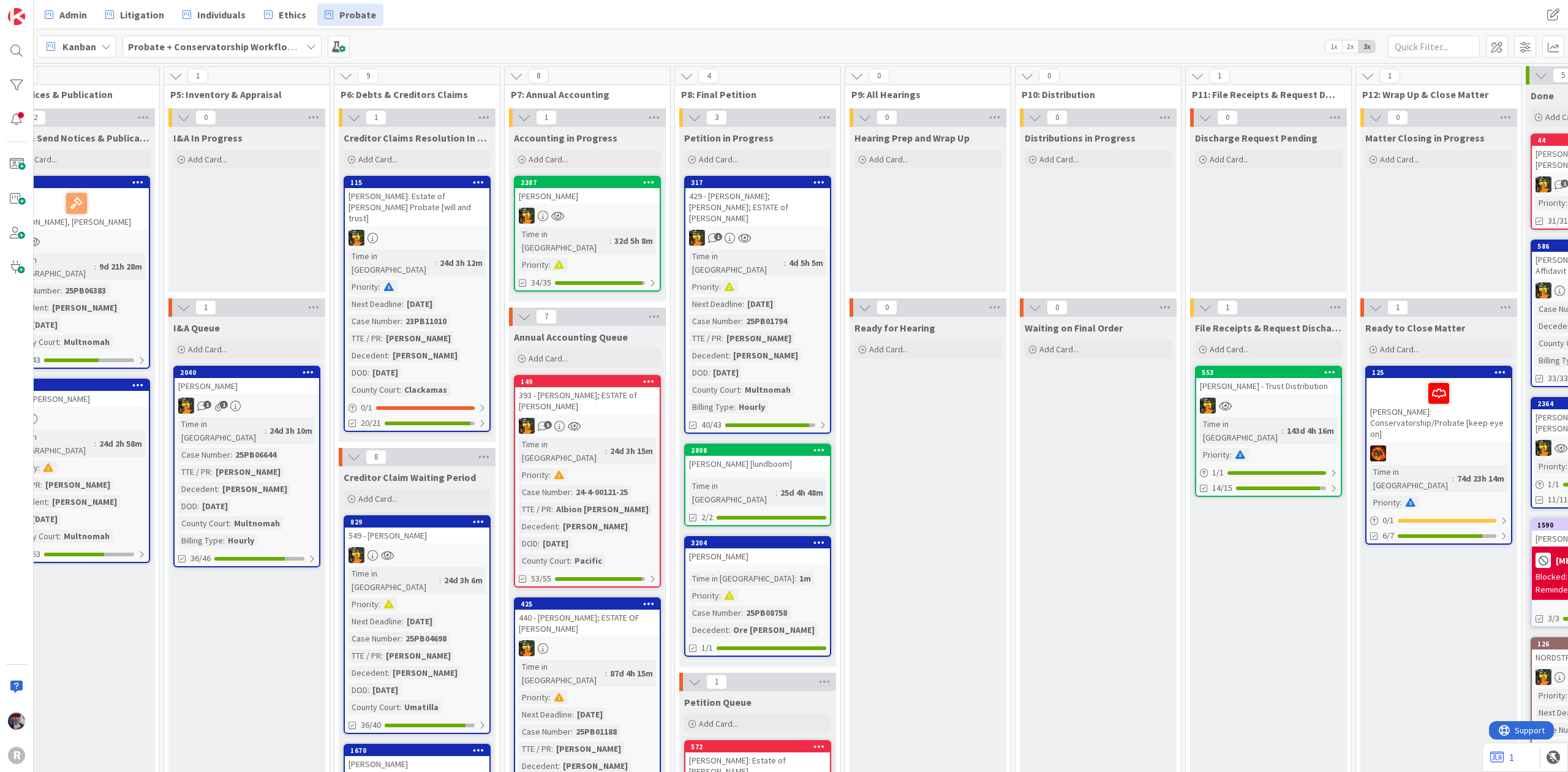
click at [770, 549] on div "[PERSON_NAME]" at bounding box center [758, 557] width 145 height 16
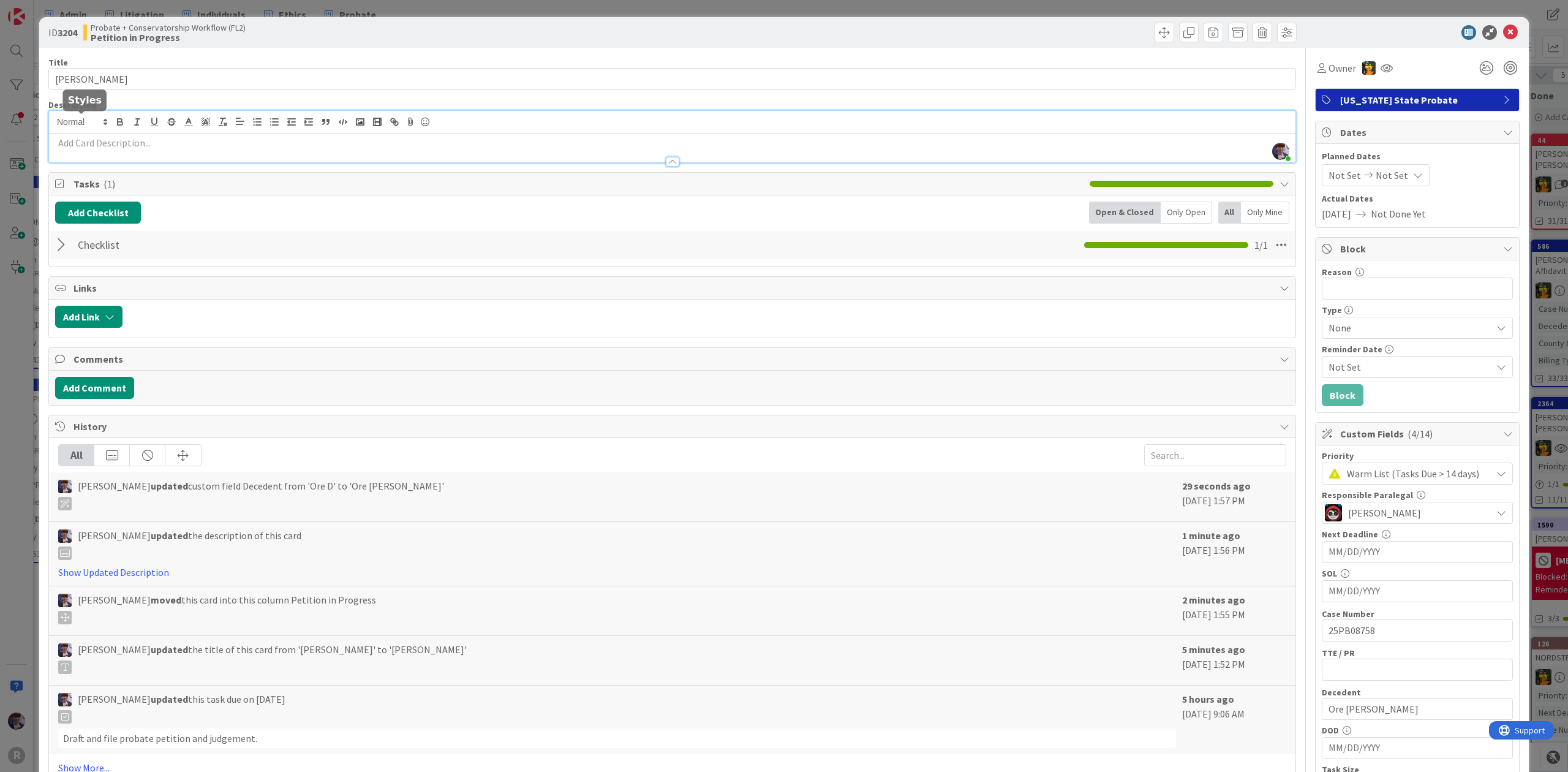
click at [106, 125] on div "[PERSON_NAME] just joined" at bounding box center [672, 136] width 1247 height 51
click at [84, 207] on button "Add Checklist" at bounding box center [98, 213] width 86 height 22
click at [236, 226] on div "Add Checklist Checklist Name (needed before adding tasks) 0 / 64 Add Load templ…" at bounding box center [156, 280] width 202 height 111
click at [293, 197] on div "Add Checklist Add Checklist Checklist Name (needed before adding tasks) 0 / 64 …" at bounding box center [672, 231] width 1247 height 71
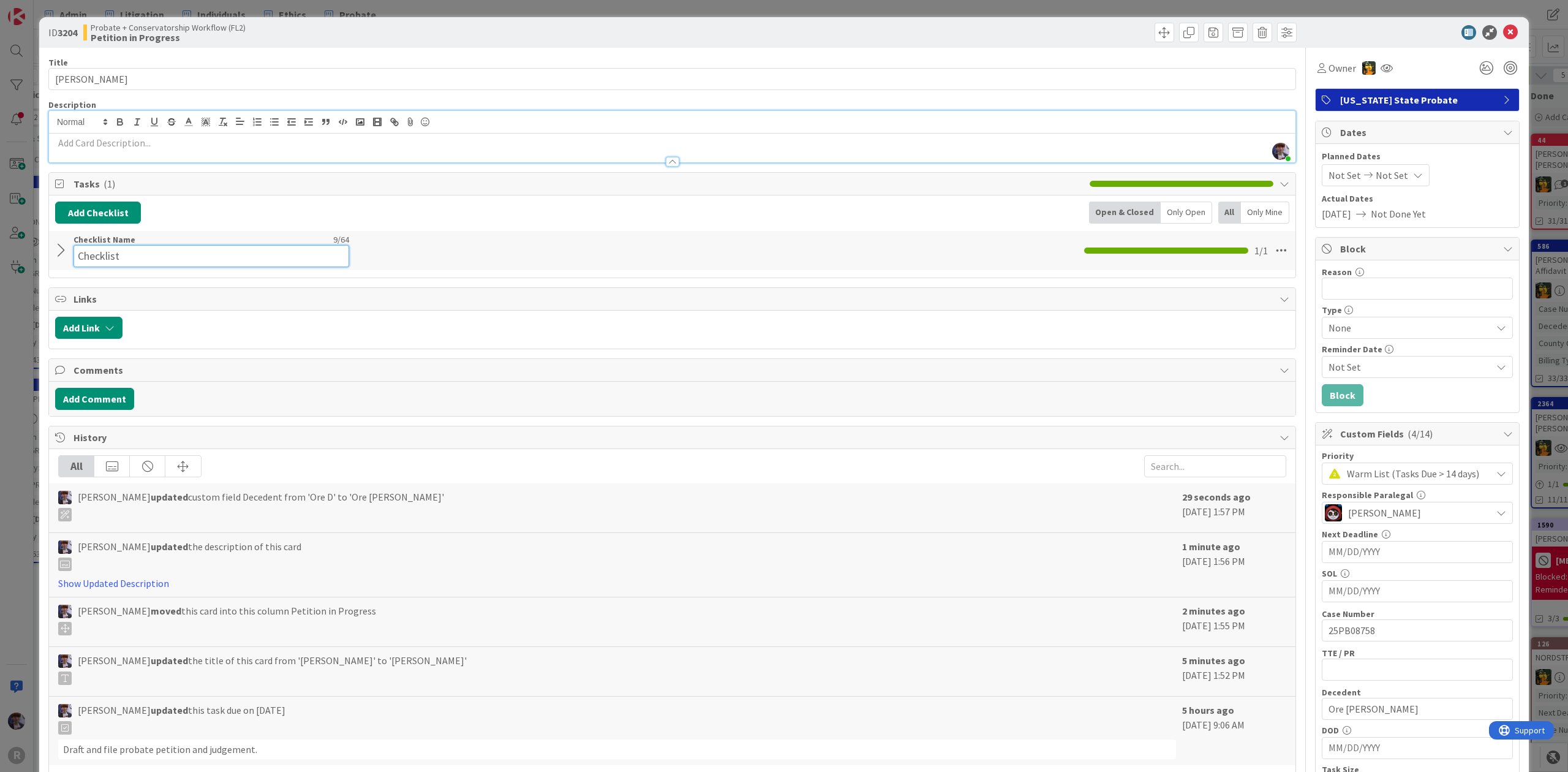
click at [74, 254] on input "Checklist" at bounding box center [211, 256] width 275 height 22
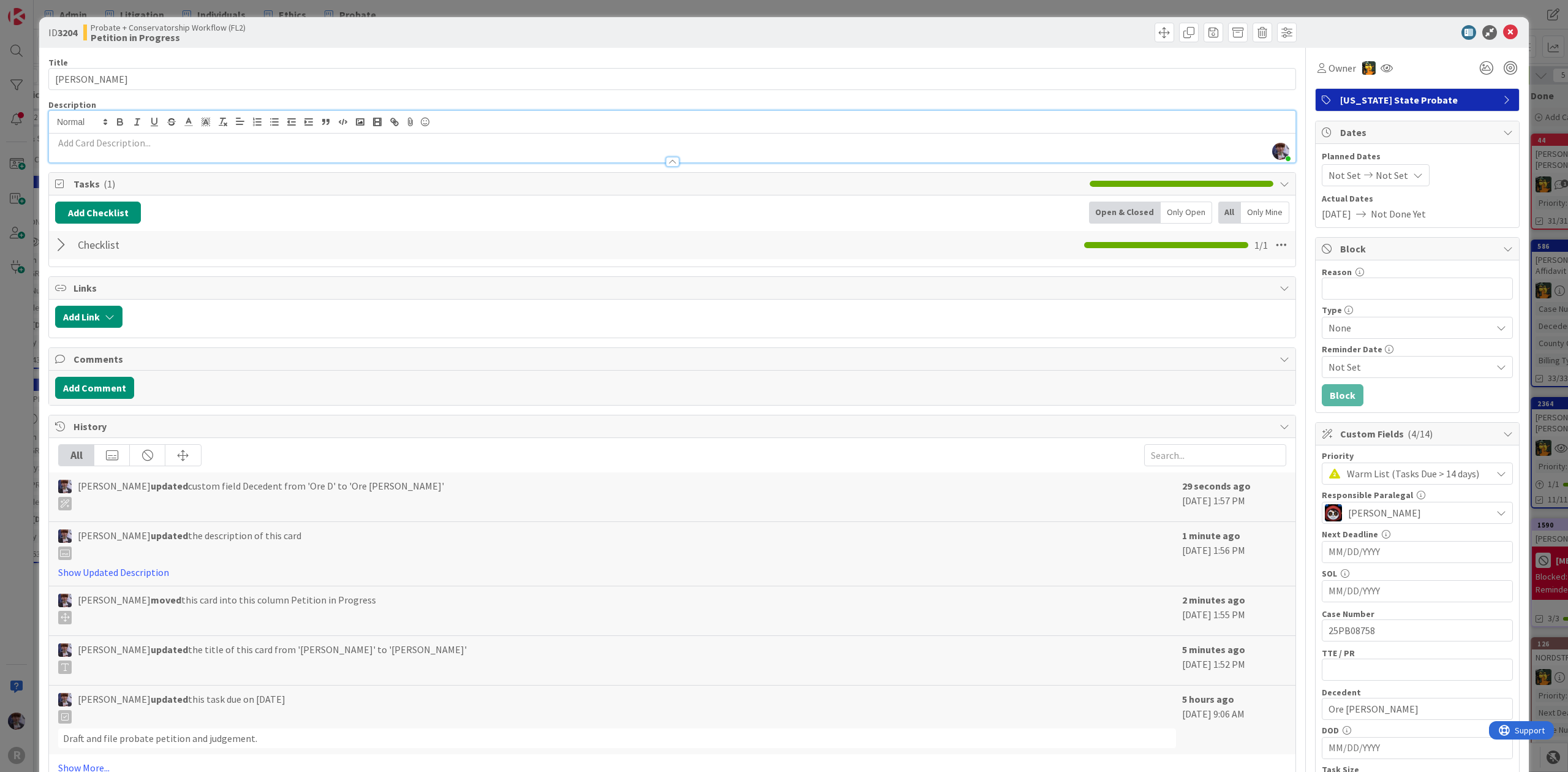
click at [59, 253] on div at bounding box center [63, 245] width 16 height 22
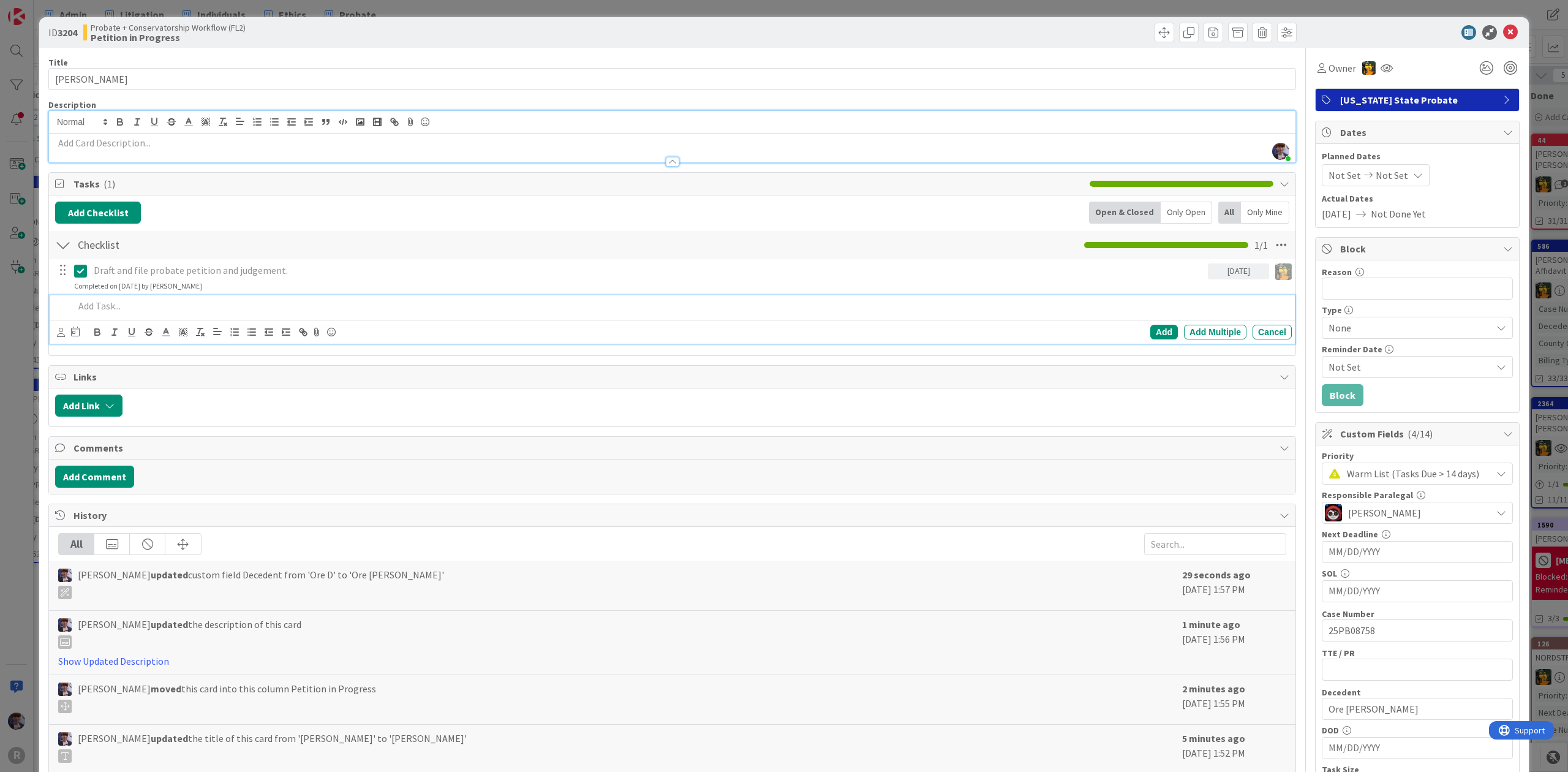
click at [120, 312] on p at bounding box center [681, 306] width 1213 height 14
click at [214, 209] on div "Add Checklist Back Open & Closed Only Open All Only Mine" at bounding box center [673, 213] width 1235 height 22
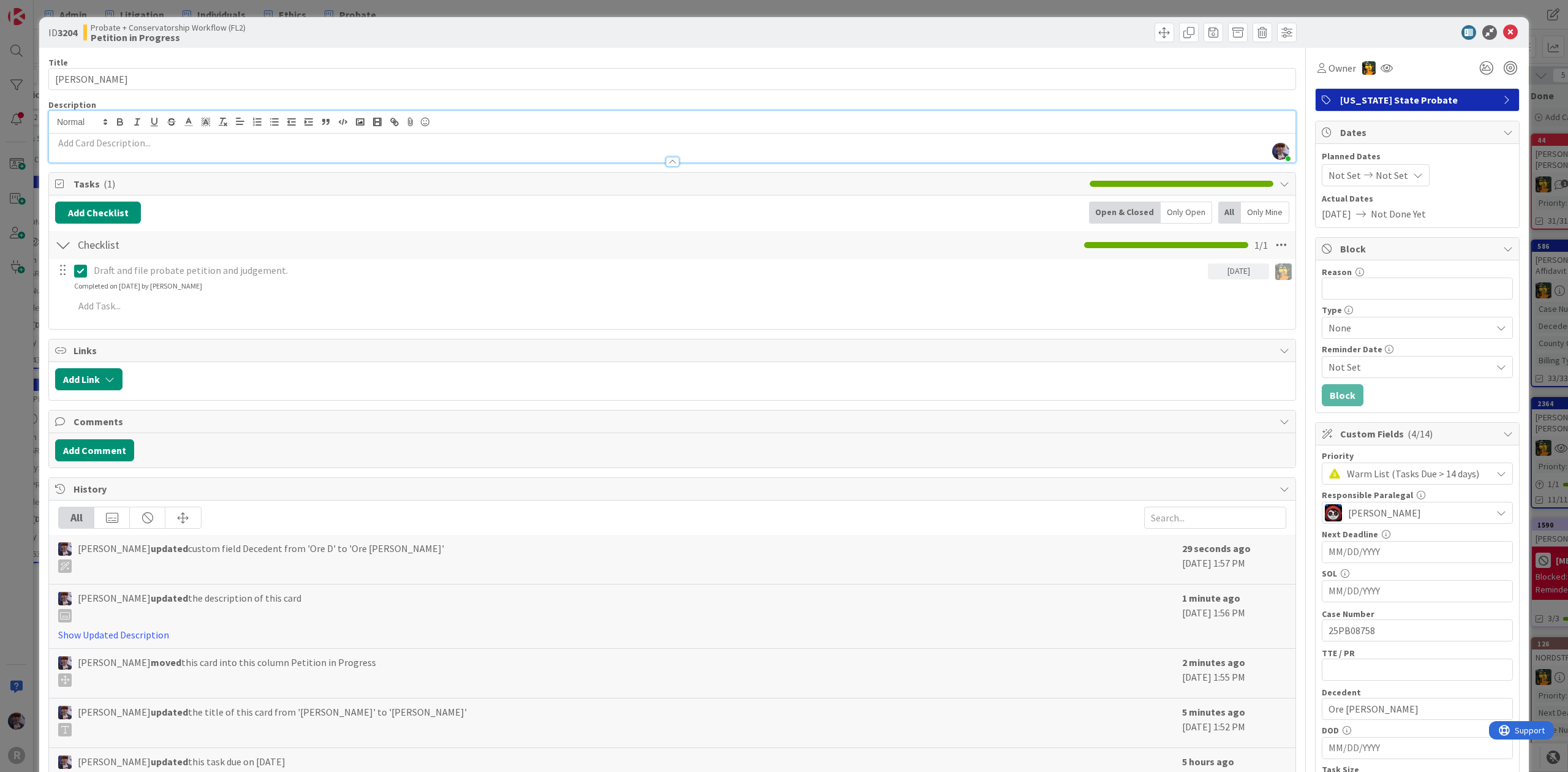
click at [1316, 50] on div "Owner" at bounding box center [1417, 63] width 205 height 31
click at [1319, 57] on div "Owner" at bounding box center [1337, 68] width 43 height 22
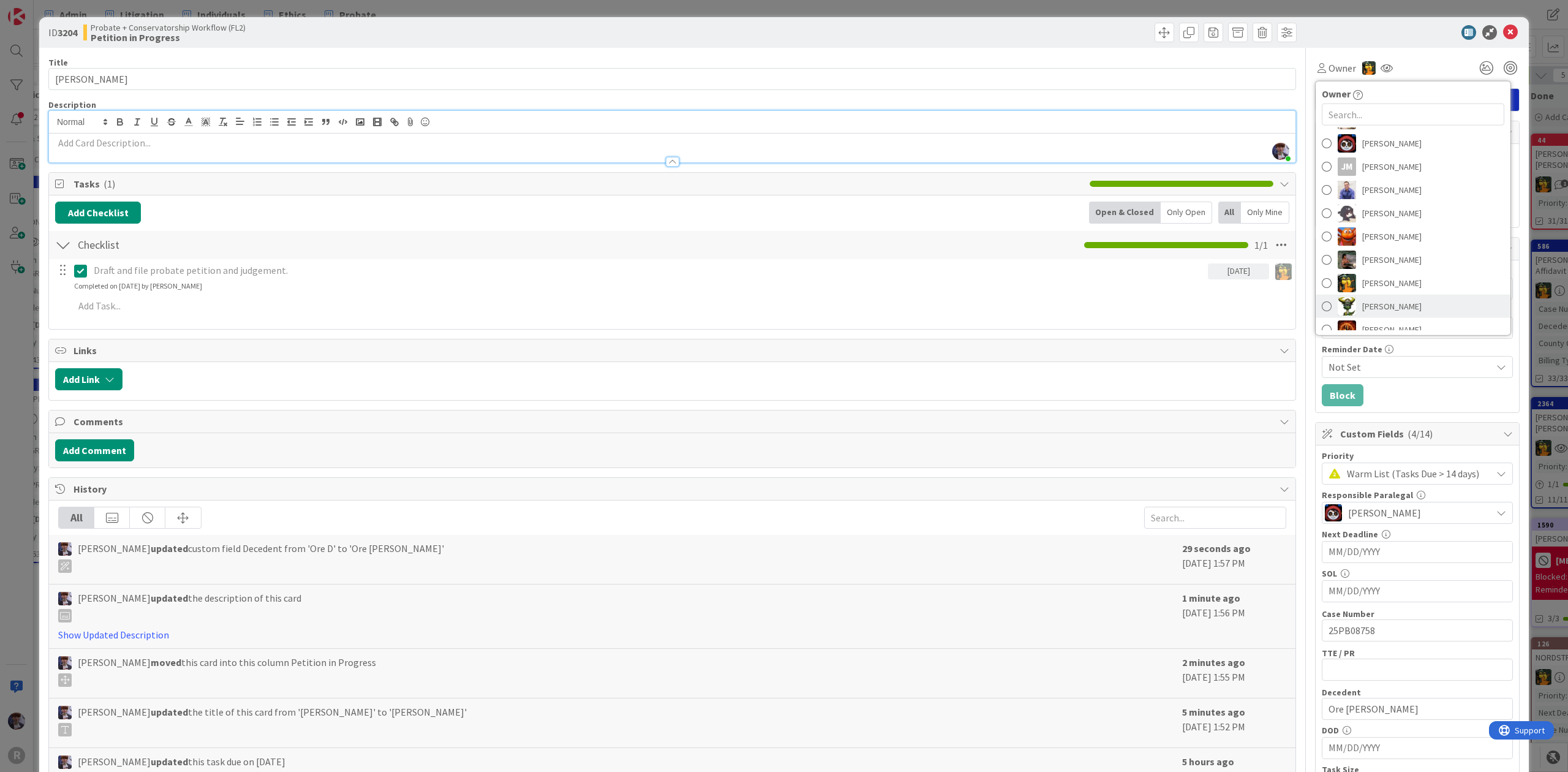
scroll to position [115, 0]
drag, startPoint x: 1368, startPoint y: 250, endPoint x: 1356, endPoint y: 226, distance: 26.8
click at [1368, 250] on span "[PERSON_NAME]" at bounding box center [1392, 248] width 59 height 18
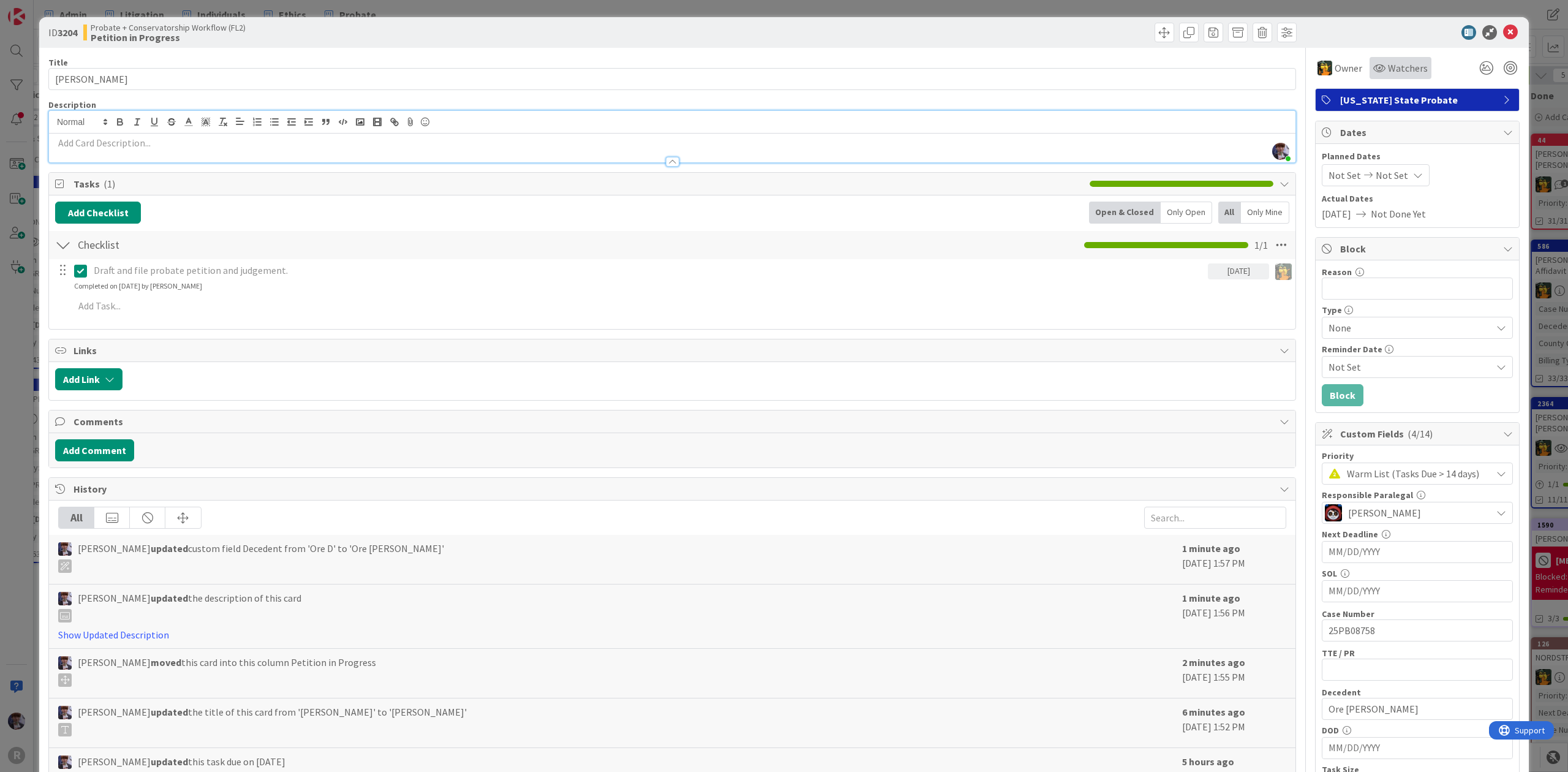
click at [1389, 69] on span "Watchers" at bounding box center [1409, 68] width 40 height 14
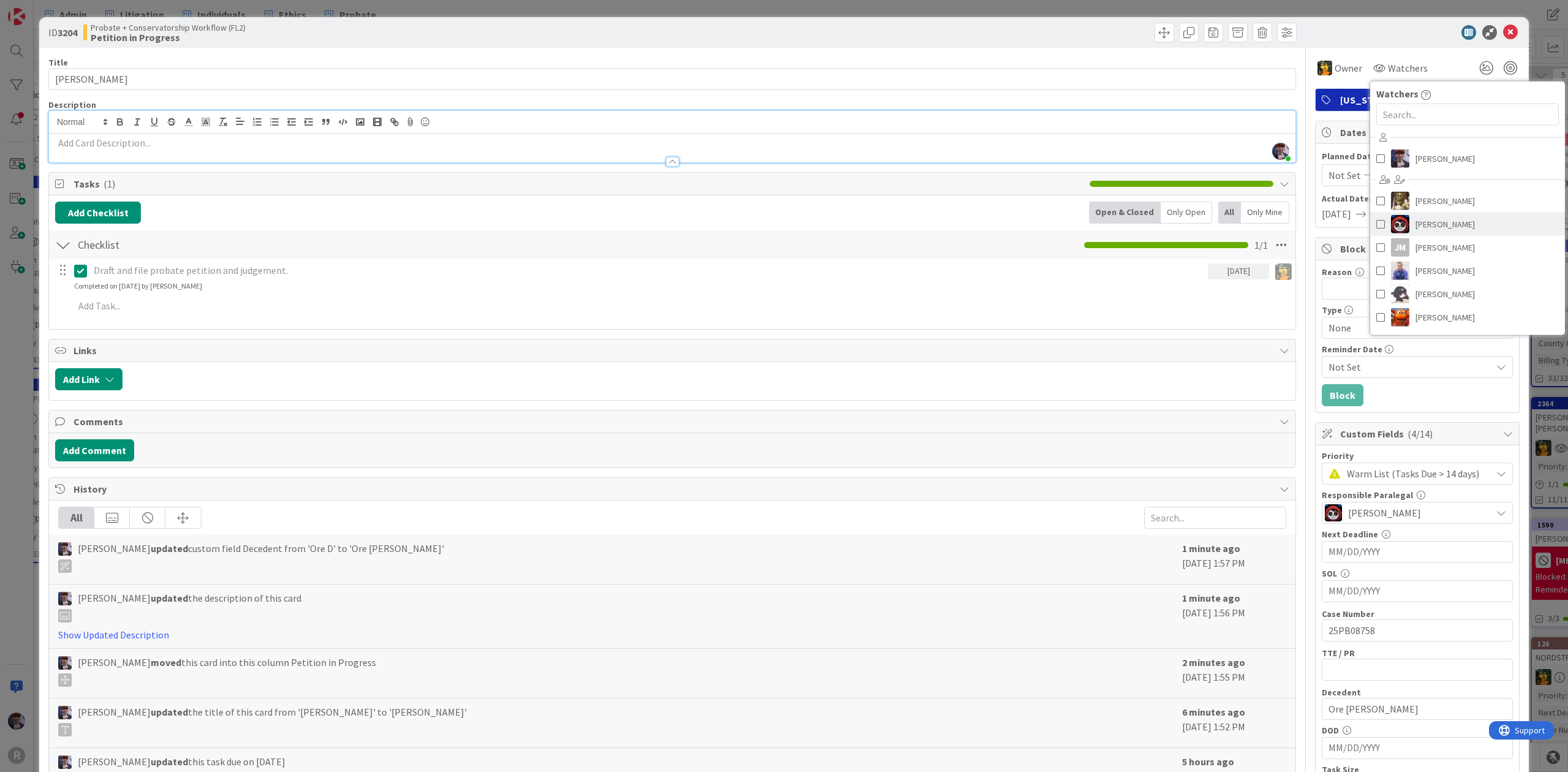
click at [1420, 226] on span "[PERSON_NAME]" at bounding box center [1445, 224] width 59 height 18
click at [1537, 48] on div "ID 3204 Probate + Conservatorship Workflow (FL2) Petition in Progress Title 12 …" at bounding box center [784, 386] width 1568 height 772
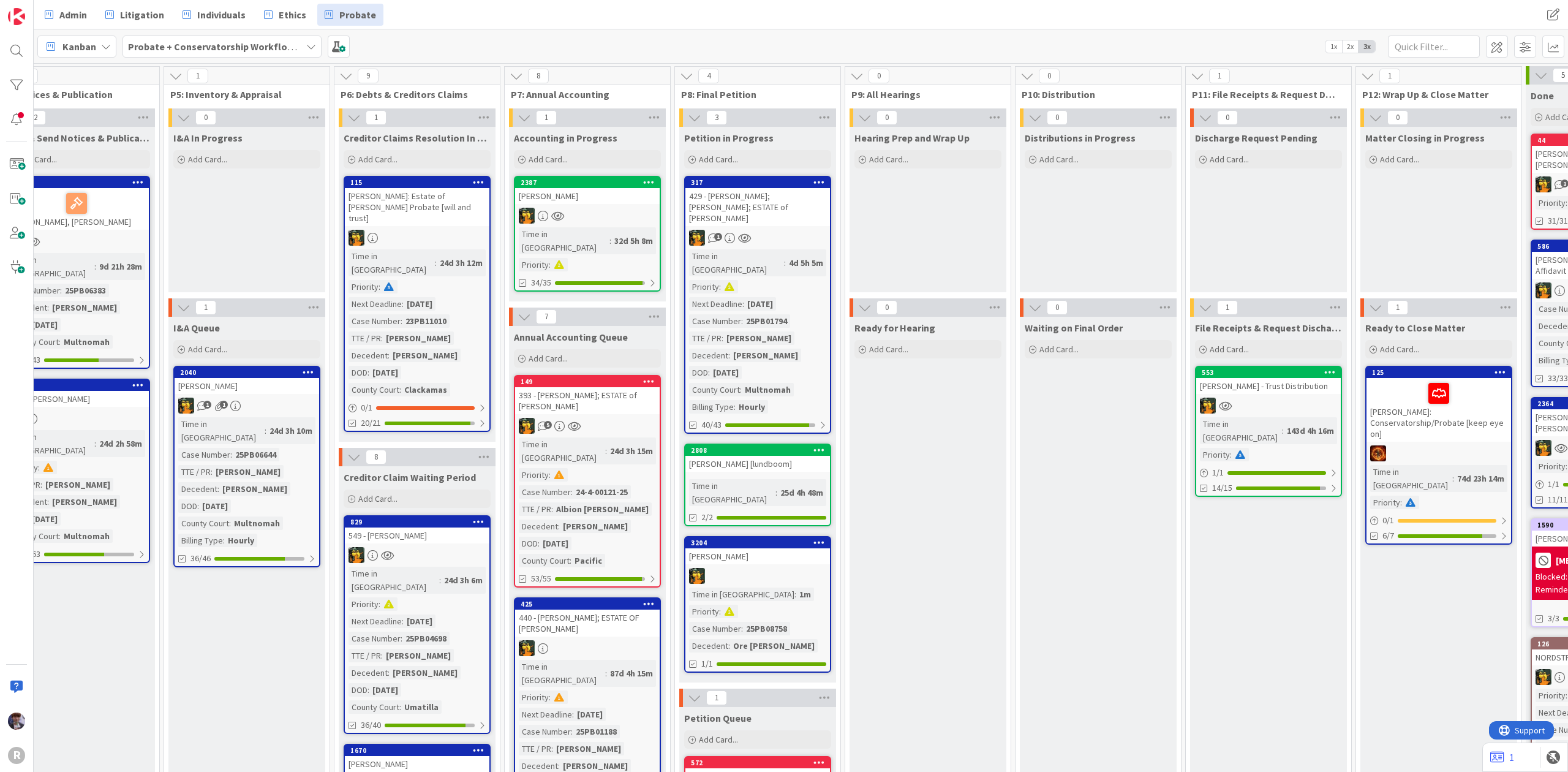
click at [748, 456] on div "[PERSON_NAME] [lundboom]" at bounding box center [758, 464] width 145 height 16
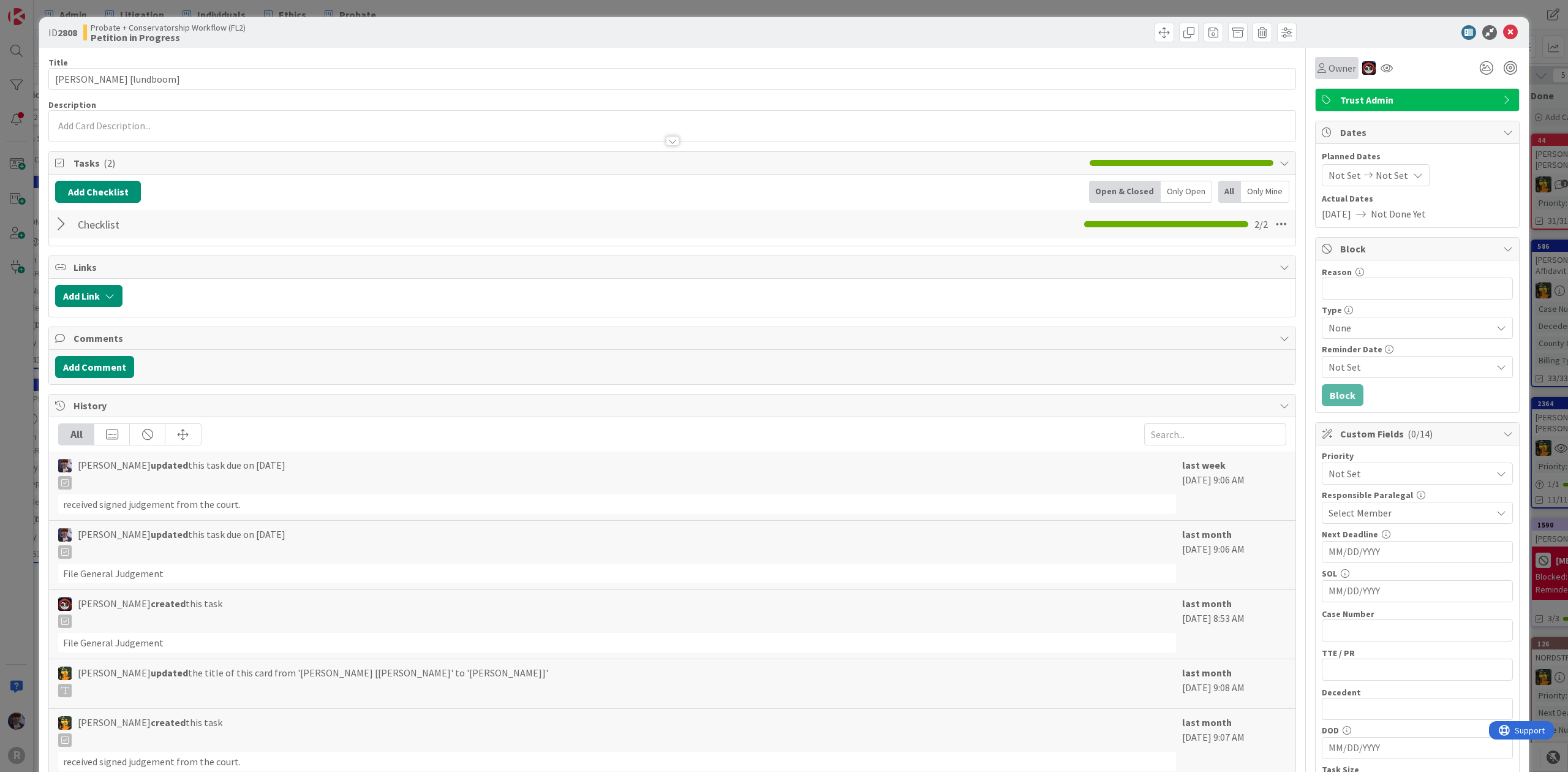
click at [1339, 72] on span "Owner" at bounding box center [1342, 68] width 27 height 14
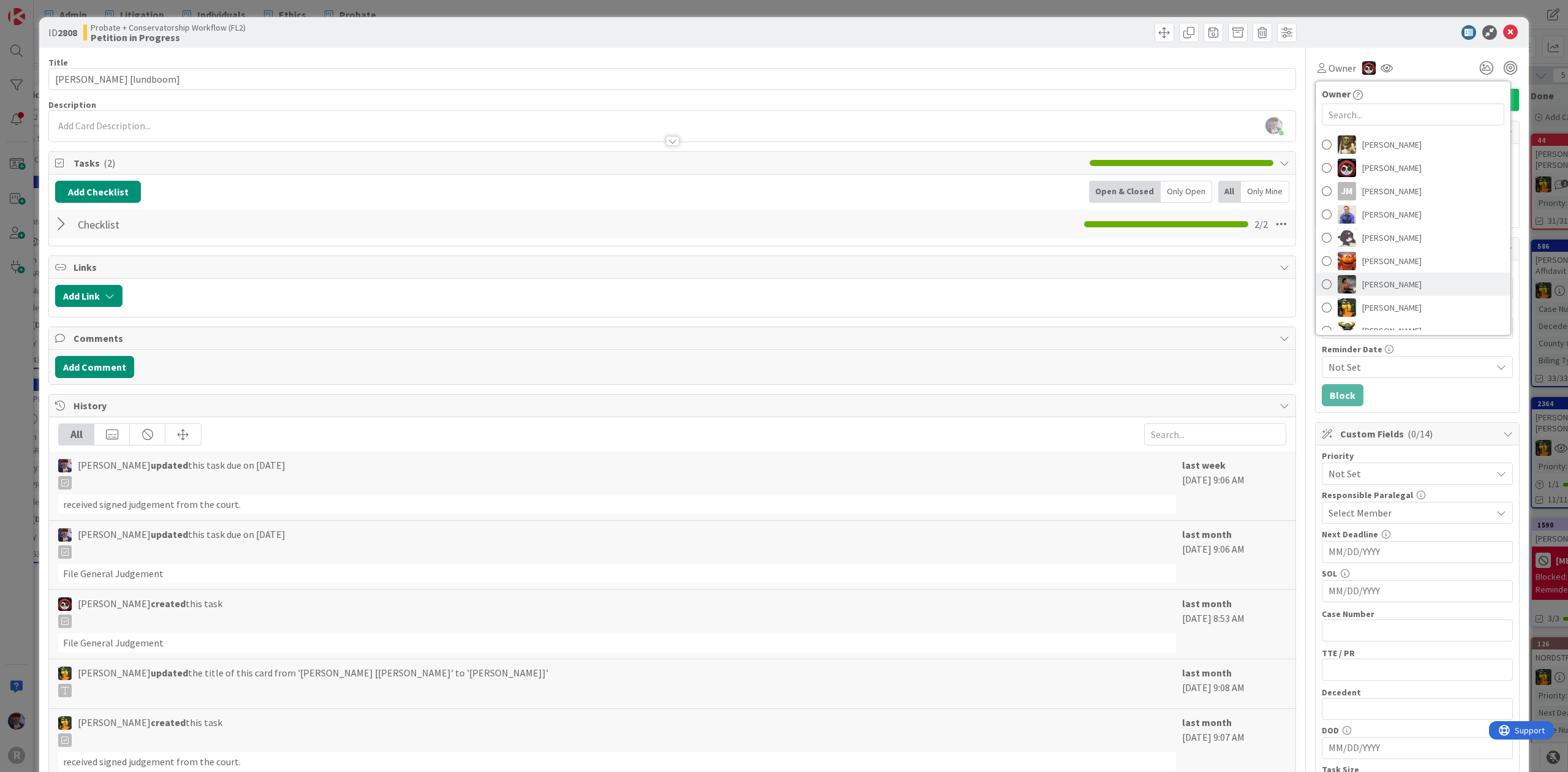
scroll to position [115, 0]
click at [1385, 245] on span "[PERSON_NAME]" at bounding box center [1392, 248] width 59 height 18
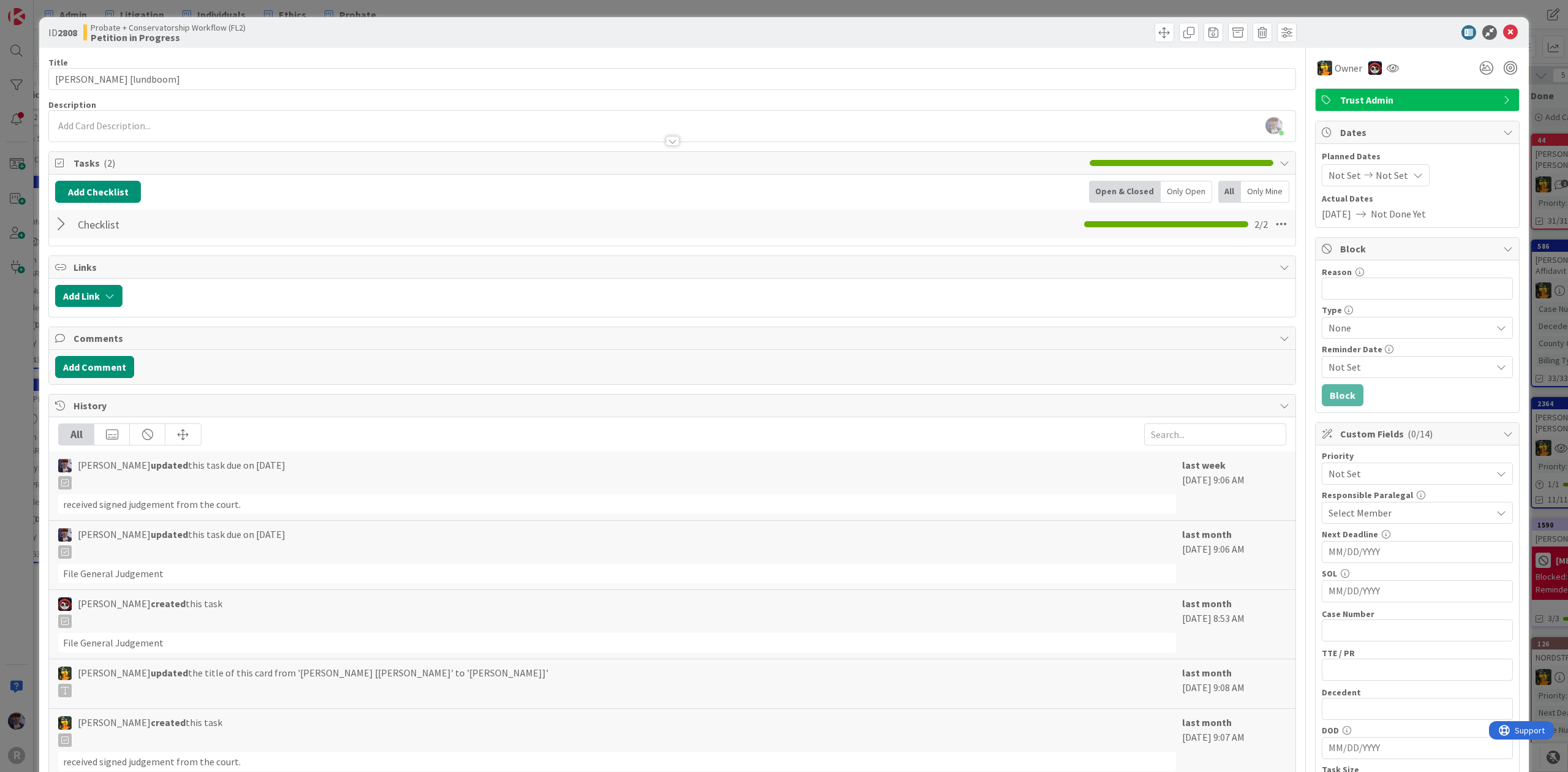
click at [1523, 74] on div "ID 2808 Probate + Conservatorship Workflow (FL2) Petition in Progress Title 25 …" at bounding box center [784, 386] width 1568 height 772
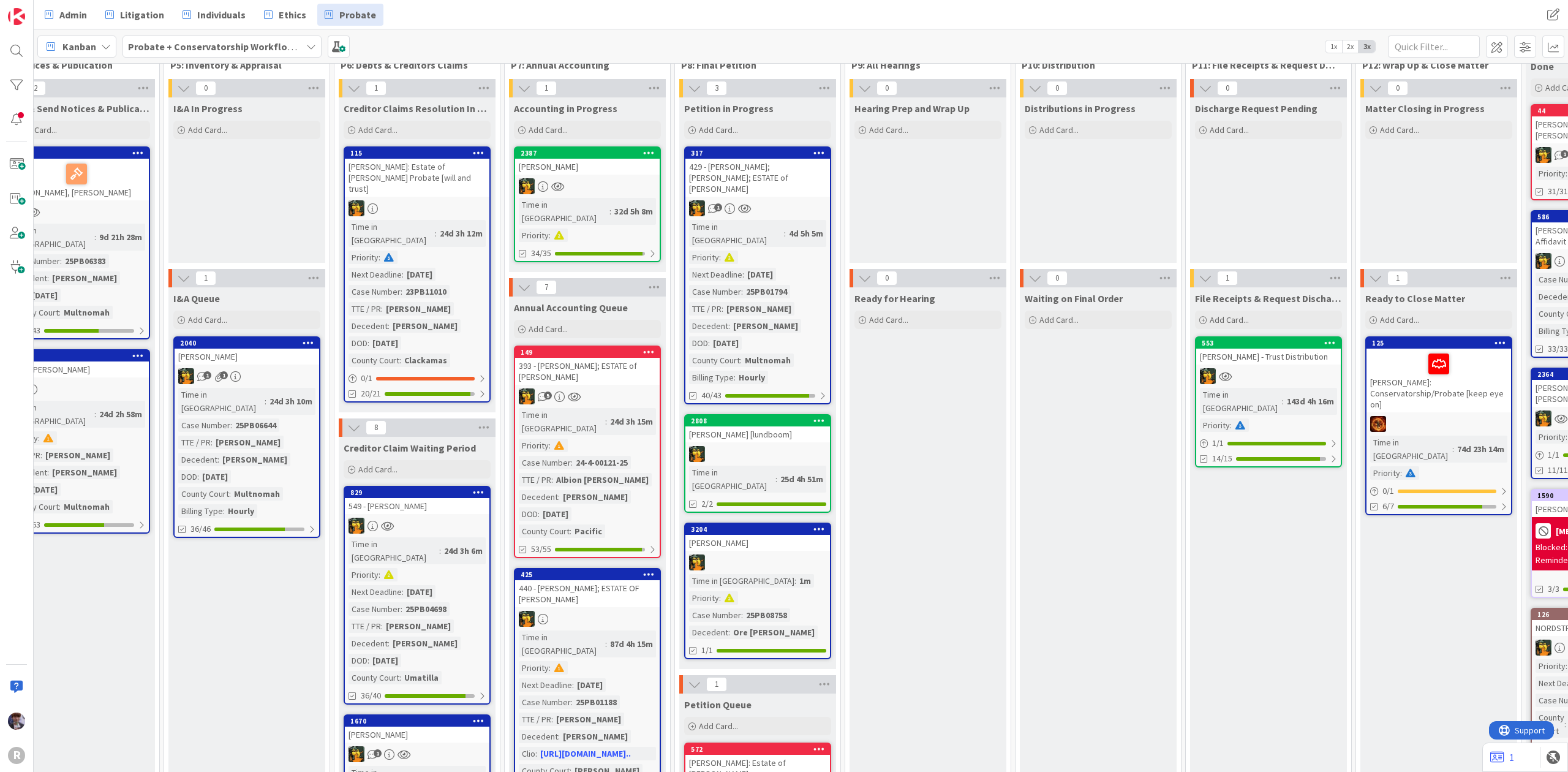
scroll to position [0, 716]
